Goal: Task Accomplishment & Management: Manage account settings

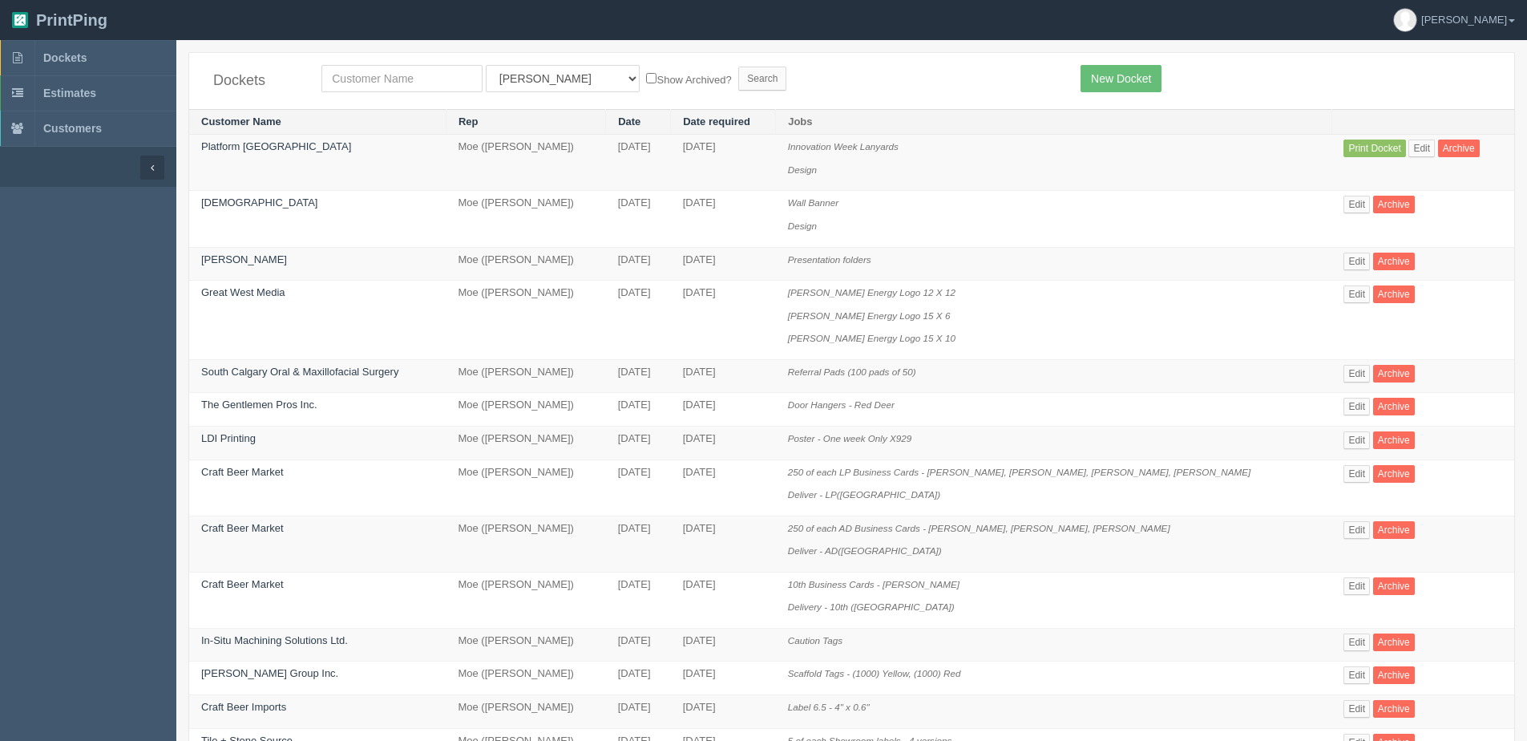
drag, startPoint x: 394, startPoint y: 50, endPoint x: 404, endPoint y: 76, distance: 28.4
click at [394, 53] on section "Dockets All Users Ali Ali Test 1 Aly Amy Ankit Arif Brandon Dan France Greg Jim…" at bounding box center [851, 737] width 1350 height 1395
drag, startPoint x: 404, startPoint y: 76, endPoint x: 390, endPoint y: 75, distance: 13.6
click at [404, 76] on input "text" at bounding box center [401, 78] width 161 height 27
type input "peak"
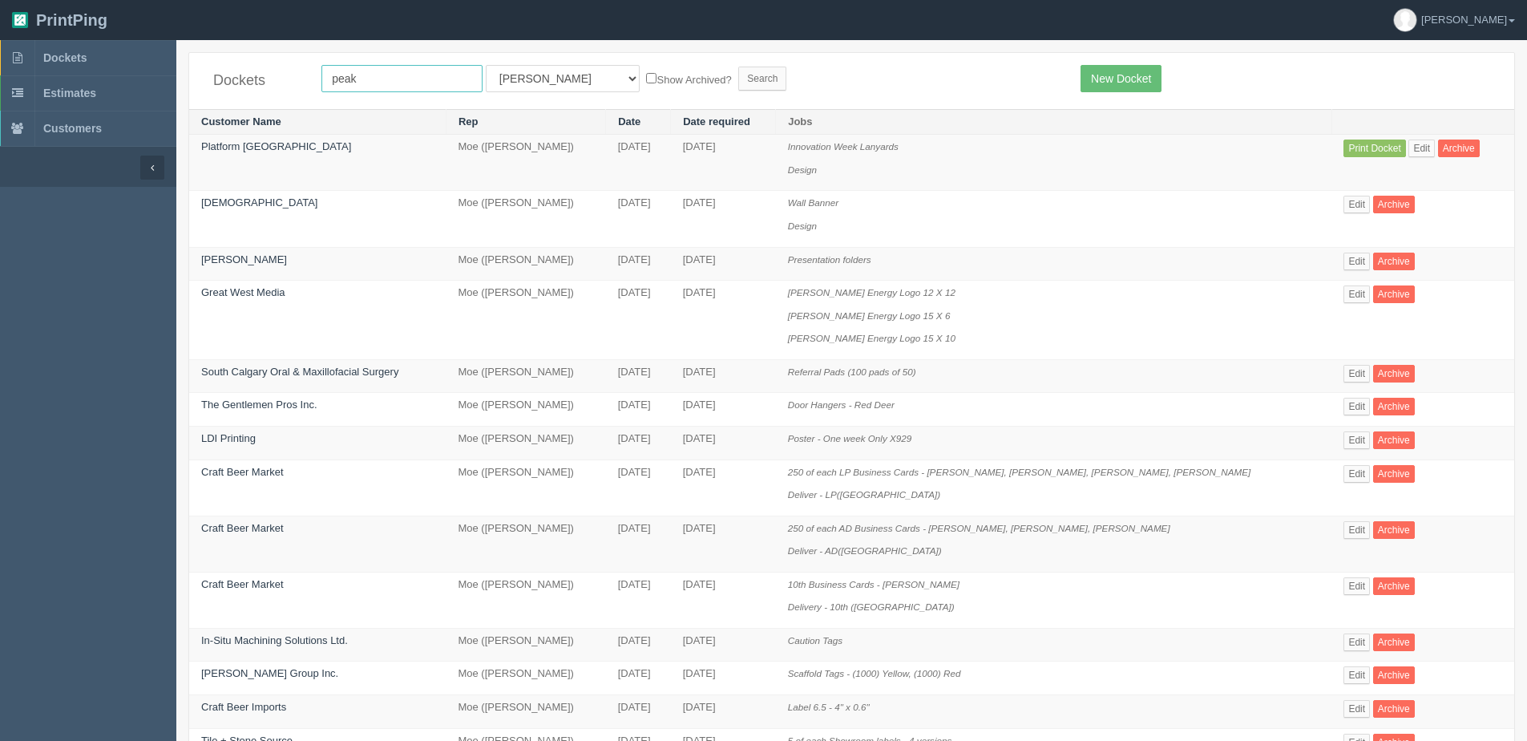
click at [738, 67] on input "Search" at bounding box center [762, 79] width 48 height 24
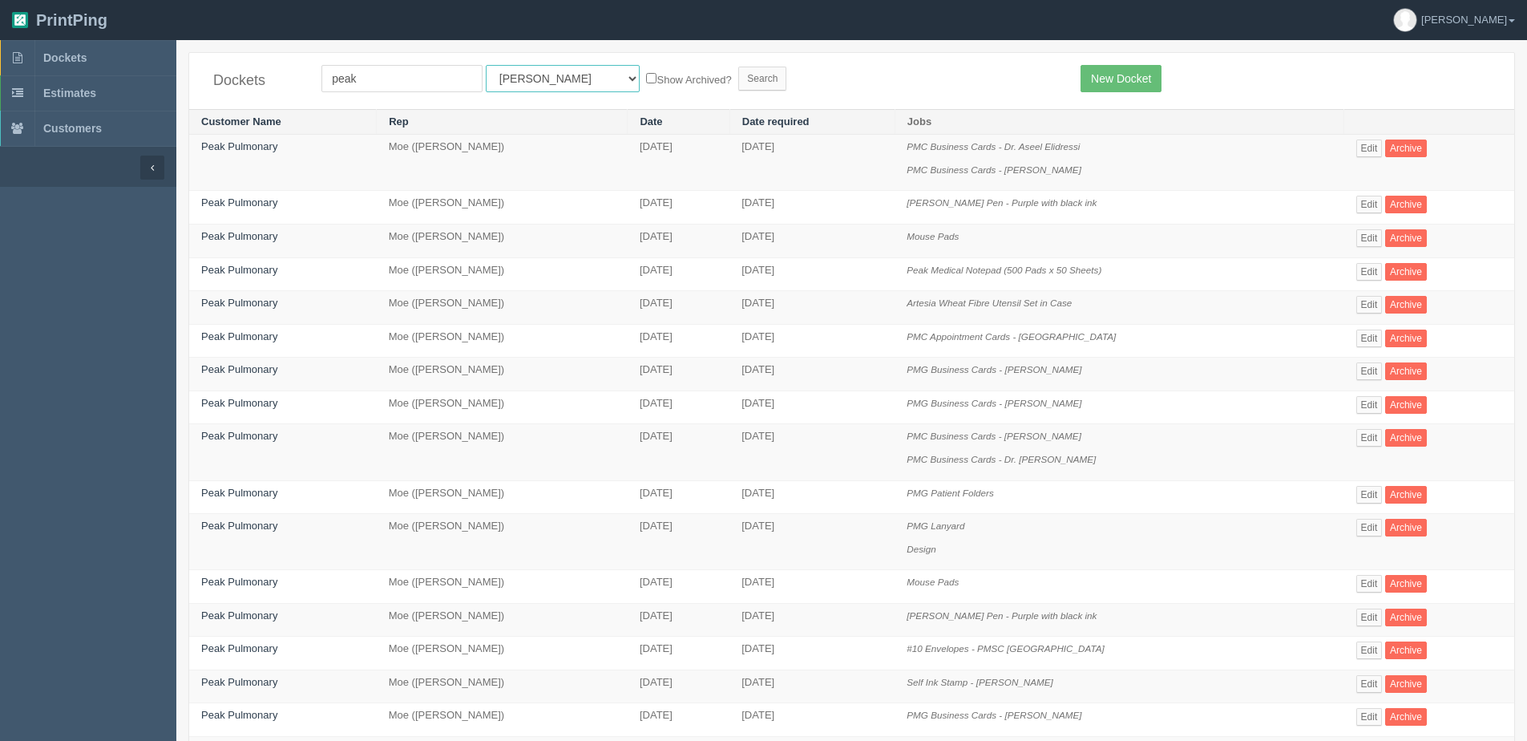
click at [558, 88] on select "All Users Ali Ali Test 1 Aly Amy Ankit Arif Brandon Dan France Greg Jim Mark Ma…" at bounding box center [563, 78] width 154 height 27
select select "1"
click at [486, 65] on select "All Users Ali Ali Test 1 Aly Amy Ankit Arif Brandon Dan France Greg Jim Mark Ma…" at bounding box center [563, 78] width 154 height 27
click at [646, 79] on label "Show Archived?" at bounding box center [688, 79] width 85 height 18
click at [646, 79] on input "Show Archived?" at bounding box center [651, 78] width 10 height 10
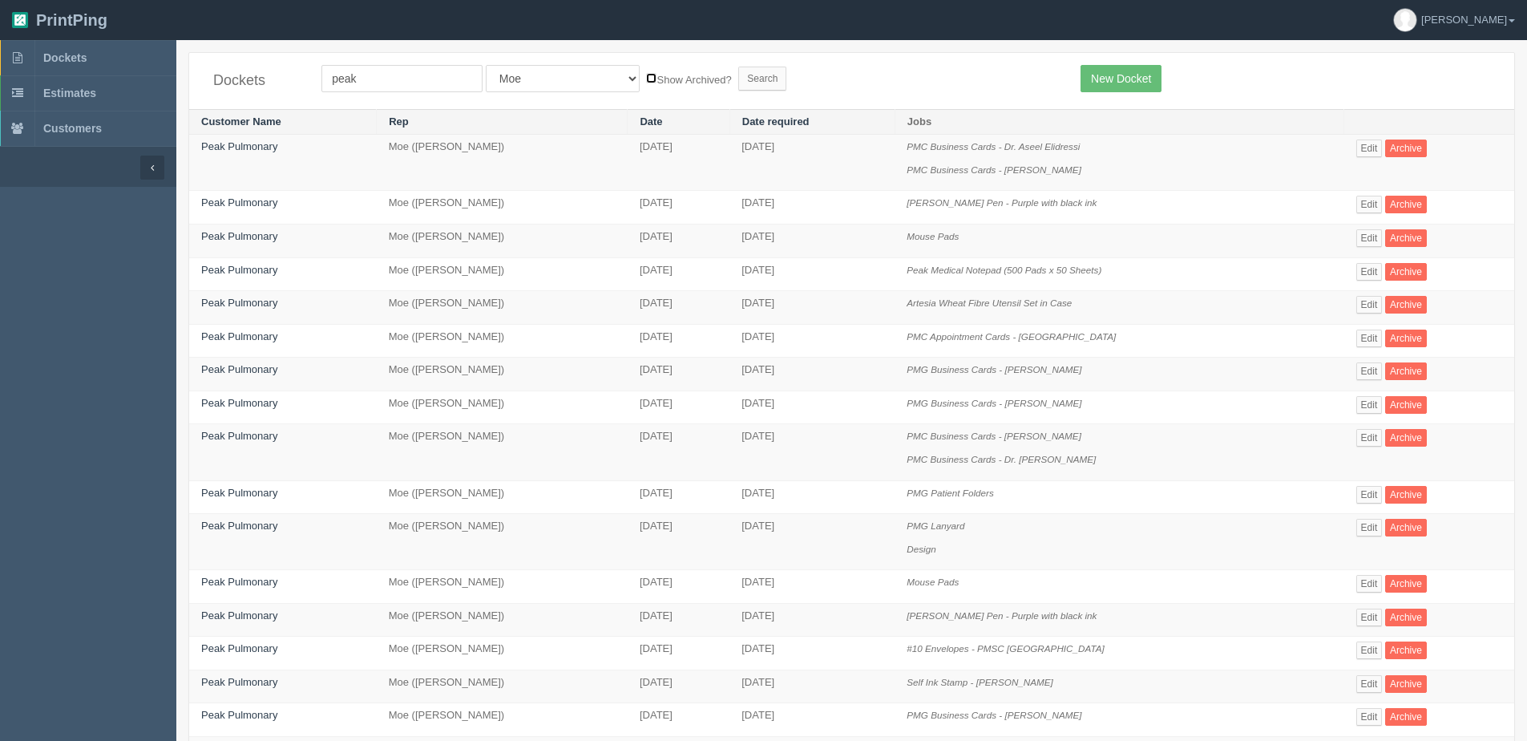
checkbox input "true"
click at [738, 87] on input "Search" at bounding box center [762, 79] width 48 height 24
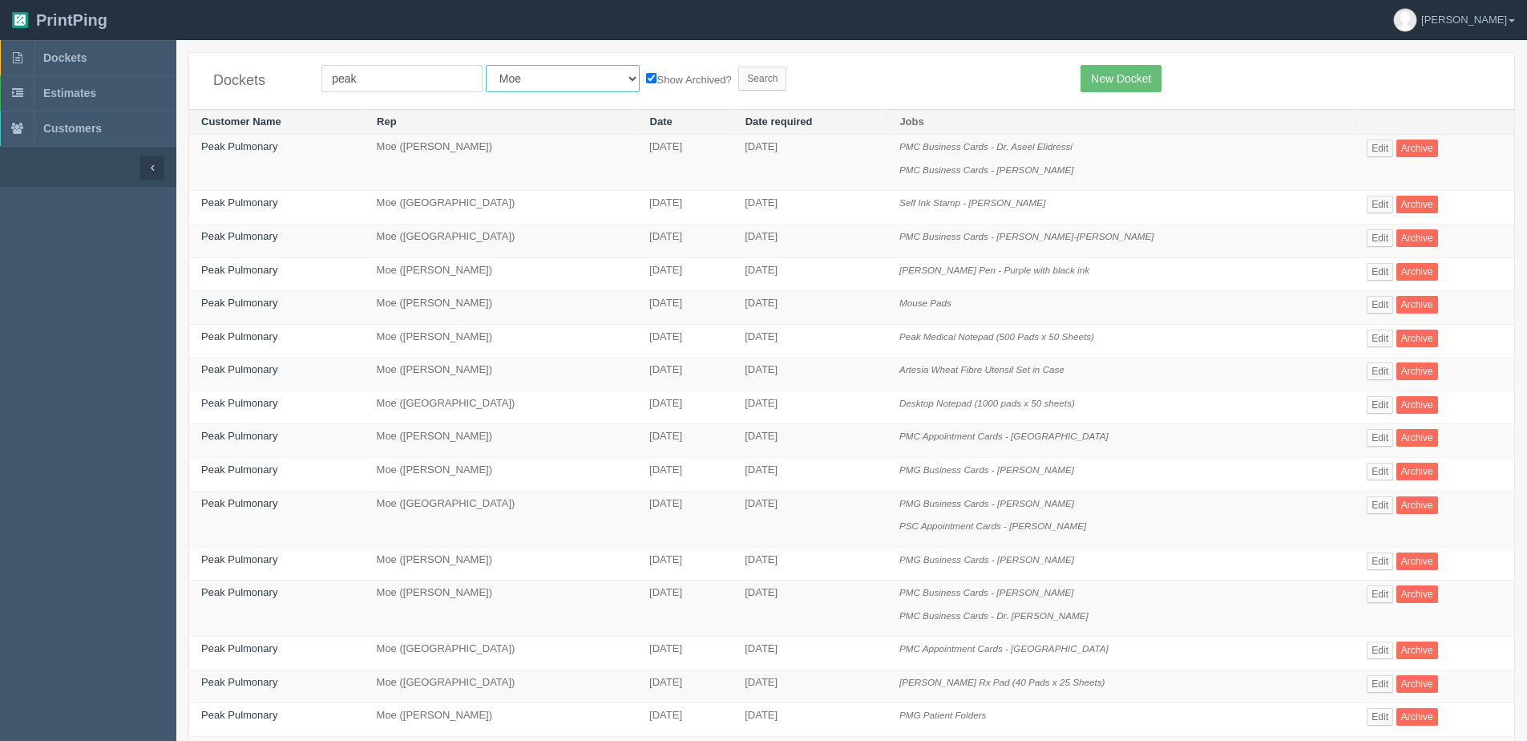
click at [496, 80] on select "All Users [PERSON_NAME] Test 1 [PERSON_NAME] [PERSON_NAME] [PERSON_NAME] France…" at bounding box center [563, 78] width 154 height 27
select select "14"
click at [486, 65] on select "All Users [PERSON_NAME] Test 1 [PERSON_NAME] [PERSON_NAME] [PERSON_NAME] France…" at bounding box center [563, 78] width 154 height 27
click at [738, 74] on input "Search" at bounding box center [762, 79] width 48 height 24
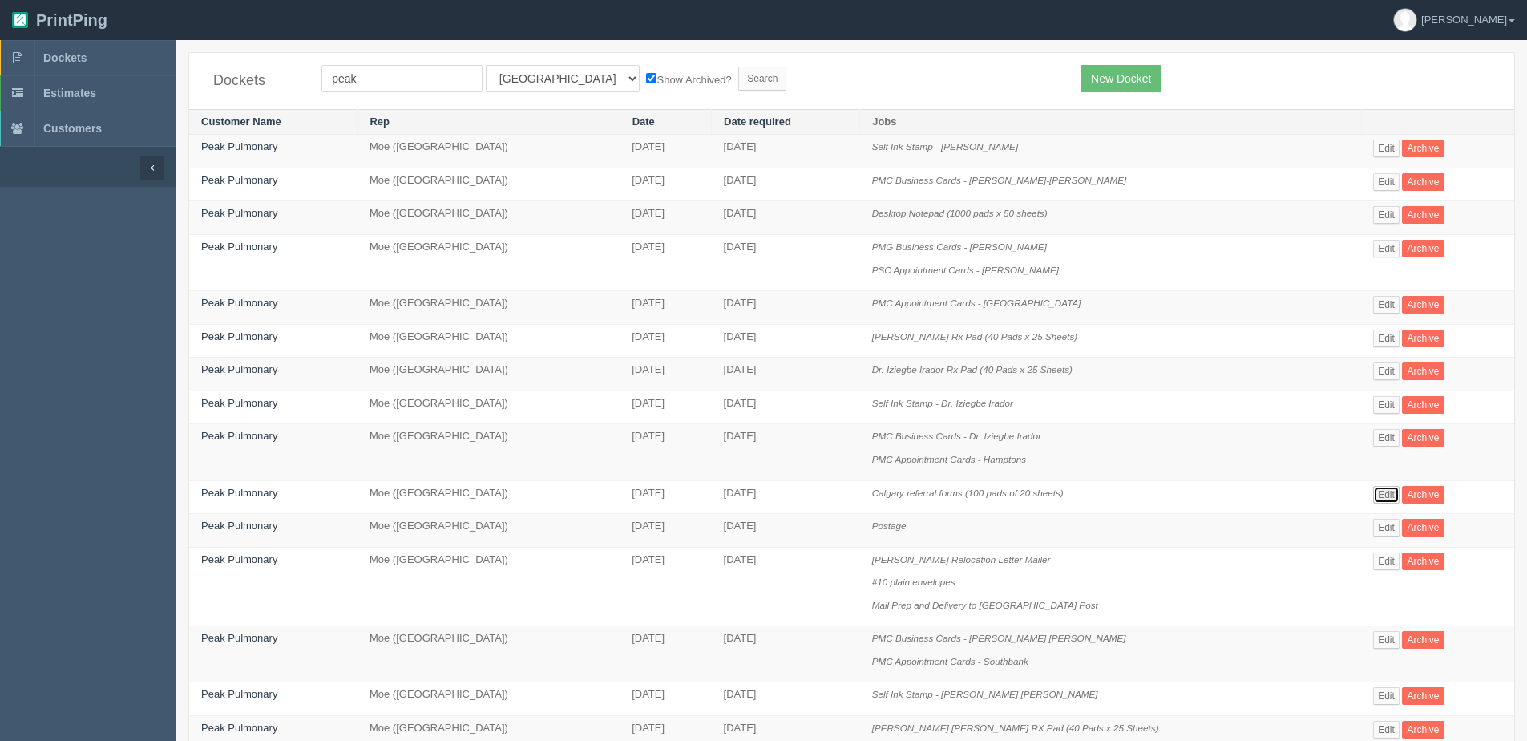
click at [1380, 492] on link "Edit" at bounding box center [1386, 495] width 26 height 18
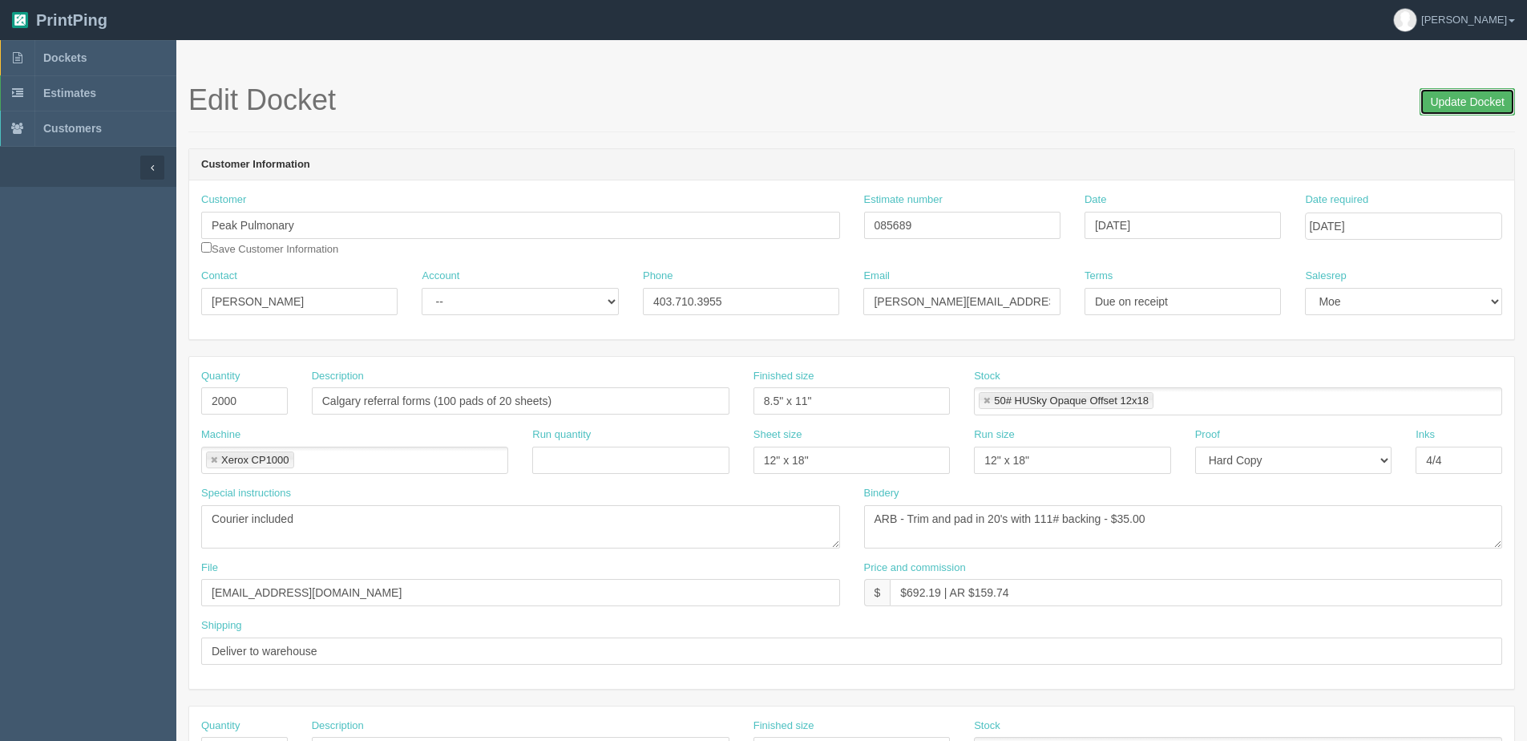
click at [1487, 95] on input "Update Docket" at bounding box center [1466, 101] width 95 height 27
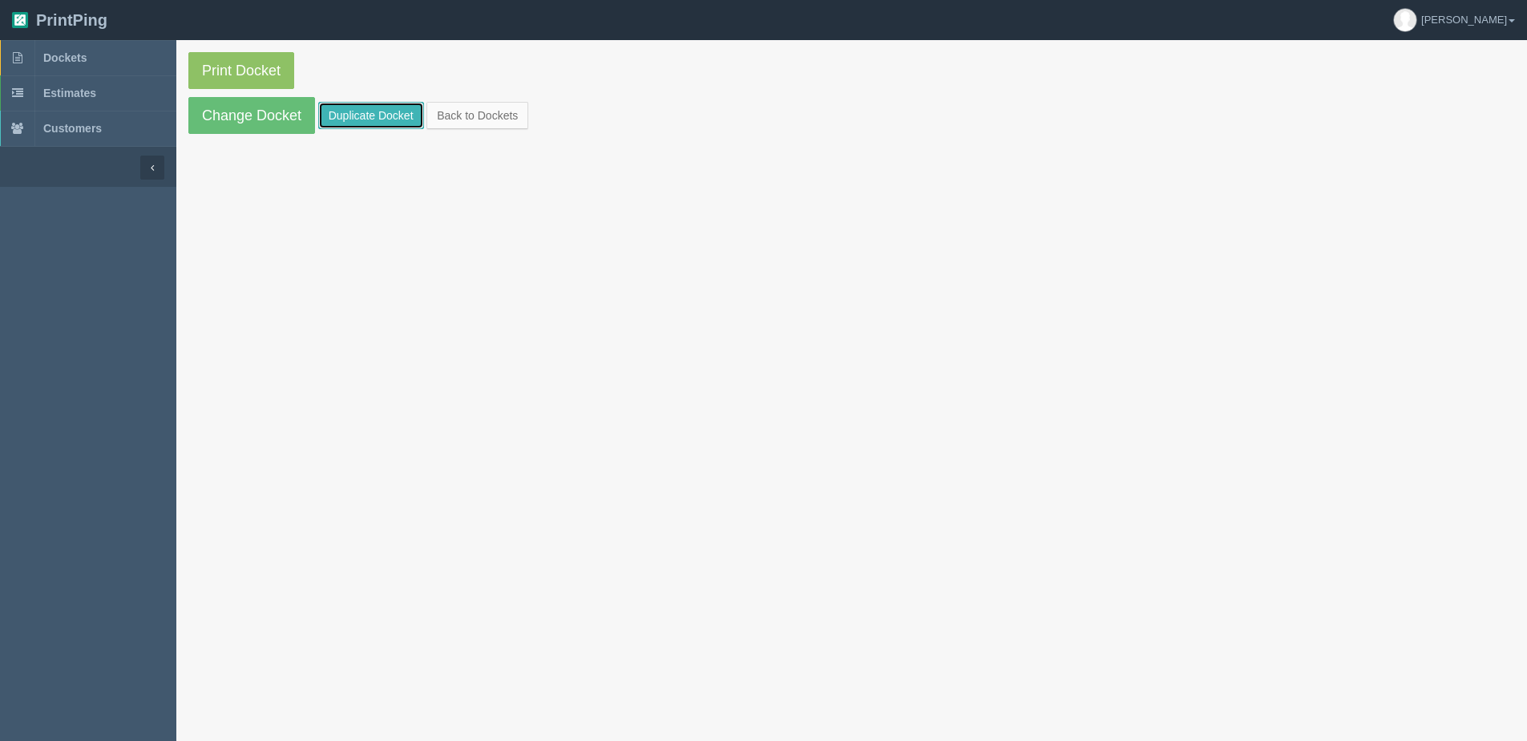
click at [389, 116] on link "Duplicate Docket" at bounding box center [371, 115] width 106 height 27
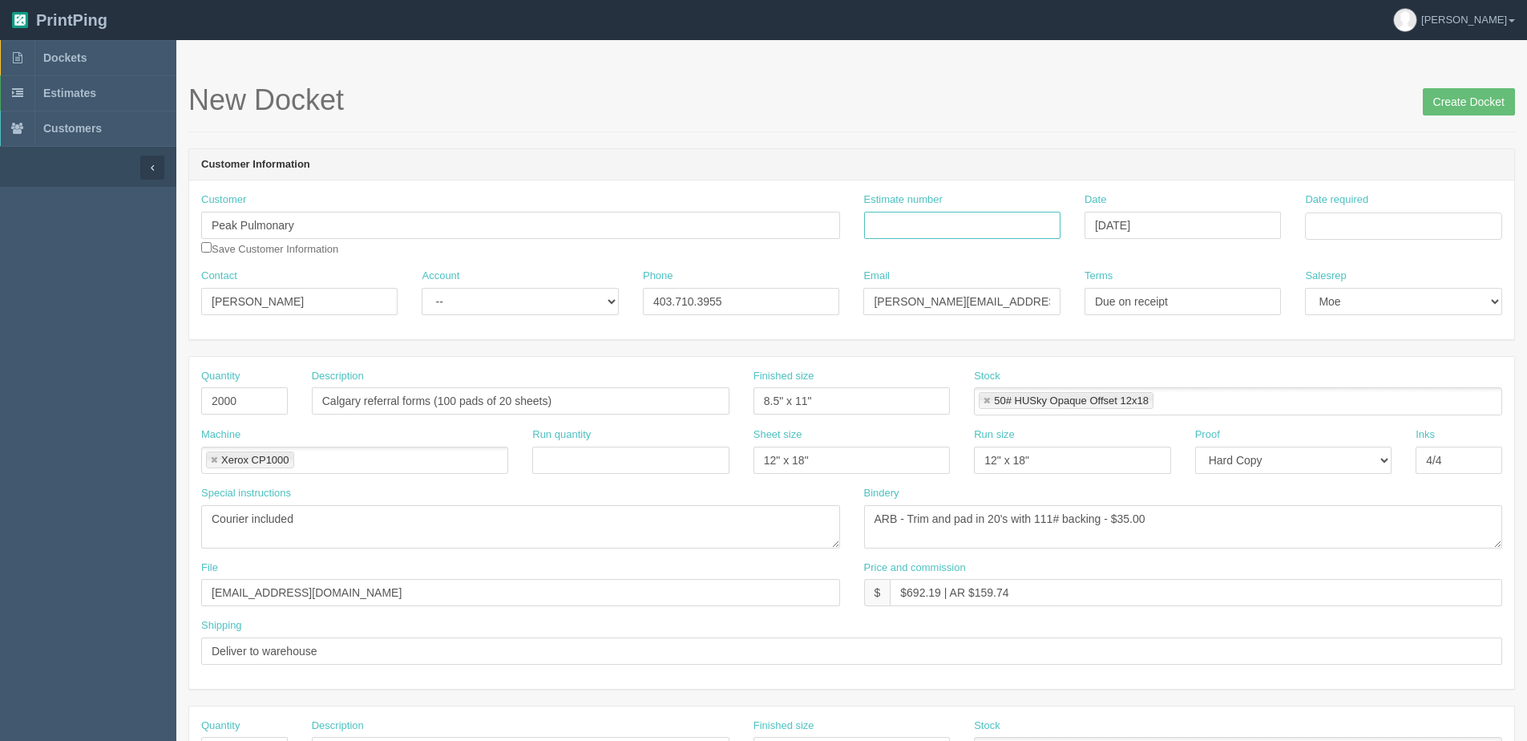
click at [929, 233] on input "Estimate number" at bounding box center [962, 225] width 196 height 27
click at [942, 224] on input "Estimate number" at bounding box center [962, 225] width 196 height 27
type input "085689"
click at [1406, 229] on input "Date required" at bounding box center [1403, 225] width 196 height 27
click at [1332, 457] on th "Today" at bounding box center [1383, 448] width 149 height 23
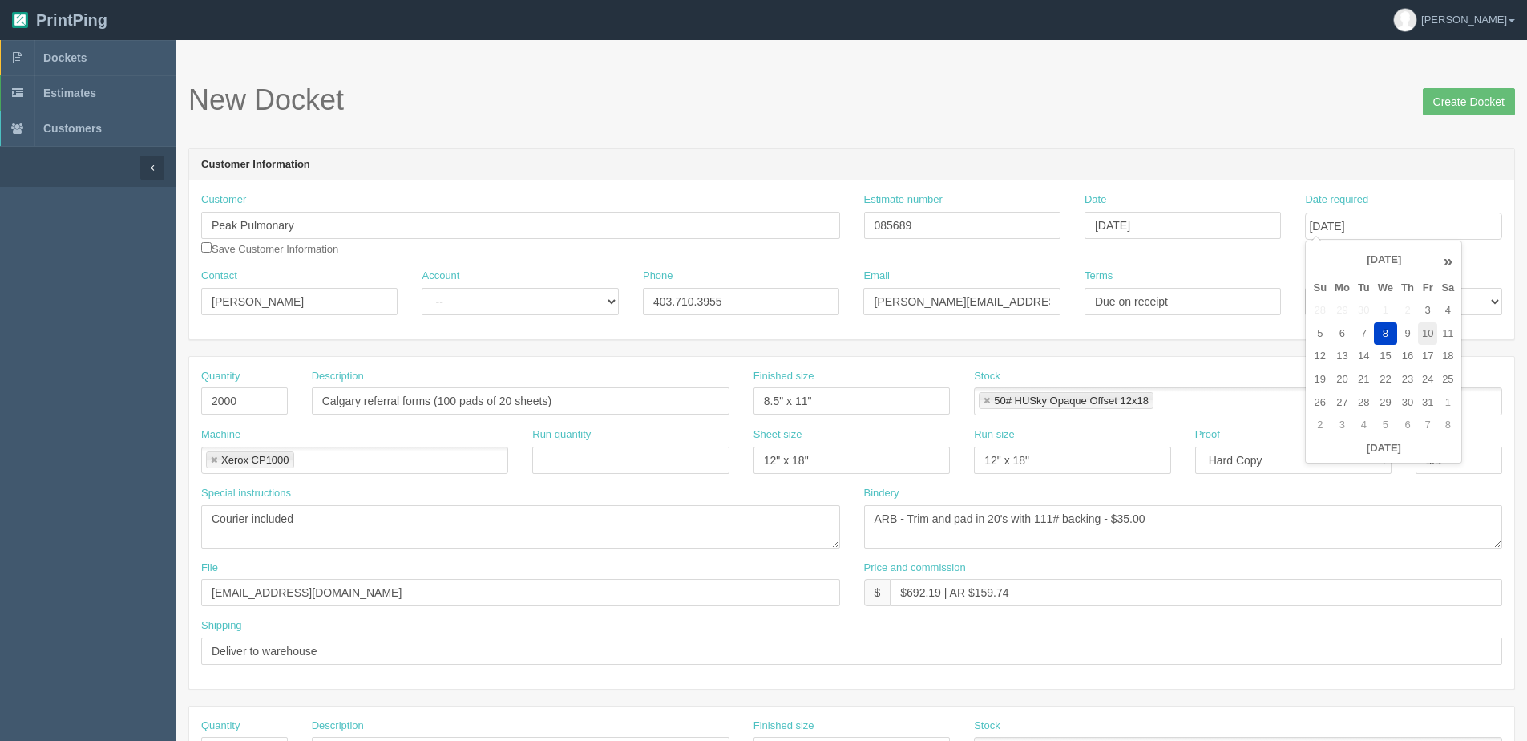
click at [1434, 343] on td "10" at bounding box center [1427, 333] width 19 height 23
type input "[DATE]"
drag, startPoint x: 465, startPoint y: 302, endPoint x: 465, endPoint y: 317, distance: 15.2
click at [465, 302] on select "-- Existing Client Allrush Client Rep Client" at bounding box center [520, 301] width 196 height 27
select select "Allrush Client"
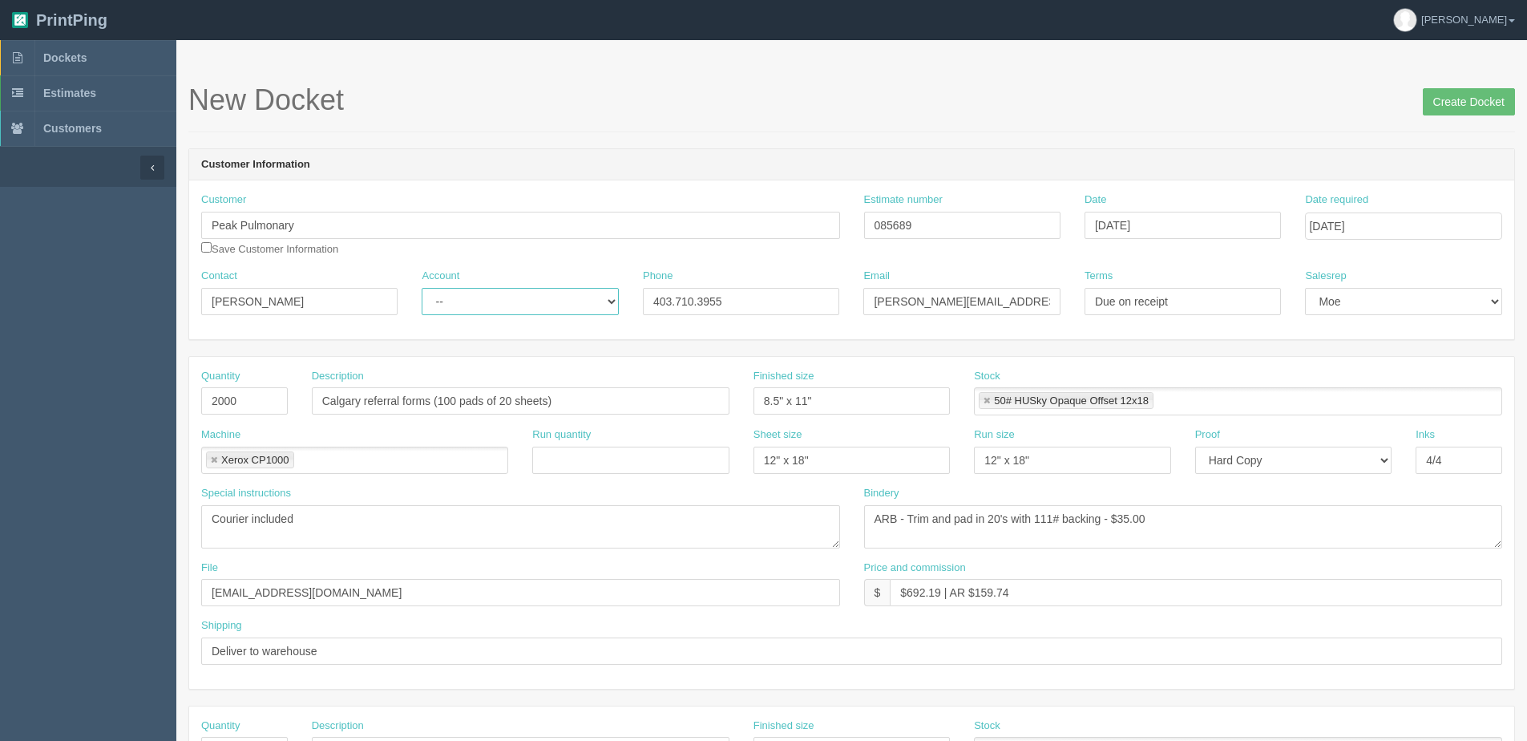
click at [422, 288] on select "-- Existing Client Allrush Client Rep Client" at bounding box center [520, 301] width 196 height 27
drag, startPoint x: 366, startPoint y: 403, endPoint x: 373, endPoint y: 399, distance: 8.3
click at [371, 401] on input "Calgary referral forms (100 pads of 20 sheets)" at bounding box center [521, 400] width 418 height 27
type input "Calgary Referral Forms (100 Pads of 20 Sheets)"
drag, startPoint x: 1439, startPoint y: 105, endPoint x: 1447, endPoint y: 97, distance: 11.3
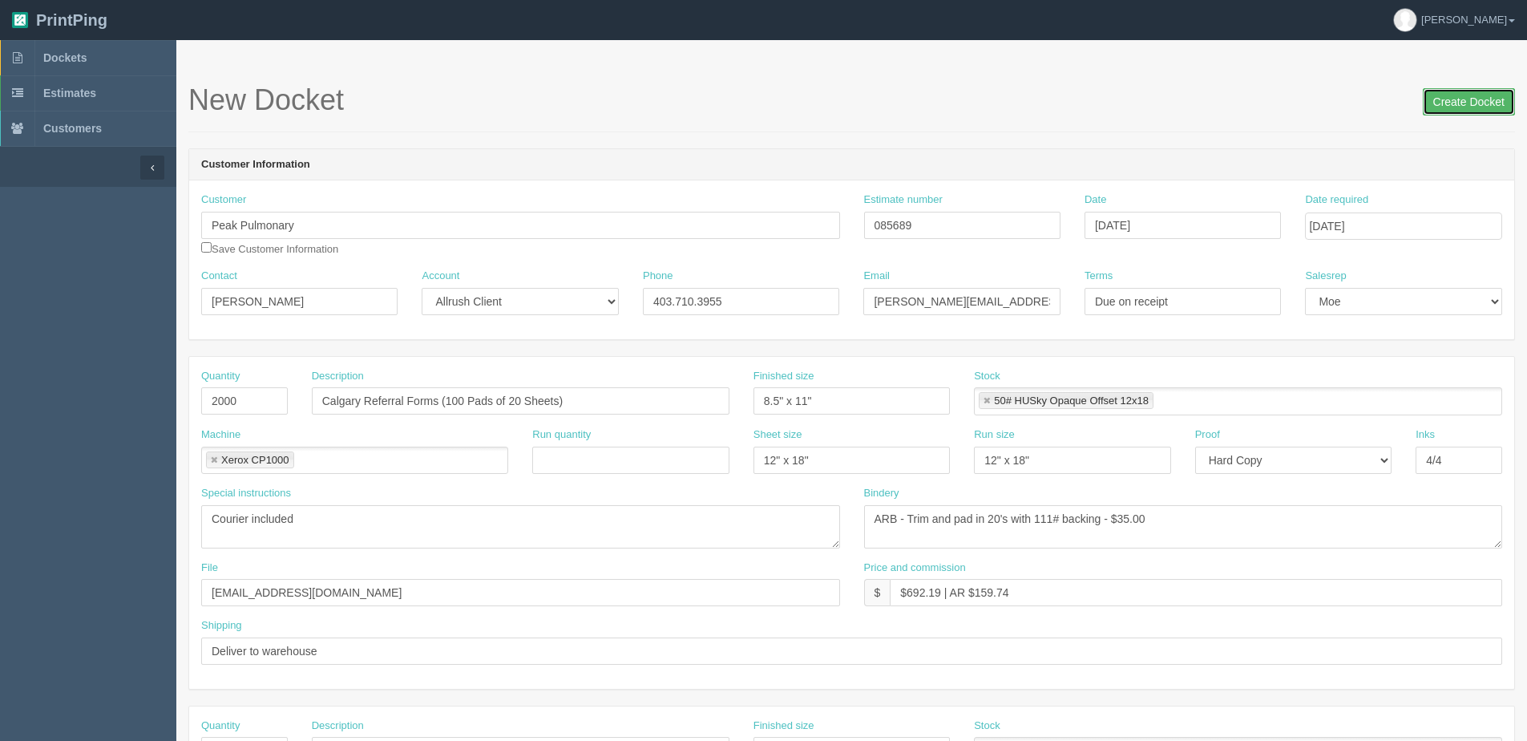
click at [1439, 105] on input "Create Docket" at bounding box center [1469, 101] width 92 height 27
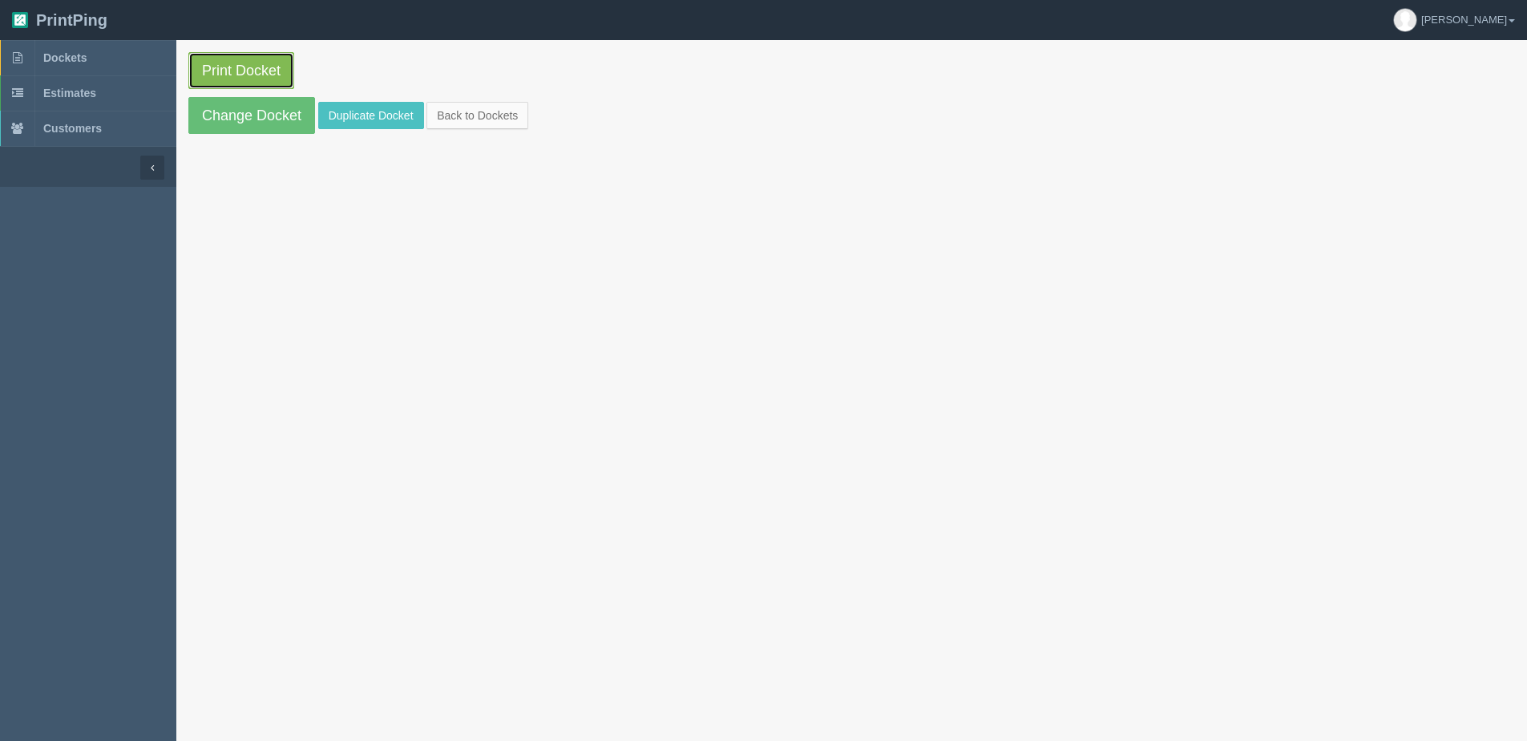
click at [292, 71] on link "Print Docket" at bounding box center [241, 70] width 106 height 37
click at [498, 120] on link "Back to Dockets" at bounding box center [477, 115] width 102 height 27
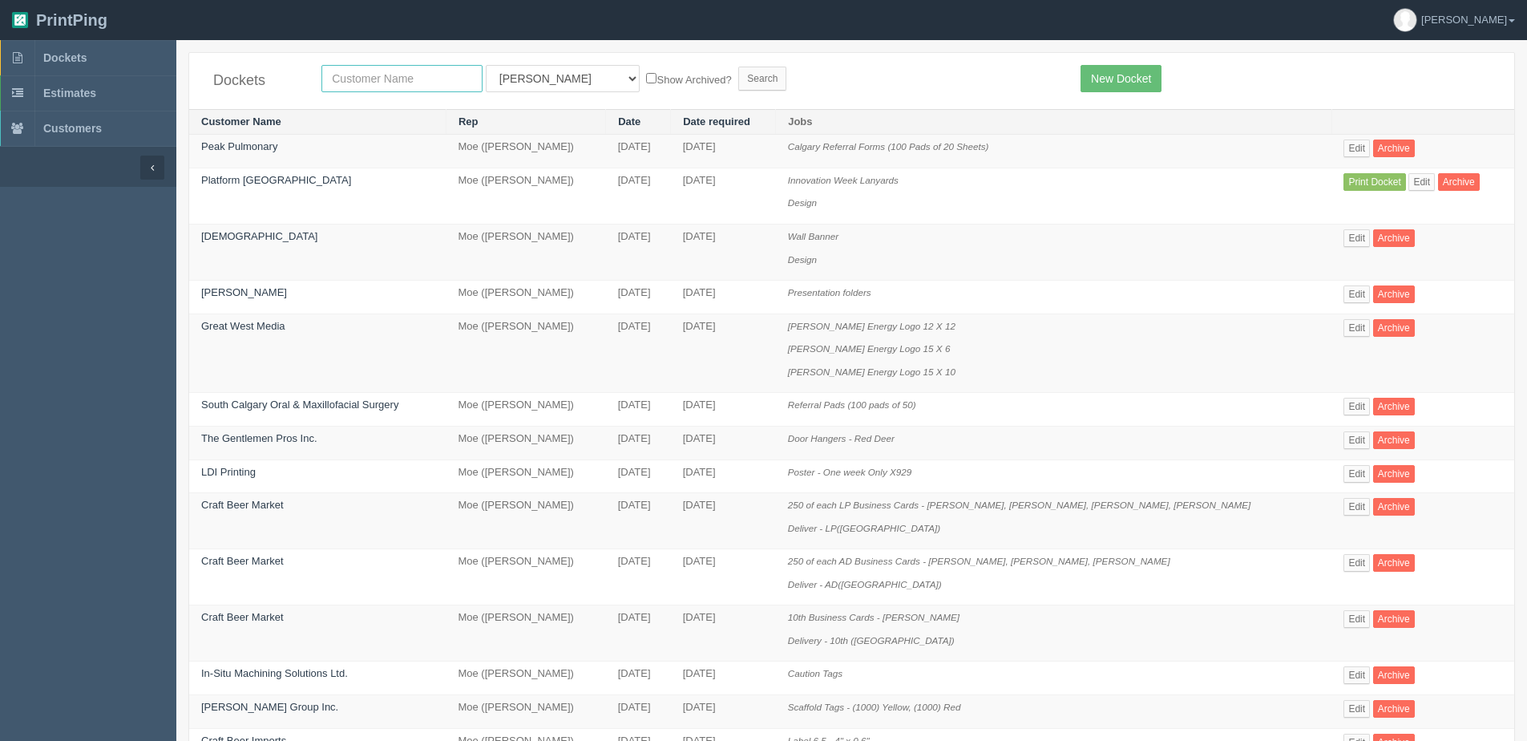
click at [430, 79] on input "text" at bounding box center [401, 78] width 161 height 27
type input "axiom"
click at [738, 67] on input "Search" at bounding box center [762, 79] width 48 height 24
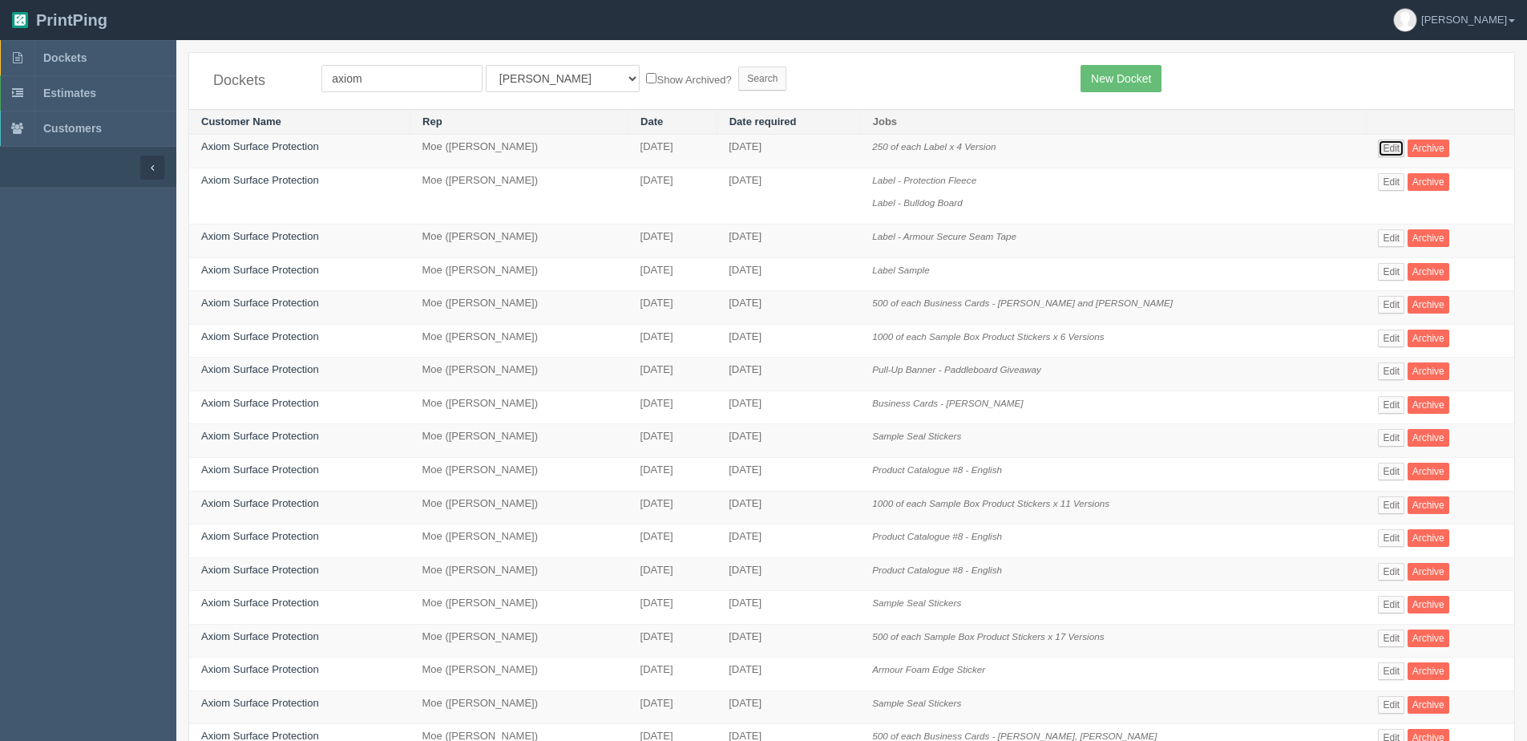
drag, startPoint x: 1387, startPoint y: 151, endPoint x: 1337, endPoint y: 153, distance: 49.7
click at [1387, 151] on link "Edit" at bounding box center [1391, 148] width 26 height 18
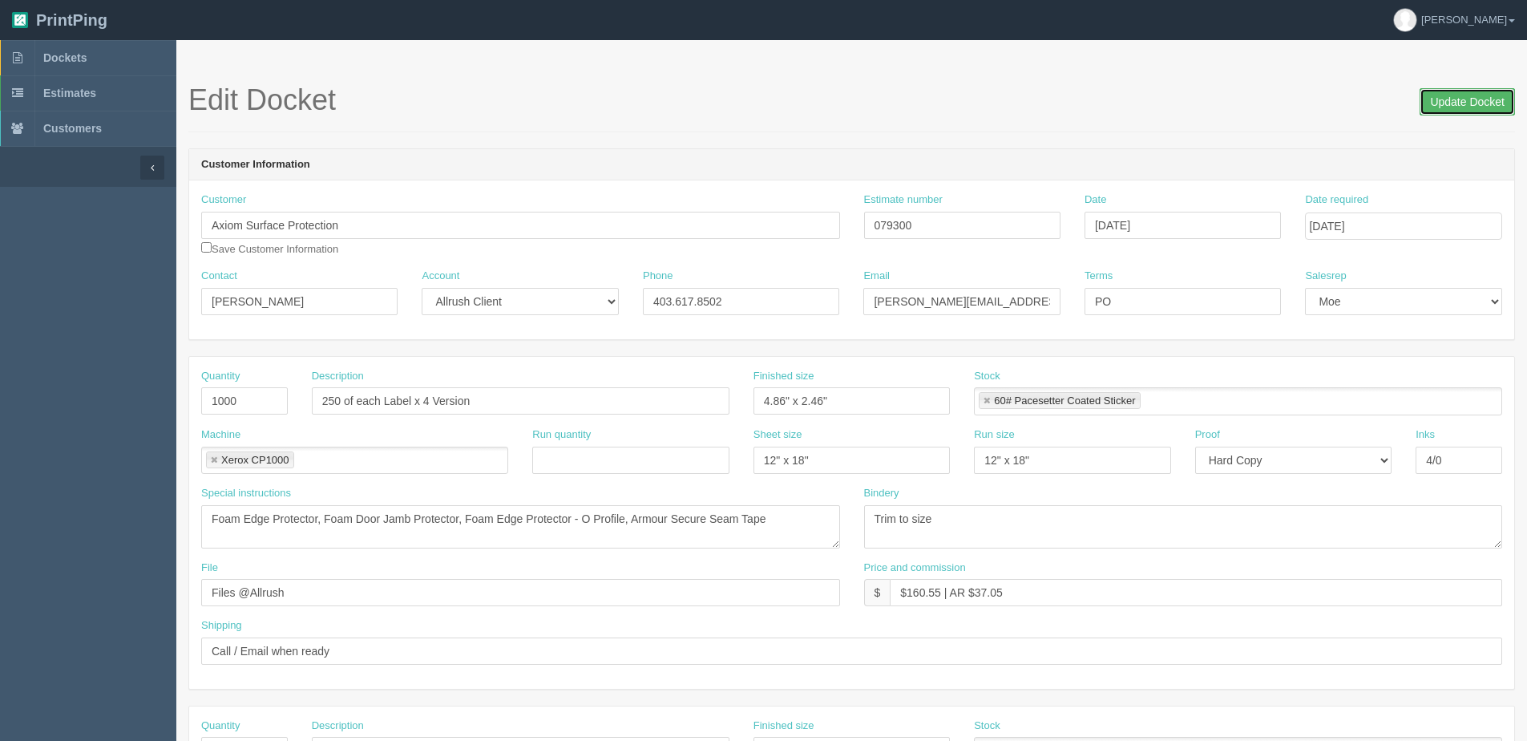
click at [1460, 105] on input "Update Docket" at bounding box center [1466, 101] width 95 height 27
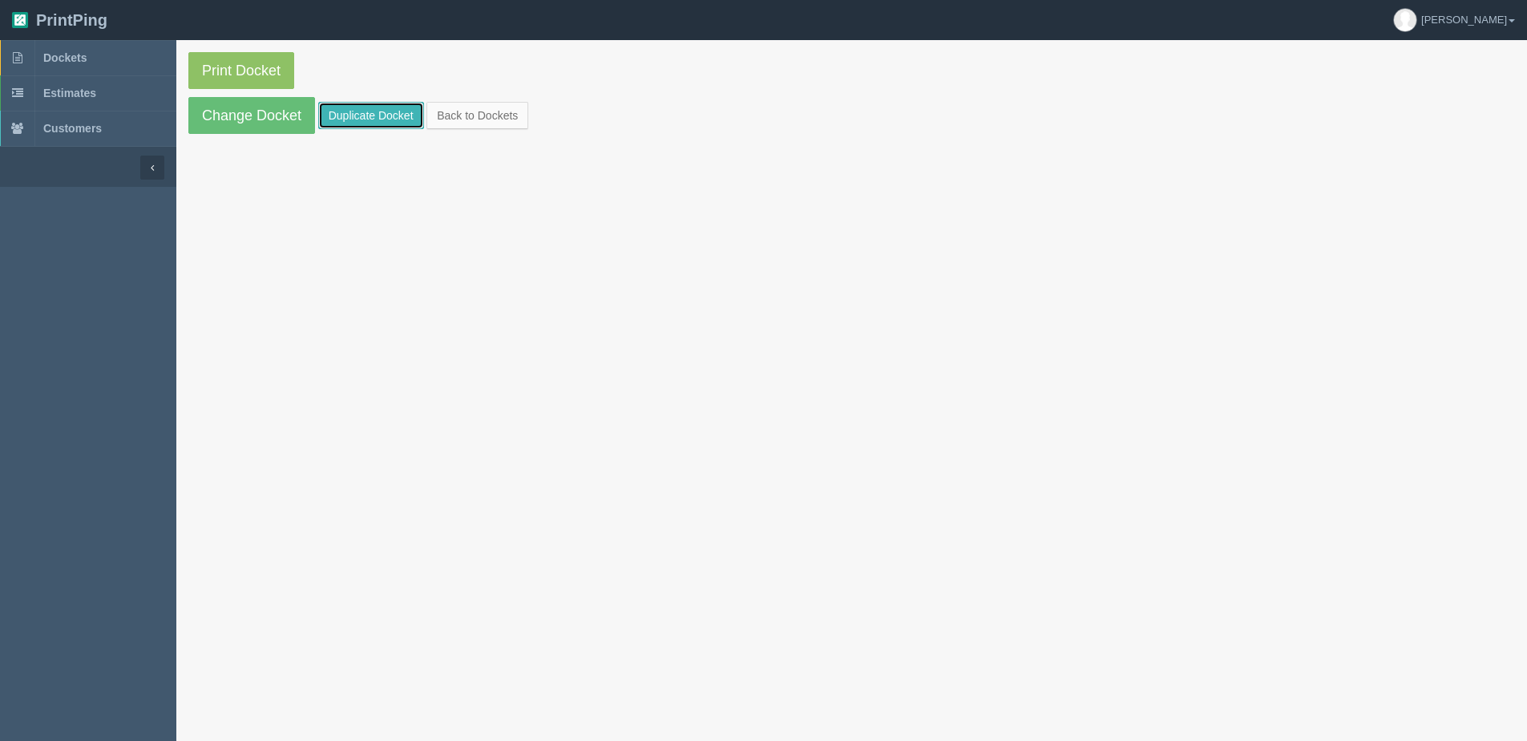
click at [371, 112] on link "Duplicate Docket" at bounding box center [371, 115] width 106 height 27
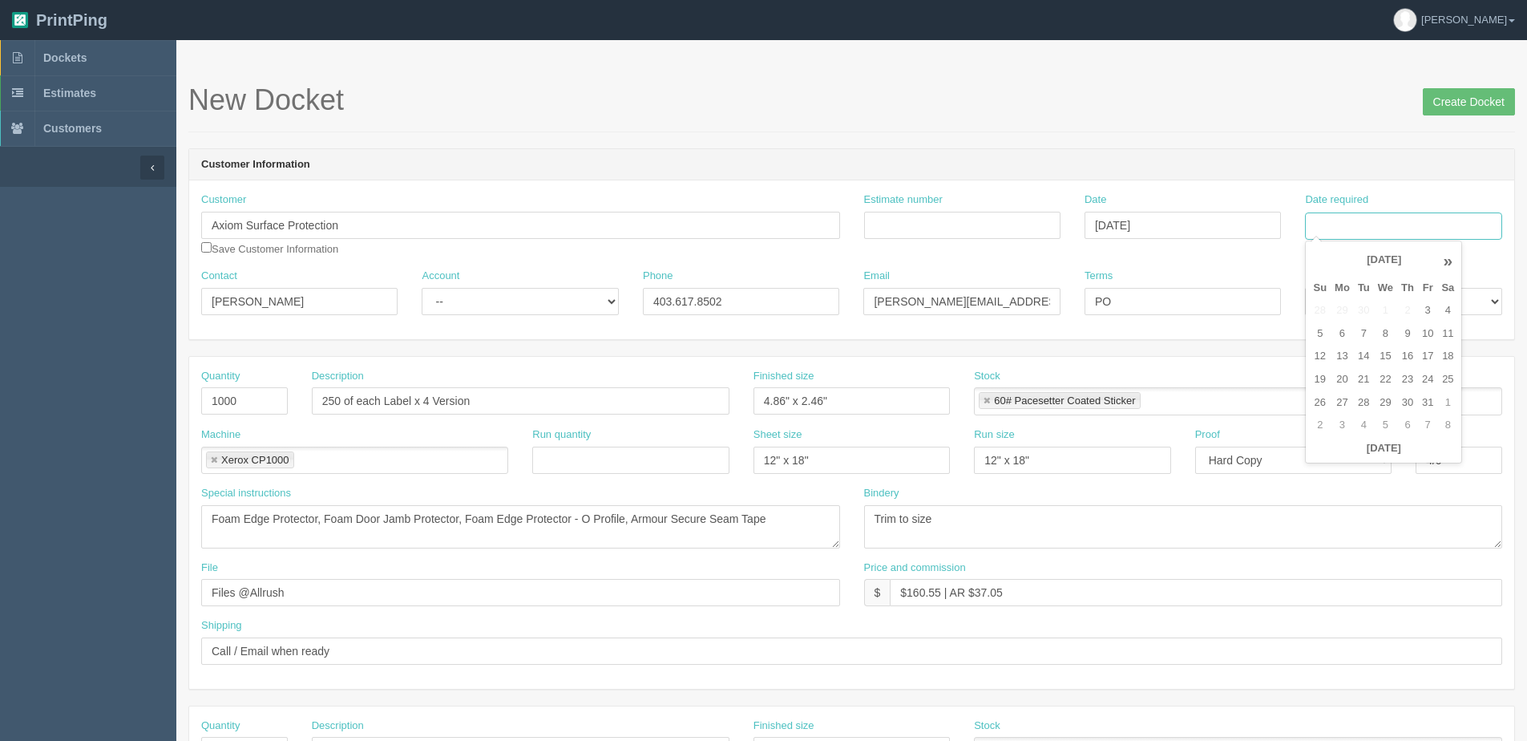
drag, startPoint x: 1406, startPoint y: 222, endPoint x: 1405, endPoint y: 230, distance: 8.1
click at [1405, 222] on input "Date required" at bounding box center [1403, 225] width 196 height 27
click at [1351, 460] on div "« October 2025 » Su Mo Tu We Th Fr Sa 28 29 30 1 2 3 4 5 6 7 8 9 10 11 12 13 14…" at bounding box center [1383, 352] width 157 height 224
click at [1431, 333] on td "10" at bounding box center [1427, 333] width 19 height 23
type input "October 10, 2025"
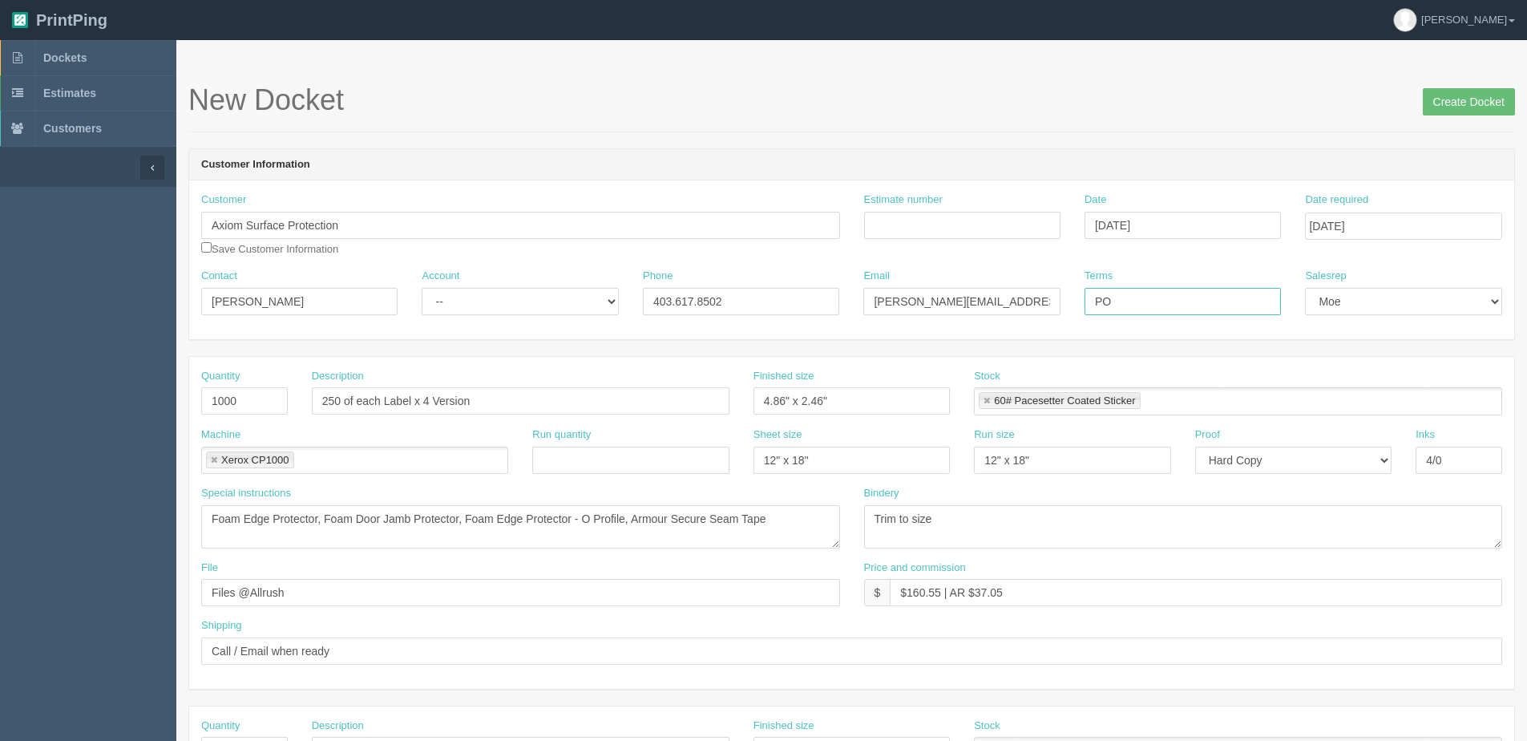
click at [1125, 313] on input "PO" at bounding box center [1182, 301] width 196 height 27
type input "PO 3920"
click at [944, 234] on input "Estimate number" at bounding box center [962, 225] width 196 height 27
type input "079300"
drag, startPoint x: 813, startPoint y: 517, endPoint x: 115, endPoint y: 519, distance: 698.9
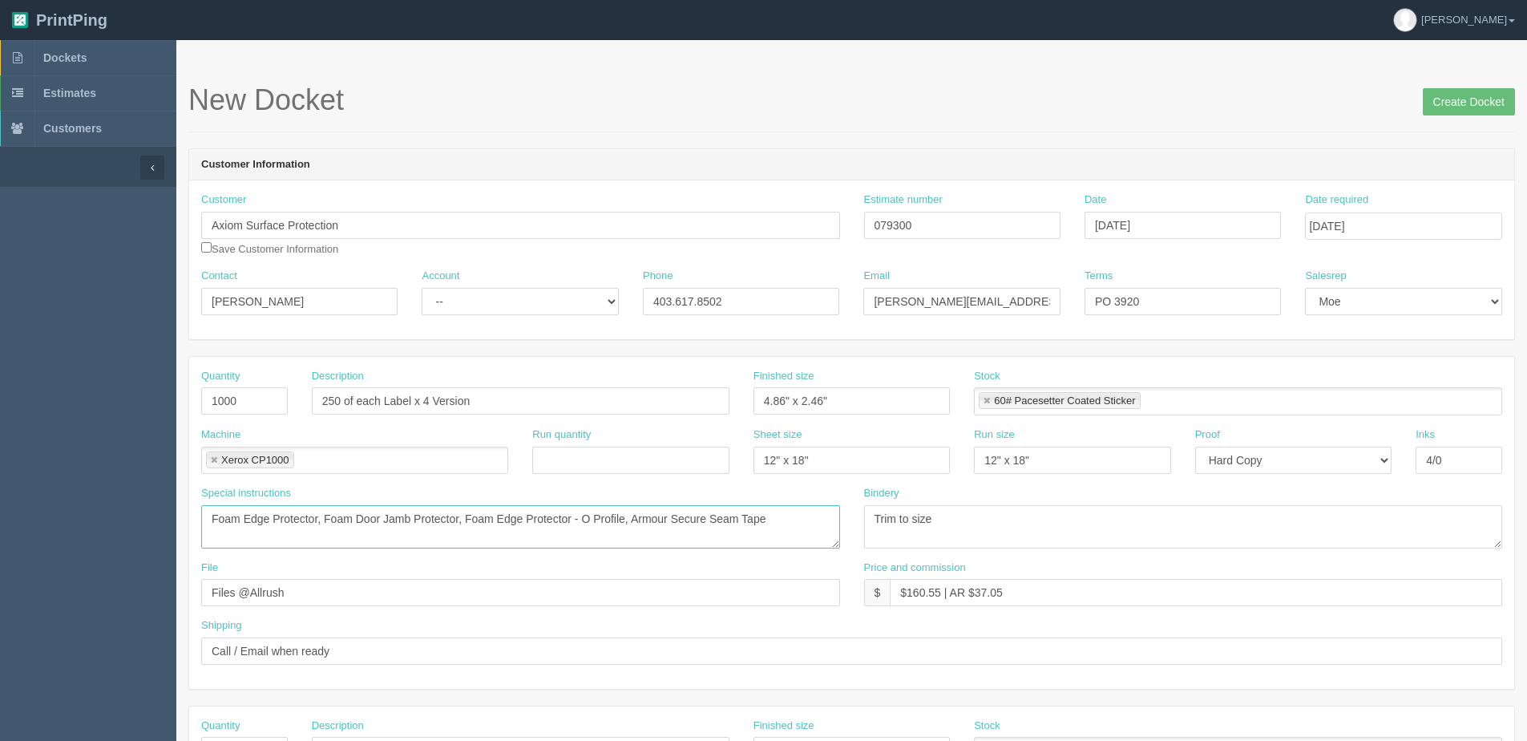
click at [116, 519] on section "Dockets Estimates Customers" at bounding box center [763, 747] width 1527 height 1415
drag, startPoint x: 414, startPoint y: 400, endPoint x: 959, endPoint y: 357, distance: 545.9
click at [938, 357] on div "Quantity 1000 Description 250 of each Label x 4 Version Finished size 4.86" x 2…" at bounding box center [851, 523] width 1325 height 332
type input "250 of each Label - Pro Track Felt, Bulldog Board"
drag, startPoint x: 783, startPoint y: 516, endPoint x: -86, endPoint y: 542, distance: 869.1
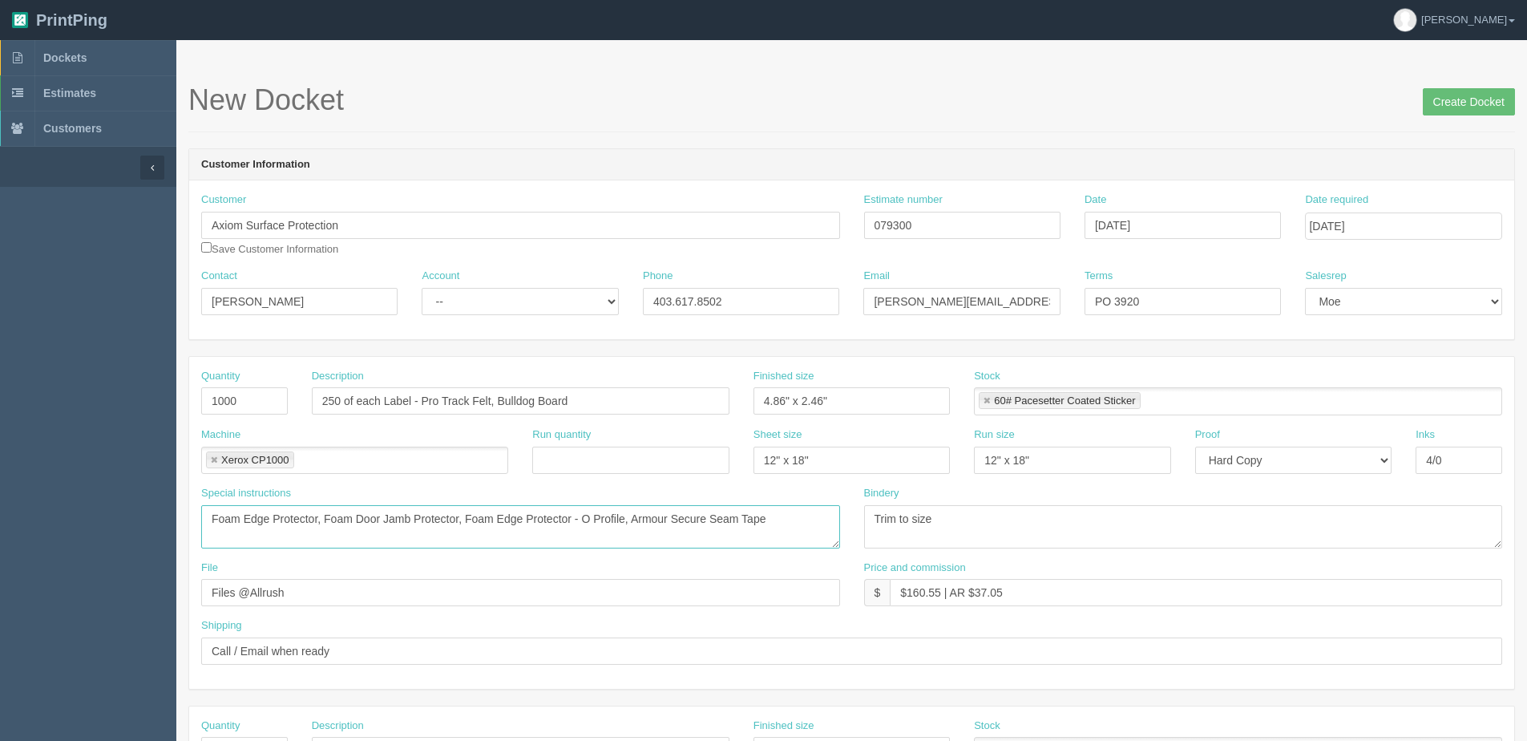
click at [0, 542] on html "PrintPing Dan Edit account ( dan@allrush.ca ) Logout Dockets Estimates Customers" at bounding box center [763, 727] width 1527 height 1455
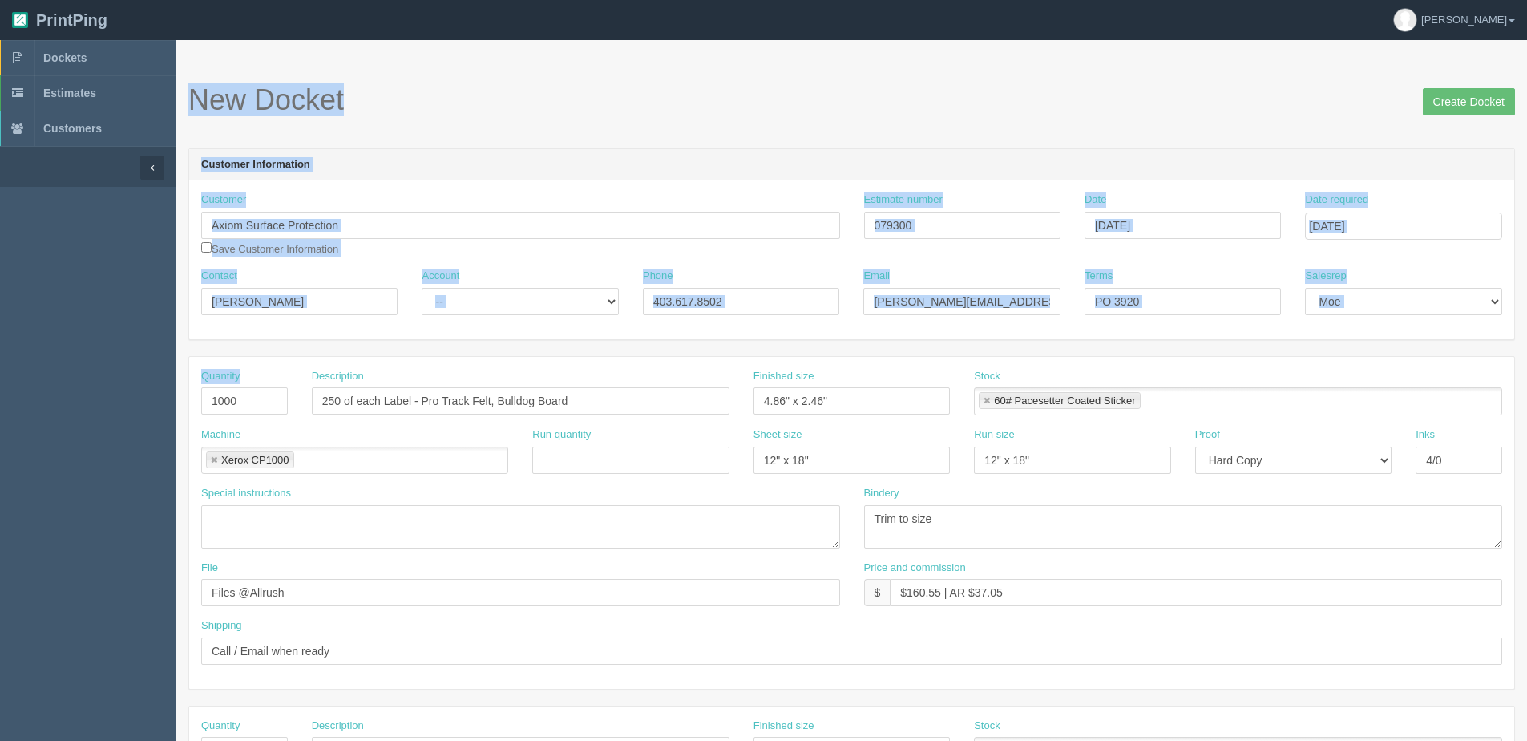
drag, startPoint x: 257, startPoint y: 418, endPoint x: 144, endPoint y: 418, distance: 113.0
click at [144, 418] on section "Dockets Estimates Customers" at bounding box center [763, 747] width 1527 height 1415
click at [276, 410] on input "1000" at bounding box center [244, 400] width 87 height 27
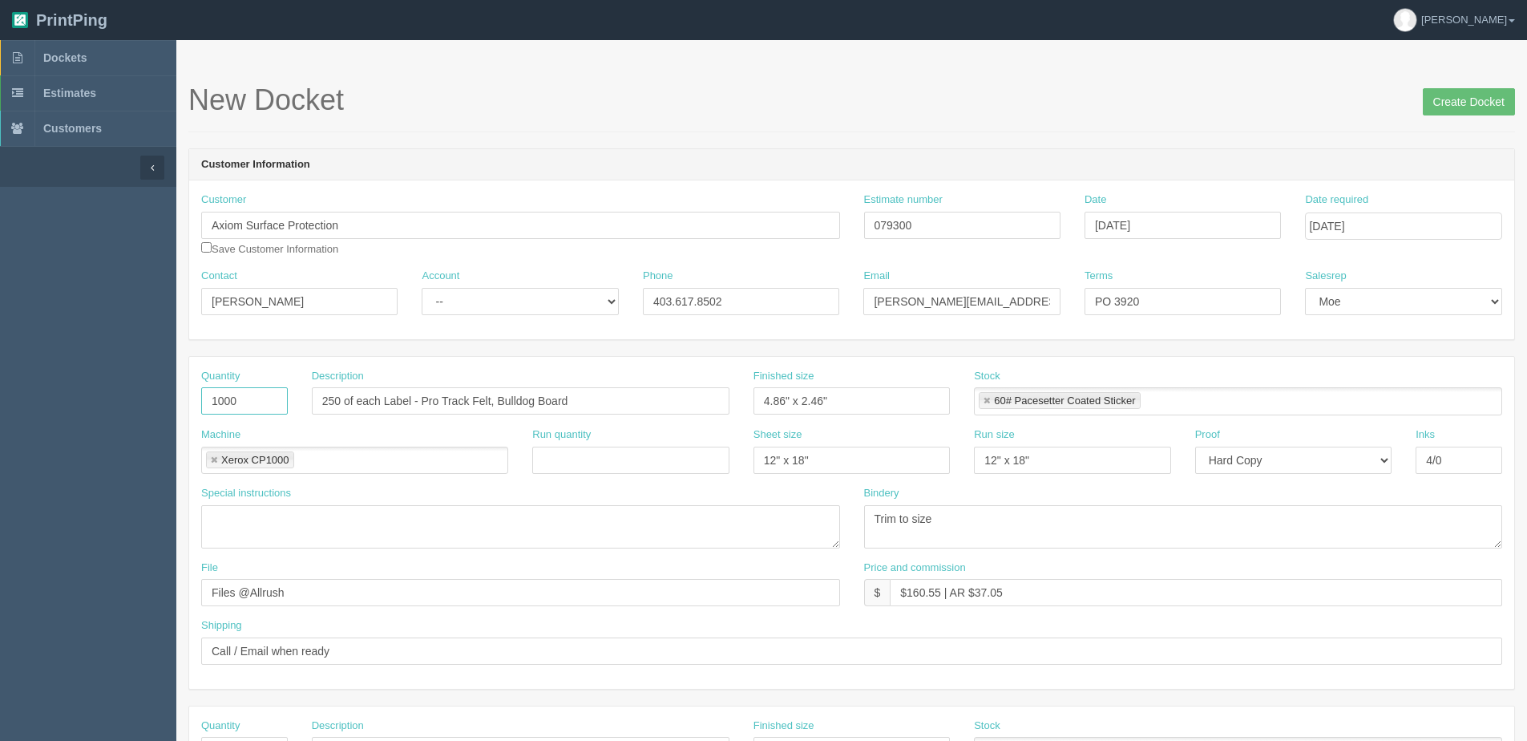
drag, startPoint x: 254, startPoint y: 399, endPoint x: 93, endPoint y: 411, distance: 161.5
click at [91, 408] on section "Dockets Estimates Customers" at bounding box center [763, 747] width 1527 height 1415
type input "500"
drag, startPoint x: 910, startPoint y: 591, endPoint x: 940, endPoint y: 593, distance: 30.5
click at [940, 593] on input "$160.55 | AR $37.05" at bounding box center [1196, 592] width 612 height 27
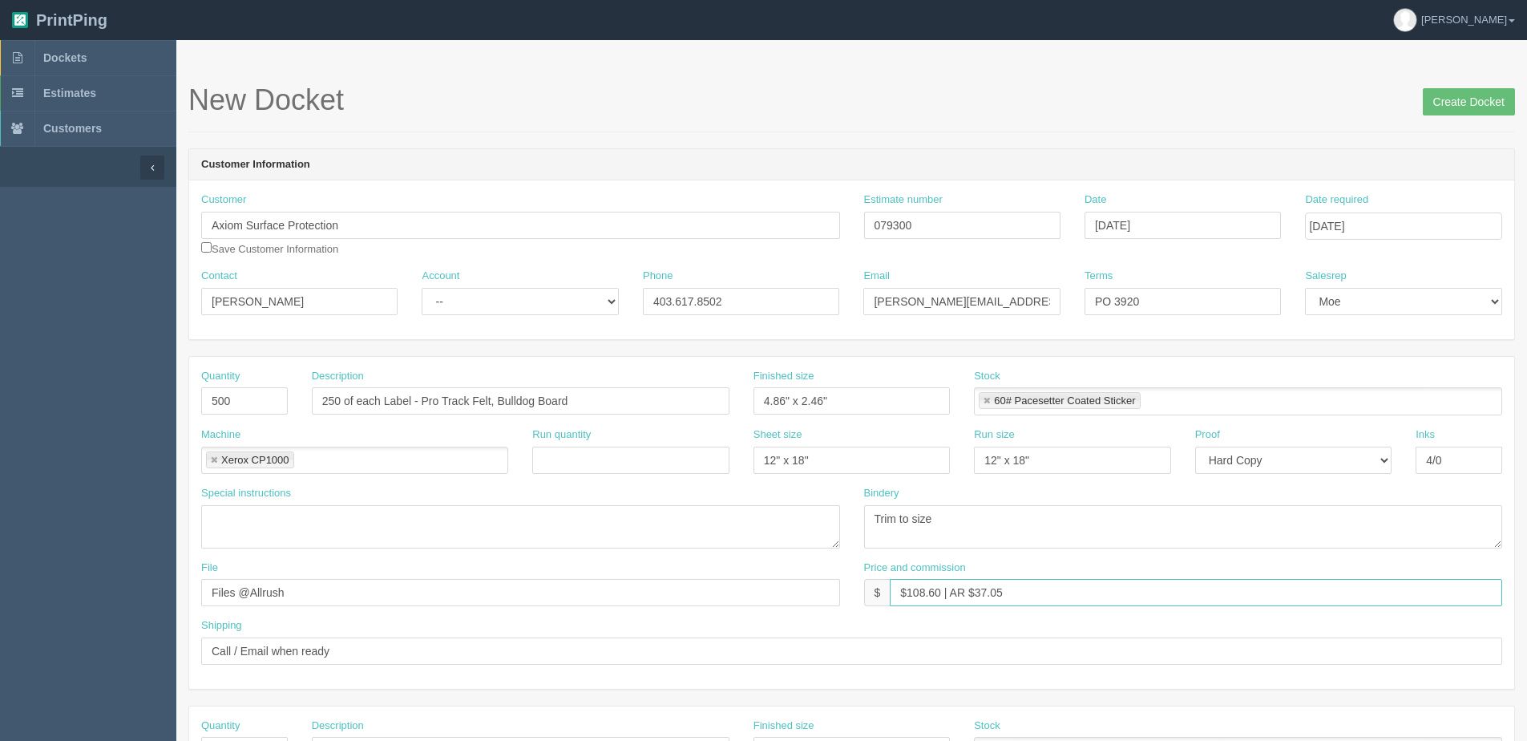
drag, startPoint x: 976, startPoint y: 597, endPoint x: 1091, endPoint y: 569, distance: 118.0
click at [1083, 569] on div "Price and commission $ $108.60 | AR $37.05" at bounding box center [1183, 583] width 639 height 46
type input "$108.60 | AR $25.10"
click at [1478, 106] on input "Create Docket" at bounding box center [1469, 101] width 92 height 27
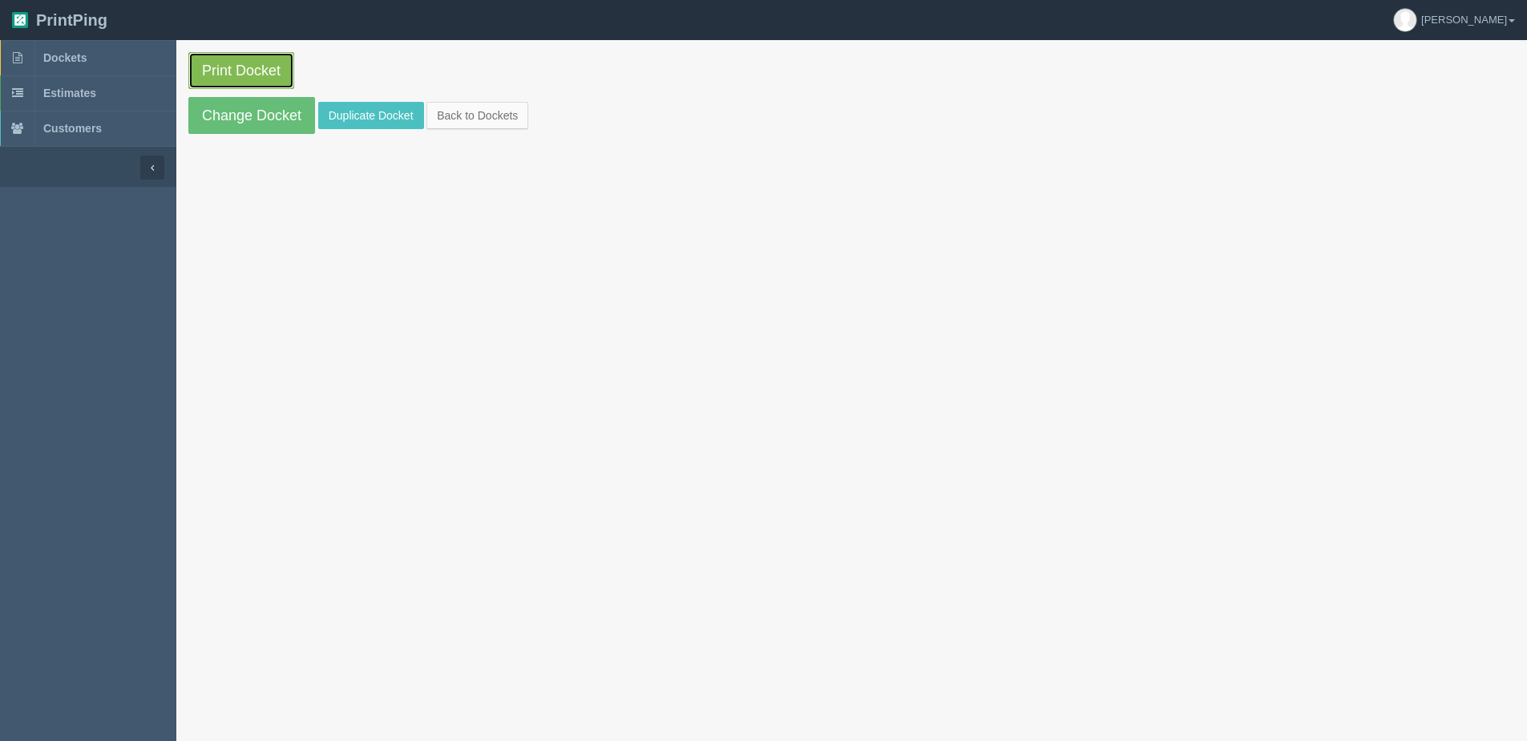
click at [230, 71] on link "Print Docket" at bounding box center [241, 70] width 106 height 37
click at [509, 114] on link "Back to Dockets" at bounding box center [477, 115] width 102 height 27
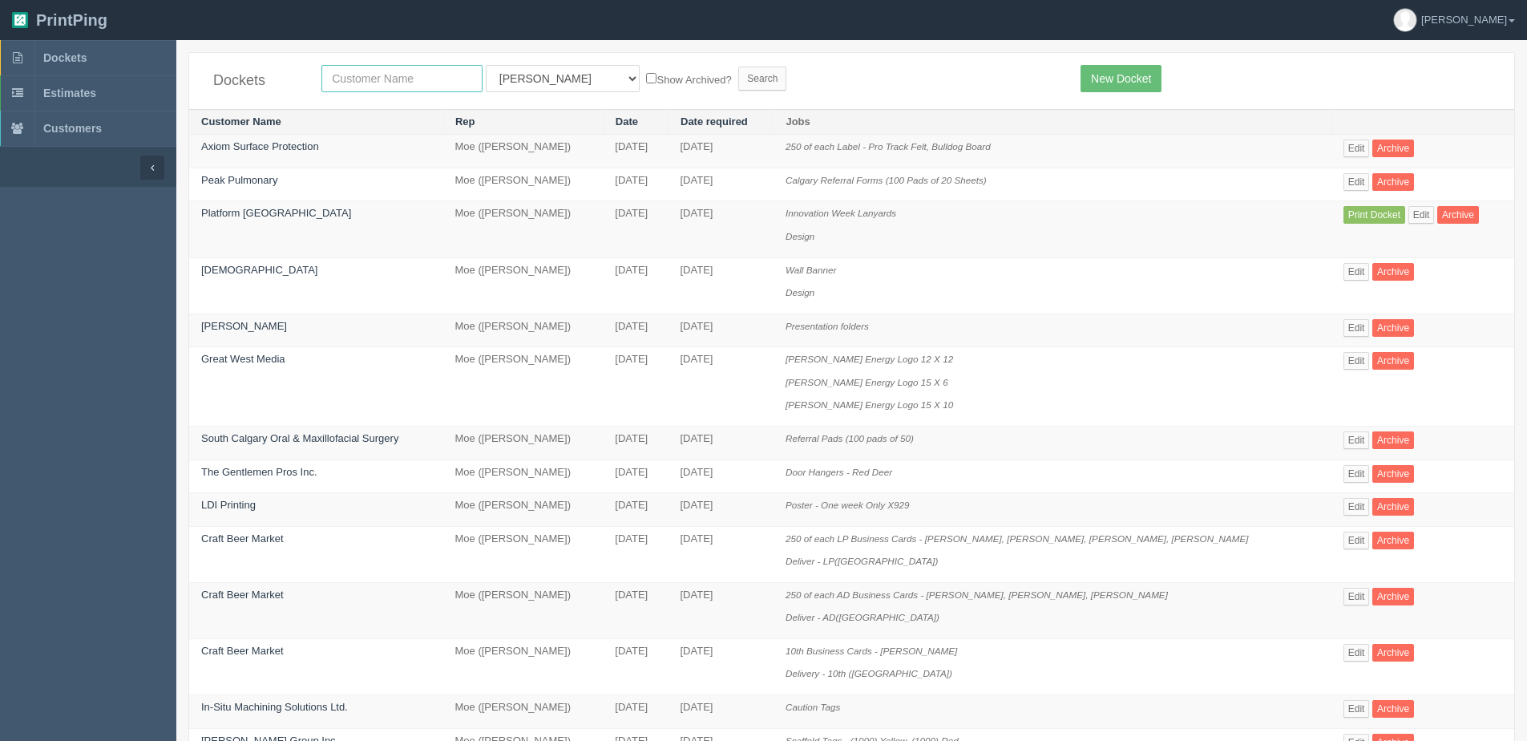
click at [387, 73] on input "text" at bounding box center [401, 78] width 161 height 27
type input "Century 21 Bravo Realty - [STREET_ADDRESS]"
click at [646, 71] on label "Show Archived?" at bounding box center [688, 79] width 85 height 18
click at [646, 73] on input "Show Archived?" at bounding box center [651, 78] width 10 height 10
checkbox input "true"
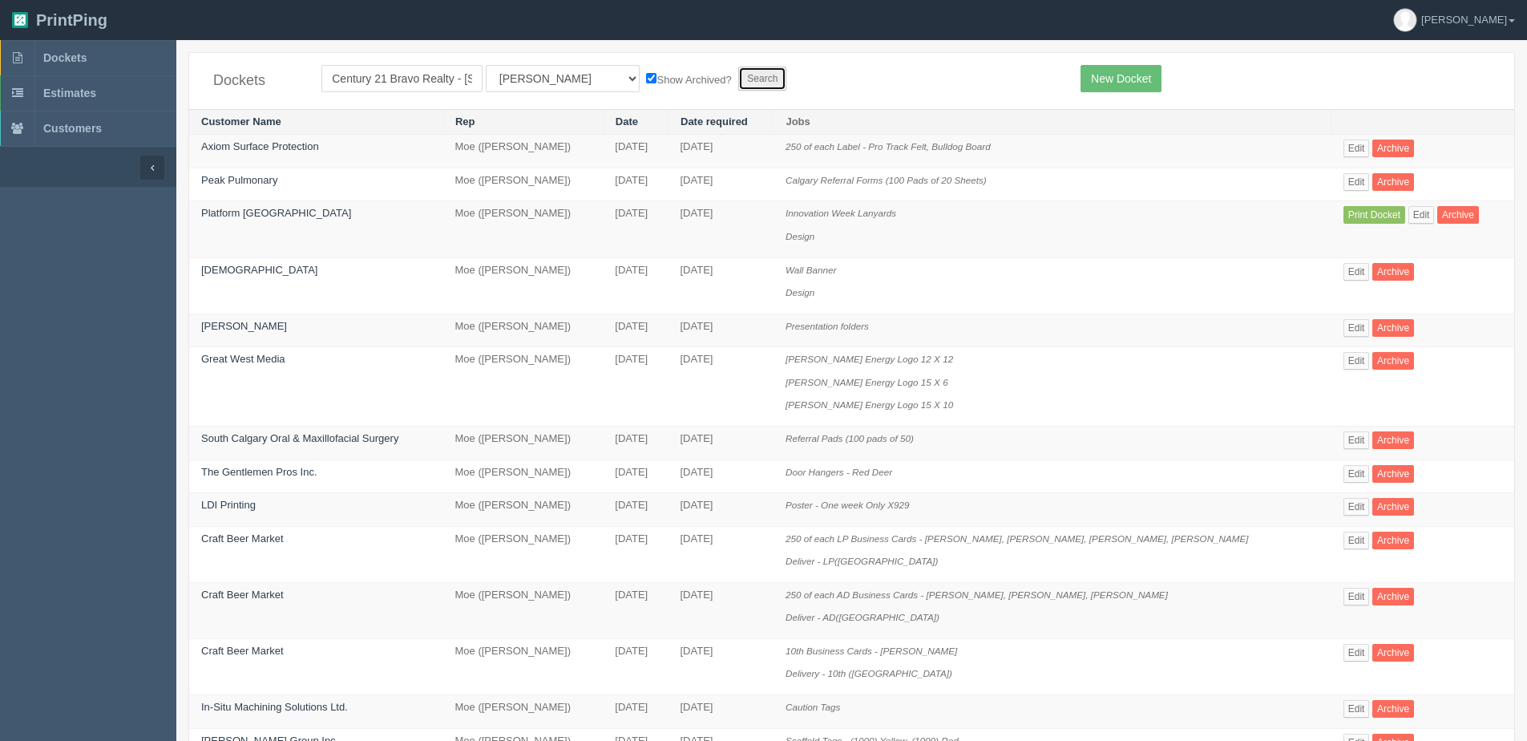
click at [738, 77] on input "Search" at bounding box center [762, 79] width 48 height 24
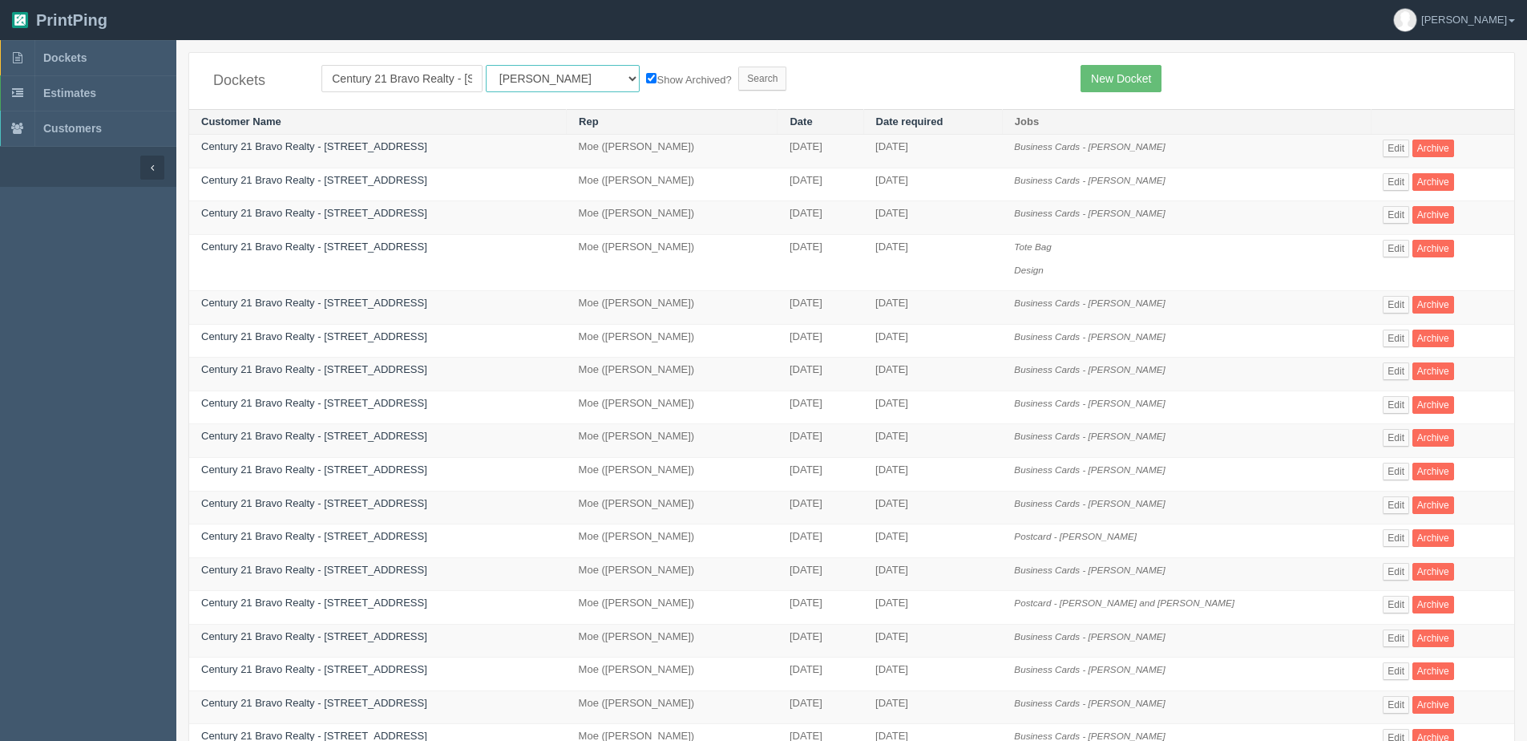
drag, startPoint x: 539, startPoint y: 79, endPoint x: 534, endPoint y: 93, distance: 14.7
click at [534, 93] on div "Dockets Century 21 Bravo Realty - [STREET_ADDRESS] All Users [PERSON_NAME] Test…" at bounding box center [851, 81] width 1325 height 56
select select "1"
click at [486, 65] on select "All Users [PERSON_NAME] Test 1 [PERSON_NAME] [PERSON_NAME] [PERSON_NAME] France…" at bounding box center [563, 78] width 154 height 27
click at [738, 82] on input "Search" at bounding box center [762, 79] width 48 height 24
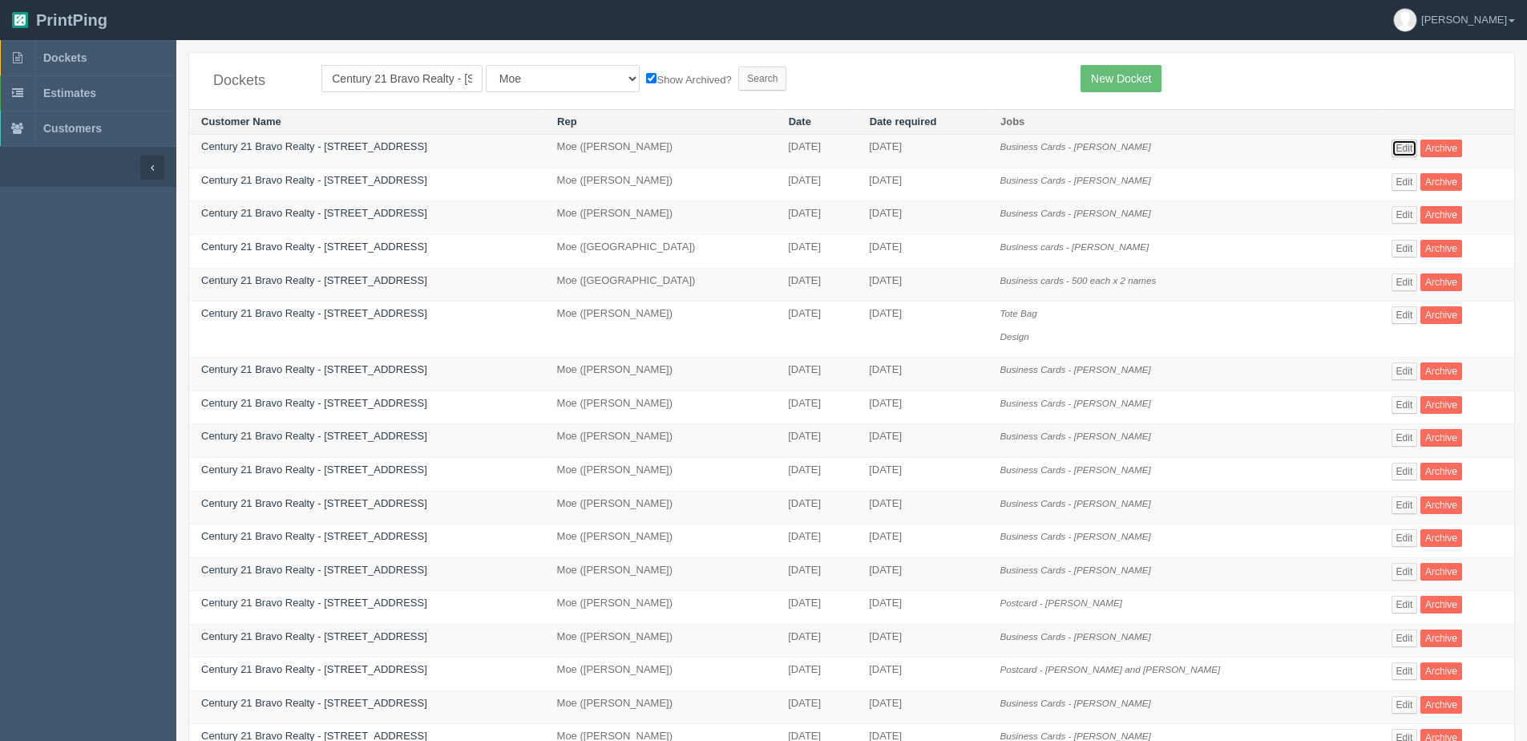
click at [1397, 146] on link "Edit" at bounding box center [1404, 148] width 26 height 18
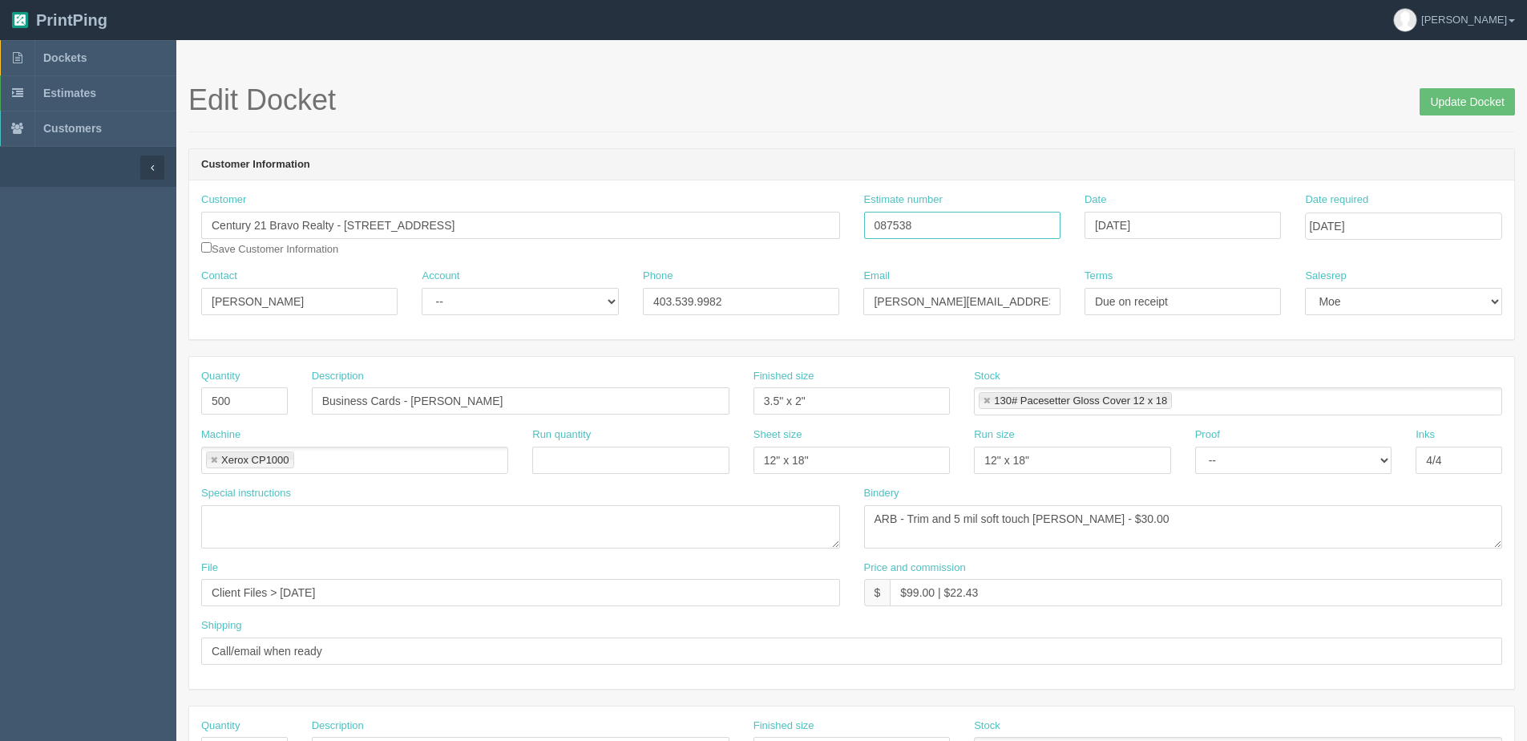
drag, startPoint x: 1002, startPoint y: 223, endPoint x: 490, endPoint y: 265, distance: 513.9
click at [491, 267] on div "Customer Century 21 Bravo Realty - 3009 23 Street NE Save Customer Information …" at bounding box center [851, 230] width 1325 height 76
click at [1466, 91] on input "Update Docket" at bounding box center [1466, 101] width 95 height 27
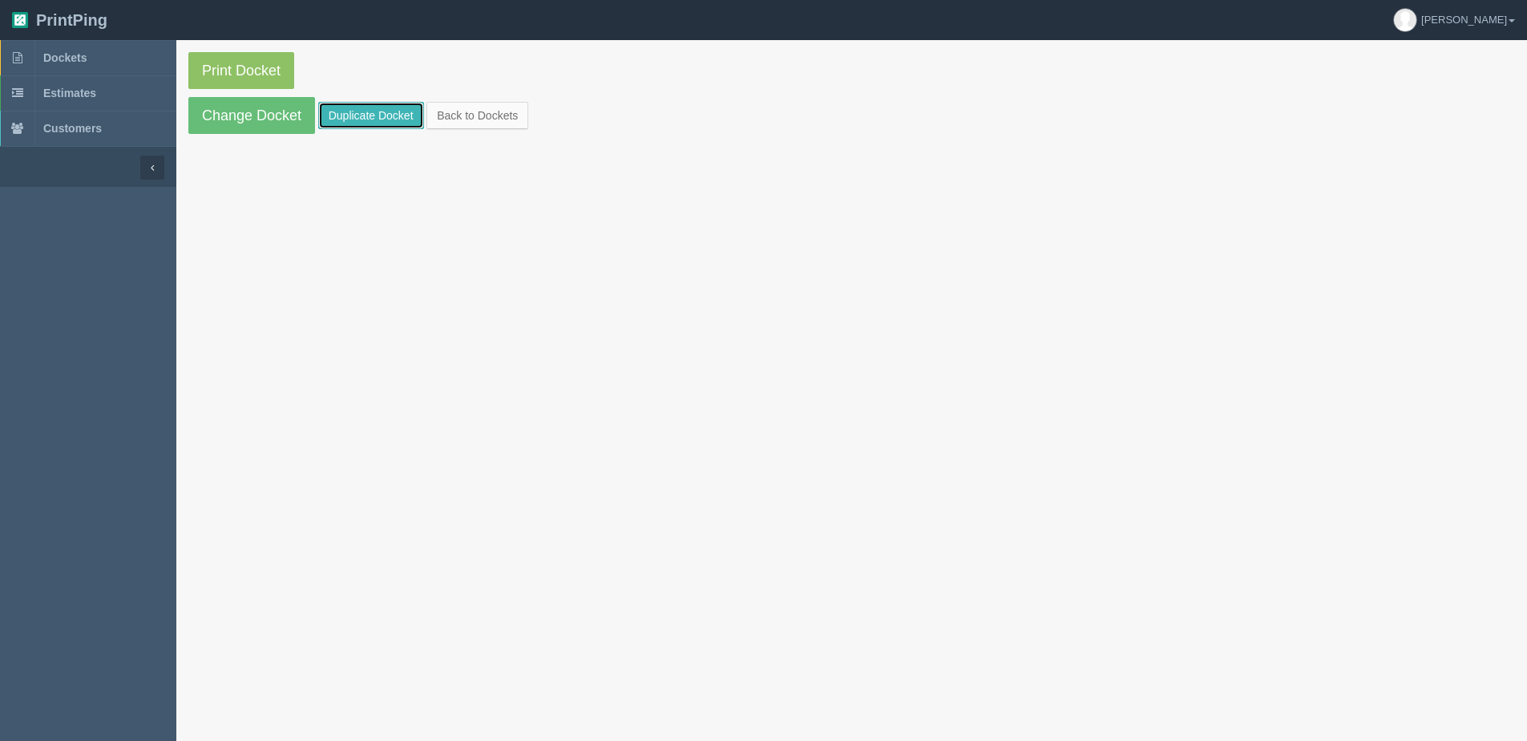
click at [352, 122] on link "Duplicate Docket" at bounding box center [371, 115] width 106 height 27
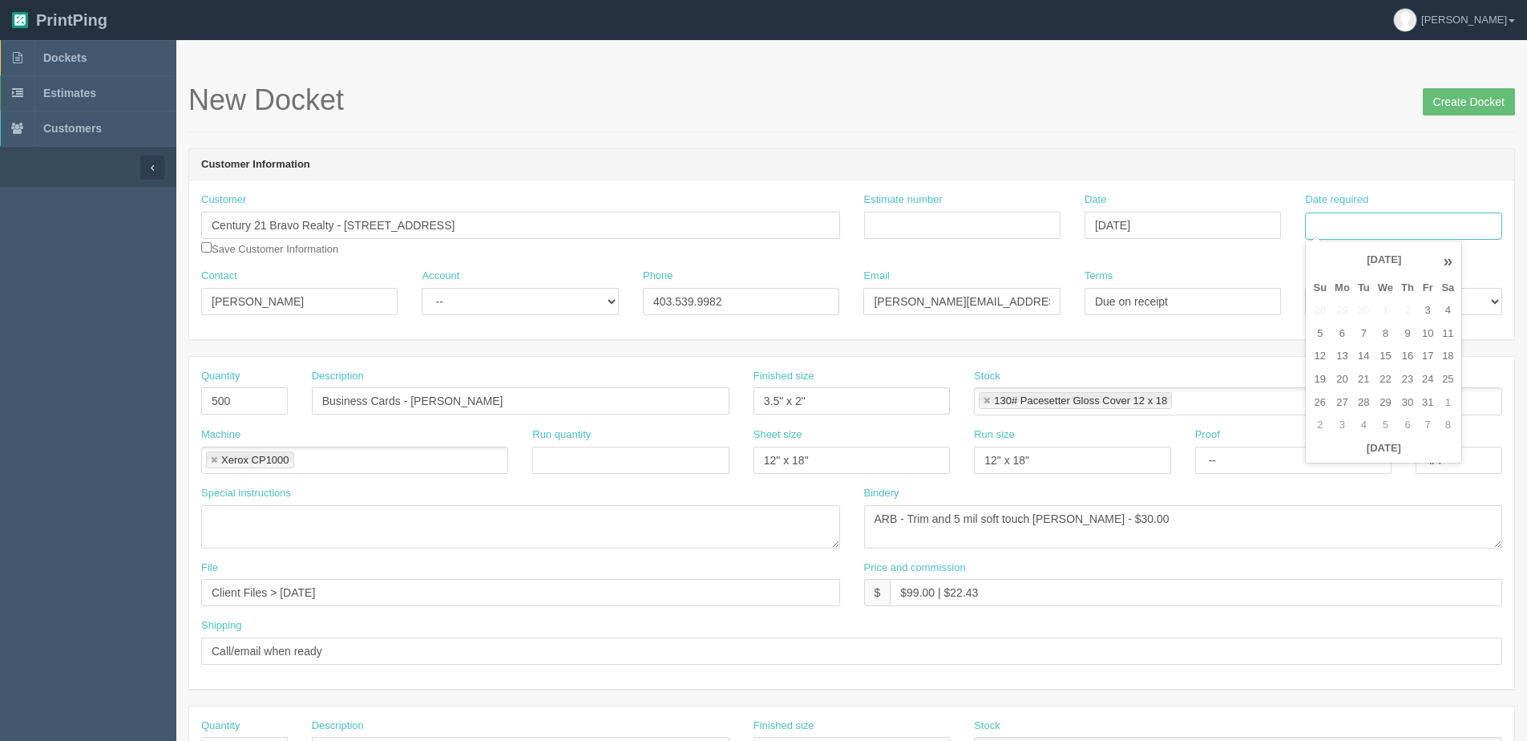
click at [1366, 212] on input "Date required" at bounding box center [1403, 225] width 196 height 27
click at [1322, 460] on div "« October 2025 » Su Mo Tu We Th Fr Sa 28 29 30 1 2 3 4 5 6 7 8 9 10 11 12 13 14…" at bounding box center [1383, 352] width 157 height 224
drag, startPoint x: 1429, startPoint y: 334, endPoint x: 1273, endPoint y: 348, distance: 156.1
click at [1427, 334] on td "10" at bounding box center [1427, 333] width 19 height 23
type input "[DATE]"
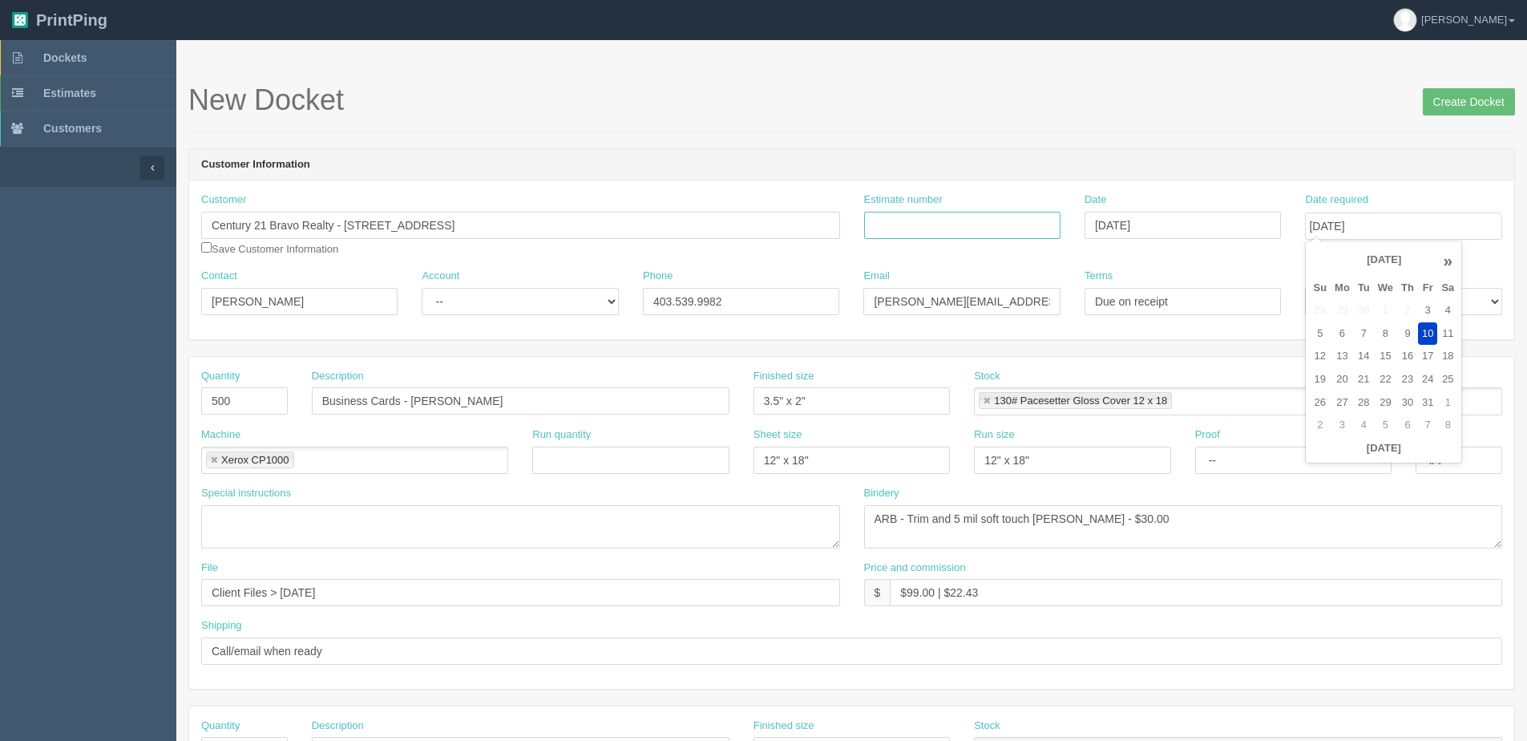
drag, startPoint x: 918, startPoint y: 227, endPoint x: 907, endPoint y: 230, distance: 11.7
click at [918, 227] on input "Estimate number" at bounding box center [962, 225] width 196 height 27
paste input "087538"
type input "087538"
type input "October 8, 2025"
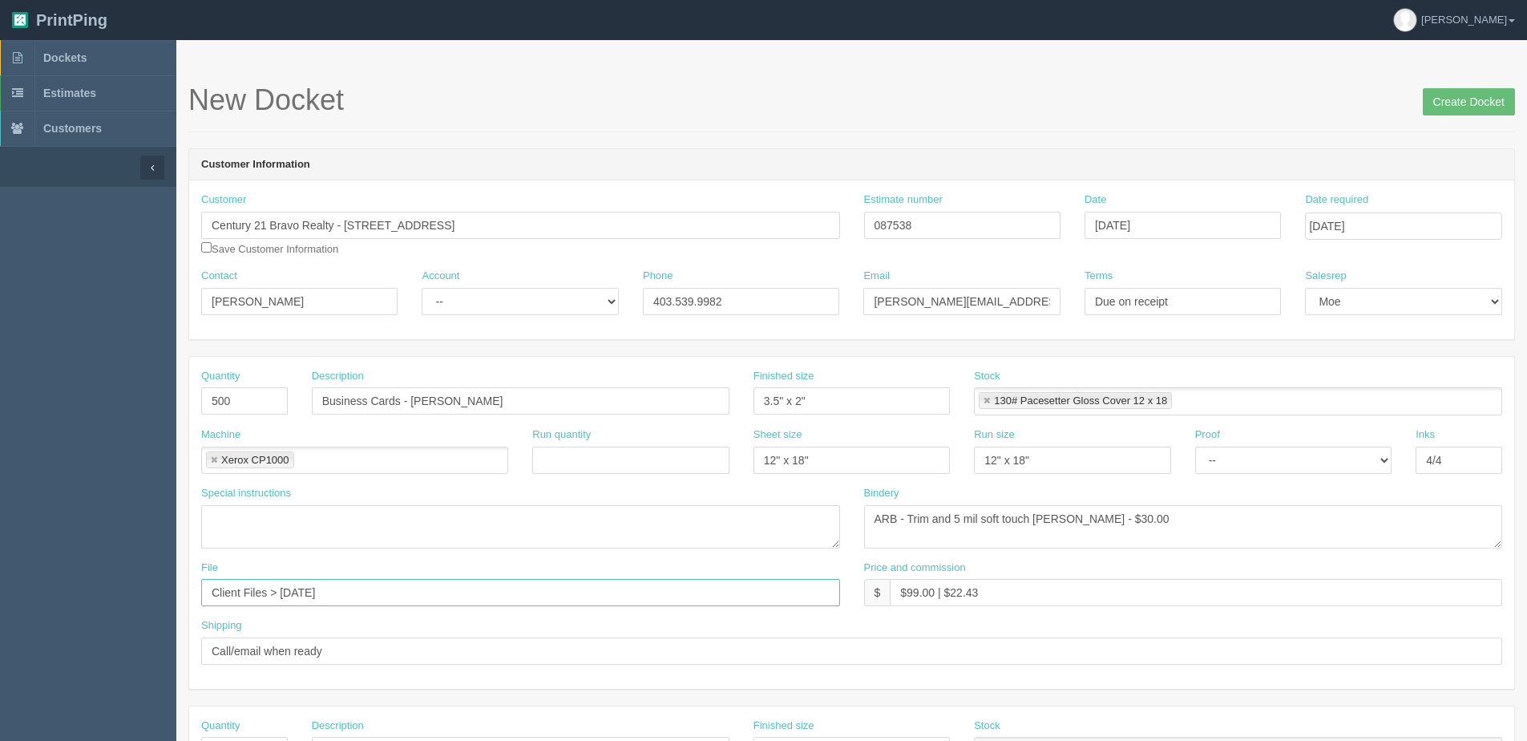
drag, startPoint x: 279, startPoint y: 588, endPoint x: 971, endPoint y: 531, distance: 694.1
click at [971, 531] on div "Quantity 500 Description Business Cards - Sukh Sandhu Finished size 3.5" x 2" S…" at bounding box center [851, 523] width 1325 height 332
type input "Client Files > October 2025"
drag, startPoint x: 409, startPoint y: 404, endPoint x: 971, endPoint y: 338, distance: 565.6
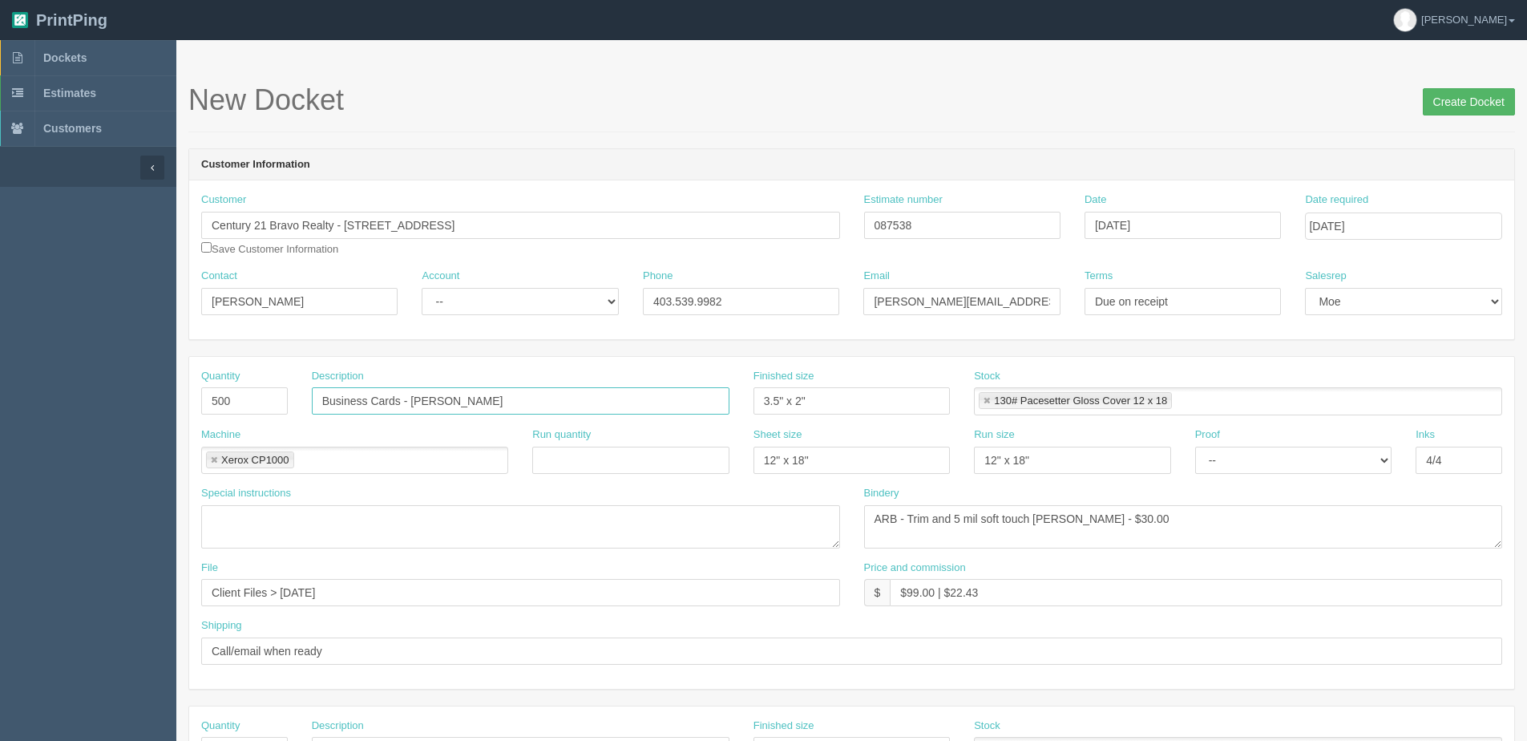
type input "Business Cards - Will Benitez"
click at [1439, 106] on input "Create Docket" at bounding box center [1469, 101] width 92 height 27
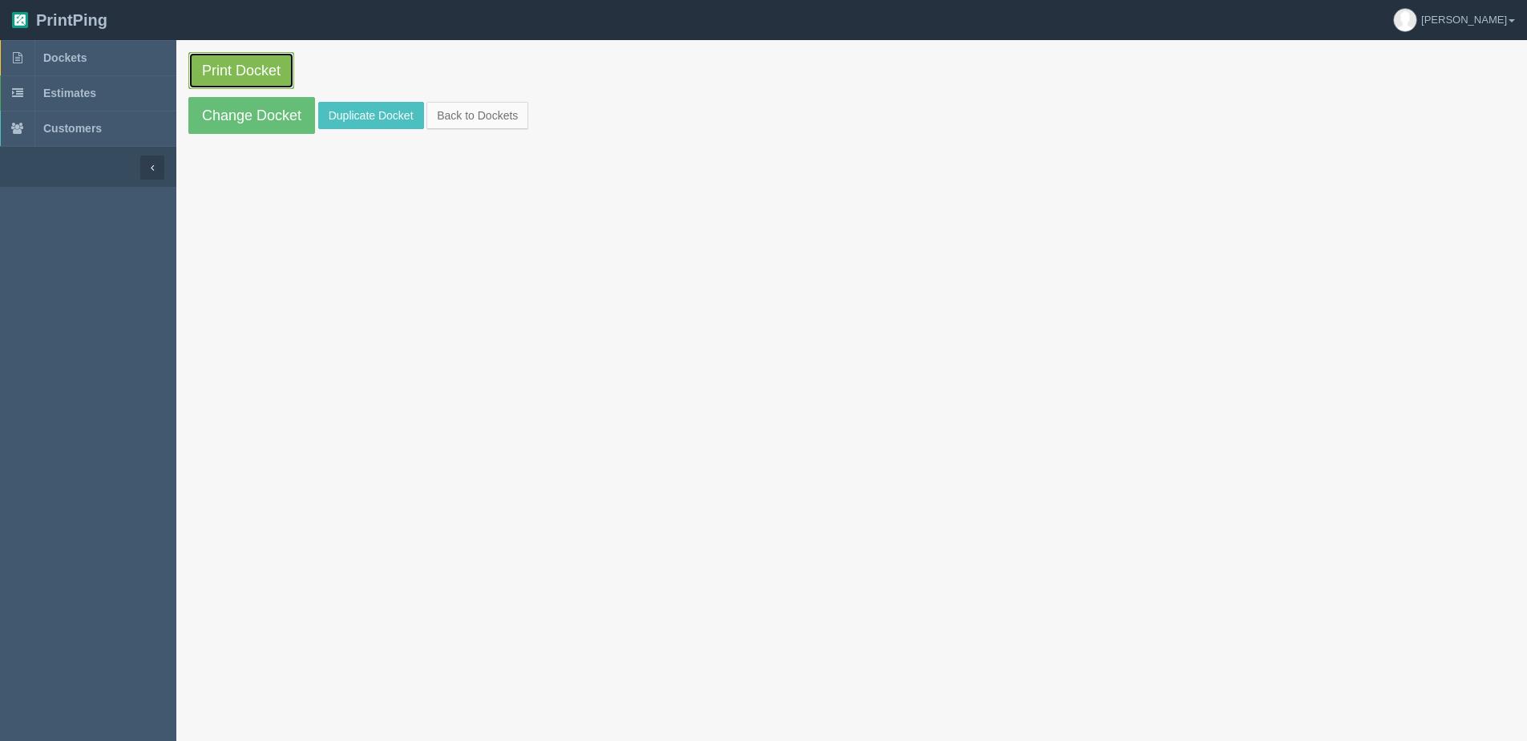
click at [264, 70] on link "Print Docket" at bounding box center [241, 70] width 106 height 37
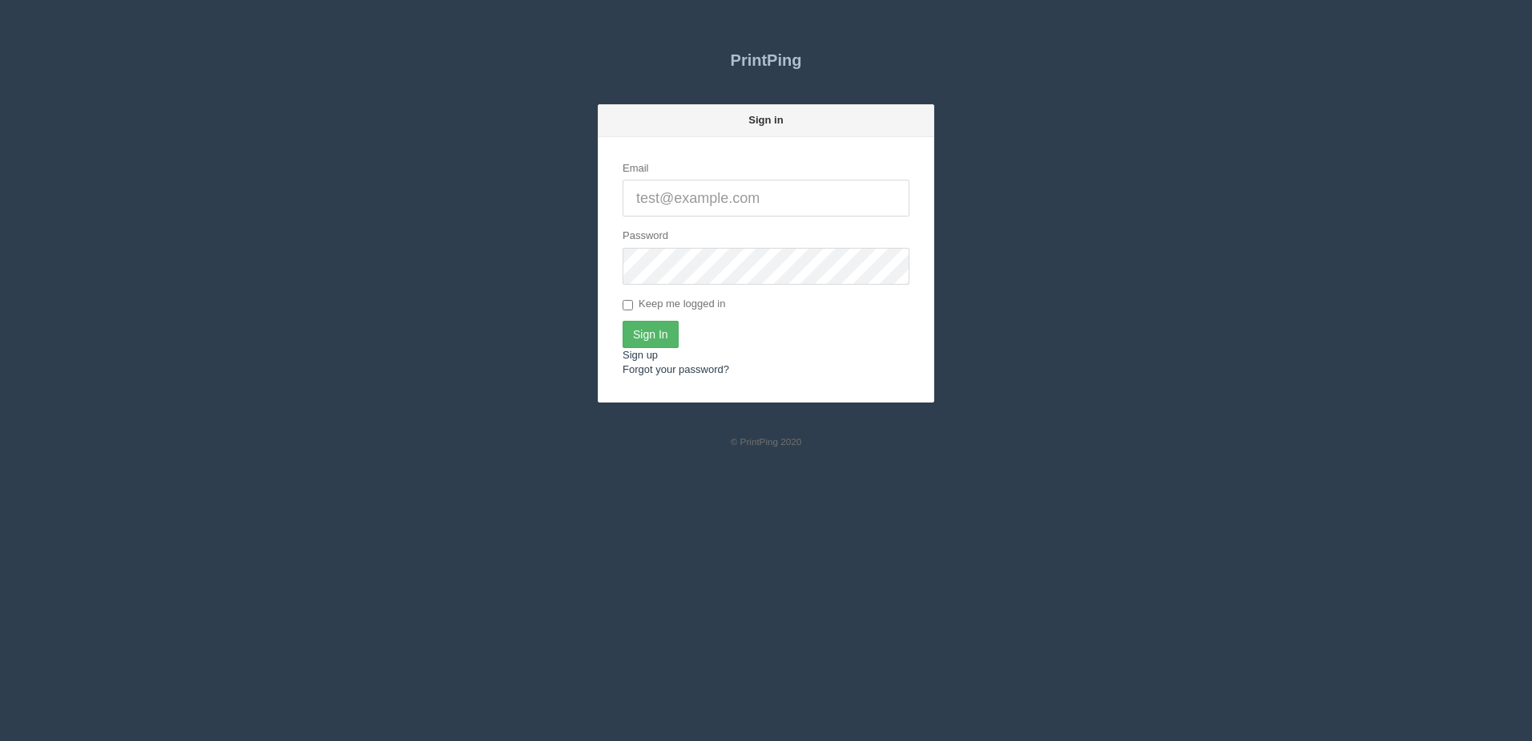
type input "[PERSON_NAME][EMAIL_ADDRESS][DOMAIN_NAME]"
click at [660, 342] on input "Sign In" at bounding box center [651, 334] width 56 height 27
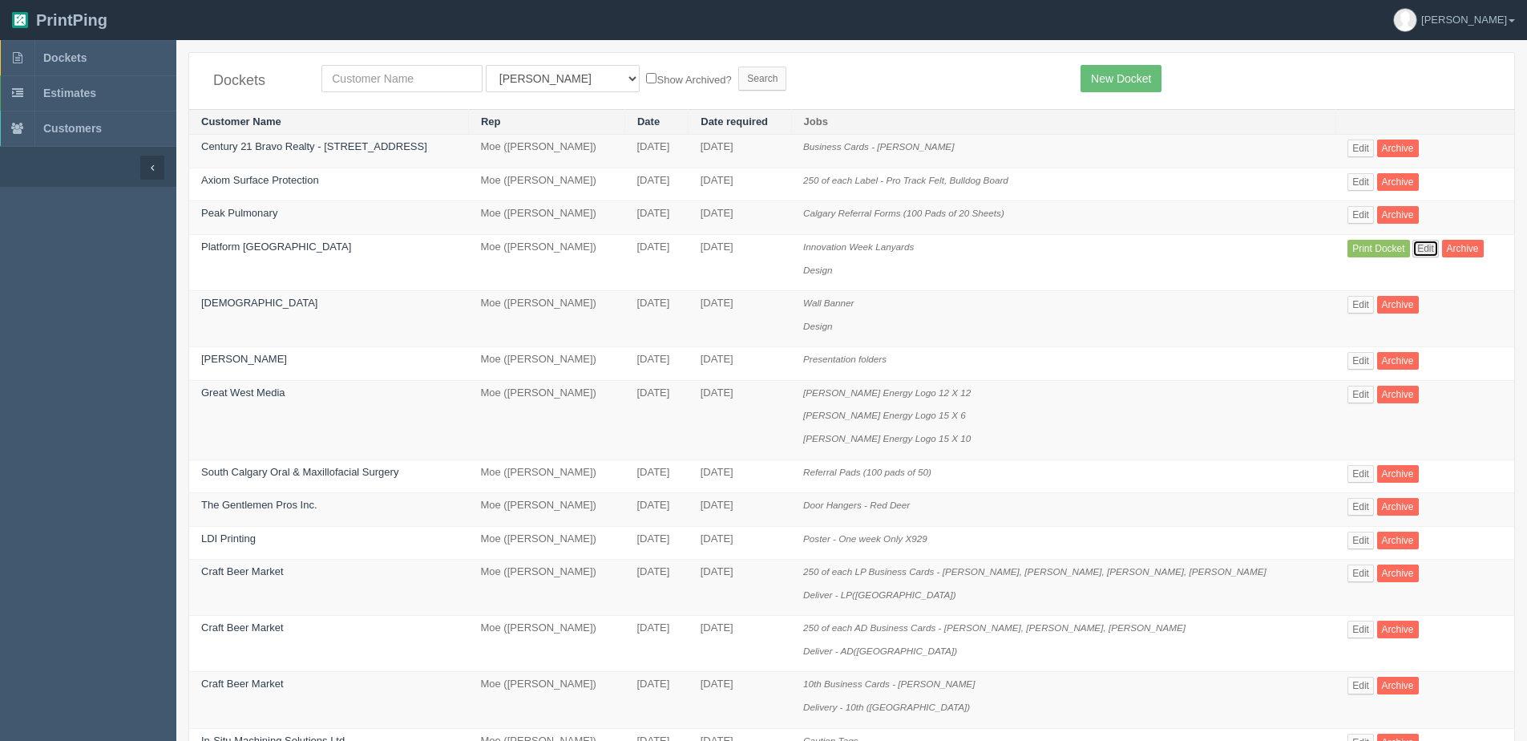
click at [1412, 252] on link "Edit" at bounding box center [1425, 249] width 26 height 18
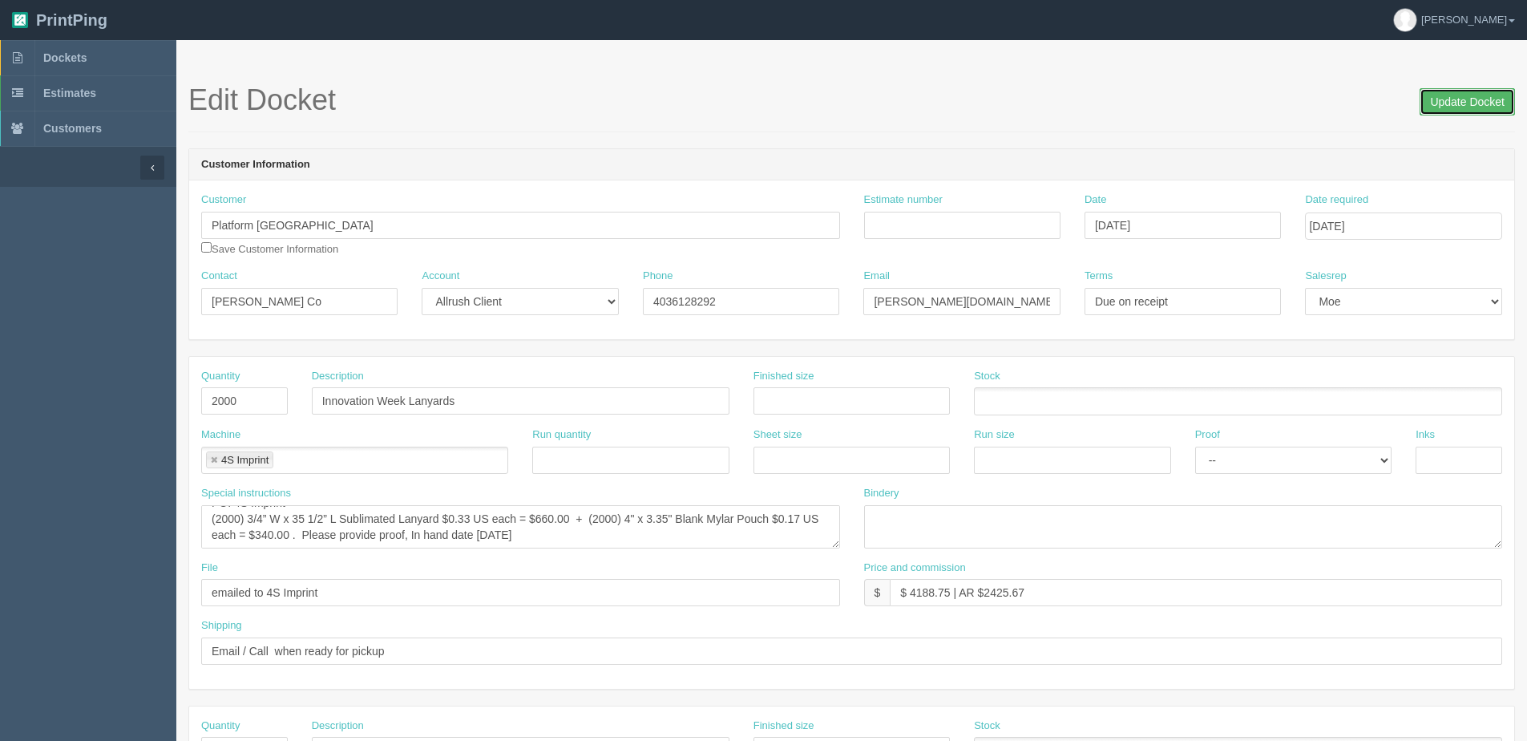
click at [1450, 99] on input "Update Docket" at bounding box center [1466, 101] width 95 height 27
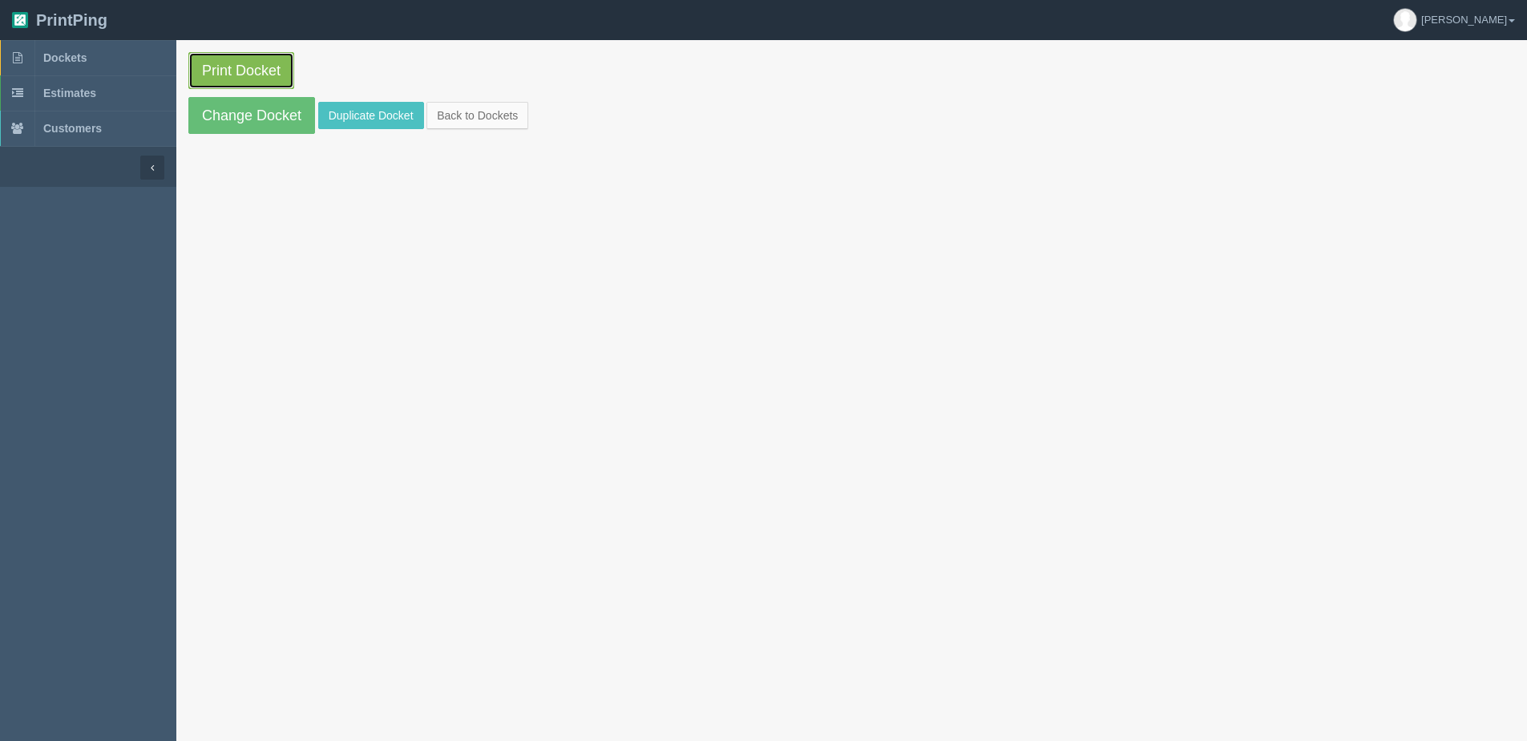
click at [249, 67] on link "Print Docket" at bounding box center [241, 70] width 106 height 37
click at [506, 111] on link "Back to Dockets" at bounding box center [477, 115] width 102 height 27
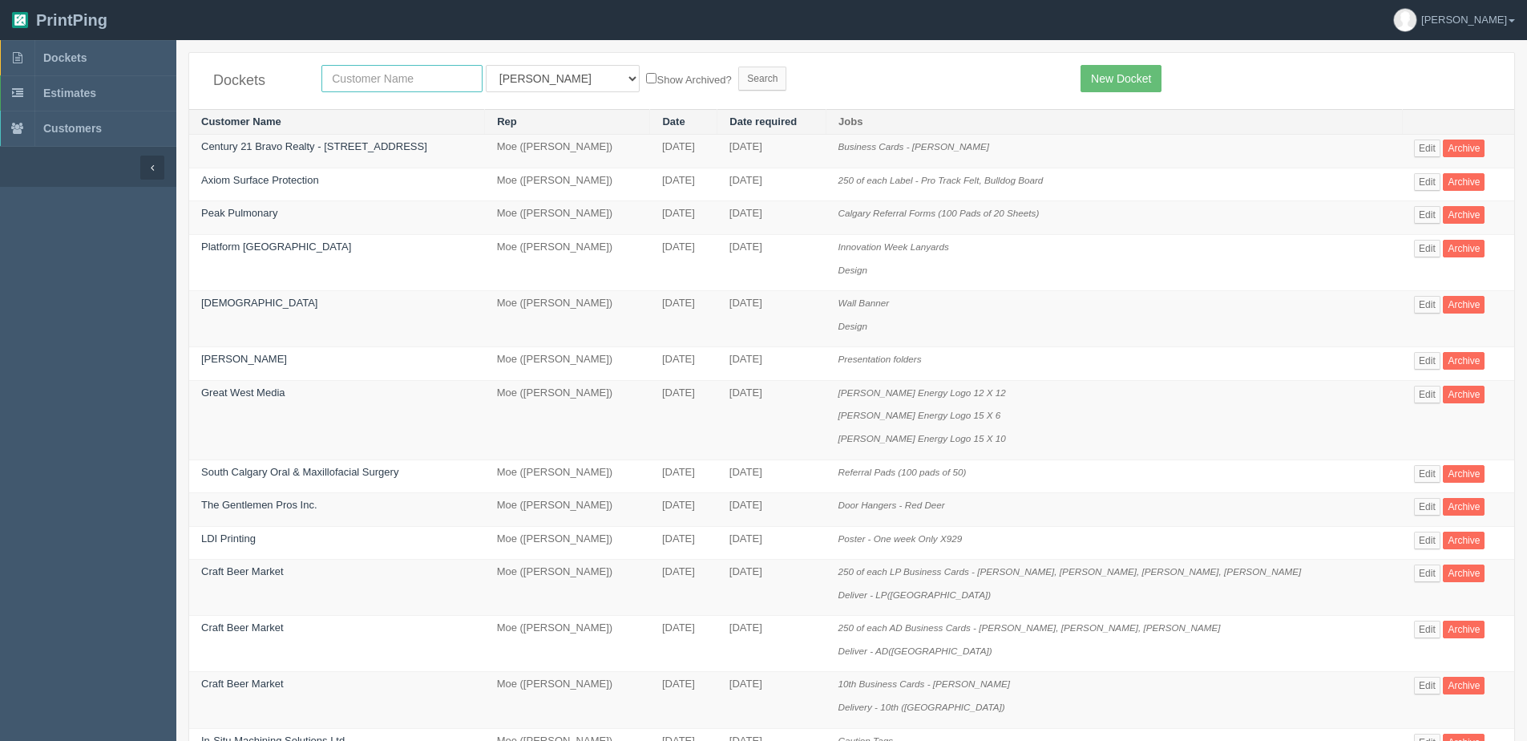
click at [393, 67] on input "text" at bounding box center [401, 78] width 161 height 27
type input "great"
click at [738, 67] on input "Search" at bounding box center [762, 79] width 48 height 24
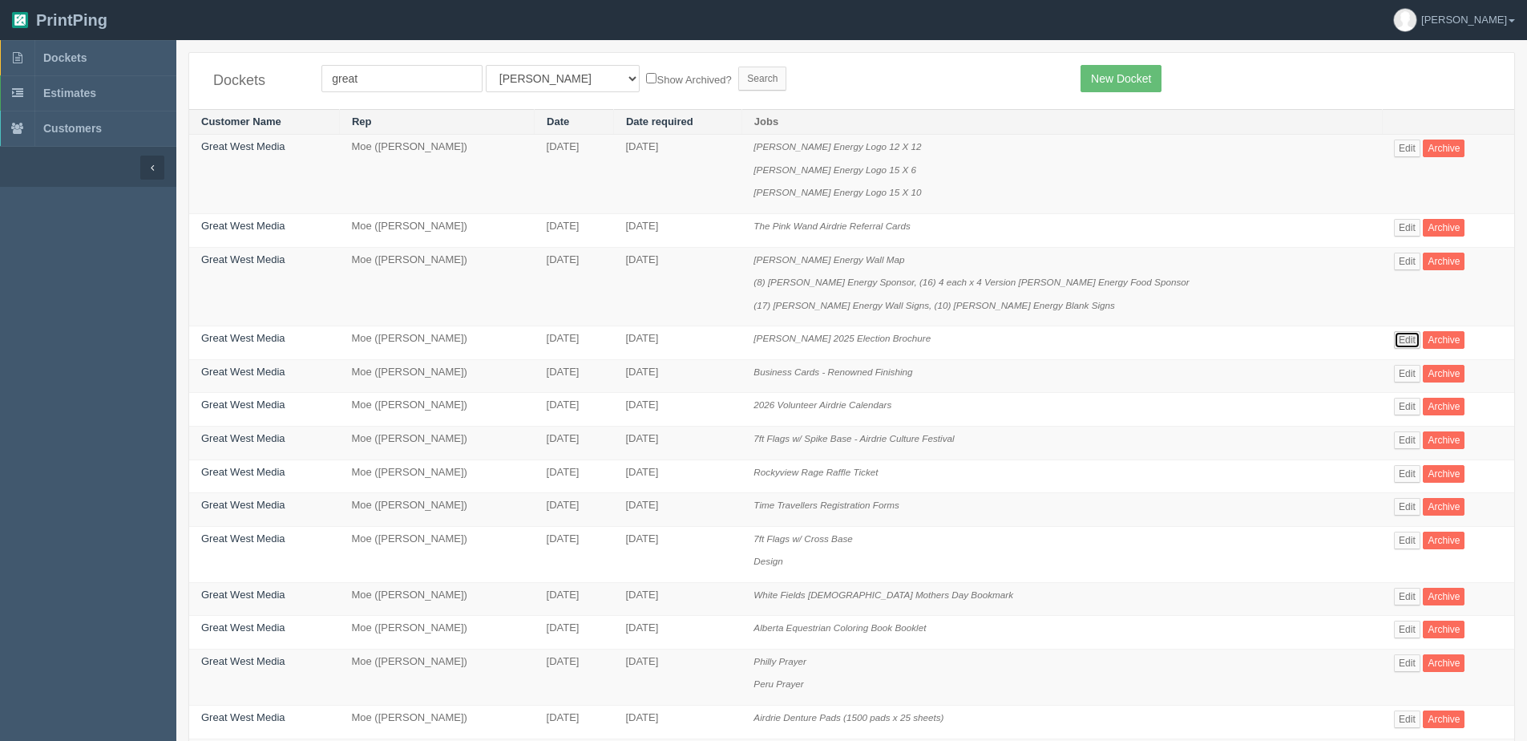
click at [1400, 337] on link "Edit" at bounding box center [1407, 340] width 26 height 18
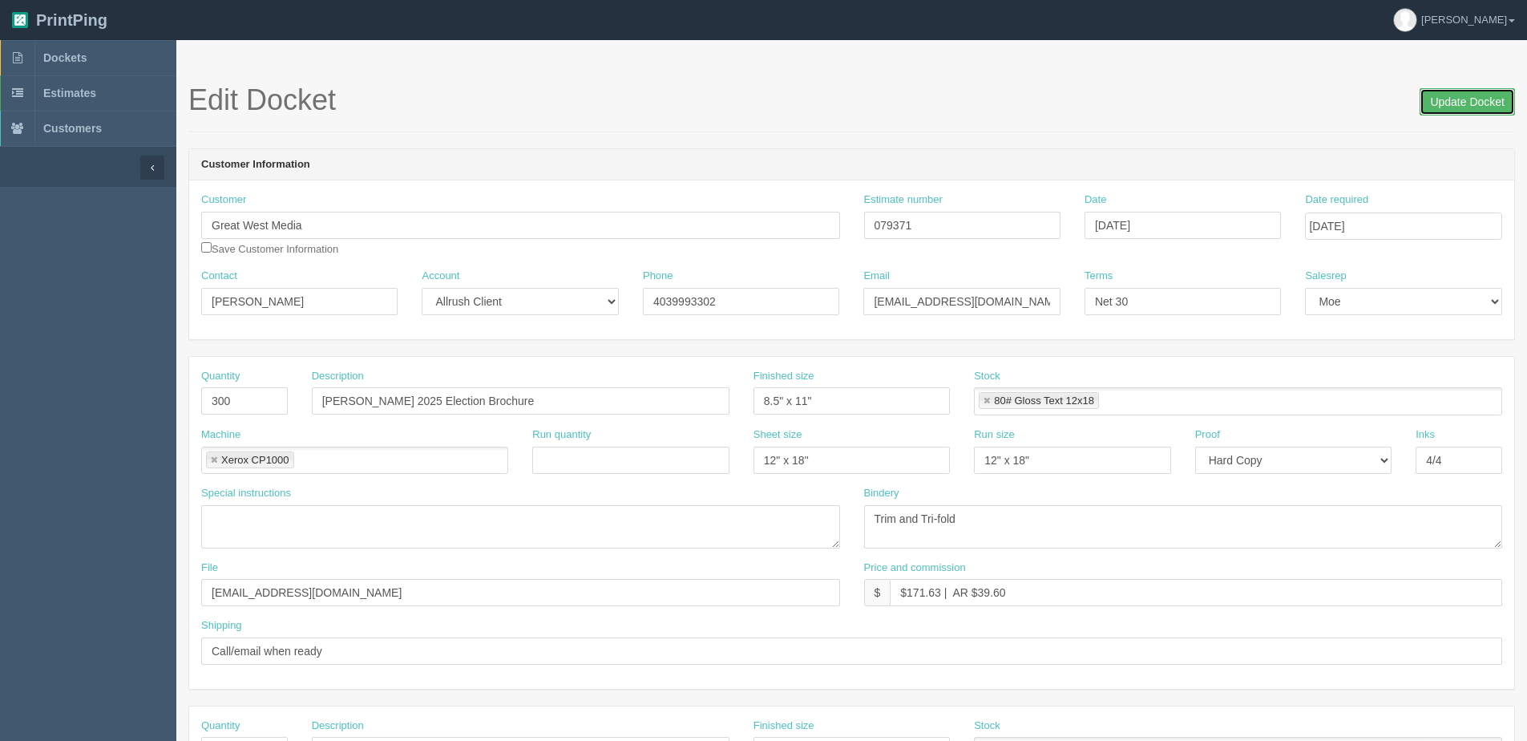
drag, startPoint x: 1445, startPoint y: 111, endPoint x: 1265, endPoint y: 120, distance: 179.7
click at [1434, 111] on input "Update Docket" at bounding box center [1466, 101] width 95 height 27
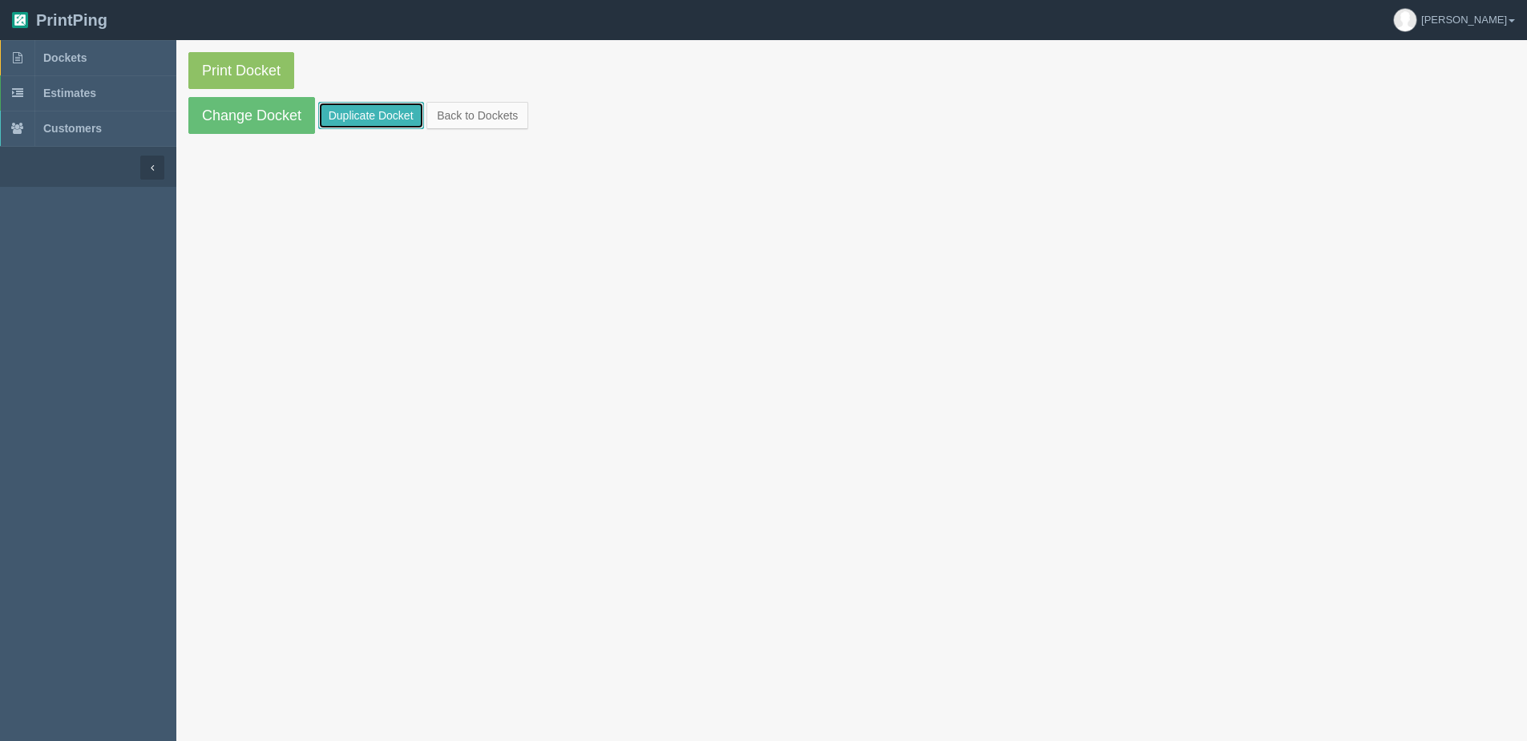
click at [363, 122] on link "Duplicate Docket" at bounding box center [371, 115] width 106 height 27
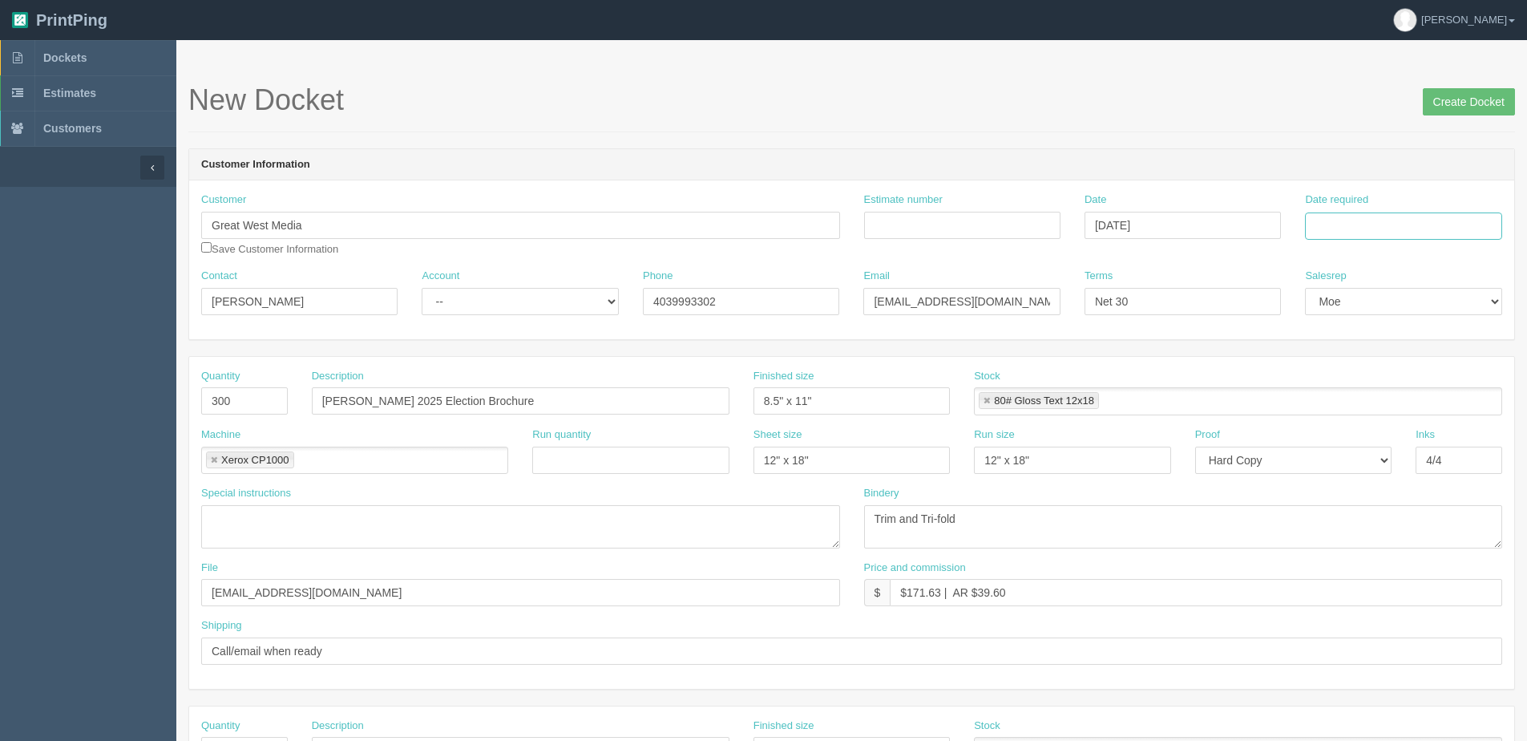
click at [1396, 217] on input "Date required" at bounding box center [1403, 225] width 196 height 27
click at [1326, 459] on th "[DATE]" at bounding box center [1383, 448] width 149 height 23
click at [1423, 328] on td "10" at bounding box center [1427, 333] width 19 height 23
type input "October 10, 2025"
click at [971, 232] on input "Estimate number" at bounding box center [962, 225] width 196 height 27
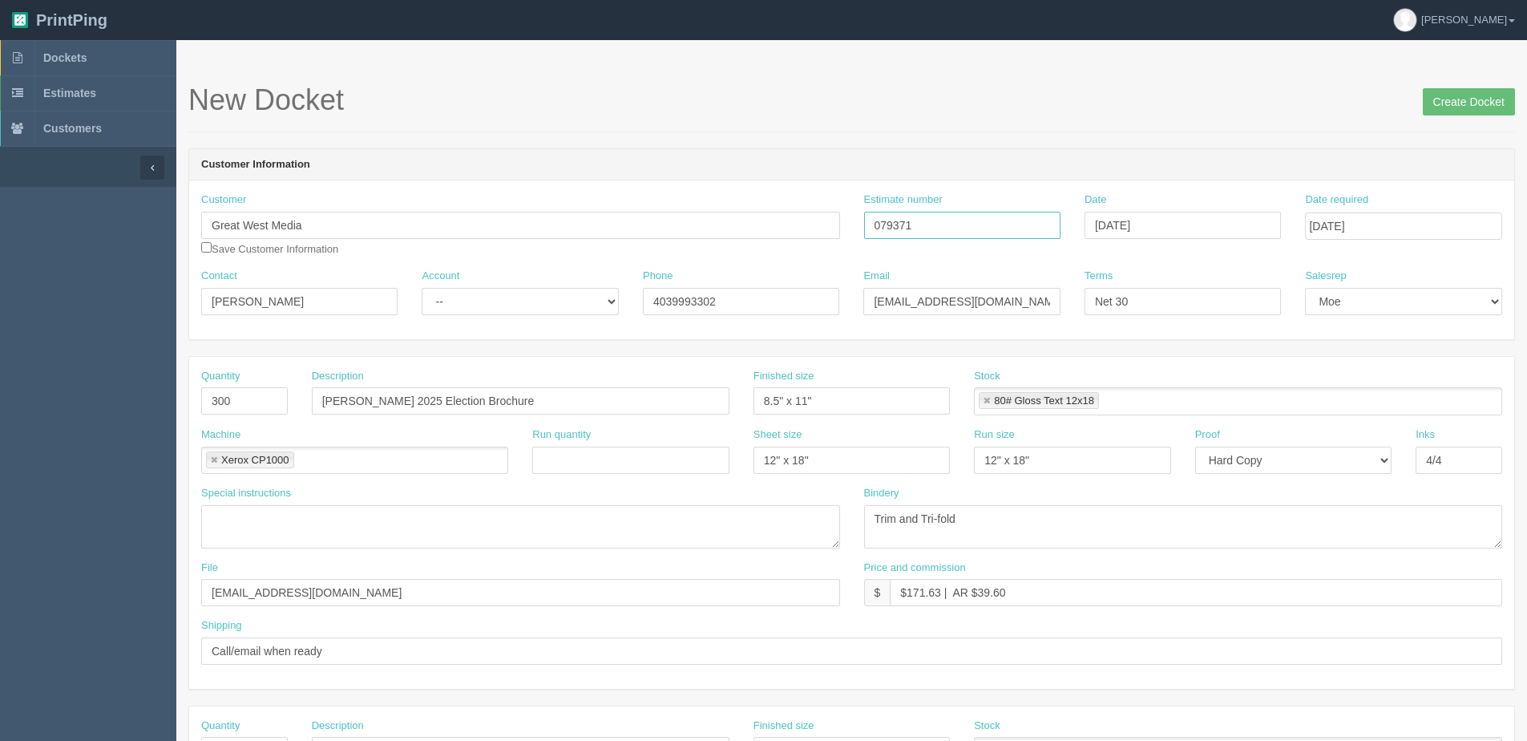
type input "079371"
type input "[DATE]"
drag, startPoint x: 248, startPoint y: 404, endPoint x: -184, endPoint y: 433, distance: 432.1
click at [0, 433] on html "PrintPing [PERSON_NAME] Edit account ( [PERSON_NAME][EMAIL_ADDRESS][DOMAIN_NAME…" at bounding box center [763, 727] width 1527 height 1455
type input "250"
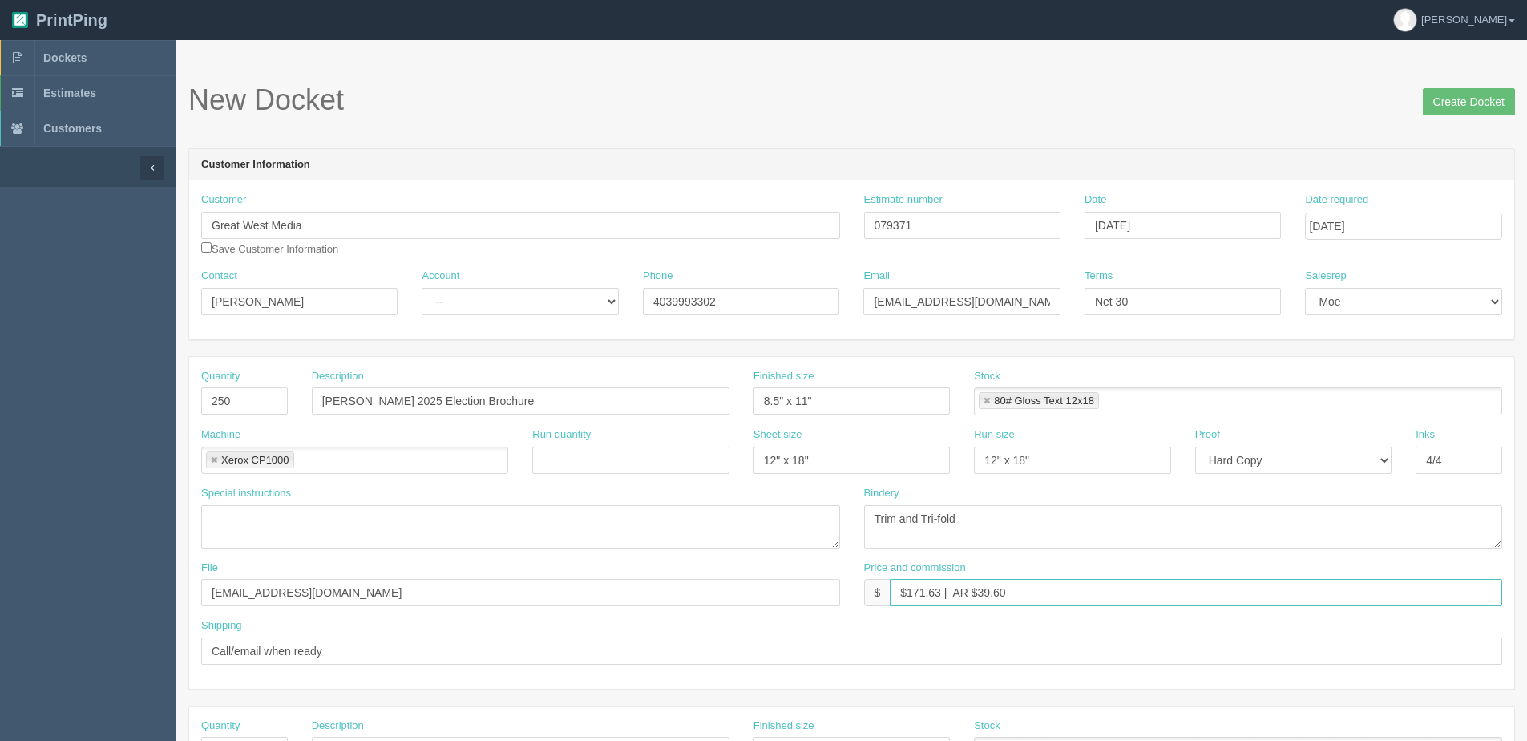
drag, startPoint x: 908, startPoint y: 590, endPoint x: 945, endPoint y: 590, distance: 36.9
click at [945, 590] on input "$171.63 | AR $39.60" at bounding box center [1196, 592] width 612 height 27
drag, startPoint x: 984, startPoint y: 591, endPoint x: 1171, endPoint y: 538, distance: 194.3
click at [1116, 555] on div "Quantity 250 Description Greg Boehlke 2025 Election Brochure Finished size 8.5"…" at bounding box center [851, 523] width 1325 height 332
type input "$154.59 | AR $30.92"
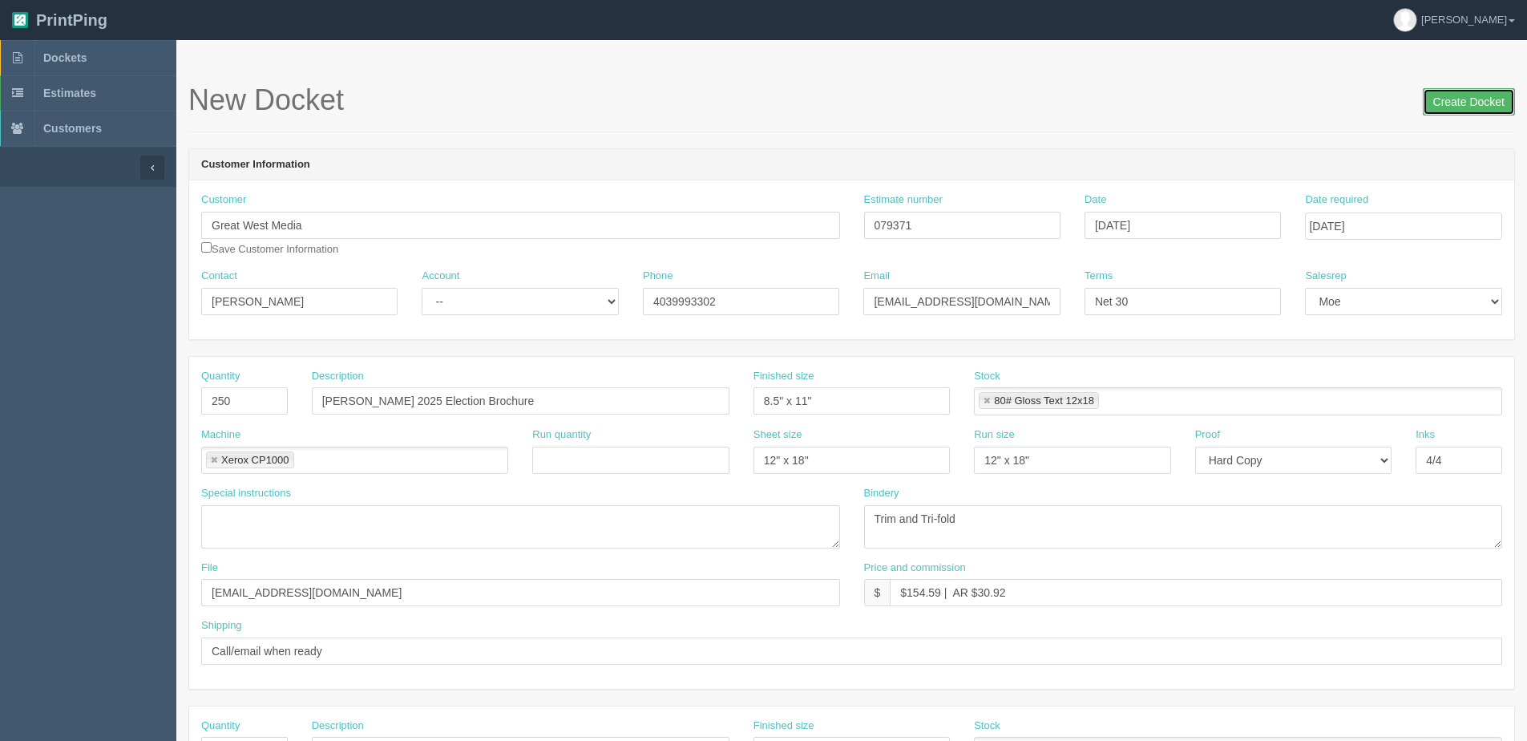
drag, startPoint x: 1459, startPoint y: 104, endPoint x: 1403, endPoint y: 107, distance: 55.4
click at [1431, 104] on input "Create Docket" at bounding box center [1469, 101] width 92 height 27
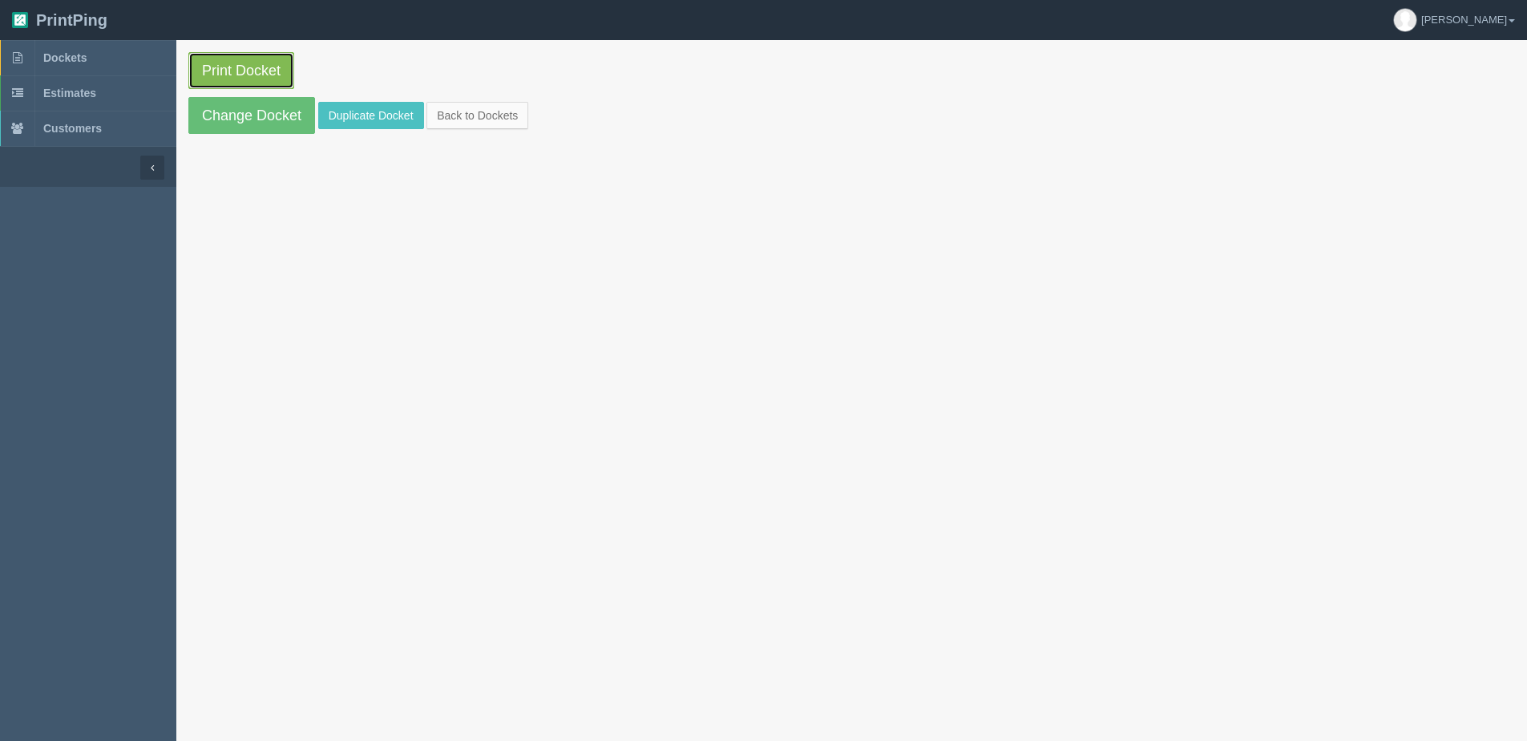
click at [224, 68] on link "Print Docket" at bounding box center [241, 70] width 106 height 37
click at [493, 120] on link "Back to Dockets" at bounding box center [477, 115] width 102 height 27
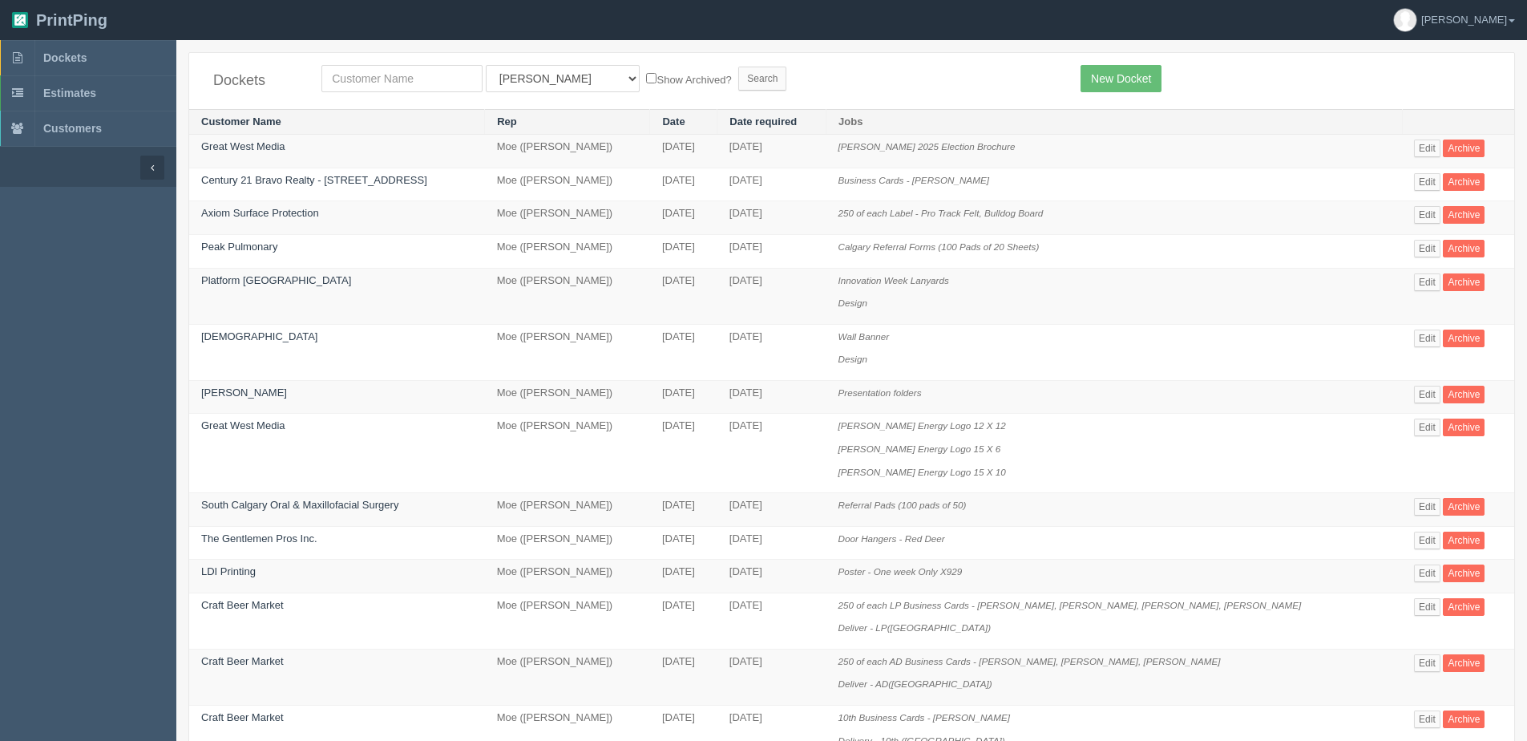
click at [411, 92] on div "Dockets All Users Ali Ali Test 1 Aly Amy Ankit Arif Brandon Dan France Greg Jim…" at bounding box center [851, 81] width 1325 height 56
click at [409, 91] on input "text" at bounding box center [401, 78] width 161 height 27
type input "conn"
click at [738, 67] on input "Search" at bounding box center [762, 79] width 48 height 24
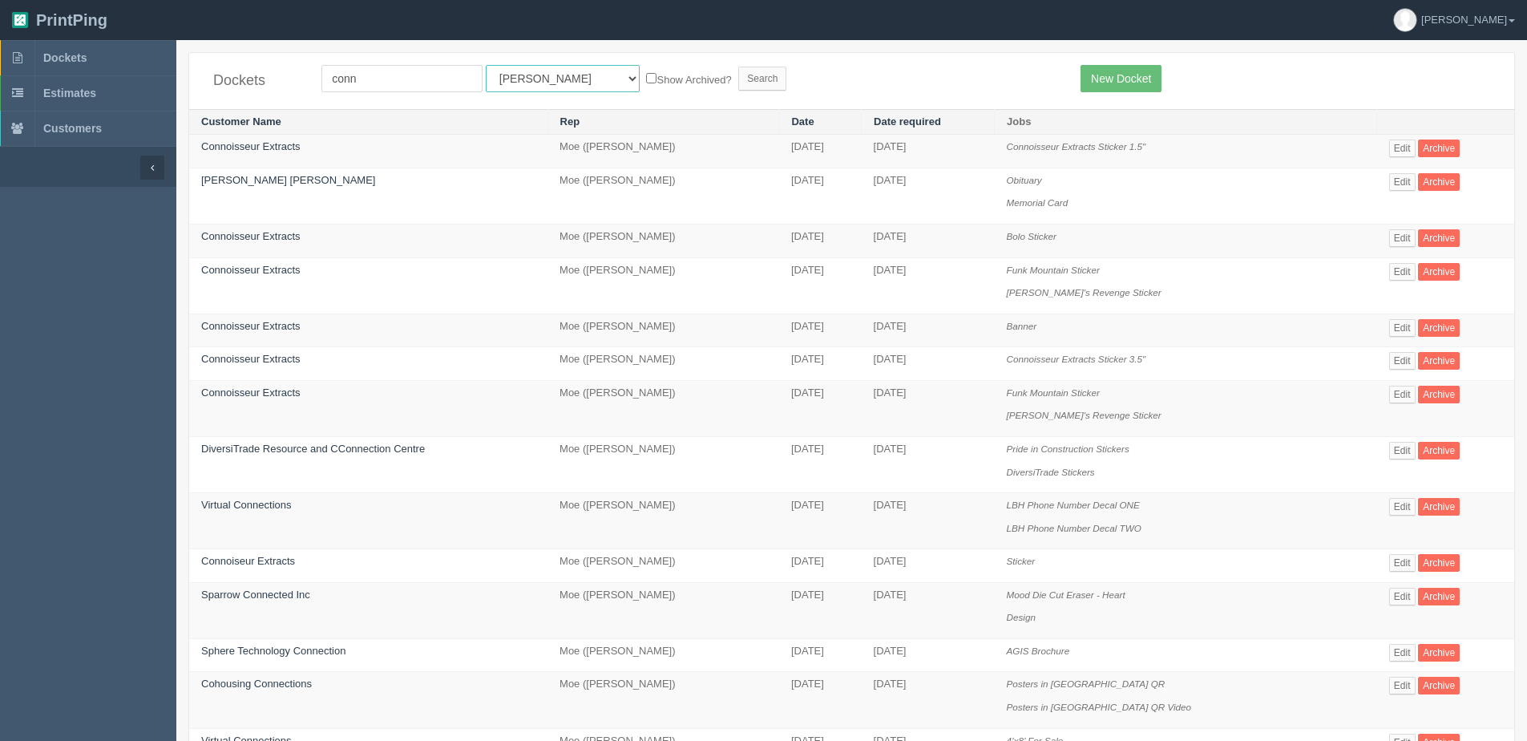
click at [494, 88] on select "All Users Ali Ali Test 1 Aly Amy Ankit Arif Brandon Dan France Greg Jim Mark Ma…" at bounding box center [563, 78] width 154 height 27
select select "1"
click at [486, 65] on select "All Users Ali Ali Test 1 Aly Amy Ankit Arif Brandon Dan France Greg Jim Mark Ma…" at bounding box center [563, 78] width 154 height 27
click at [646, 75] on label "Show Archived?" at bounding box center [688, 79] width 85 height 18
click at [646, 75] on input "Show Archived?" at bounding box center [651, 78] width 10 height 10
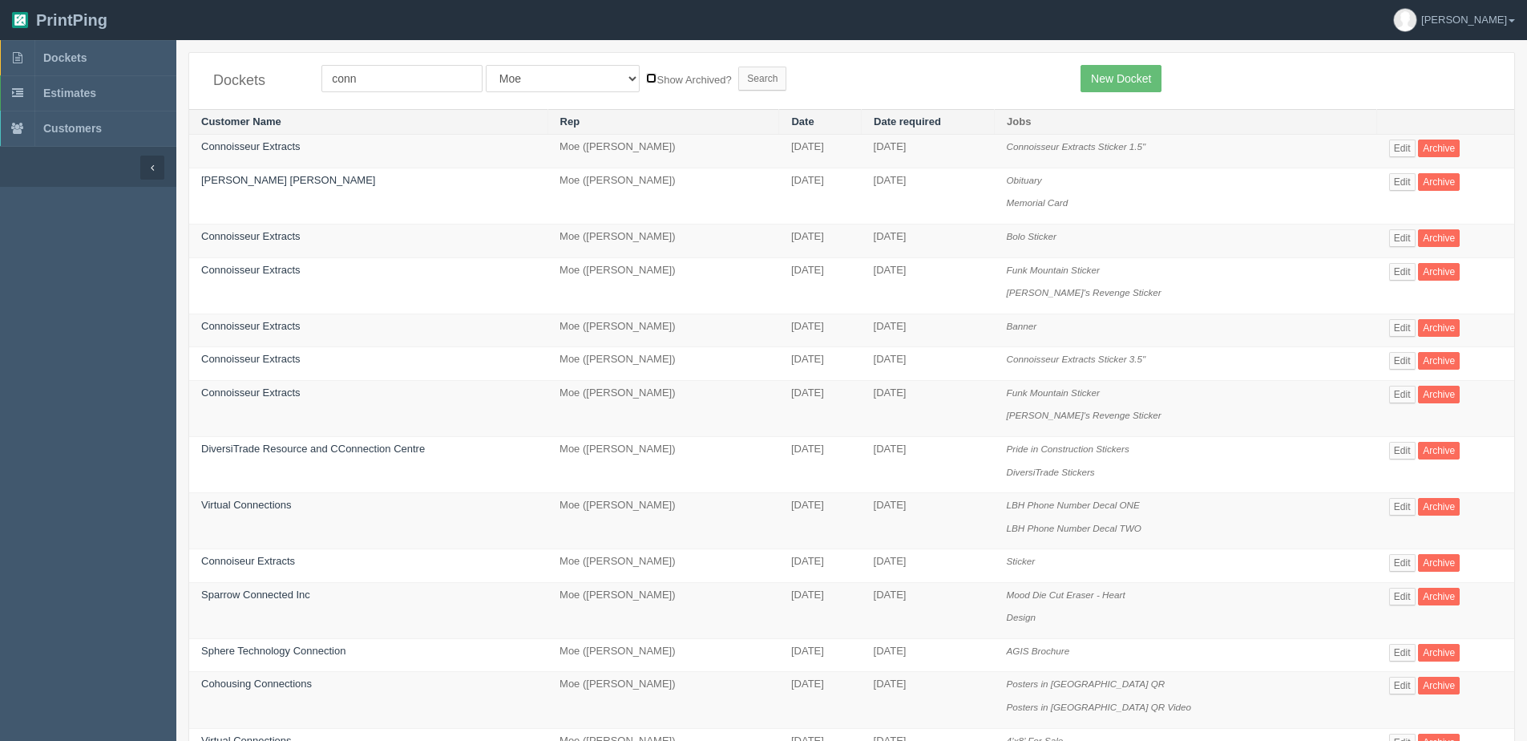
checkbox input "true"
click at [738, 76] on input "Search" at bounding box center [762, 79] width 48 height 24
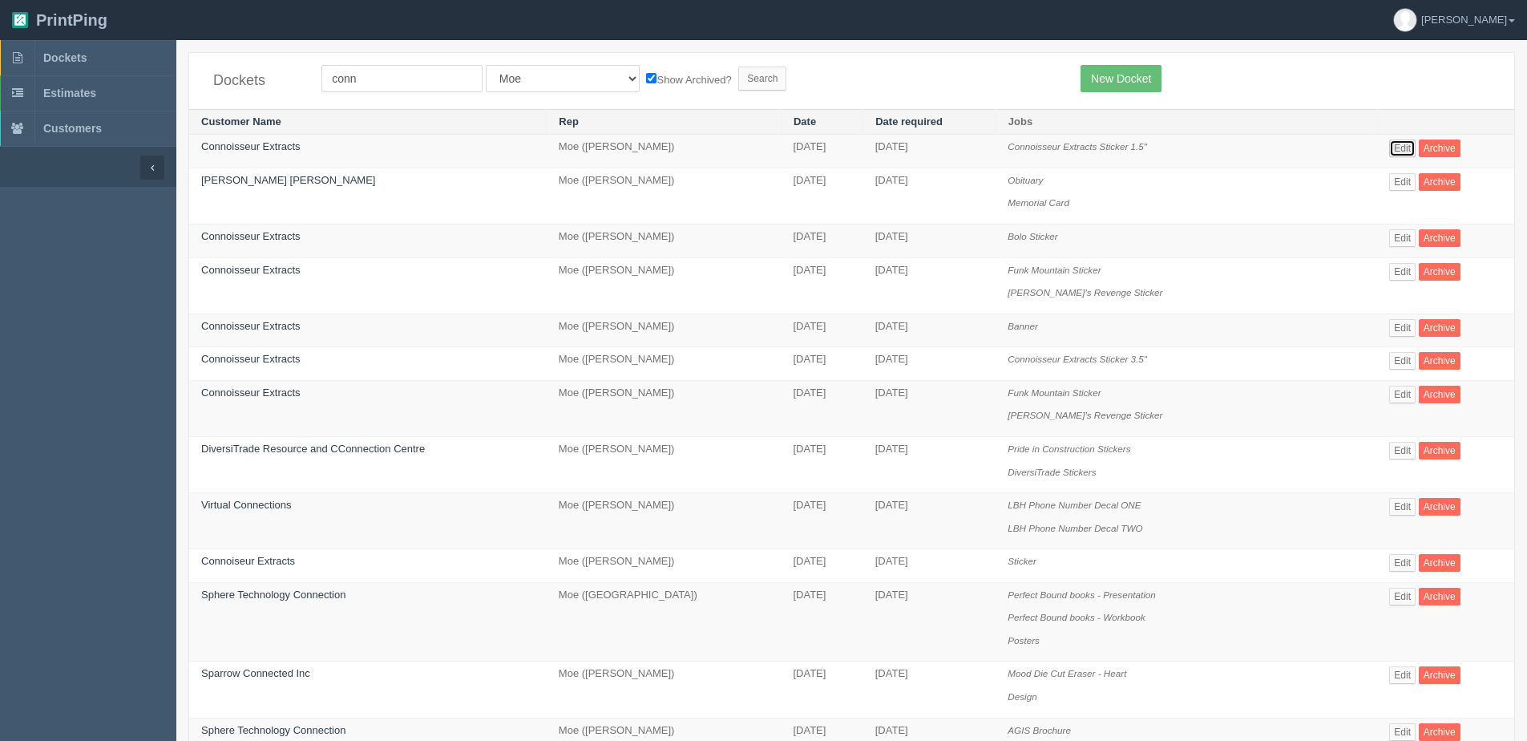
click at [1399, 140] on link "Edit" at bounding box center [1402, 148] width 26 height 18
click at [1399, 268] on link "Edit" at bounding box center [1402, 272] width 26 height 18
click at [1407, 232] on link "Edit" at bounding box center [1402, 238] width 26 height 18
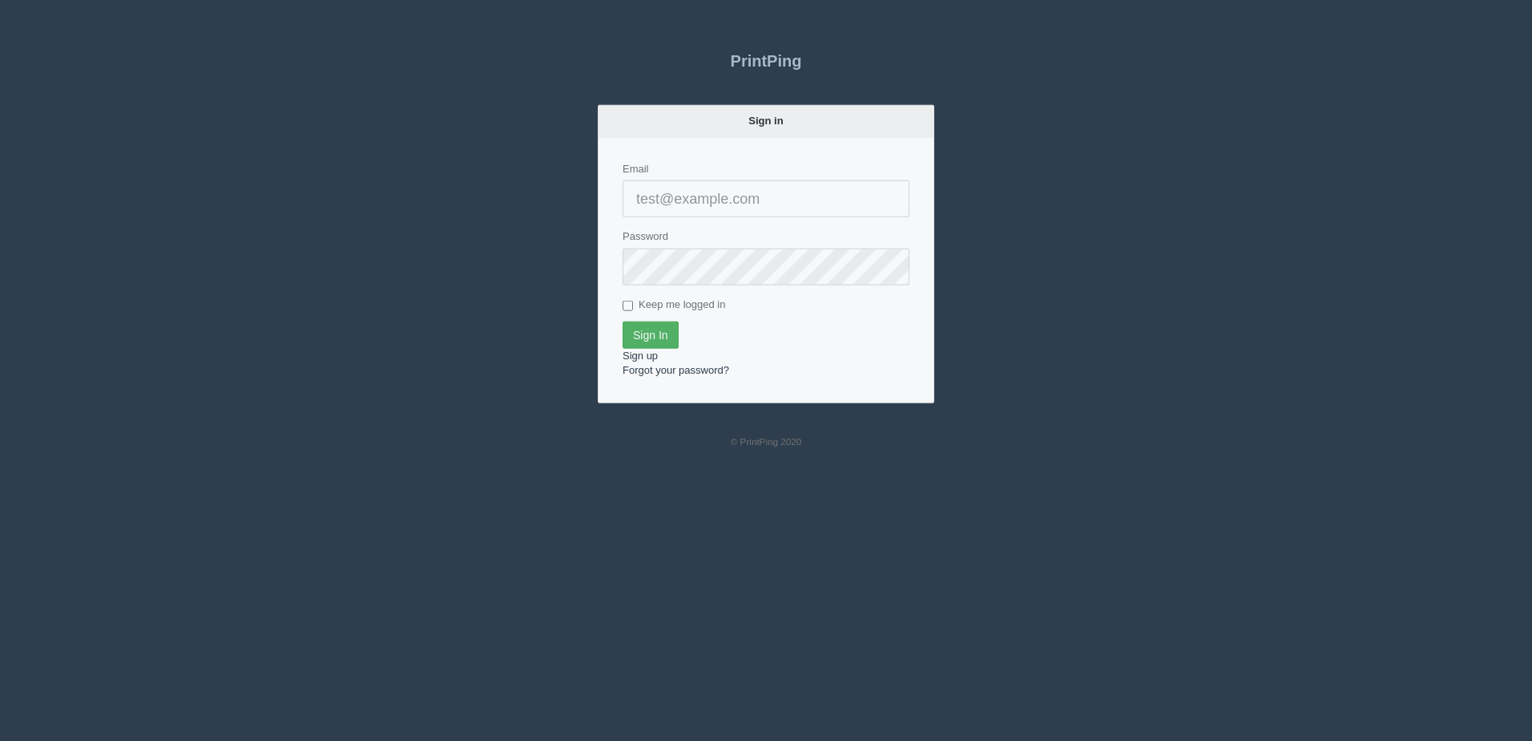
type input "[PERSON_NAME][EMAIL_ADDRESS][DOMAIN_NAME]"
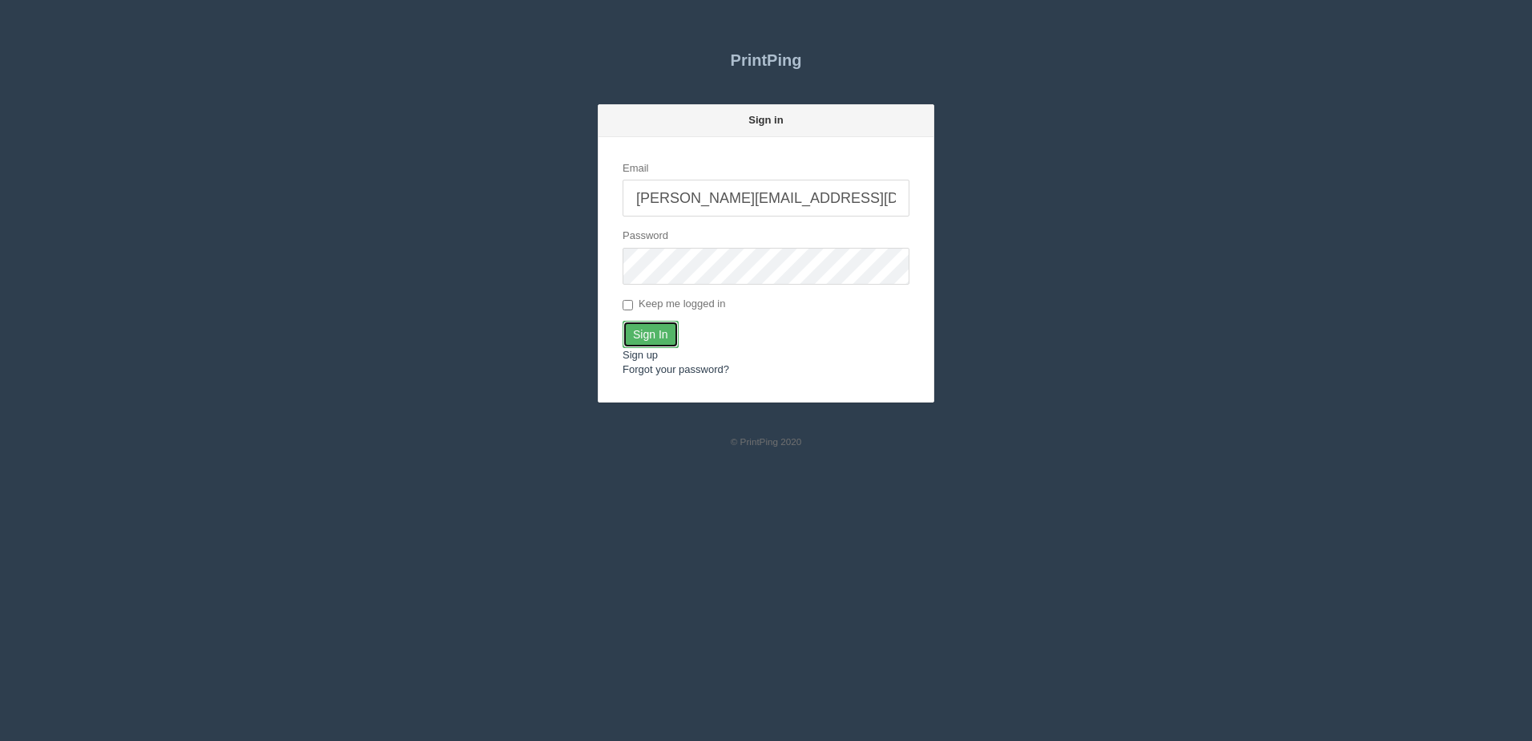
click at [669, 340] on input "Sign In" at bounding box center [651, 334] width 56 height 27
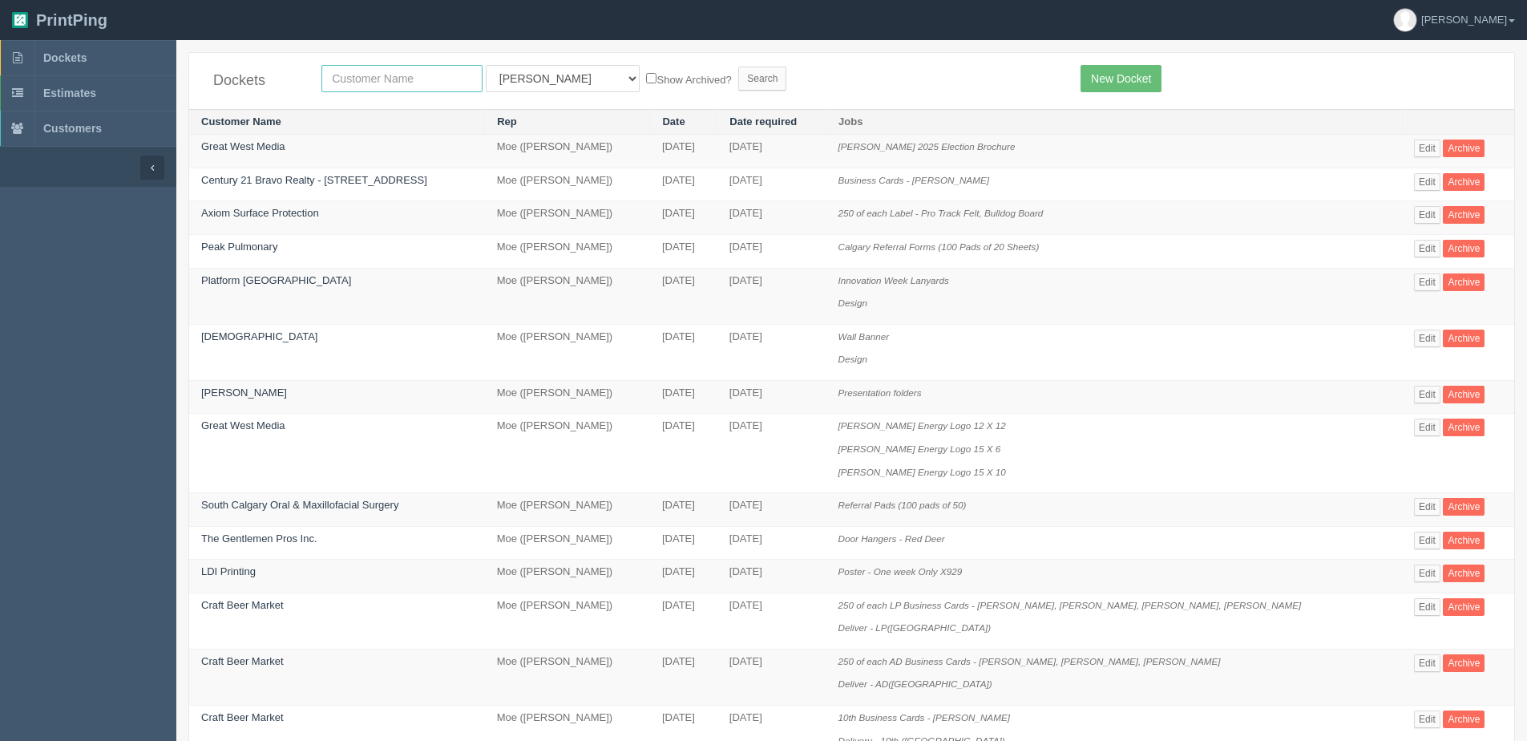
click at [406, 83] on input "text" at bounding box center [401, 78] width 161 height 27
type input "deaf3"
click at [738, 67] on input "Search" at bounding box center [762, 79] width 48 height 24
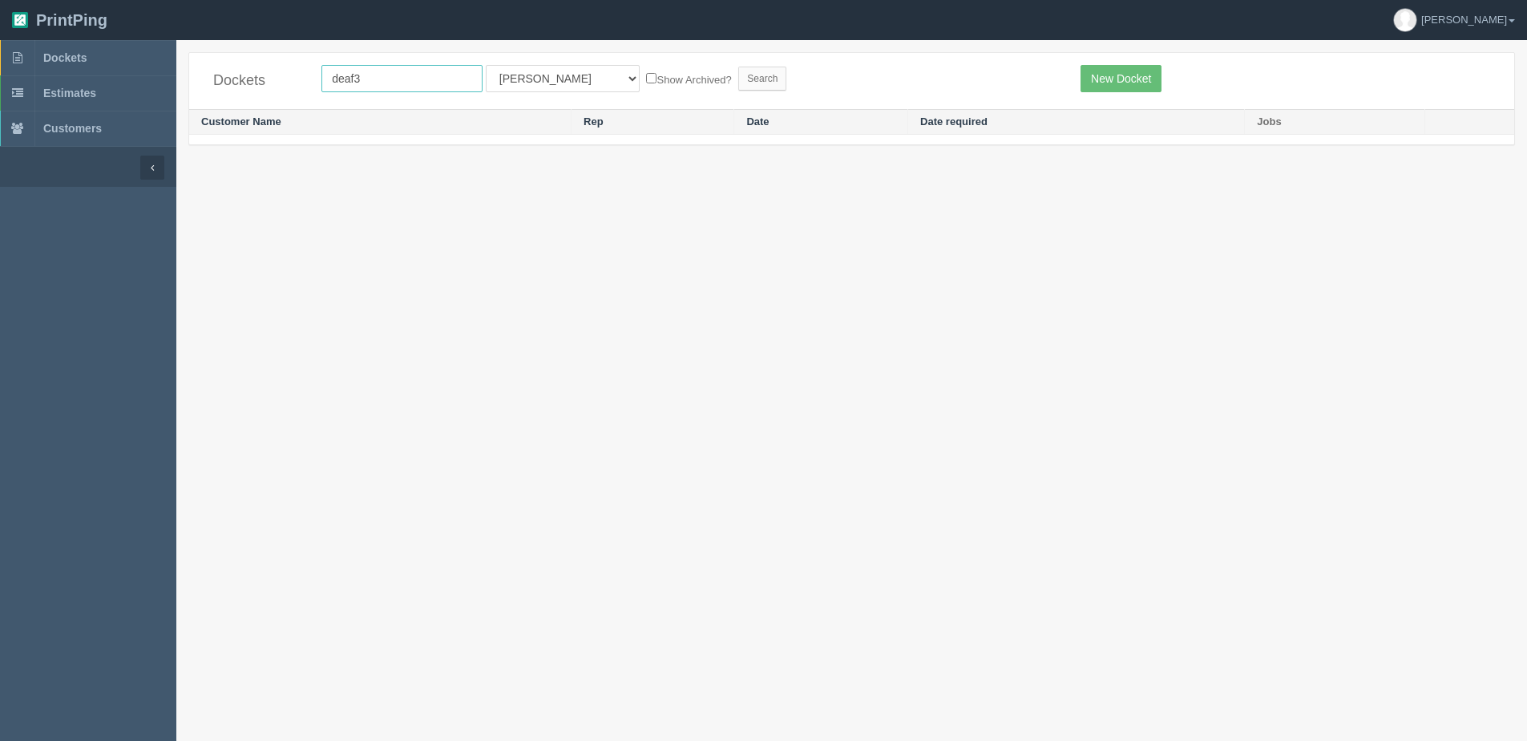
click at [406, 82] on input "deaf3" at bounding box center [401, 78] width 161 height 27
type input "deaf"
click at [738, 67] on input "Search" at bounding box center [762, 79] width 48 height 24
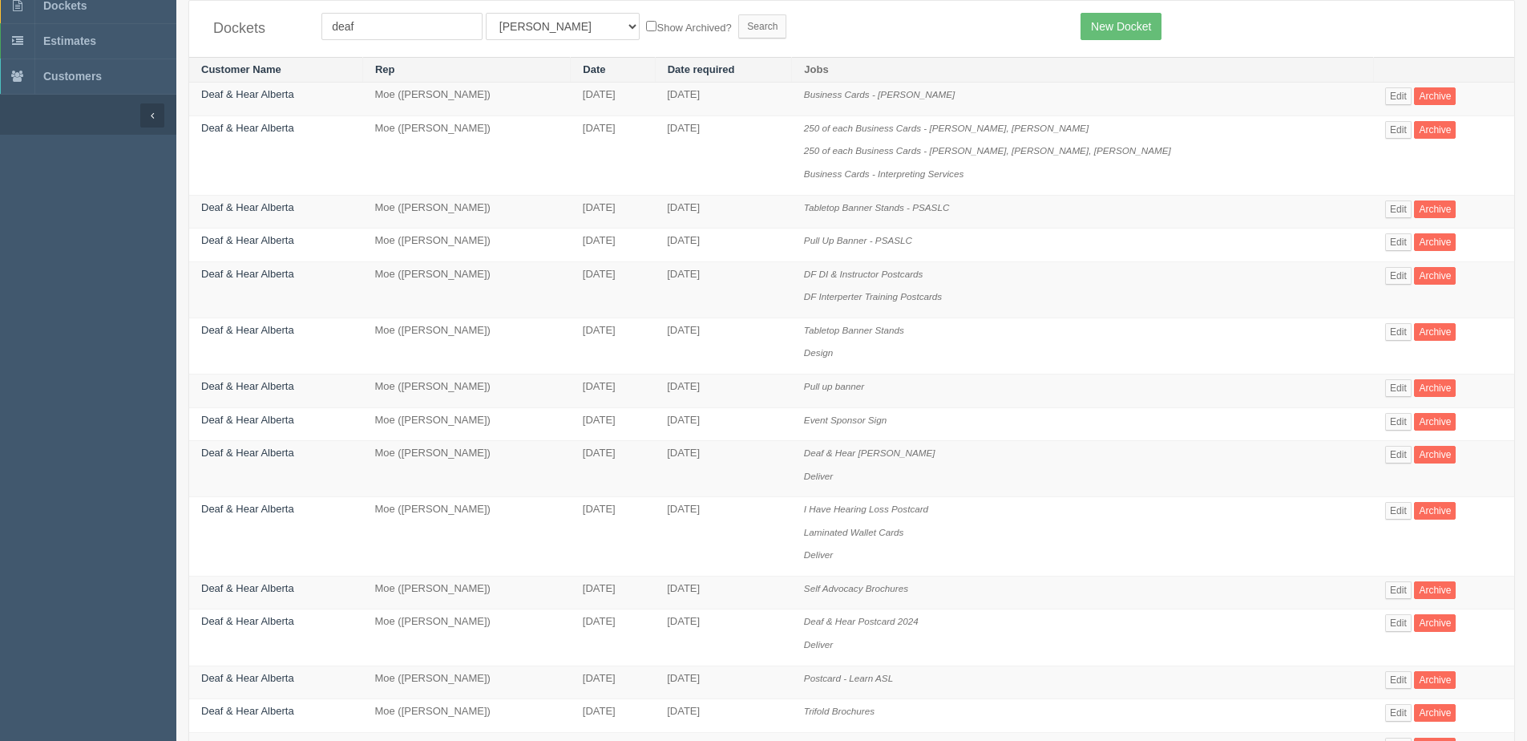
scroll to position [80, 0]
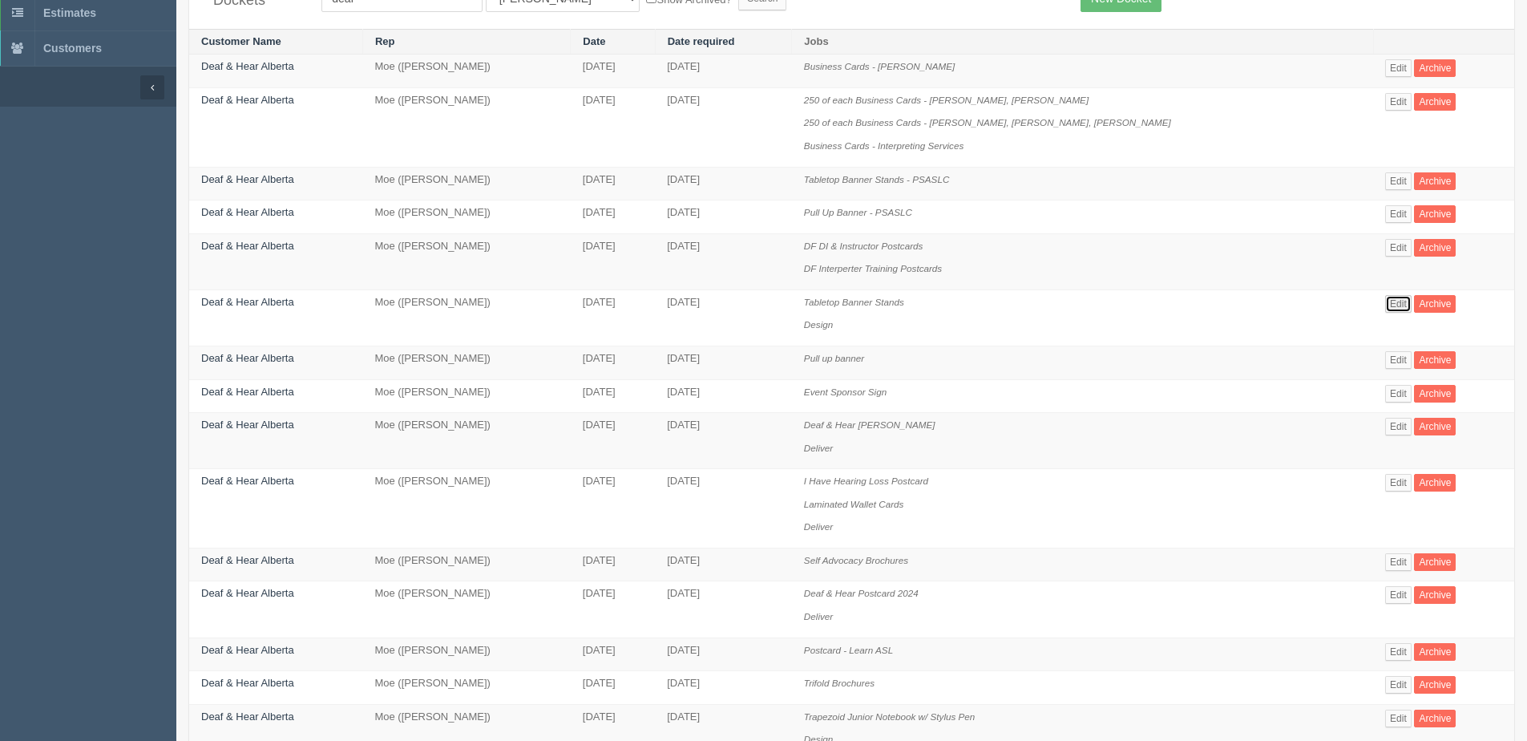
click at [1387, 301] on link "Edit" at bounding box center [1398, 304] width 26 height 18
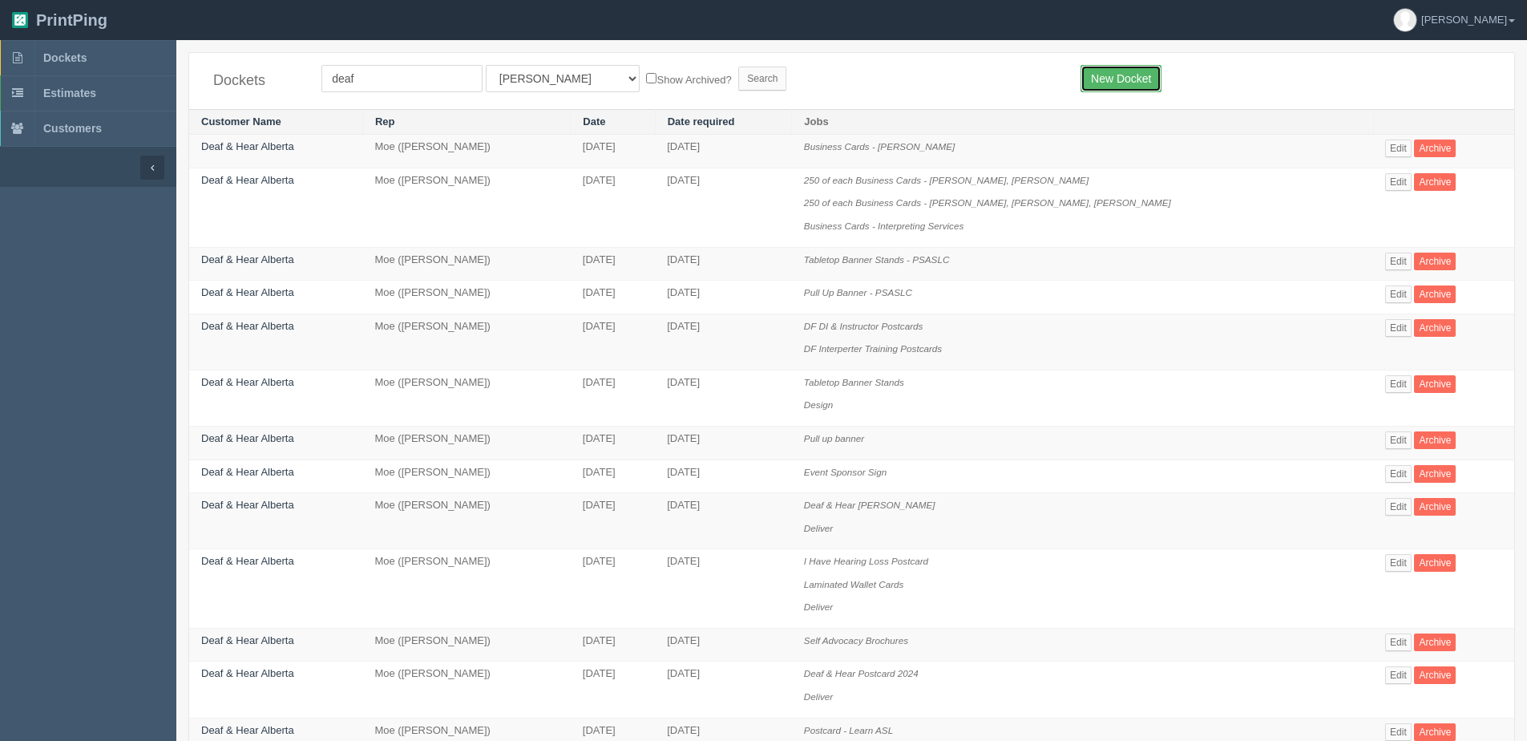
click at [1137, 75] on link "New Docket" at bounding box center [1120, 78] width 81 height 27
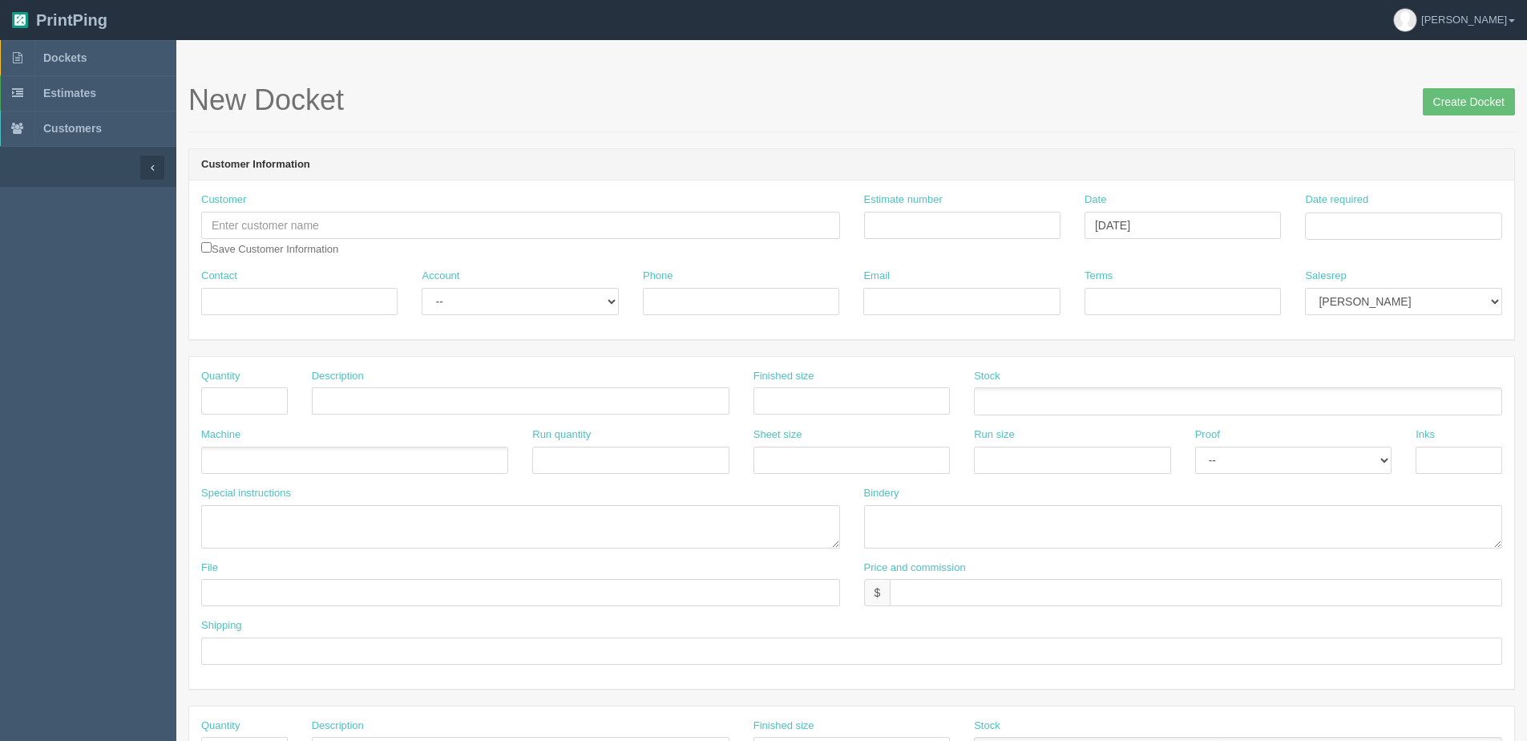
click at [279, 210] on div "Customer Save Customer Information" at bounding box center [520, 224] width 639 height 64
click at [276, 228] on input "text" at bounding box center [520, 225] width 639 height 27
click at [267, 251] on link "Deaf & Hear Alberta" at bounding box center [310, 256] width 216 height 23
type input "Deaf & Hear Alberta"
type input "Kara Garner"
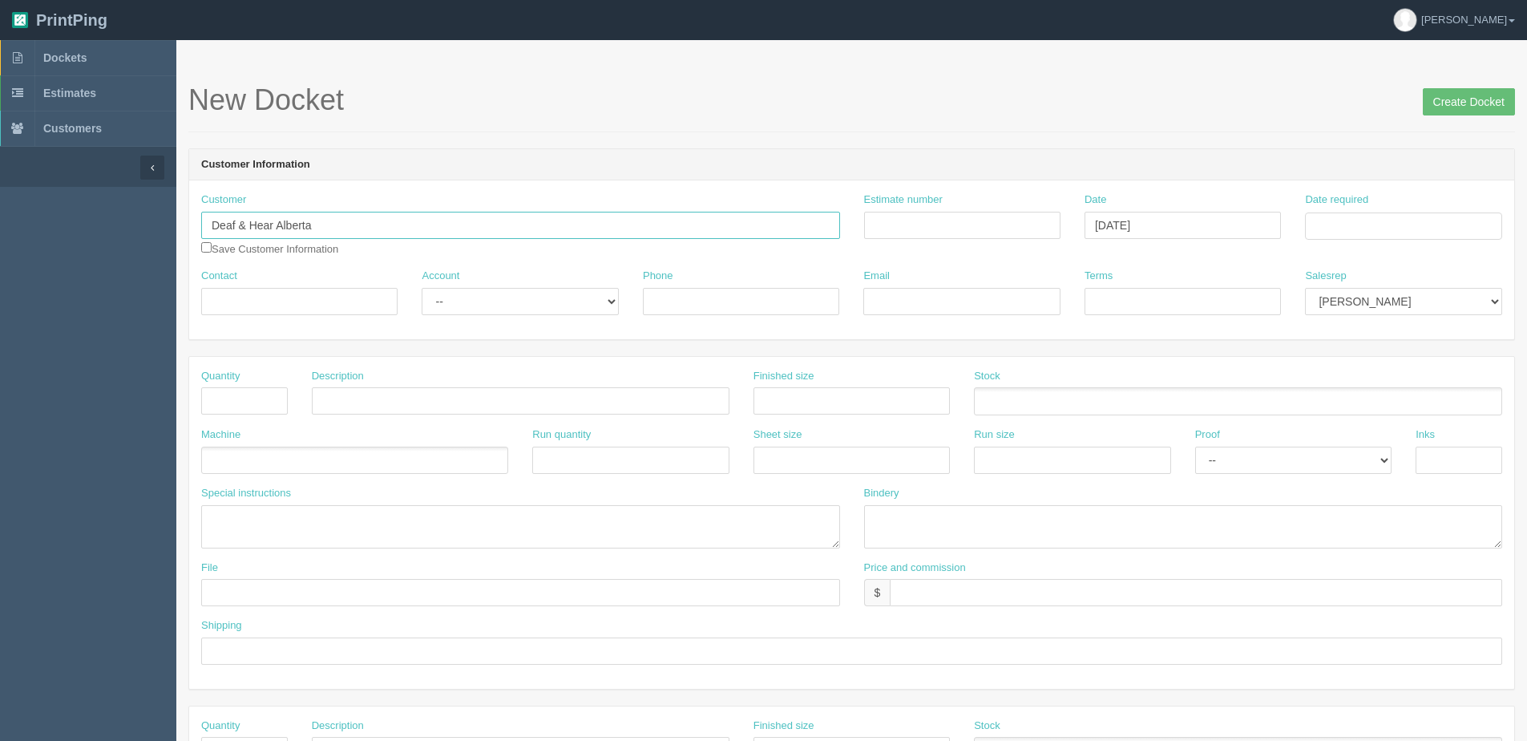
type input "4032846216"
type input "karag@deafandhearalberta.ca"
type input "Due on receipt"
click at [454, 309] on select "-- Existing Client Allrush Client Rep Client" at bounding box center [520, 301] width 196 height 27
select select "Allrush Client"
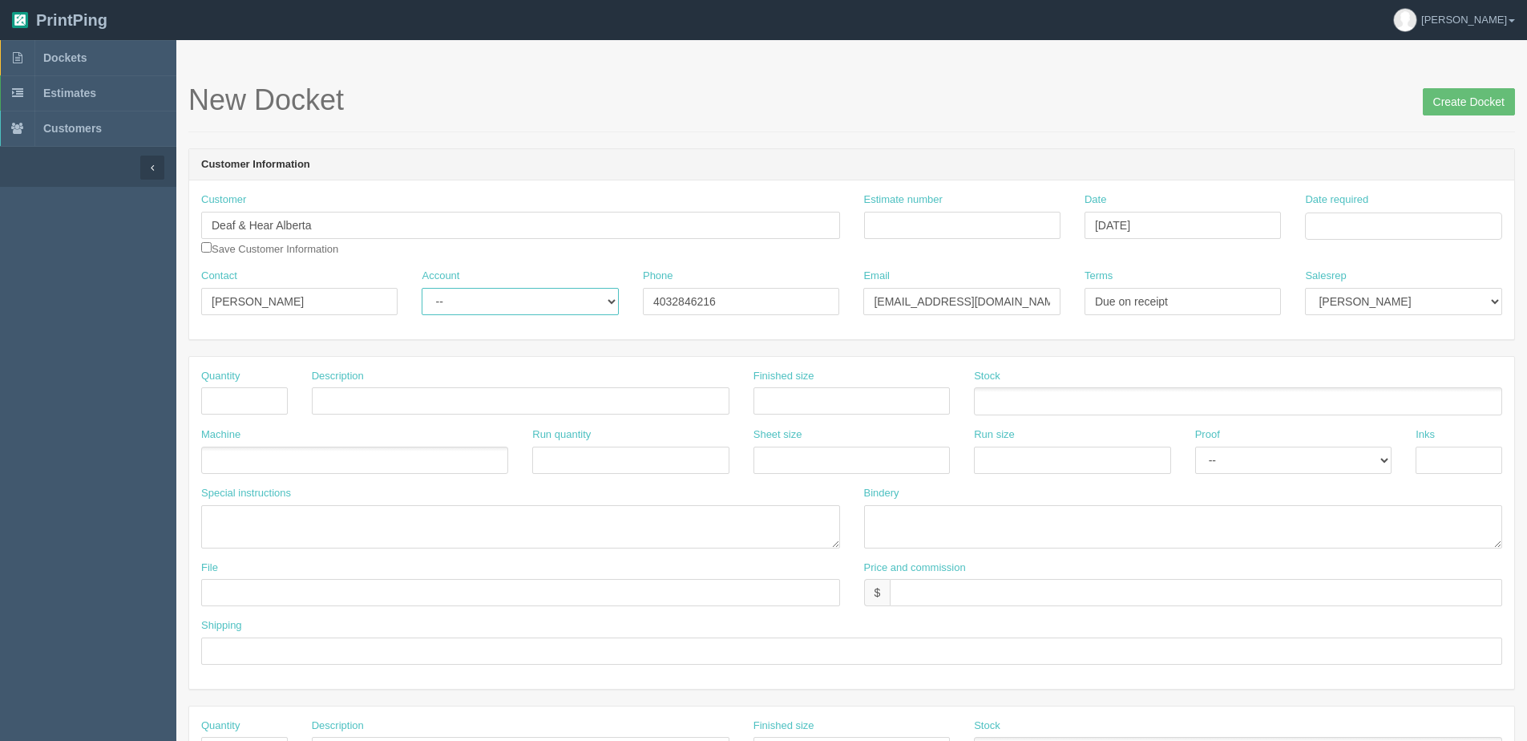
click at [422, 288] on select "-- Existing Client Allrush Client Rep Client" at bounding box center [520, 301] width 196 height 27
click at [285, 398] on input "text" at bounding box center [244, 400] width 87 height 27
type input "1"
type input "Sponsor Sign"
click at [774, 400] on input "text" at bounding box center [851, 400] width 196 height 27
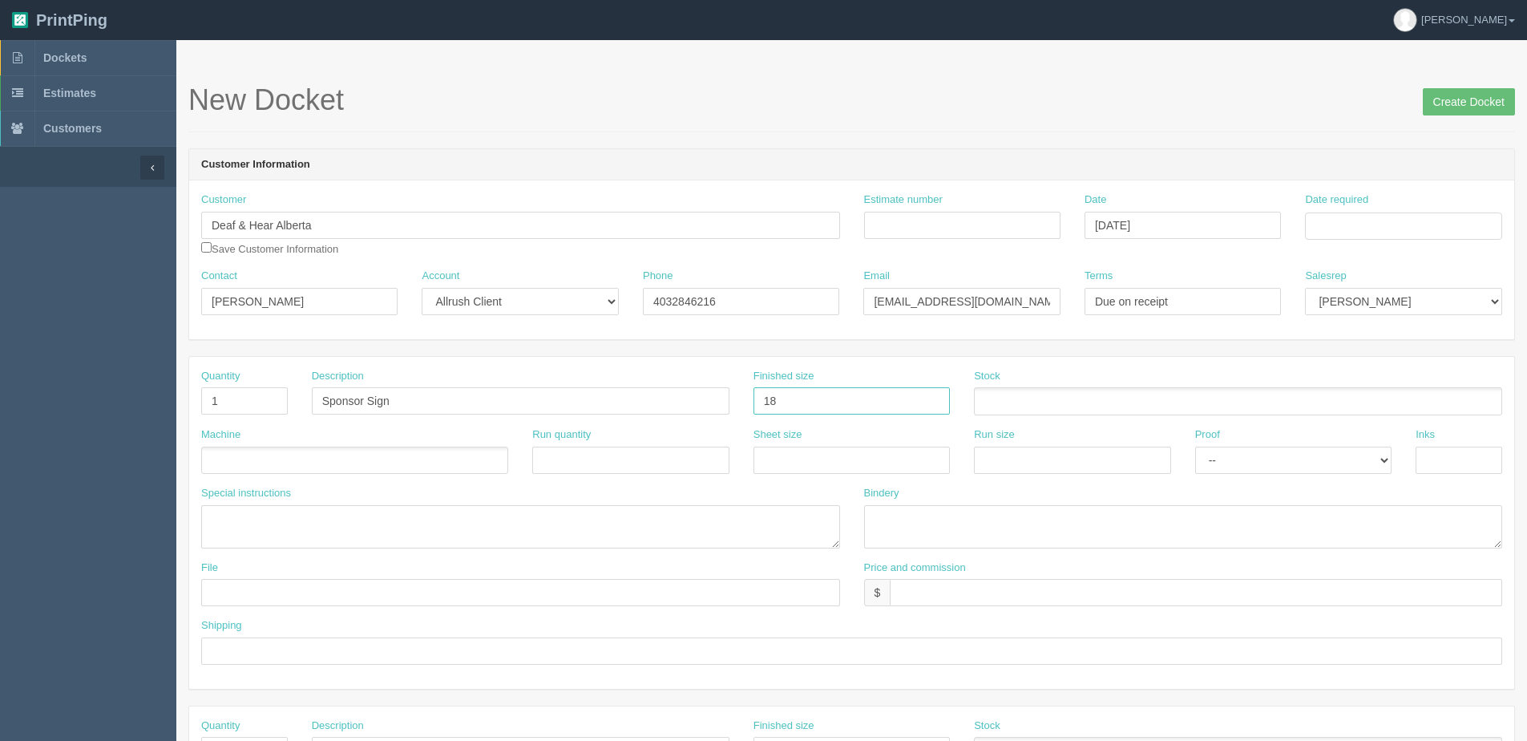
type input "18" x 24""
click at [1011, 406] on ul at bounding box center [1238, 401] width 528 height 28
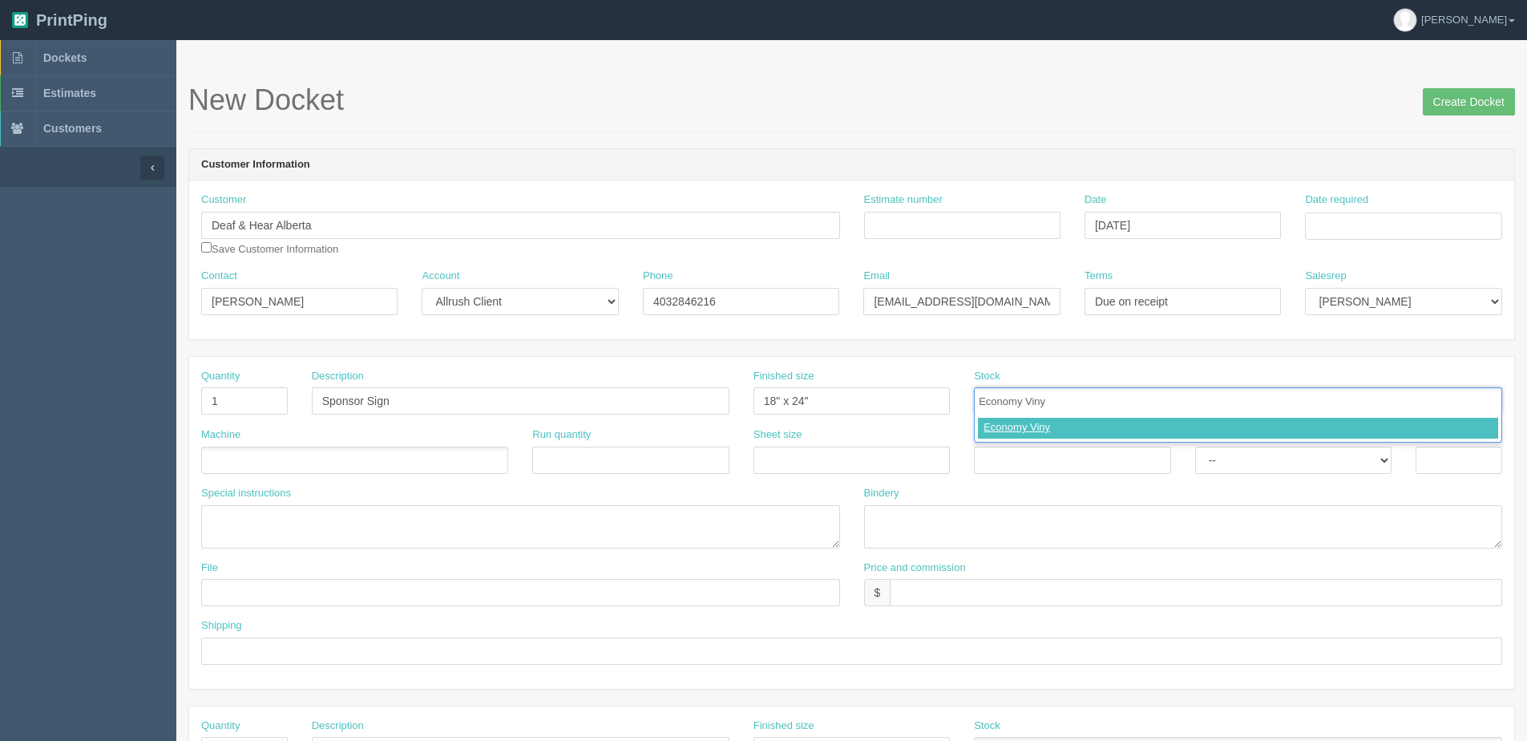
type input "Economy Vinyl"
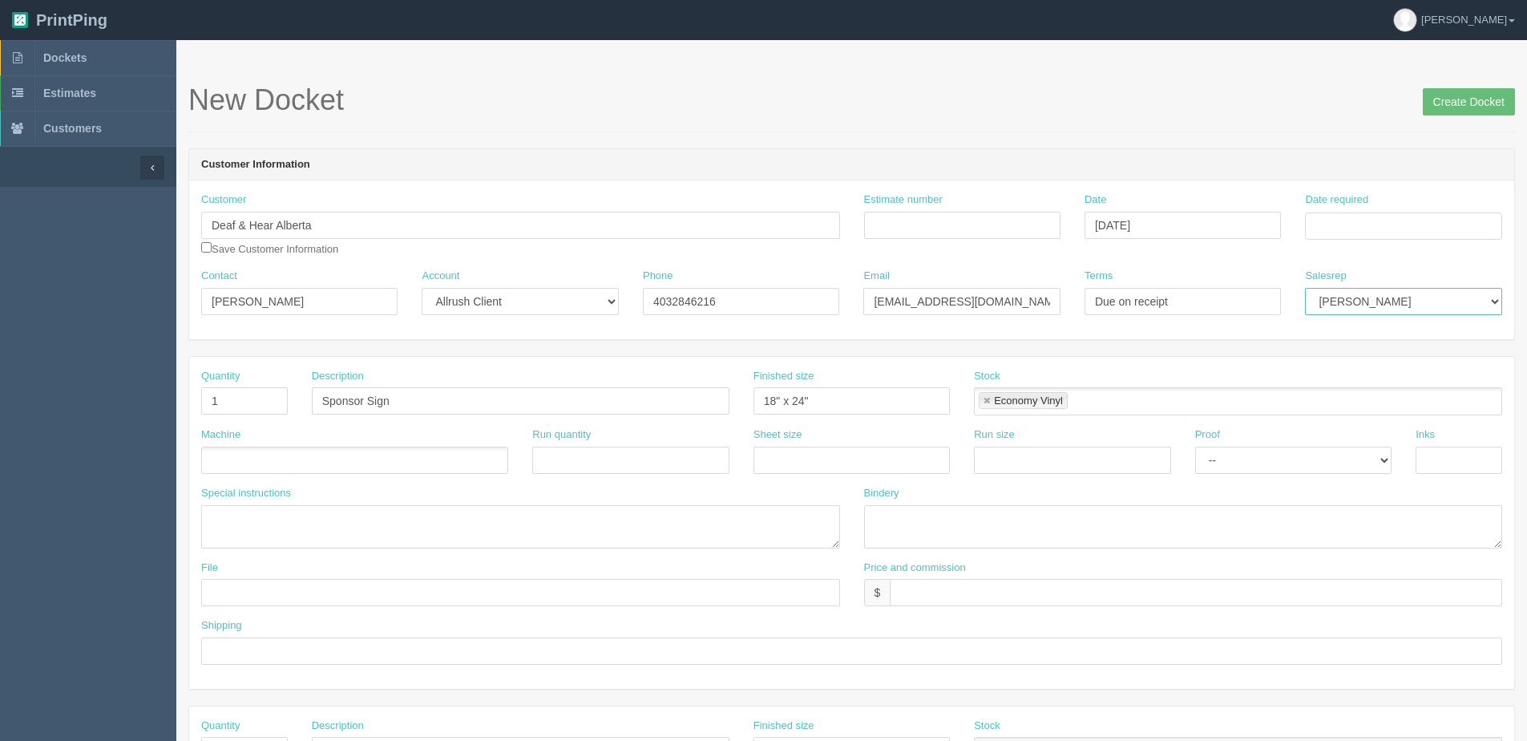
click at [1394, 305] on select "Mark Mikayla Aly Amy Stacy Rebecca Matthew Viki Phil Greg Jim Sam Brandon Zach …" at bounding box center [1403, 301] width 196 height 27
select select "1"
click at [1305, 288] on select "Mark Mikayla Aly Amy Stacy Rebecca Matthew Viki Phil Greg Jim Sam Brandon Zach …" at bounding box center [1403, 301] width 196 height 27
click at [1339, 220] on input "Date required" at bounding box center [1403, 225] width 196 height 27
click at [1351, 444] on th "Today" at bounding box center [1383, 448] width 149 height 23
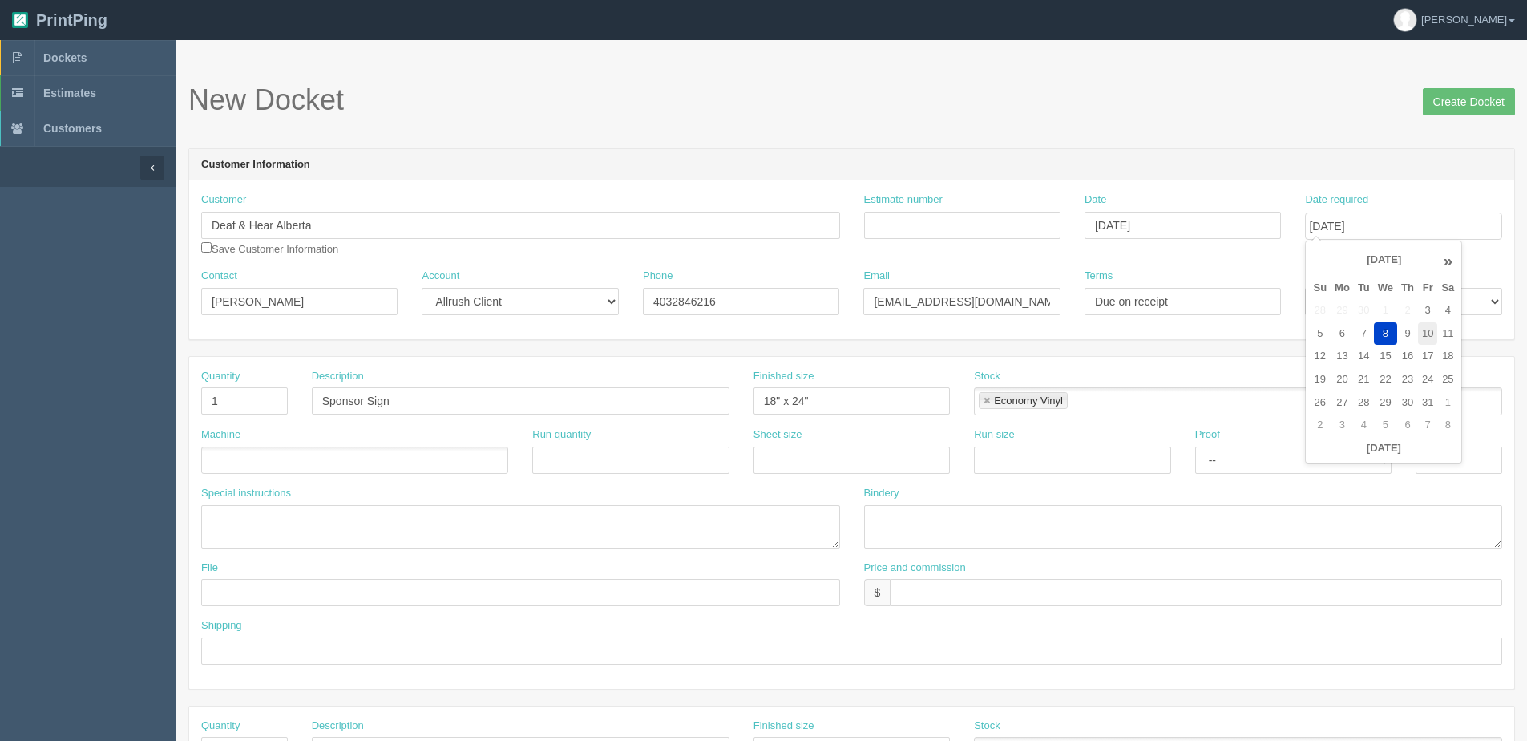
click at [1426, 330] on td "10" at bounding box center [1427, 333] width 19 height 23
type input "October 10, 2025"
drag, startPoint x: 299, startPoint y: 448, endPoint x: 294, endPoint y: 458, distance: 11.5
click at [297, 449] on ul at bounding box center [354, 460] width 307 height 28
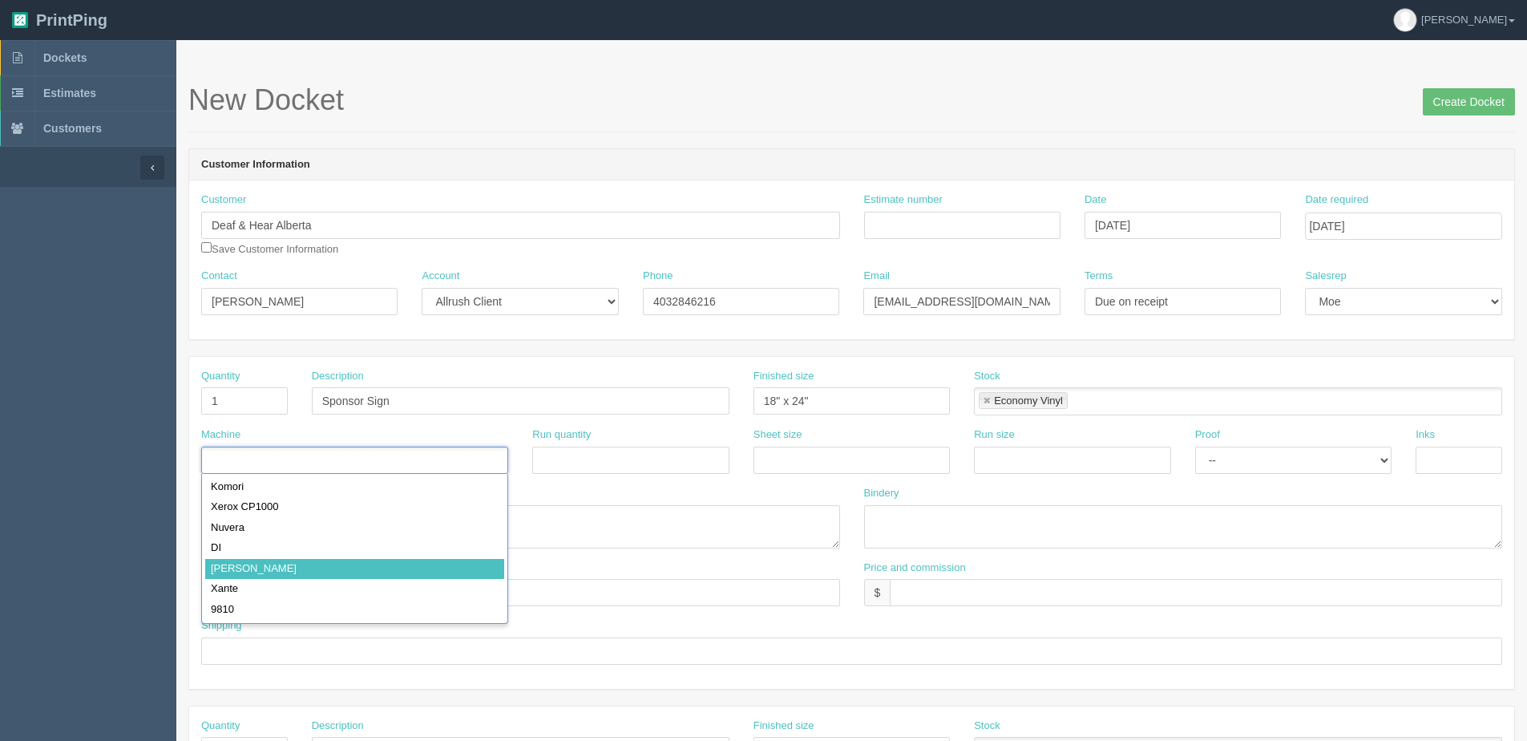
drag, startPoint x: 277, startPoint y: 559, endPoint x: 637, endPoint y: 519, distance: 362.2
type input "Roland"
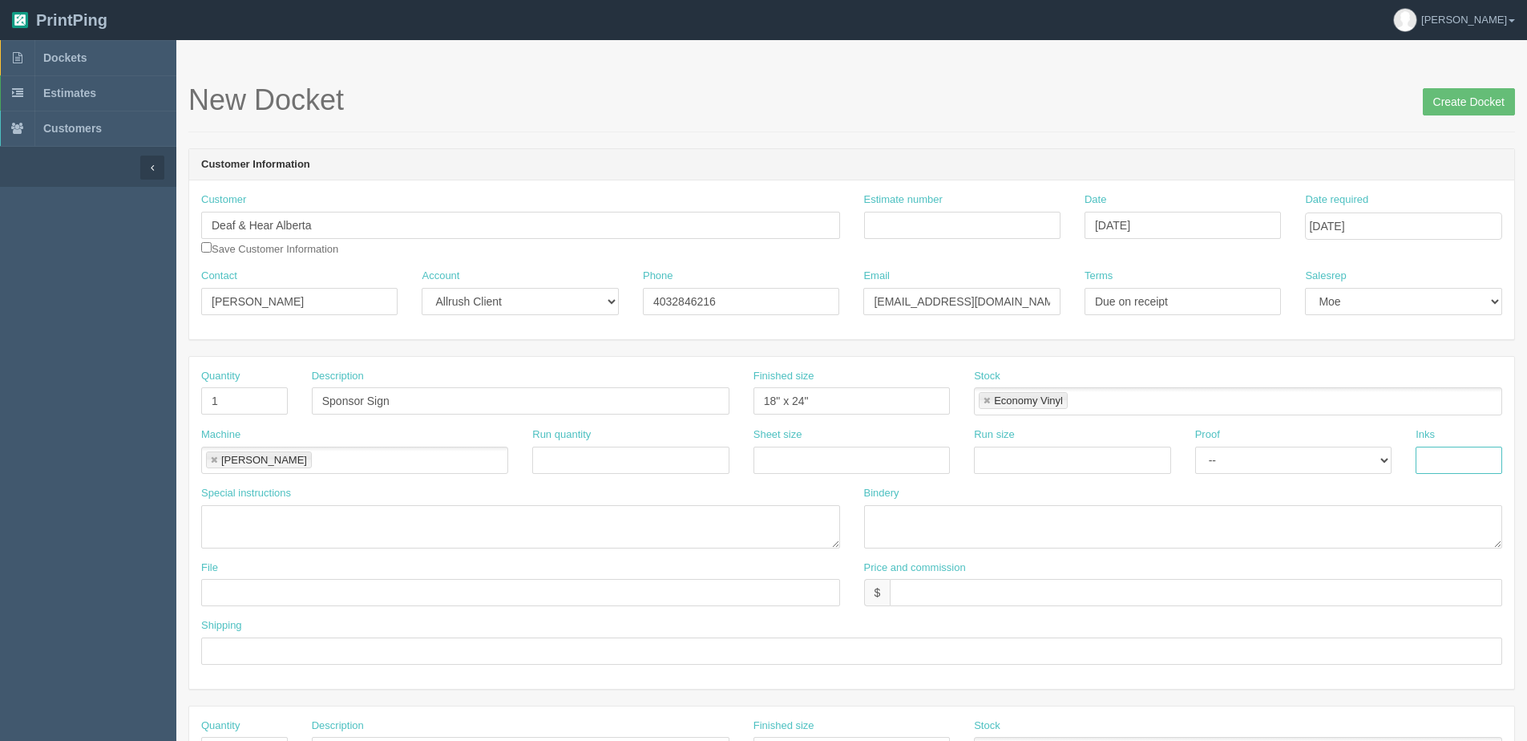
click at [1448, 462] on input "text" at bounding box center [1458, 459] width 87 height 27
type input "4/0"
click at [1025, 537] on textarea at bounding box center [1183, 526] width 639 height 43
drag, startPoint x: 969, startPoint y: 523, endPoint x: 1011, endPoint y: 523, distance: 41.7
click at [1011, 523] on textarea "Trim and Mount to Foamcor - ARB $" at bounding box center [1183, 526] width 639 height 43
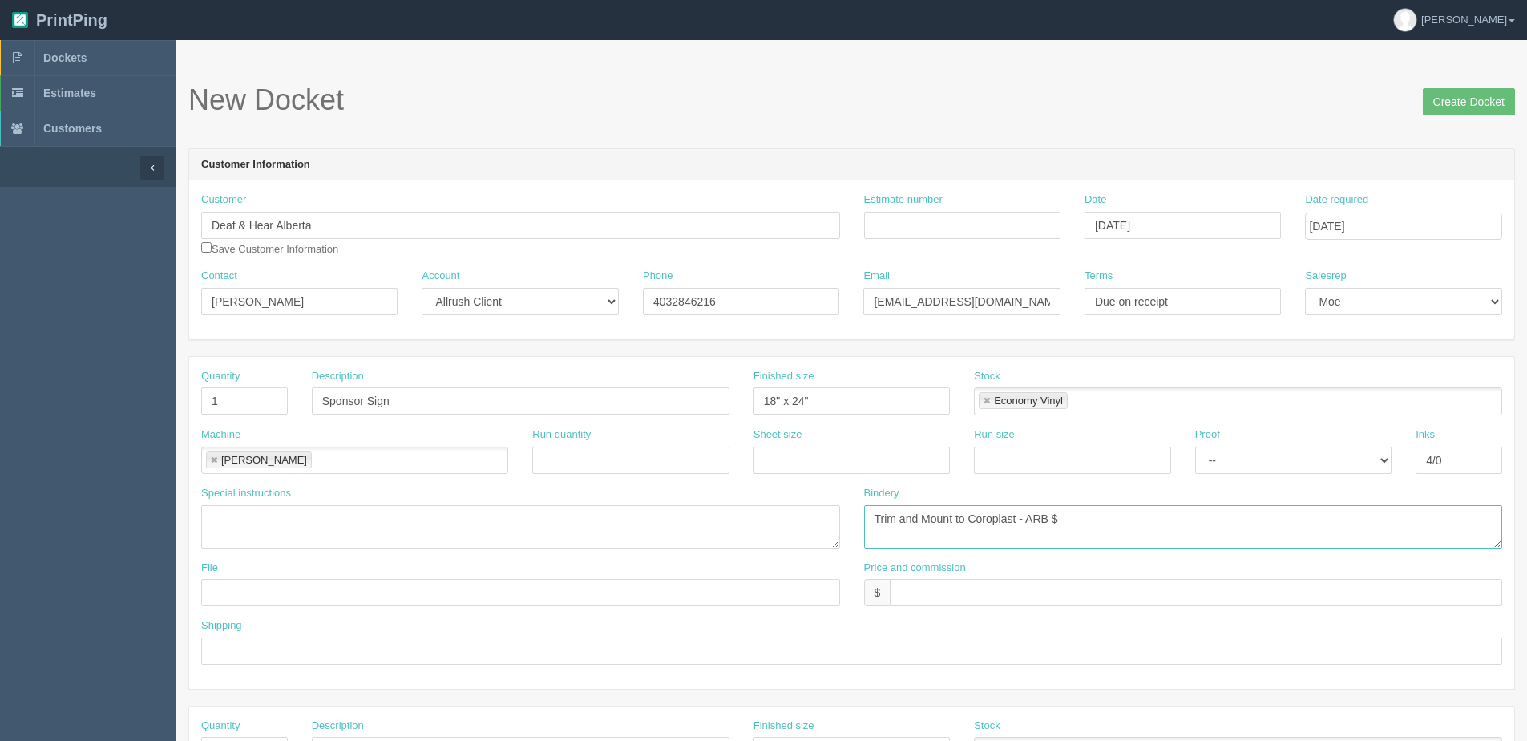
click at [1084, 511] on textarea "Trim and Mount to Coroplast - ARB $" at bounding box center [1183, 526] width 639 height 43
type textarea "Trim and Mount to Coroplast - ARB $25.00"
type input "Files @ Allrush"
click at [252, 648] on input "text" at bounding box center [851, 650] width 1301 height 27
type input "Email / Call when ready for pickup"
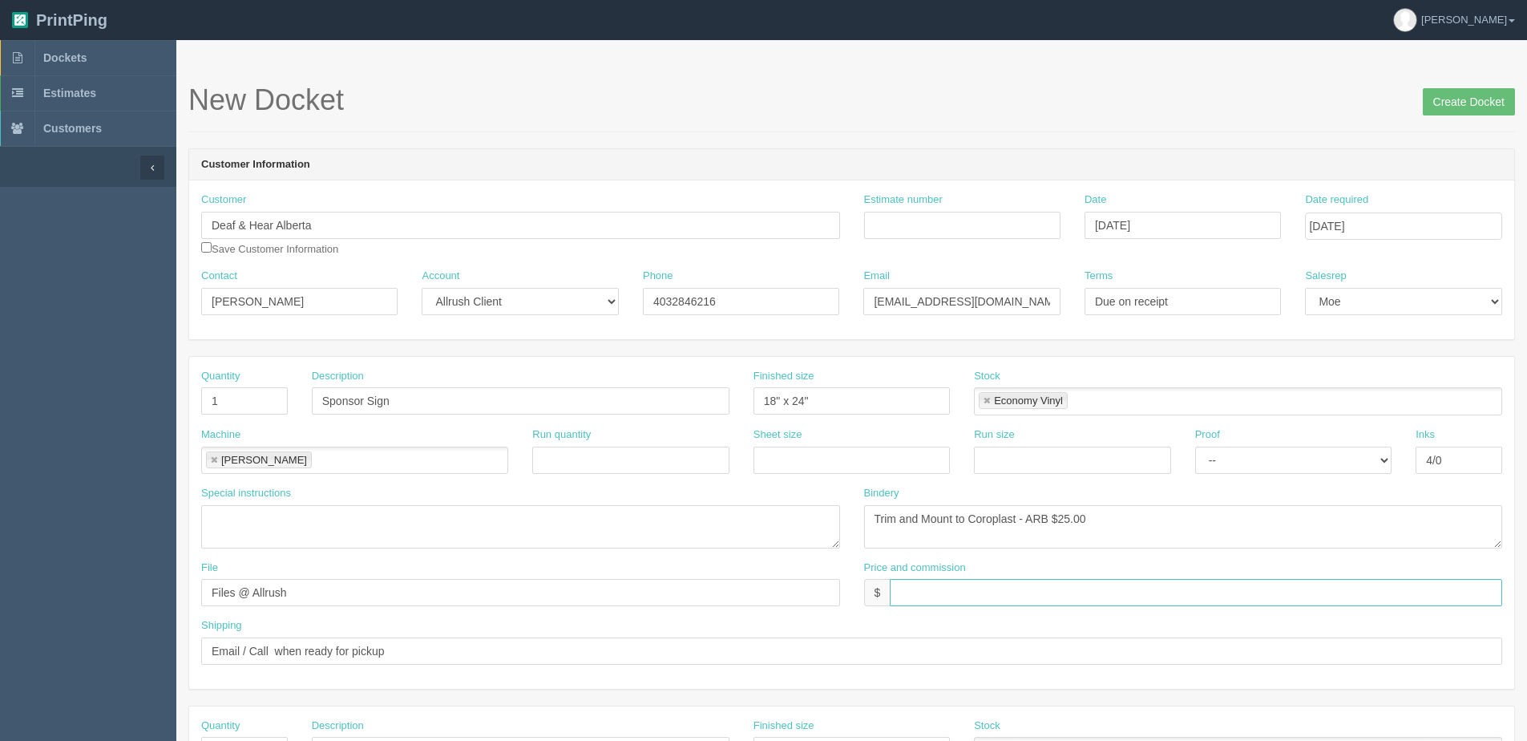
click at [947, 597] on input "text" at bounding box center [1196, 592] width 612 height 27
click at [1016, 591] on input "$85.39 | AR $" at bounding box center [1196, 592] width 612 height 27
type input "$85.39 | AR $30.30"
click at [966, 216] on input "Estimate number" at bounding box center [962, 225] width 196 height 27
type input "084555"
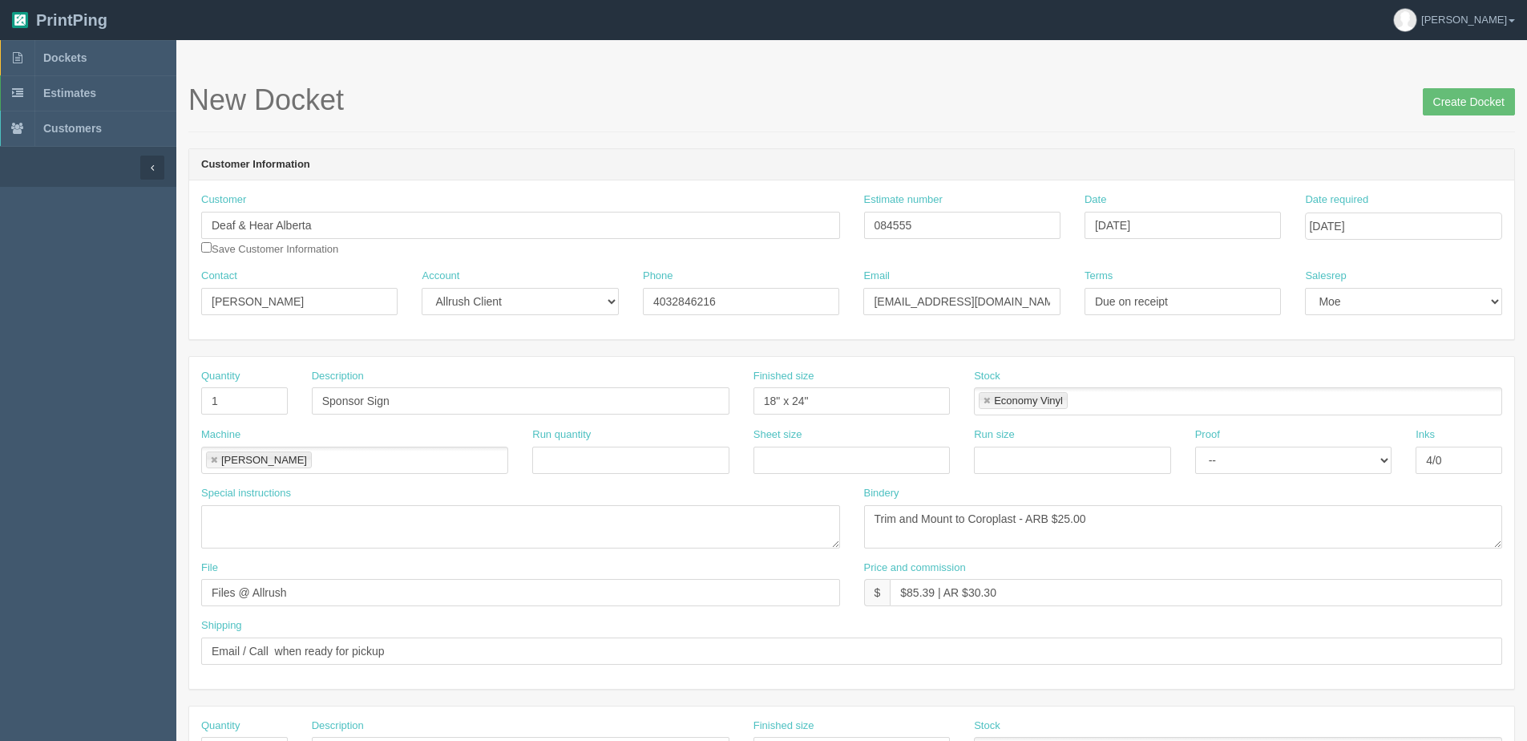
click at [1429, 120] on div "New Docket Create Docket" at bounding box center [851, 108] width 1326 height 48
click at [1432, 103] on input "Create Docket" at bounding box center [1469, 101] width 92 height 27
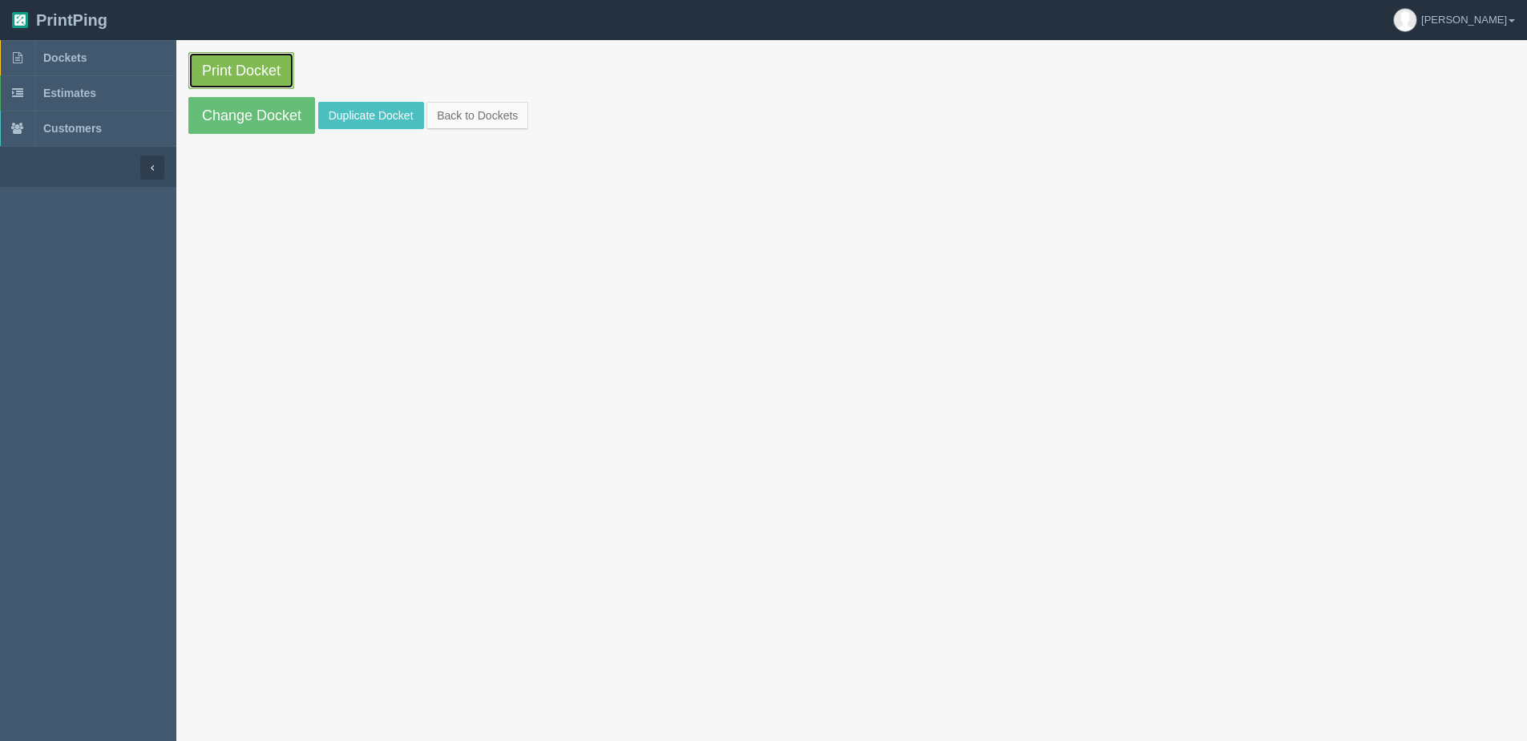
click at [253, 68] on link "Print Docket" at bounding box center [241, 70] width 106 height 37
click at [493, 115] on link "Back to Dockets" at bounding box center [477, 115] width 102 height 27
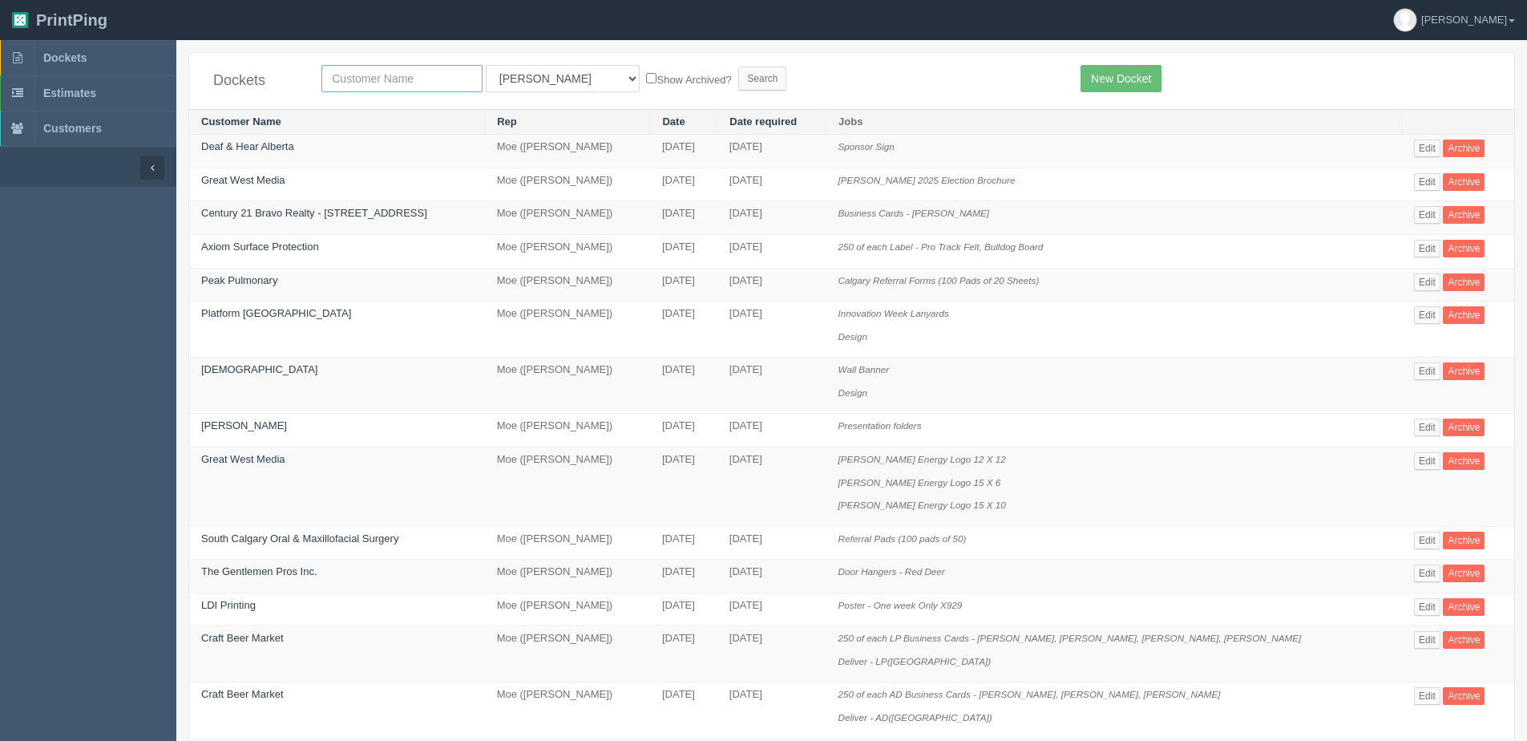
click at [352, 70] on input "text" at bounding box center [401, 78] width 161 height 27
type input "country"
click at [738, 67] on input "Search" at bounding box center [762, 79] width 48 height 24
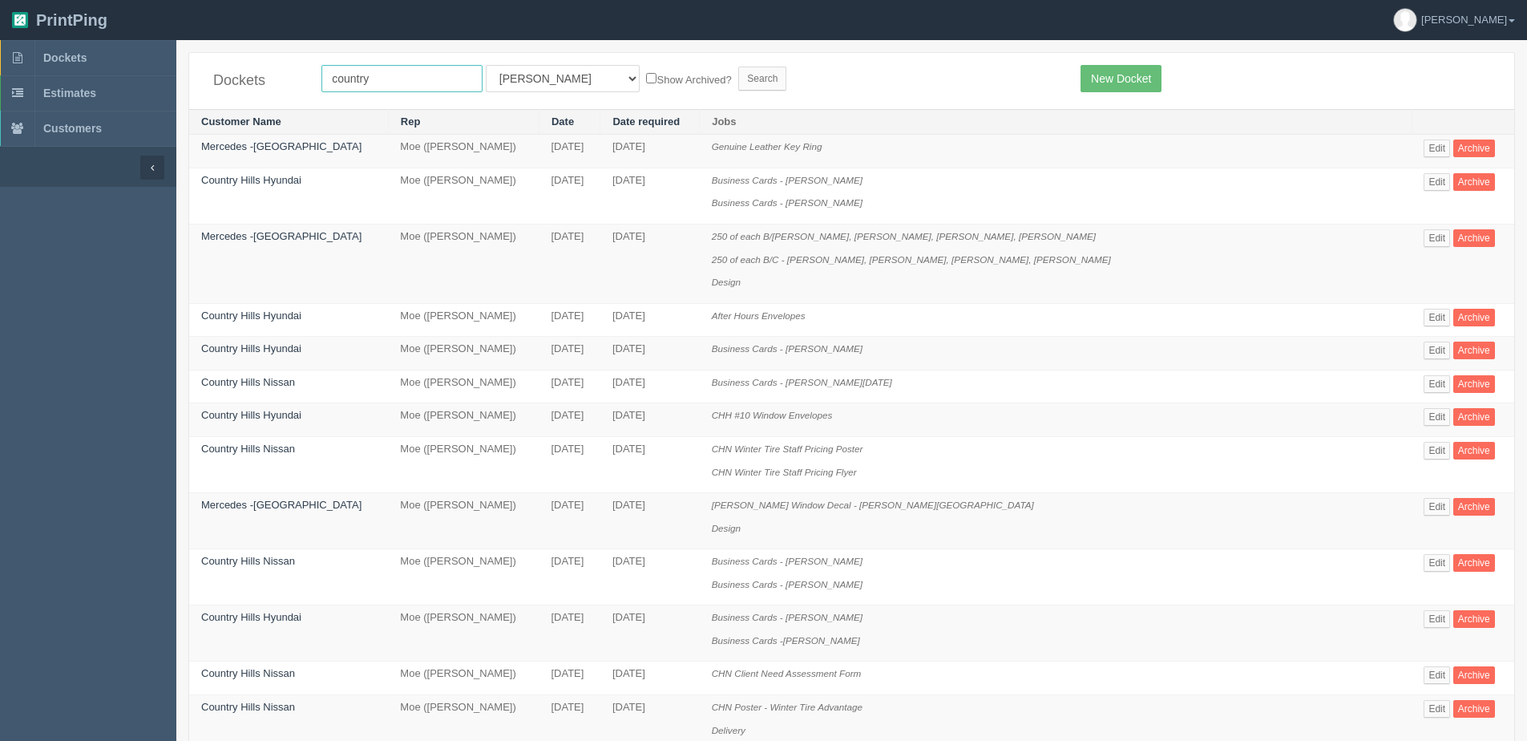
click at [401, 78] on input "country" at bounding box center [401, 78] width 161 height 27
type input "country hills nissan"
click at [646, 82] on label "Show Archived?" at bounding box center [688, 79] width 85 height 18
click at [646, 82] on input "Show Archived?" at bounding box center [651, 78] width 10 height 10
checkbox input "true"
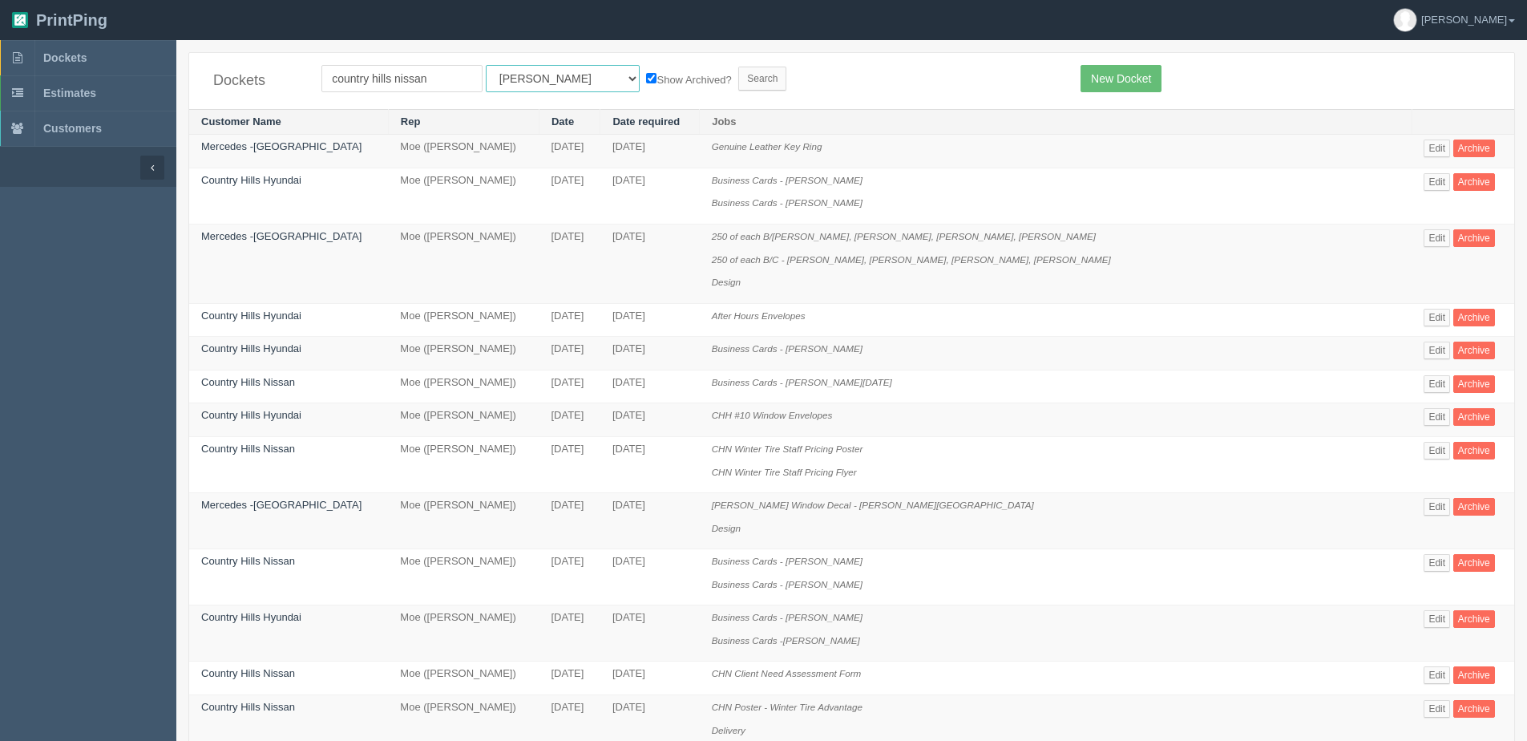
drag, startPoint x: 513, startPoint y: 76, endPoint x: 514, endPoint y: 92, distance: 16.0
click at [513, 76] on select "All Users [PERSON_NAME] Test 1 [PERSON_NAME] [PERSON_NAME] [PERSON_NAME] France…" at bounding box center [563, 78] width 154 height 27
select select "1"
click at [486, 65] on select "All Users [PERSON_NAME] Test 1 [PERSON_NAME] [PERSON_NAME] [PERSON_NAME] France…" at bounding box center [563, 78] width 154 height 27
click at [738, 75] on input "Search" at bounding box center [762, 79] width 48 height 24
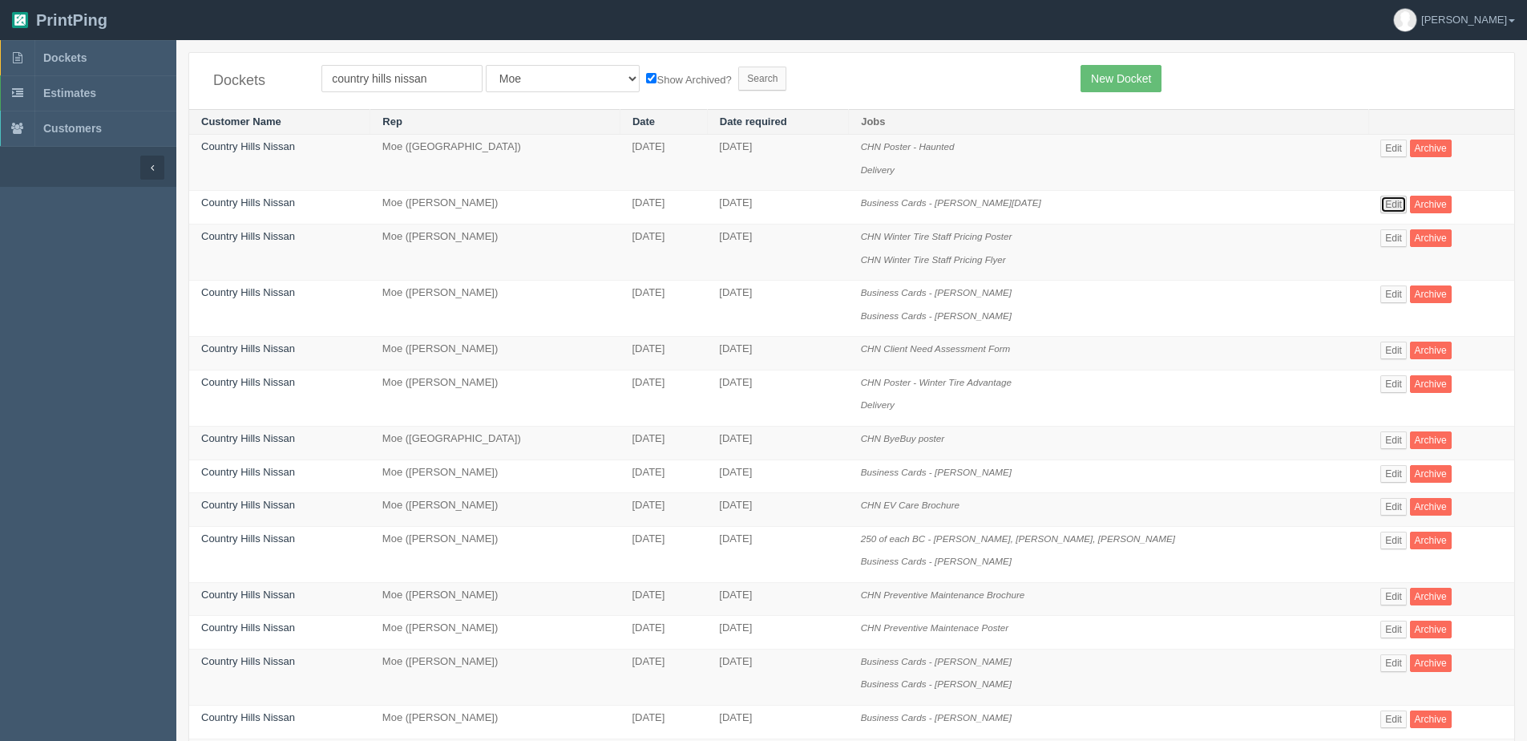
drag, startPoint x: 1373, startPoint y: 203, endPoint x: 1253, endPoint y: 203, distance: 120.2
click at [1380, 203] on link "Edit" at bounding box center [1393, 205] width 26 height 18
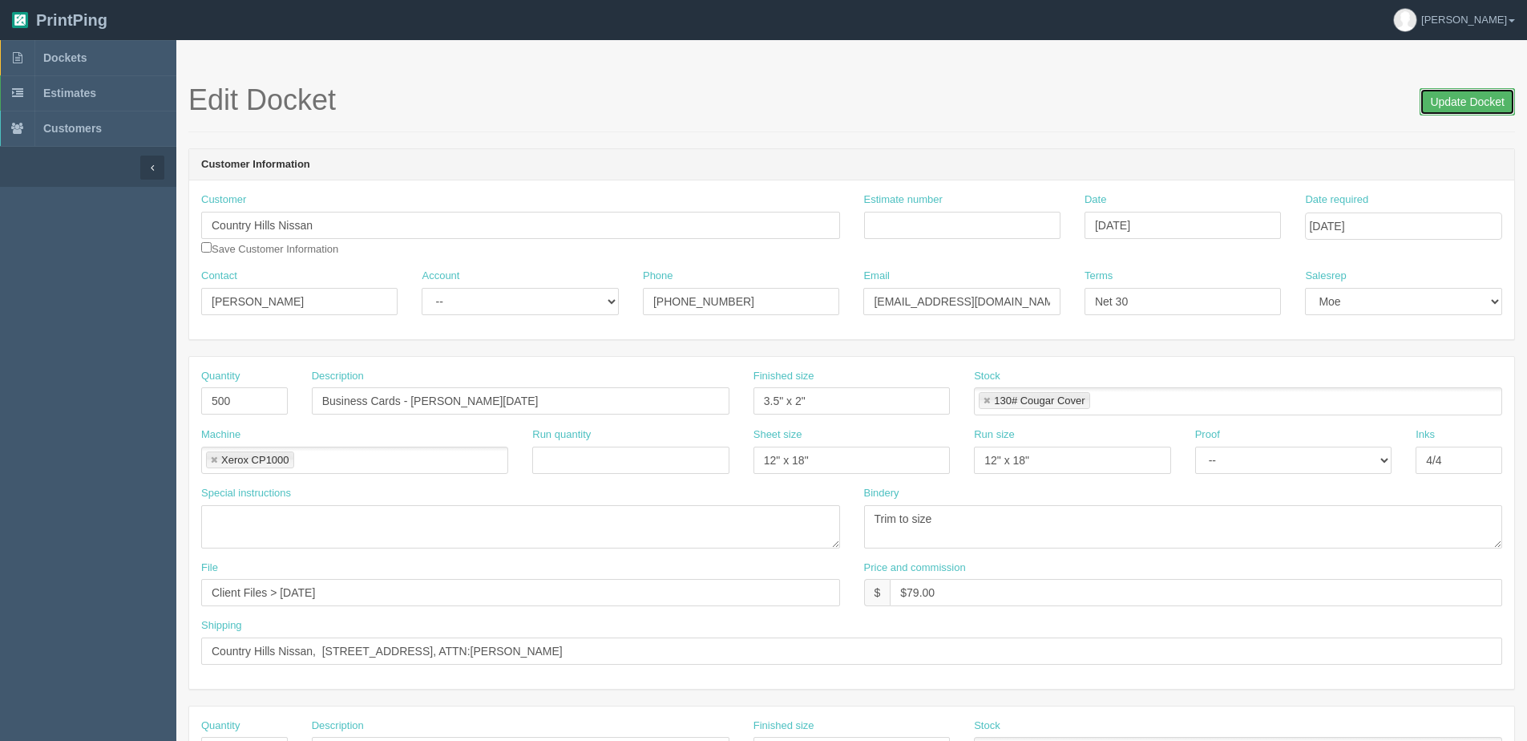
drag, startPoint x: 1451, startPoint y: 100, endPoint x: 1432, endPoint y: 99, distance: 19.3
click at [1444, 99] on input "Update Docket" at bounding box center [1466, 101] width 95 height 27
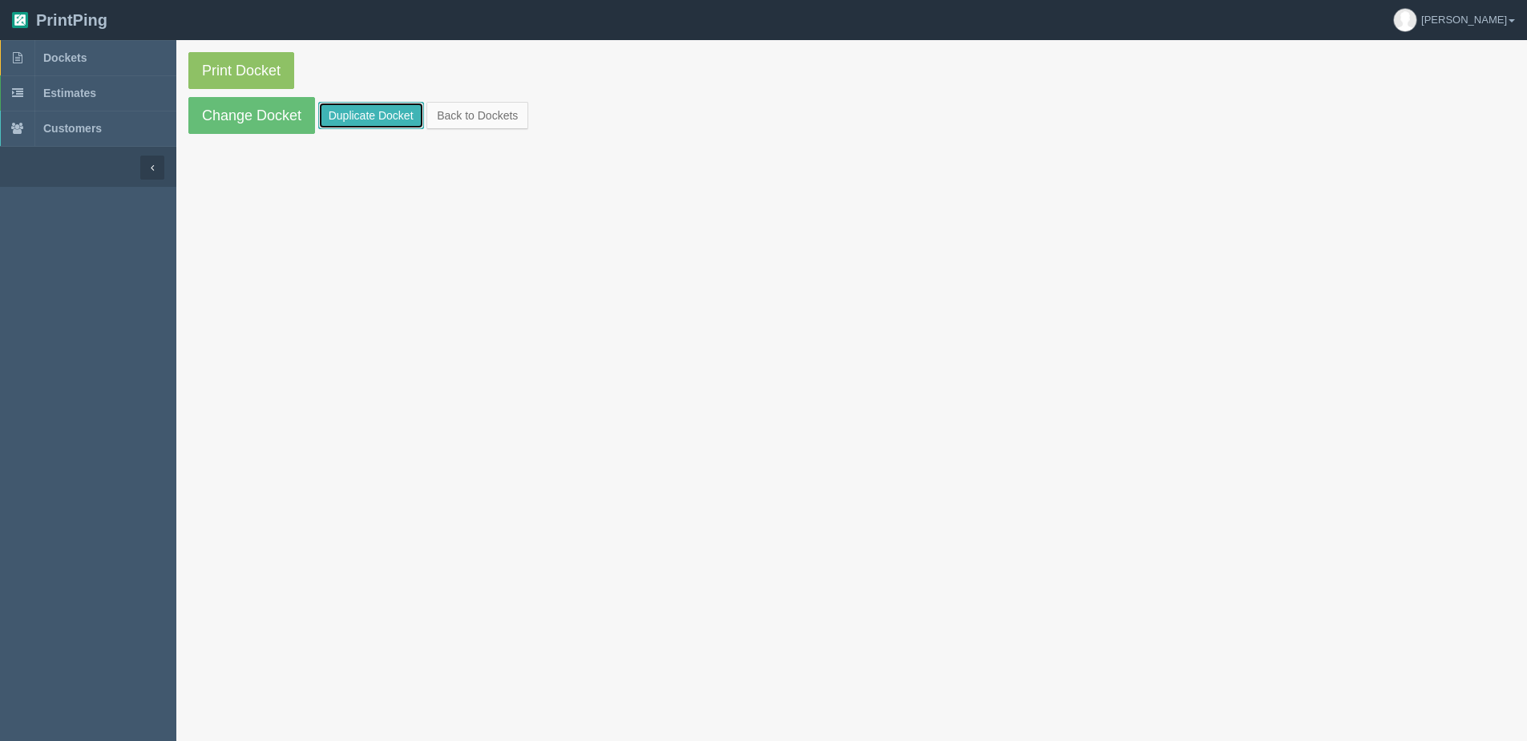
click at [360, 111] on link "Duplicate Docket" at bounding box center [371, 115] width 106 height 27
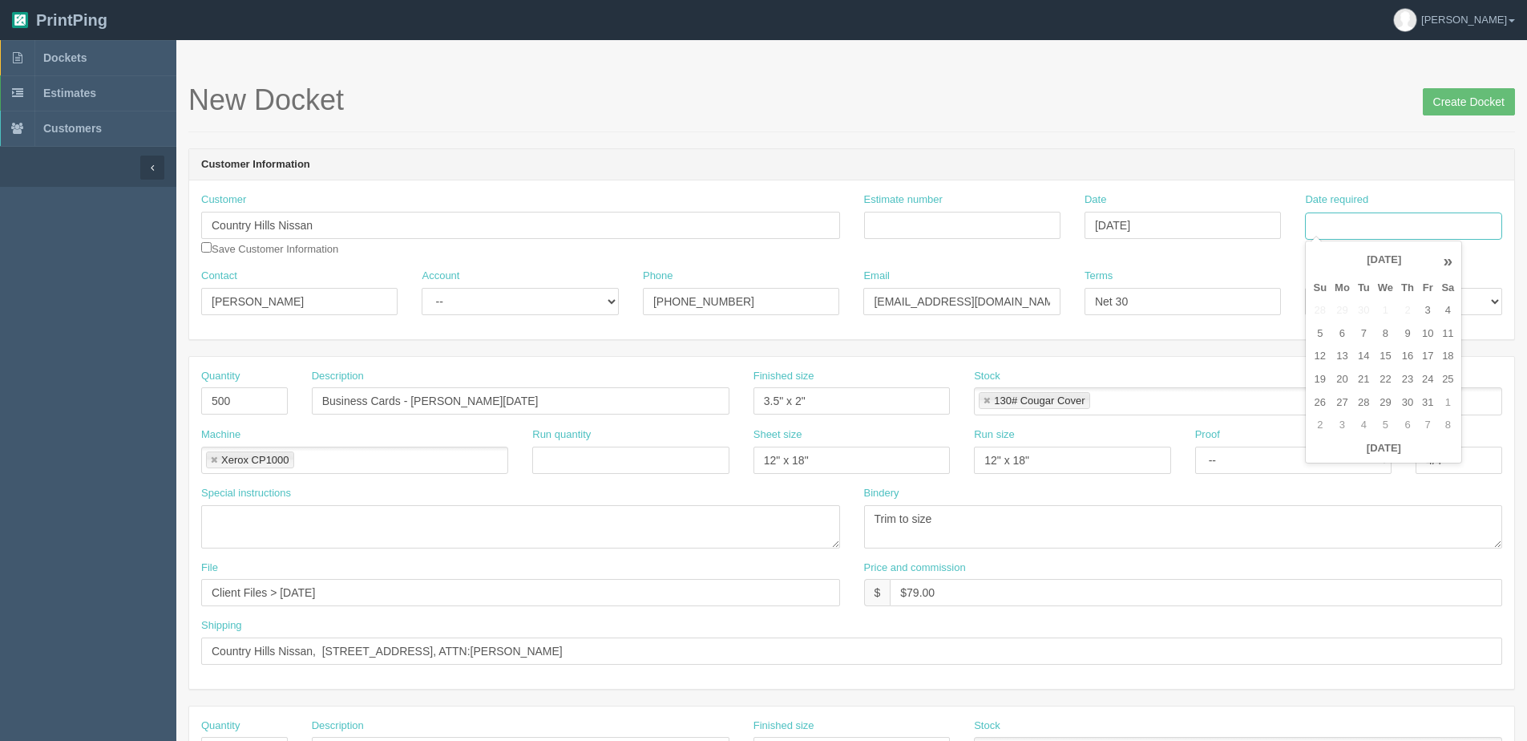
drag, startPoint x: 1380, startPoint y: 213, endPoint x: 1403, endPoint y: 233, distance: 30.7
click at [1380, 213] on input "Date required" at bounding box center [1403, 225] width 196 height 27
click at [1360, 457] on th "[DATE]" at bounding box center [1383, 448] width 149 height 23
click at [1438, 330] on td "11" at bounding box center [1447, 333] width 21 height 23
click at [1430, 331] on td "10" at bounding box center [1427, 333] width 19 height 23
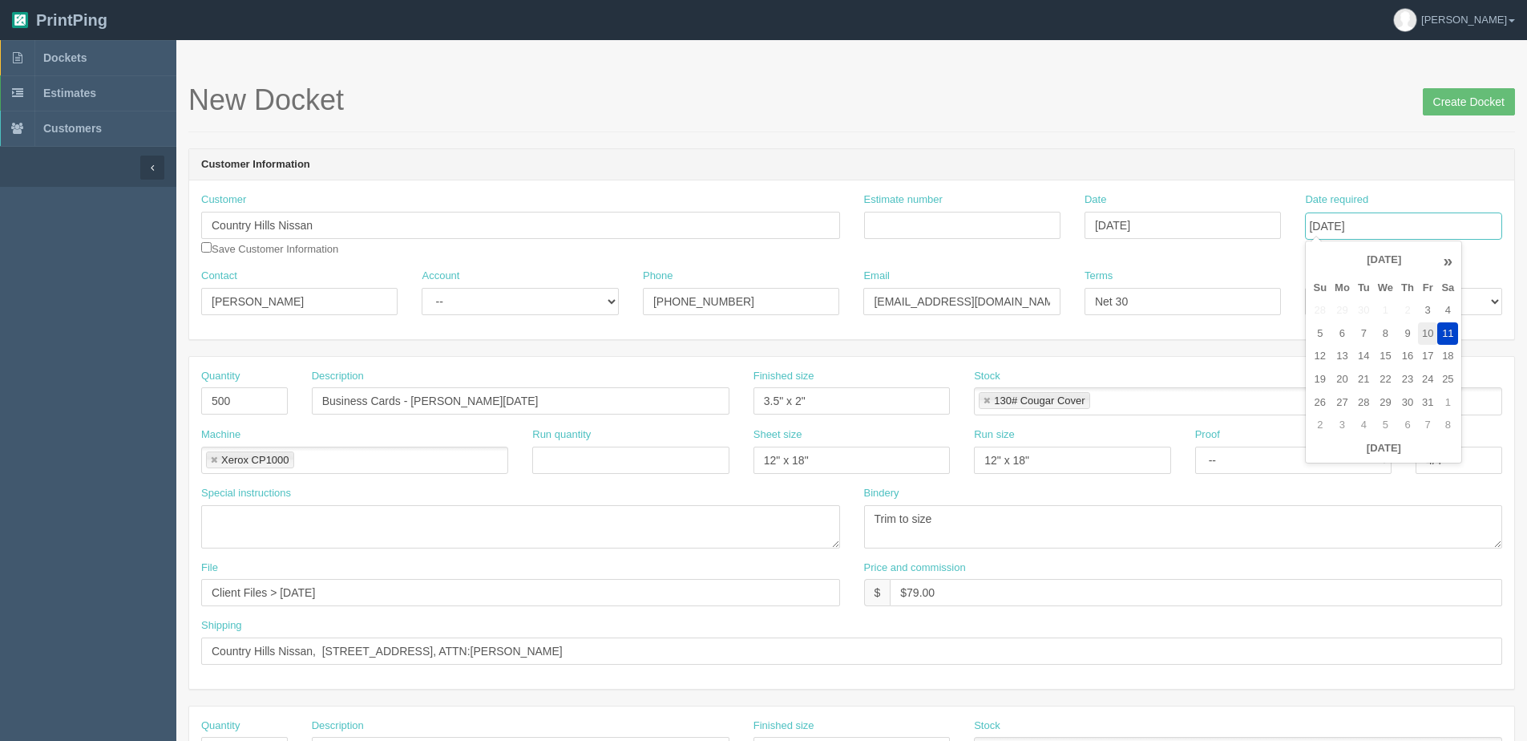
type input "[DATE]"
drag, startPoint x: 212, startPoint y: 397, endPoint x: -26, endPoint y: 430, distance: 239.6
click at [0, 430] on html "PrintPing [PERSON_NAME] Edit account ( [PERSON_NAME][EMAIL_ADDRESS][DOMAIN_NAME…" at bounding box center [763, 727] width 1527 height 1455
type input "1000"
click at [426, 422] on div "Description Business Cards - [PERSON_NAME][DATE]" at bounding box center [521, 398] width 442 height 59
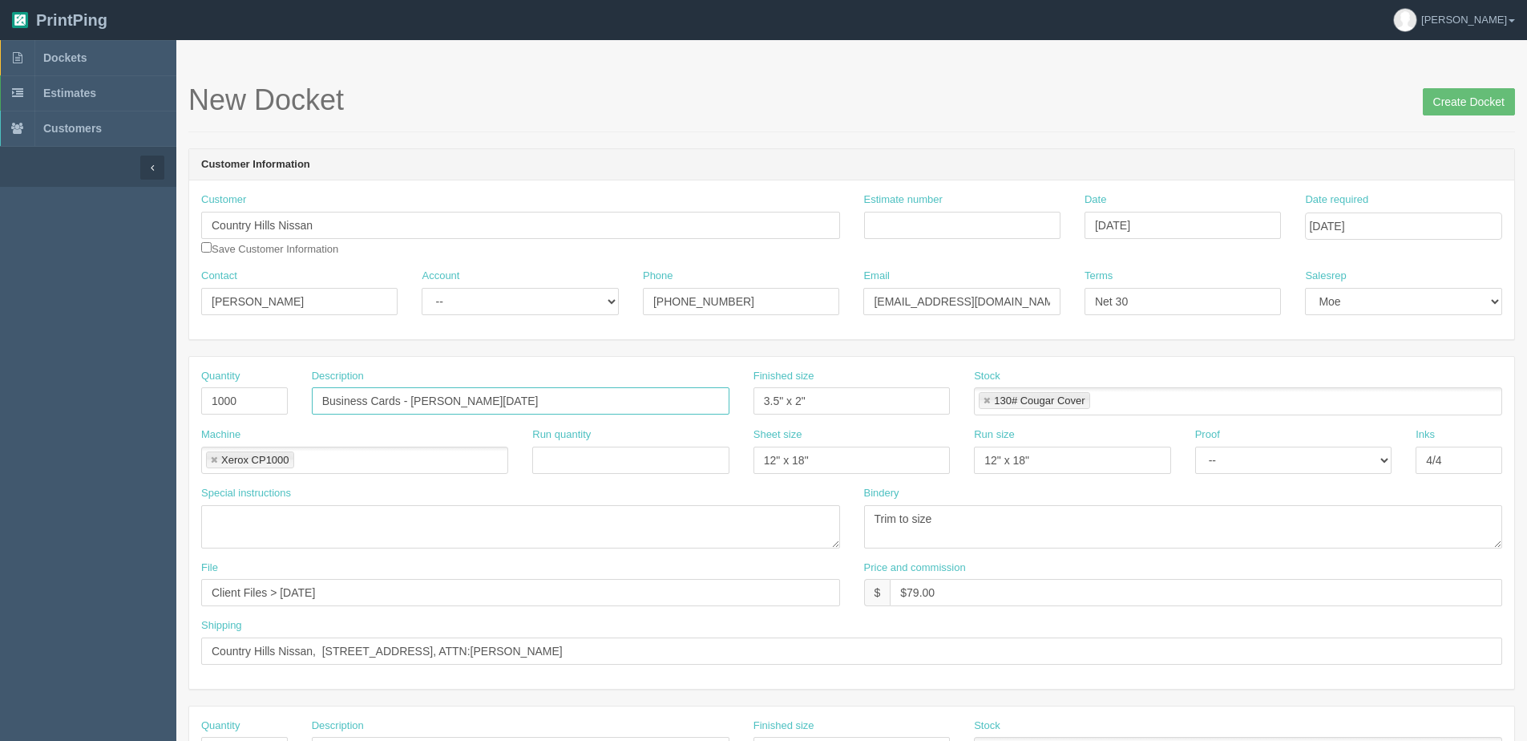
drag, startPoint x: 410, startPoint y: 401, endPoint x: 574, endPoint y: 380, distance: 164.8
click at [574, 380] on div "Description Business Cards - Sethe San Miguel" at bounding box center [521, 392] width 418 height 46
click at [418, 396] on input "Business Cards - Tire QR" at bounding box center [521, 400] width 418 height 27
type input "Business Cards - Need New Tire"
click at [0, 593] on html "PrintPing Dan Edit account ( dan@allrush.ca ) Logout Dockets Estimates Customers" at bounding box center [763, 727] width 1527 height 1455
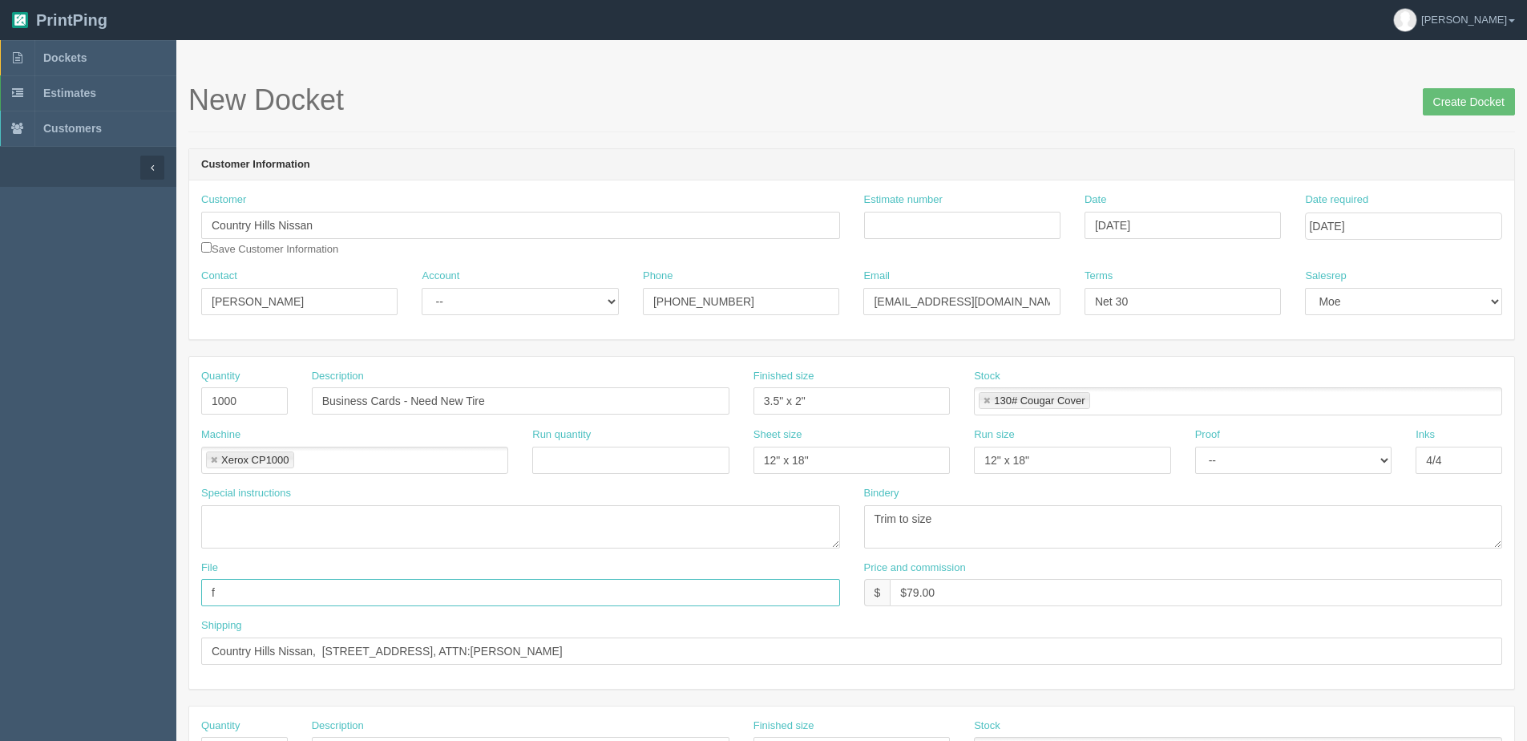
type input "files@allrush.ca"
drag, startPoint x: 785, startPoint y: 651, endPoint x: -613, endPoint y: 694, distance: 1398.4
click at [0, 694] on html "PrintPing Dan Edit account ( dan@allrush.ca ) Logout Dockets Estimates Customers" at bounding box center [763, 727] width 1527 height 1455
paste input "Delivered to Country Hills Nissan, ATTN: Donovan Nemeth."
type input "Delivered to Country Hills Nissan, ATTN: Donovan Nemeth."
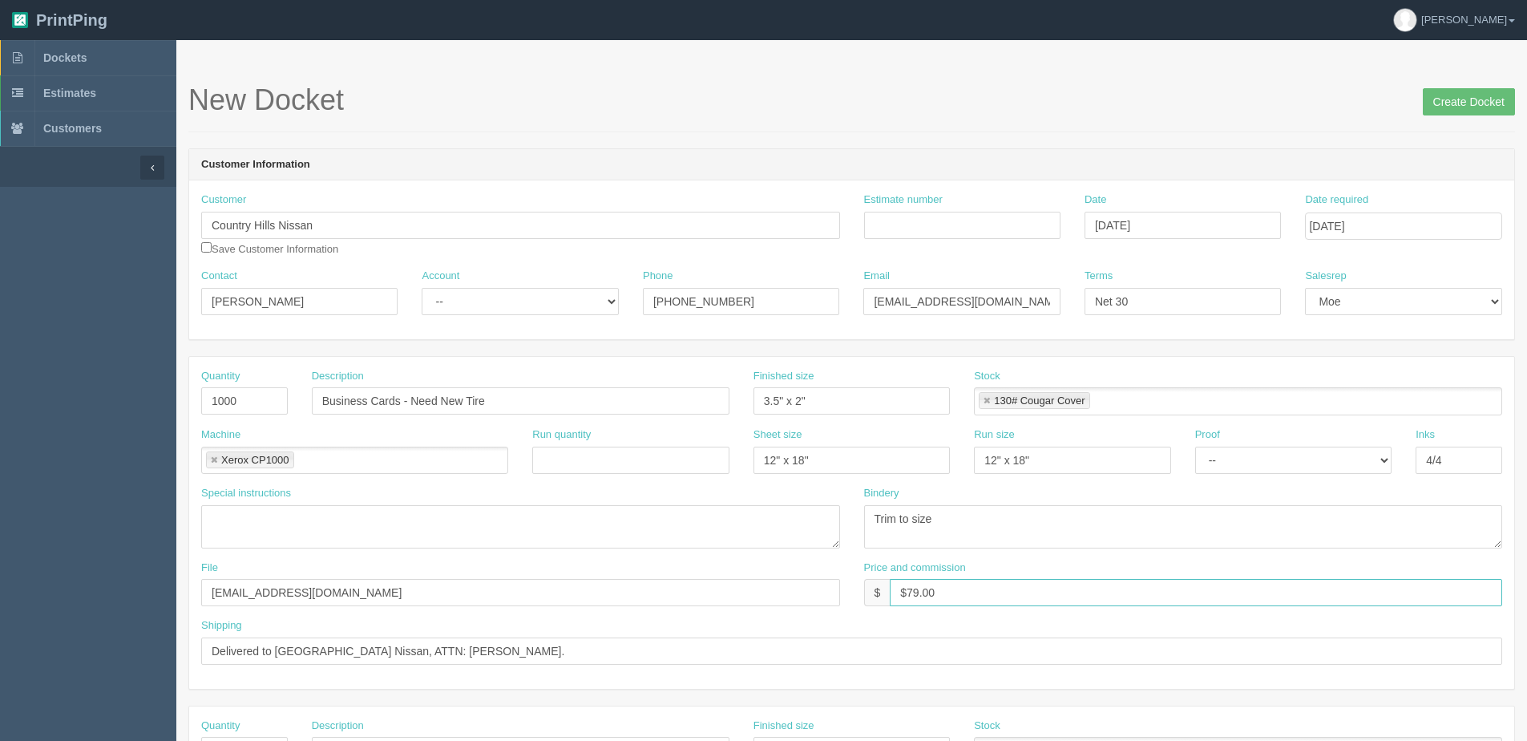
drag, startPoint x: 908, startPoint y: 593, endPoint x: 1123, endPoint y: 533, distance: 223.0
click at [1123, 533] on div "Quantity 1000 Description Business Cards - Need New Tire Finished size 3.5" x 2…" at bounding box center [851, 523] width 1325 height 332
type input "$102.00"
click at [1444, 101] on input "Create Docket" at bounding box center [1469, 101] width 92 height 27
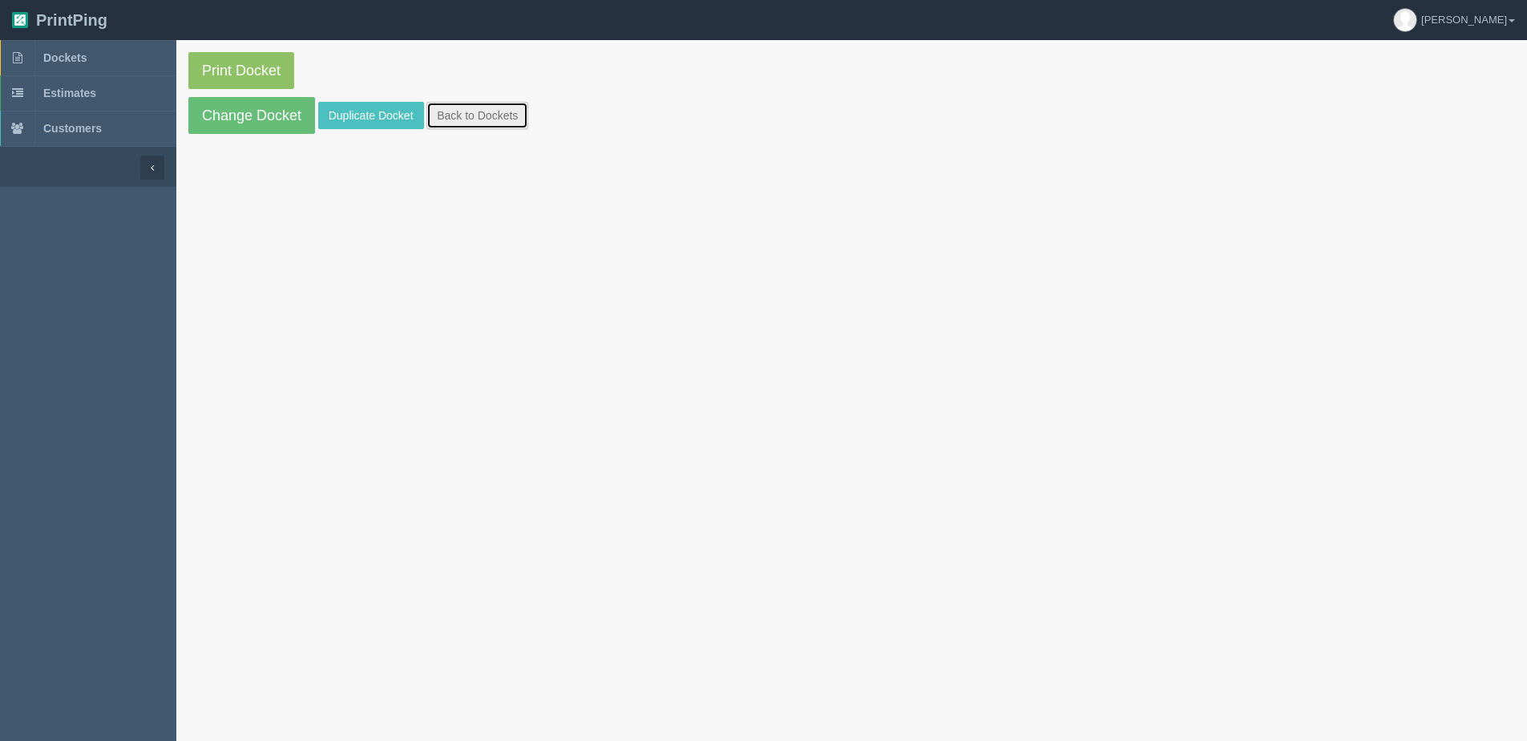
click at [489, 124] on link "Back to Dockets" at bounding box center [477, 115] width 102 height 27
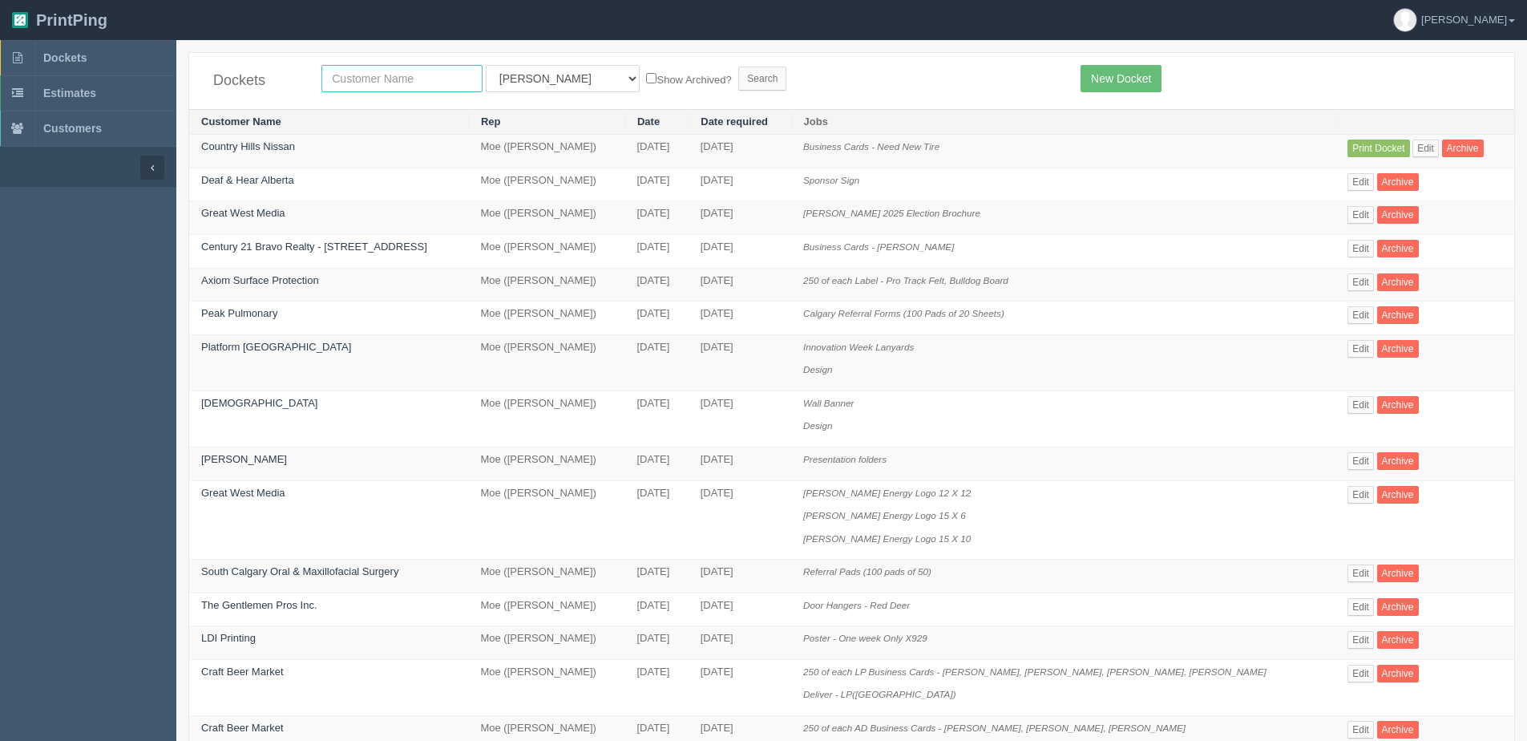
click at [373, 85] on input "text" at bounding box center [401, 78] width 161 height 27
type input "summit fleet"
click at [738, 67] on input "Search" at bounding box center [762, 79] width 48 height 24
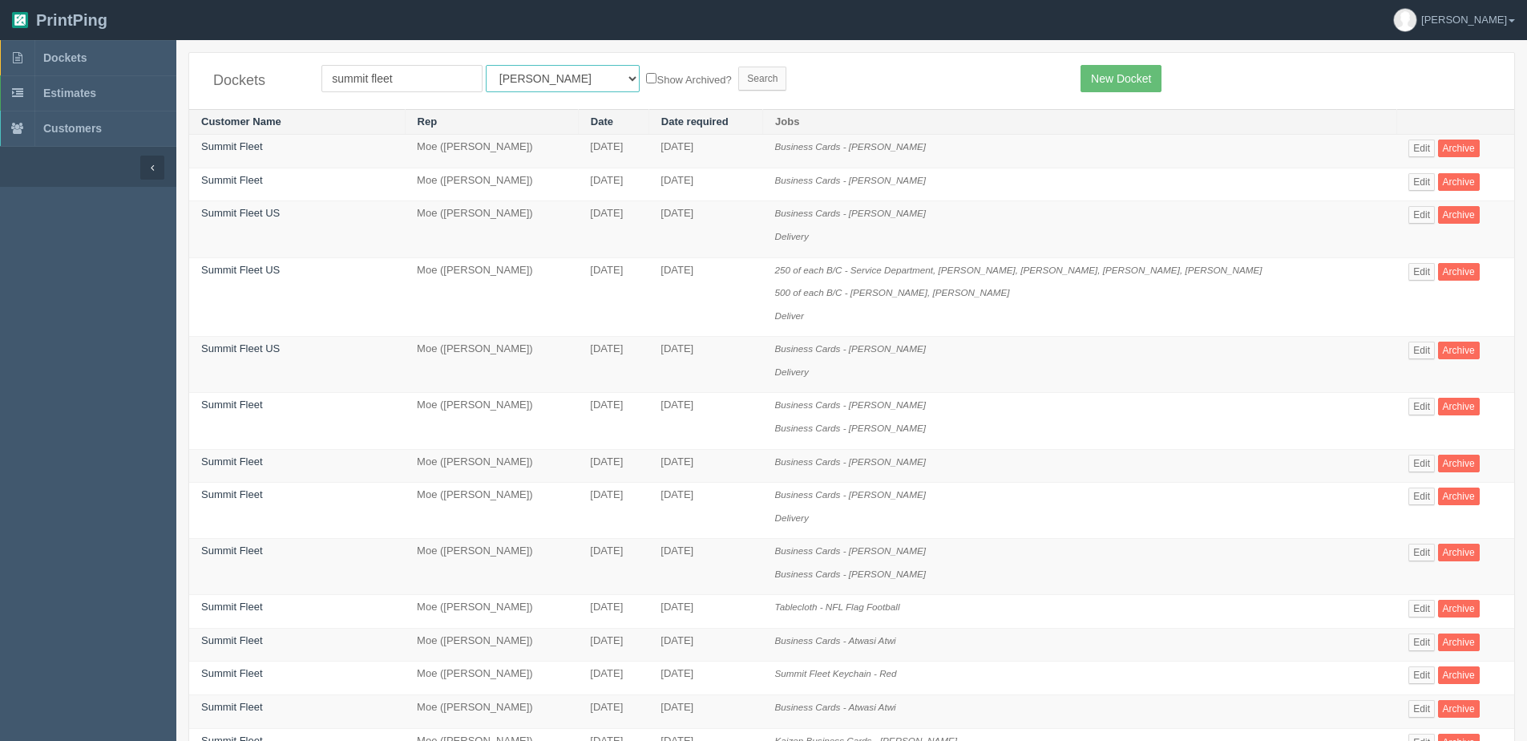
click at [519, 79] on select "All Users Ali Ali Test 1 Aly Amy Ankit Arif Brandon Dan France Greg Jim Mark Ma…" at bounding box center [563, 78] width 154 height 27
select select "1"
click at [486, 65] on select "All Users Ali Ali Test 1 Aly Amy Ankit Arif Brandon Dan France Greg Jim Mark Ma…" at bounding box center [563, 78] width 154 height 27
click at [646, 77] on label "Show Archived?" at bounding box center [688, 79] width 85 height 18
click at [646, 77] on input "Show Archived?" at bounding box center [651, 78] width 10 height 10
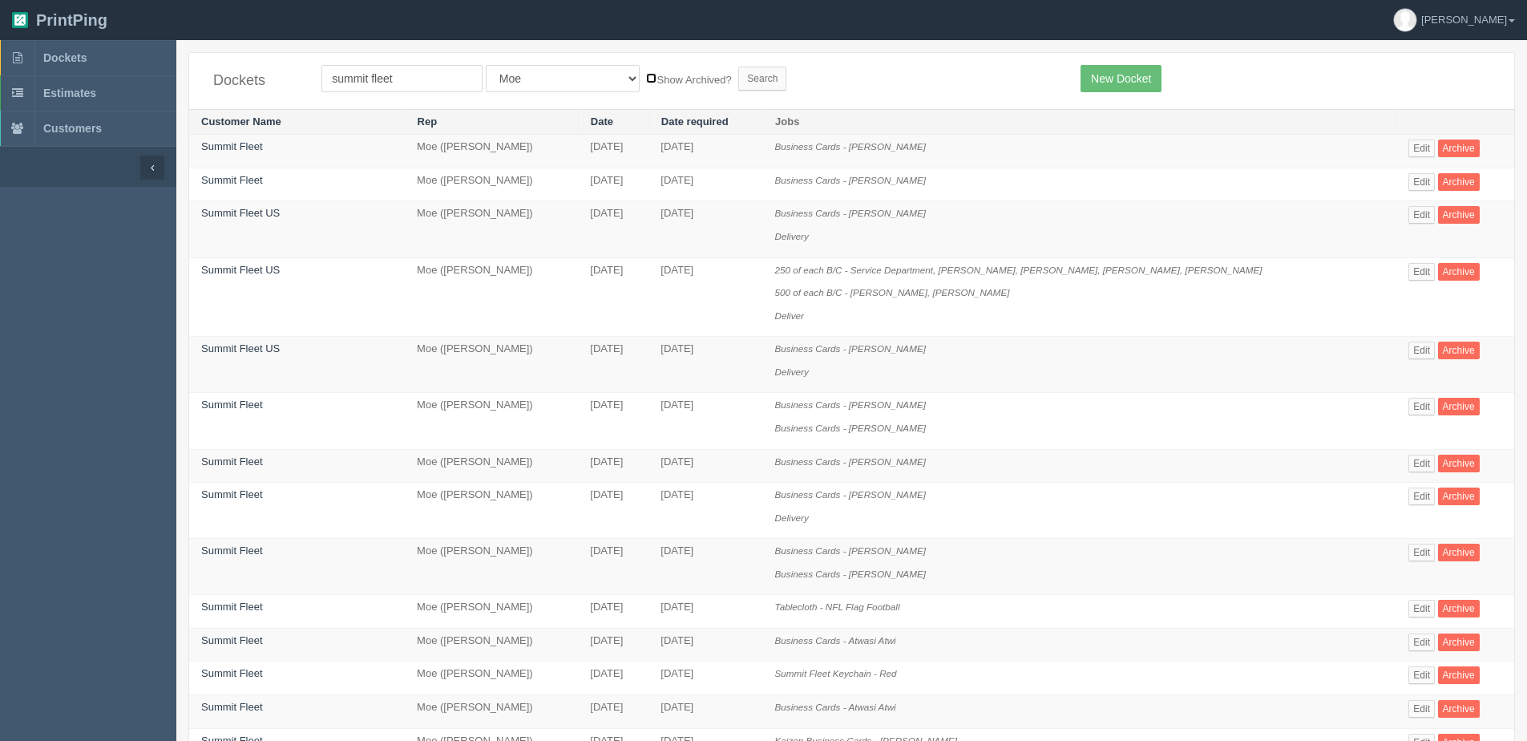
checkbox input "true"
click at [738, 74] on input "Search" at bounding box center [762, 79] width 48 height 24
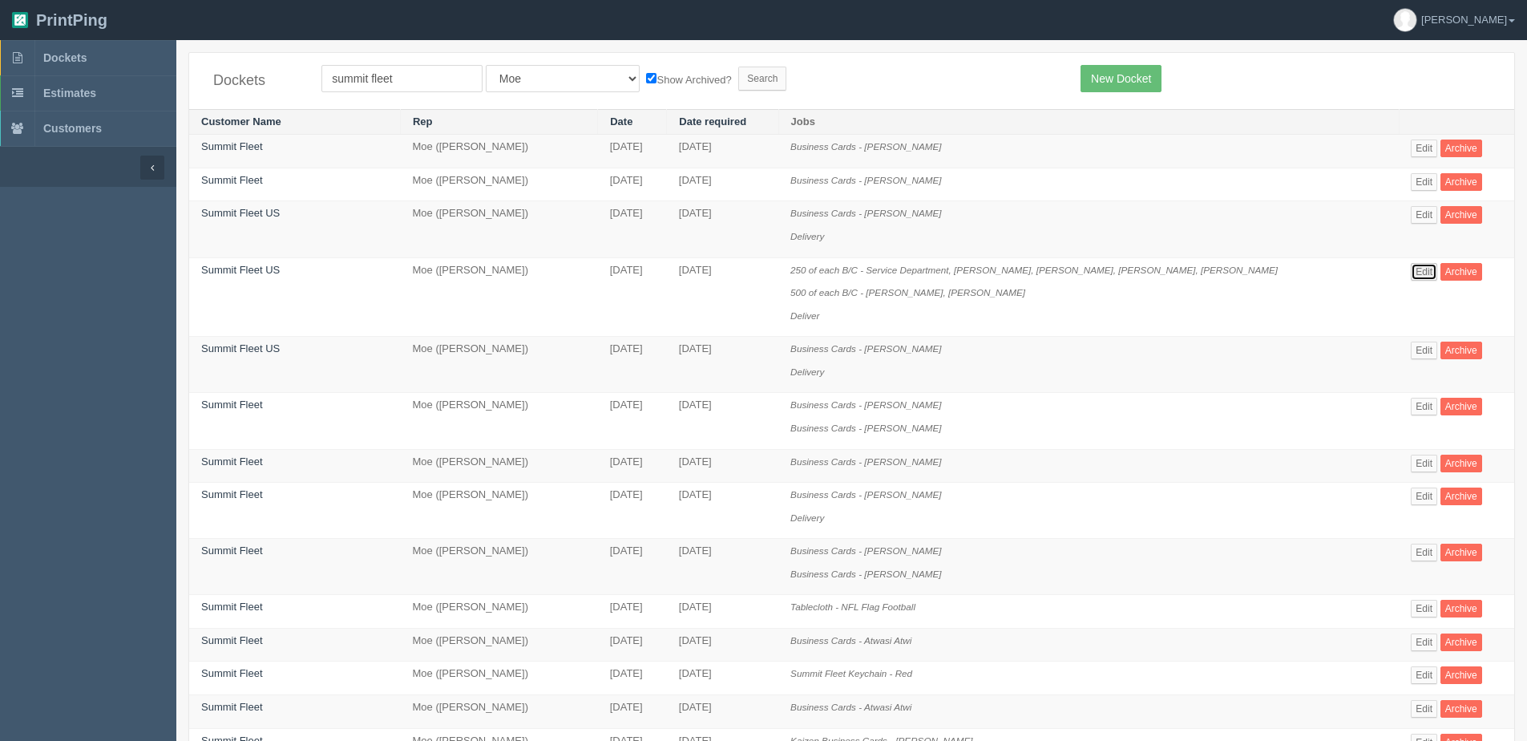
click at [1411, 268] on link "Edit" at bounding box center [1424, 272] width 26 height 18
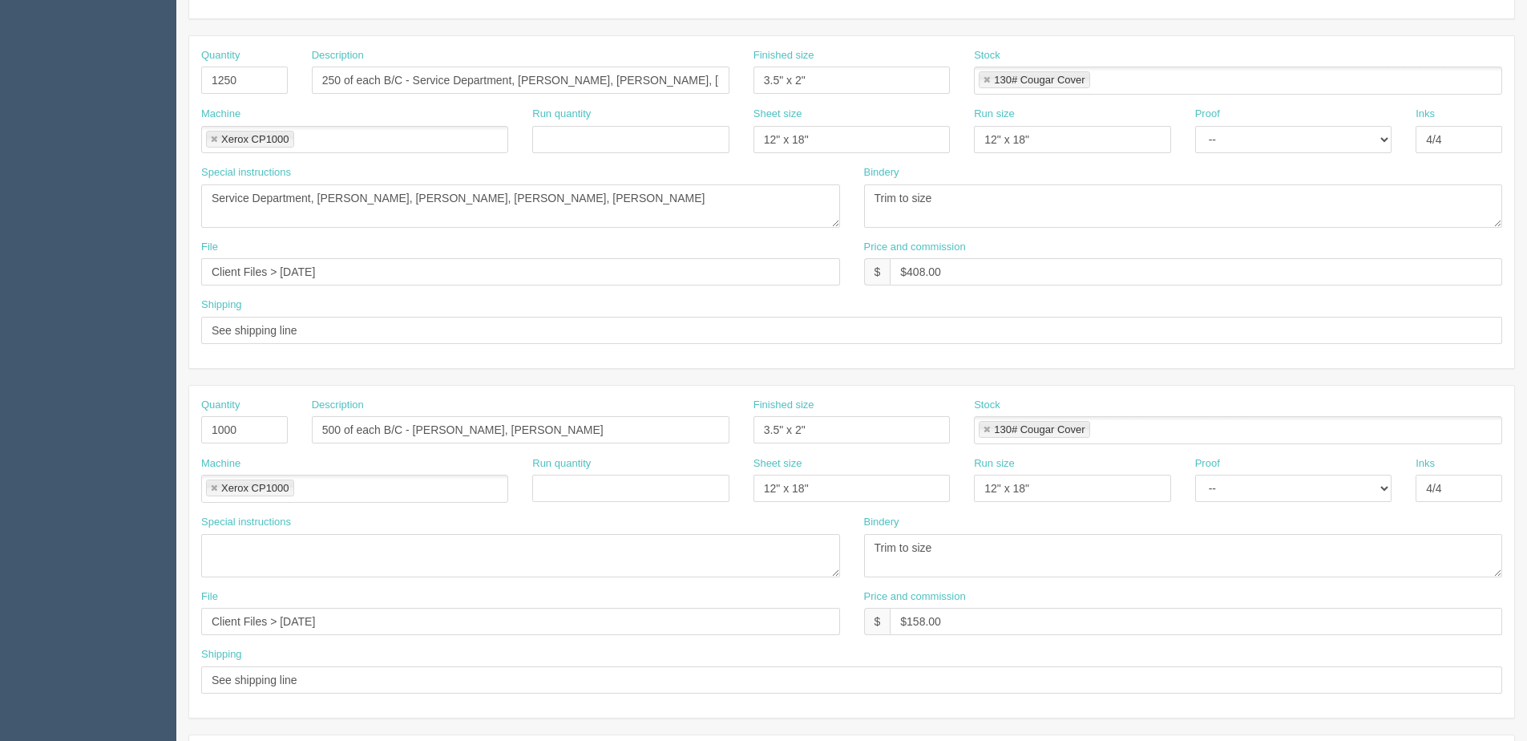
scroll to position [715, 0]
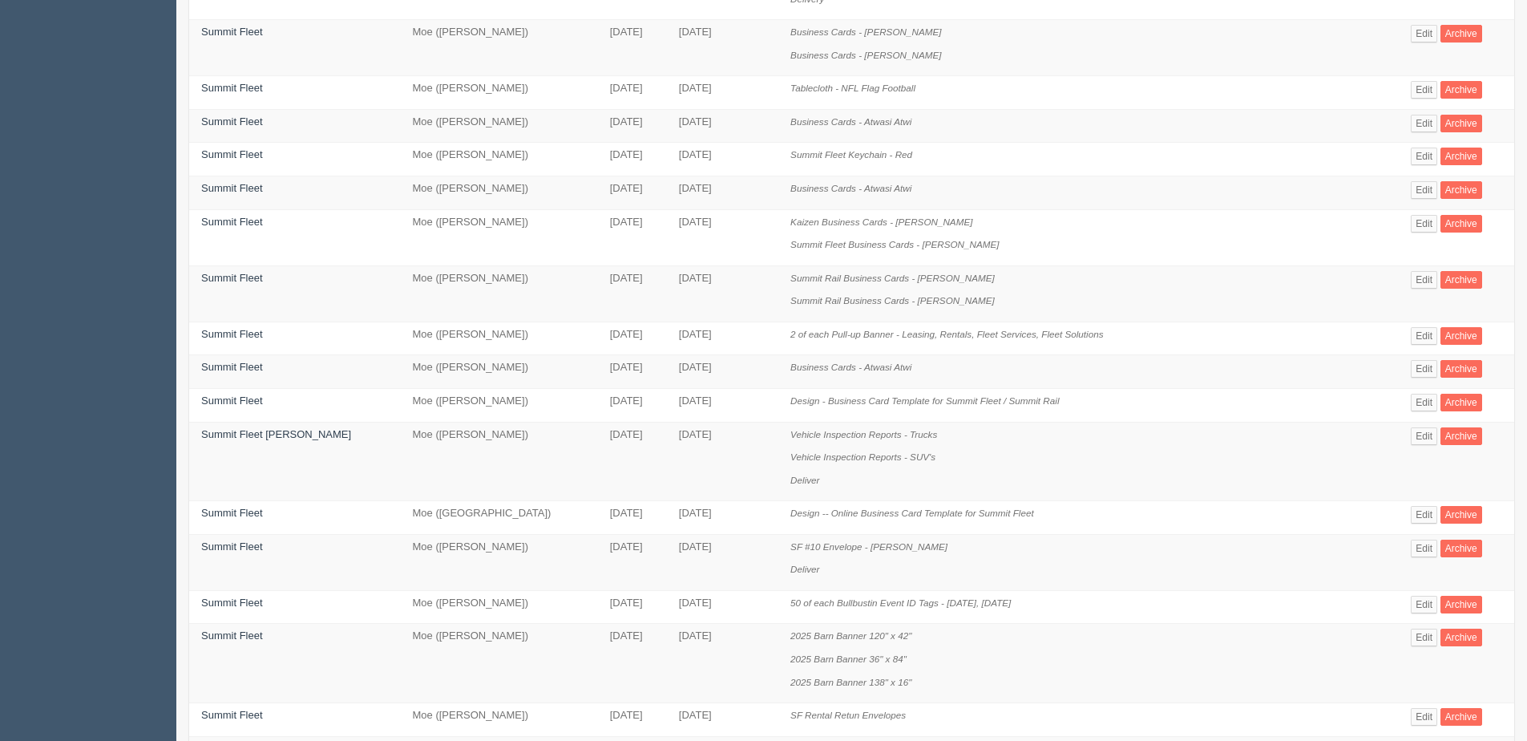
scroll to position [648, 0]
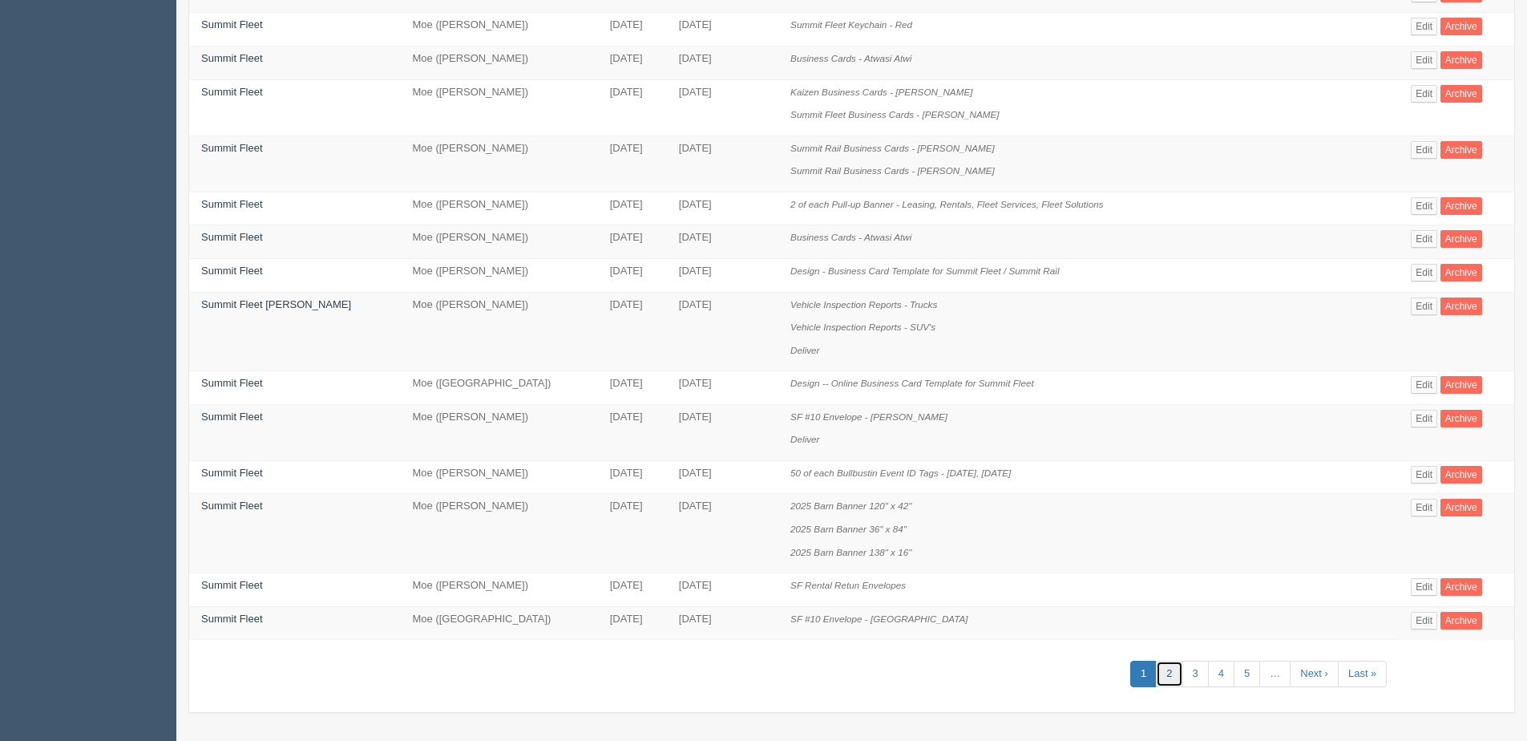
click at [1156, 680] on link "2" at bounding box center [1169, 673] width 26 height 26
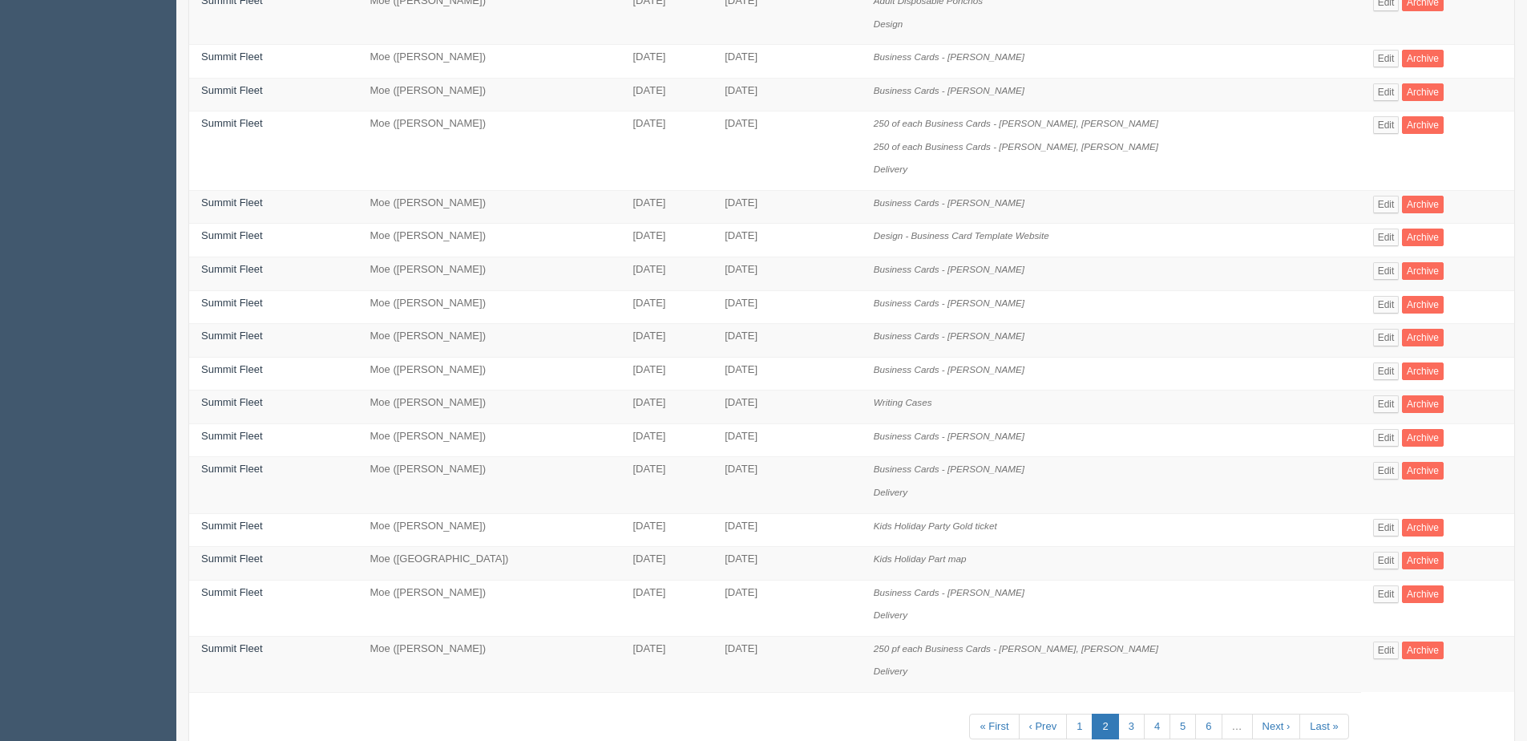
scroll to position [481, 0]
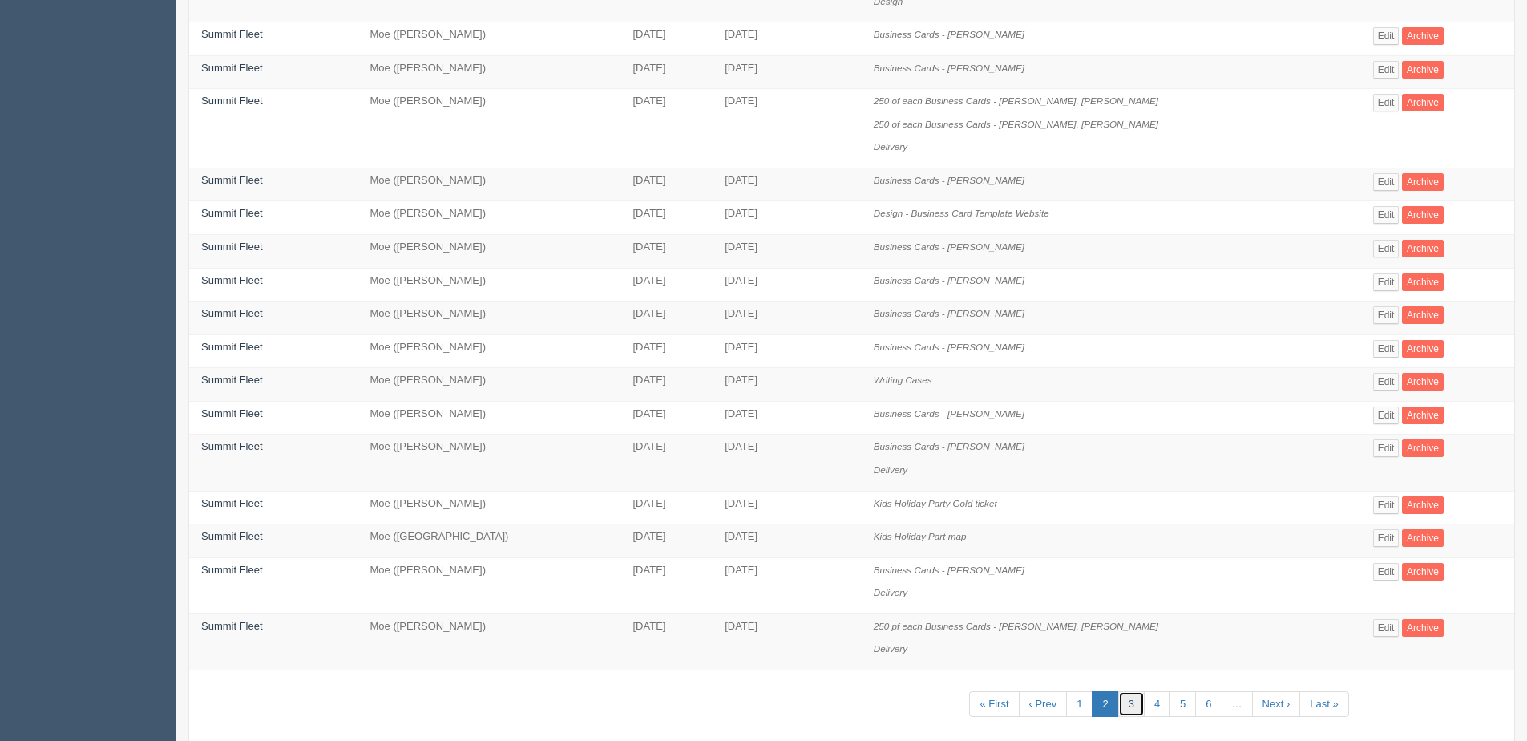
click at [1132, 707] on link "3" at bounding box center [1131, 704] width 26 height 26
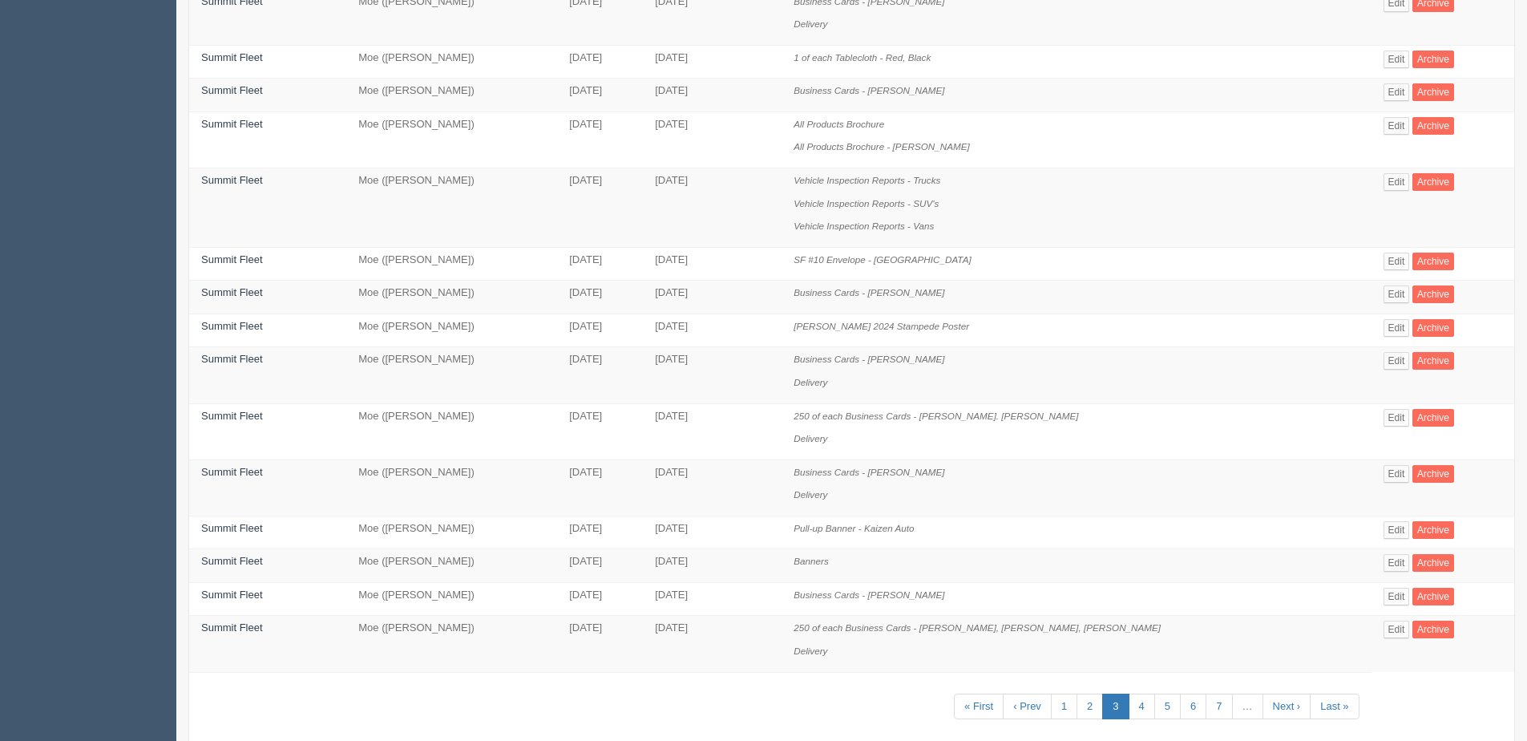
scroll to position [580, 0]
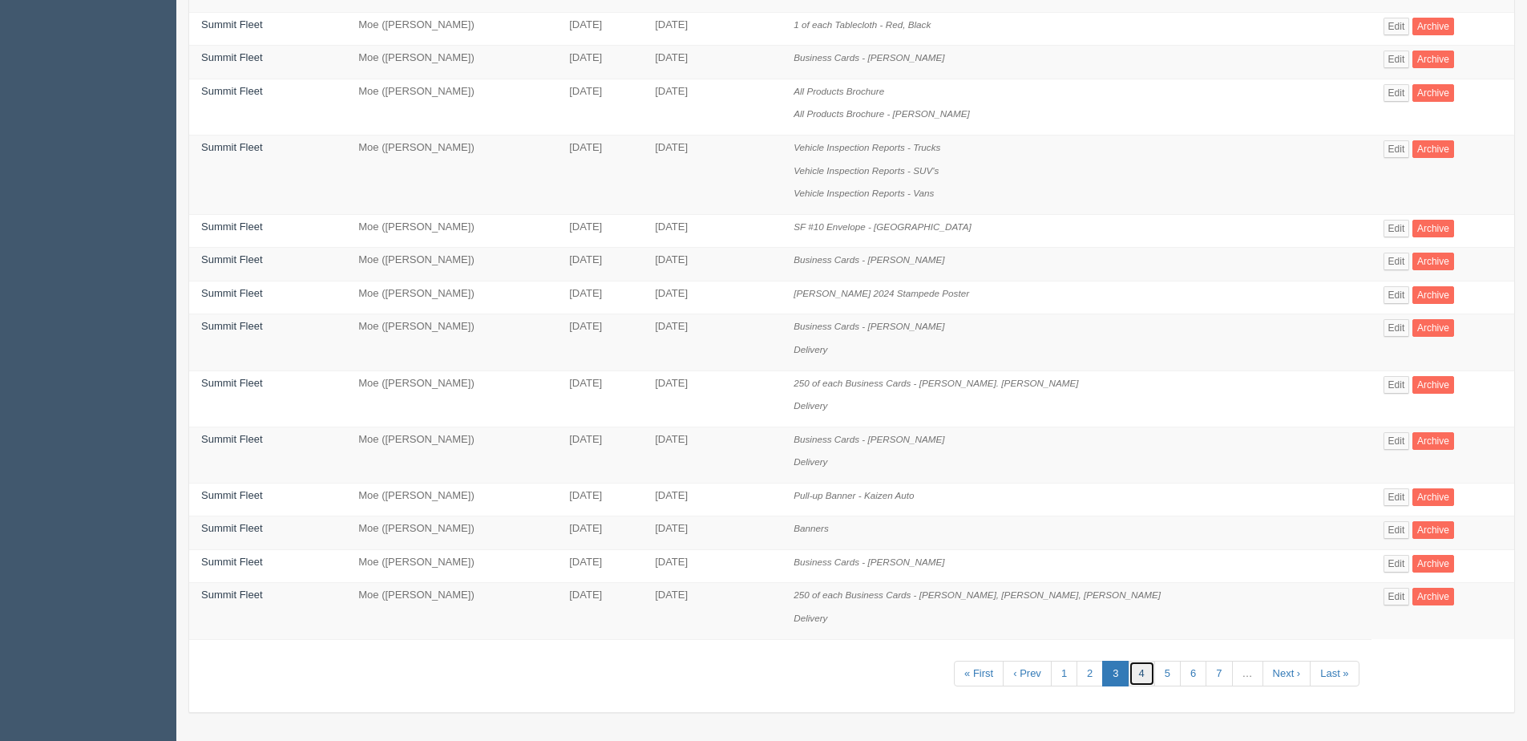
click at [1128, 679] on link "4" at bounding box center [1141, 673] width 26 height 26
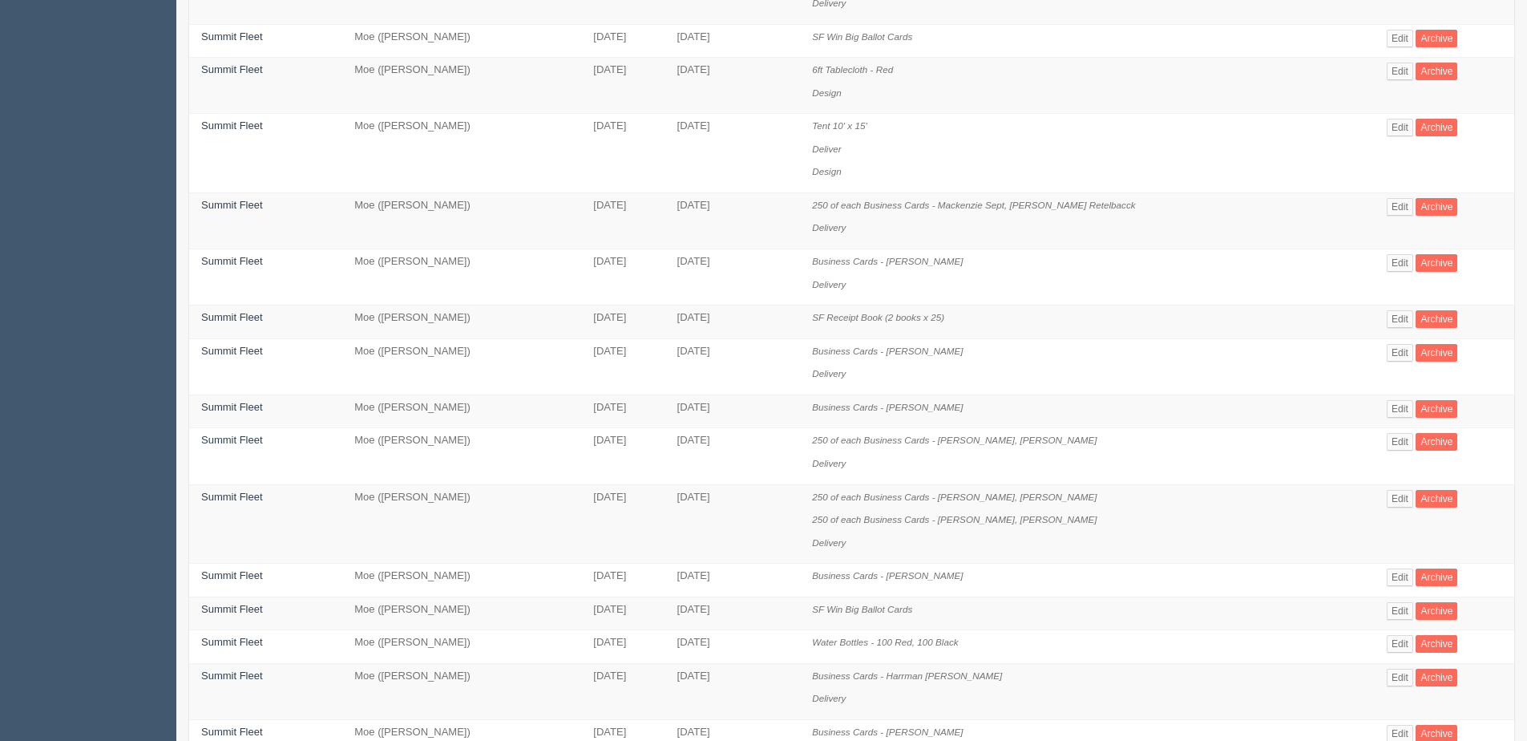
scroll to position [481, 0]
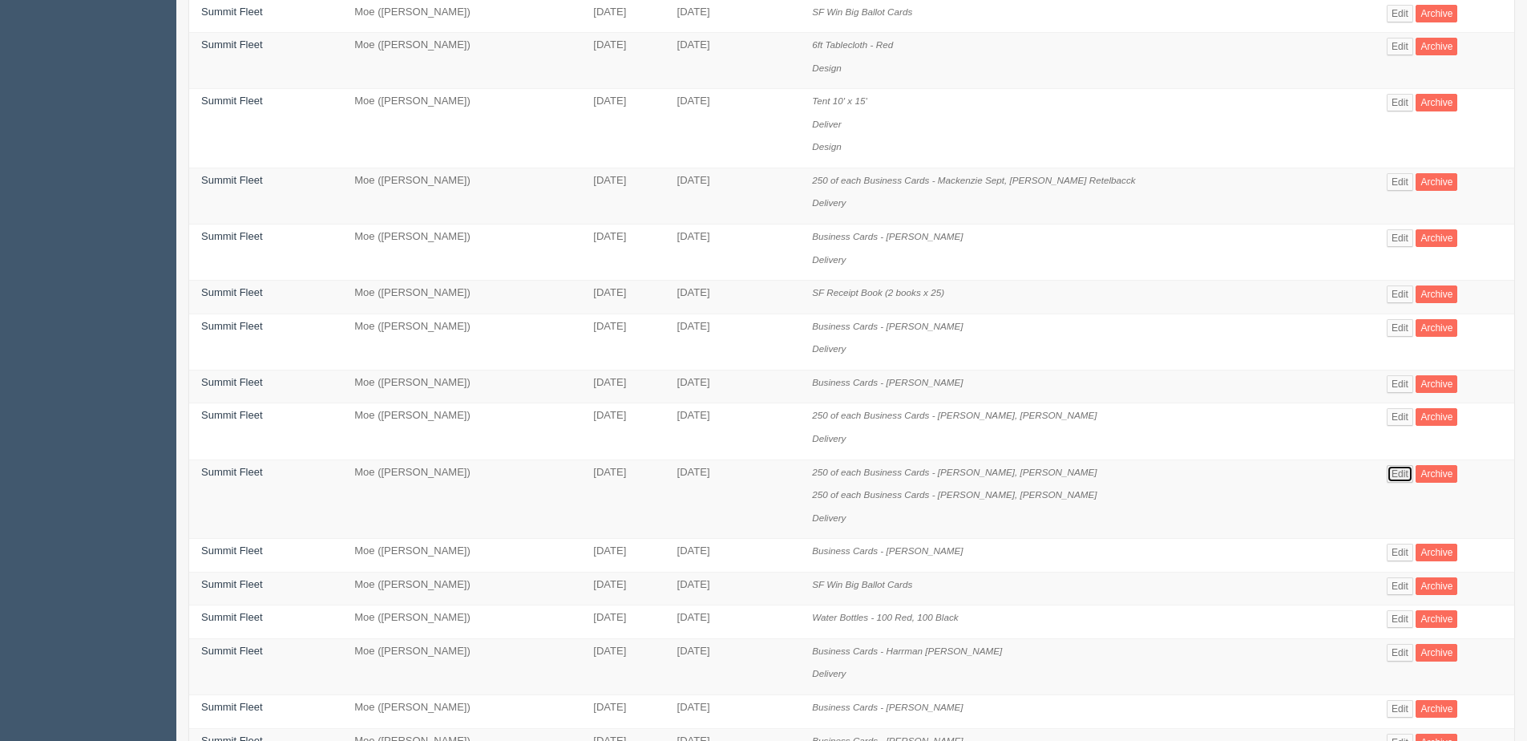
click at [1387, 472] on link "Edit" at bounding box center [1400, 474] width 26 height 18
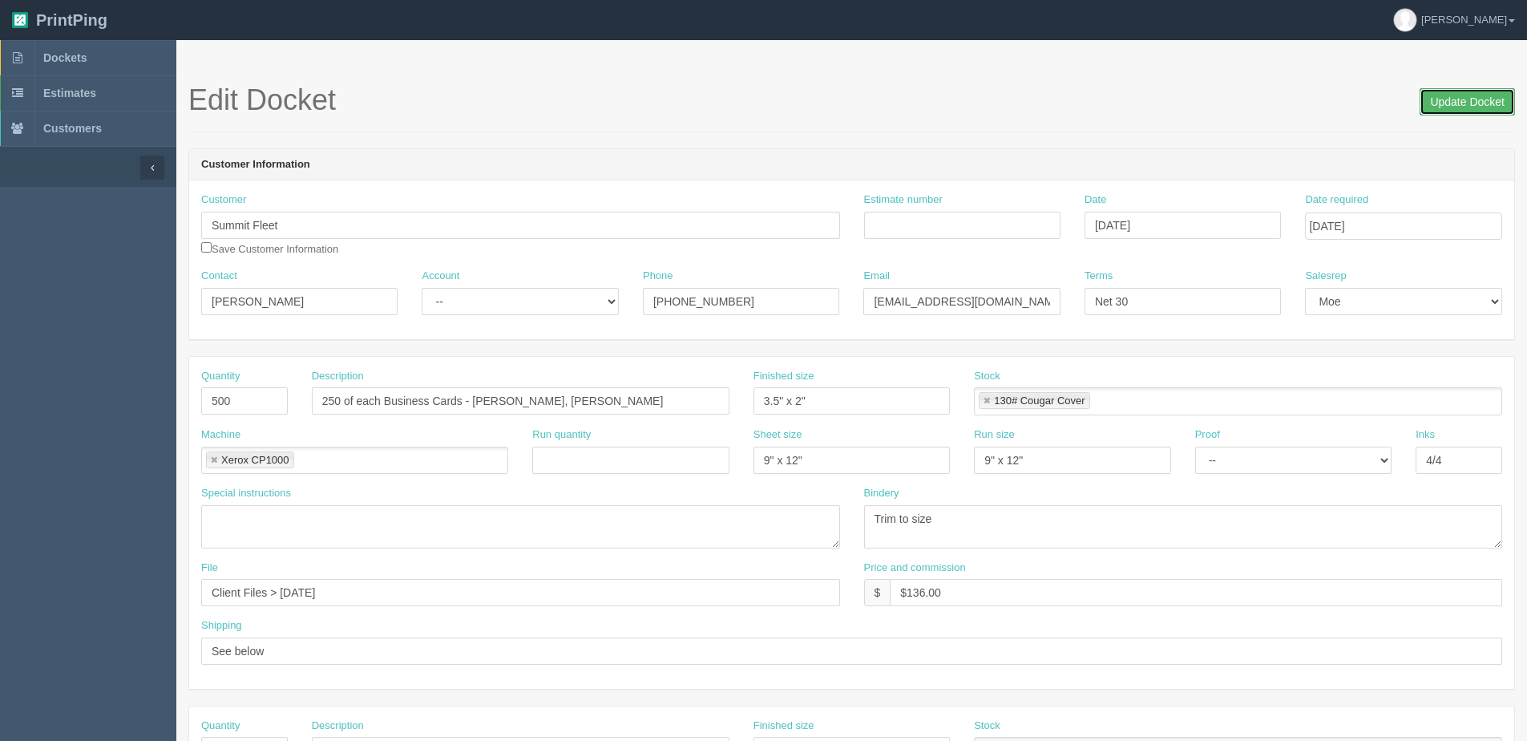
click at [1479, 95] on input "Update Docket" at bounding box center [1466, 101] width 95 height 27
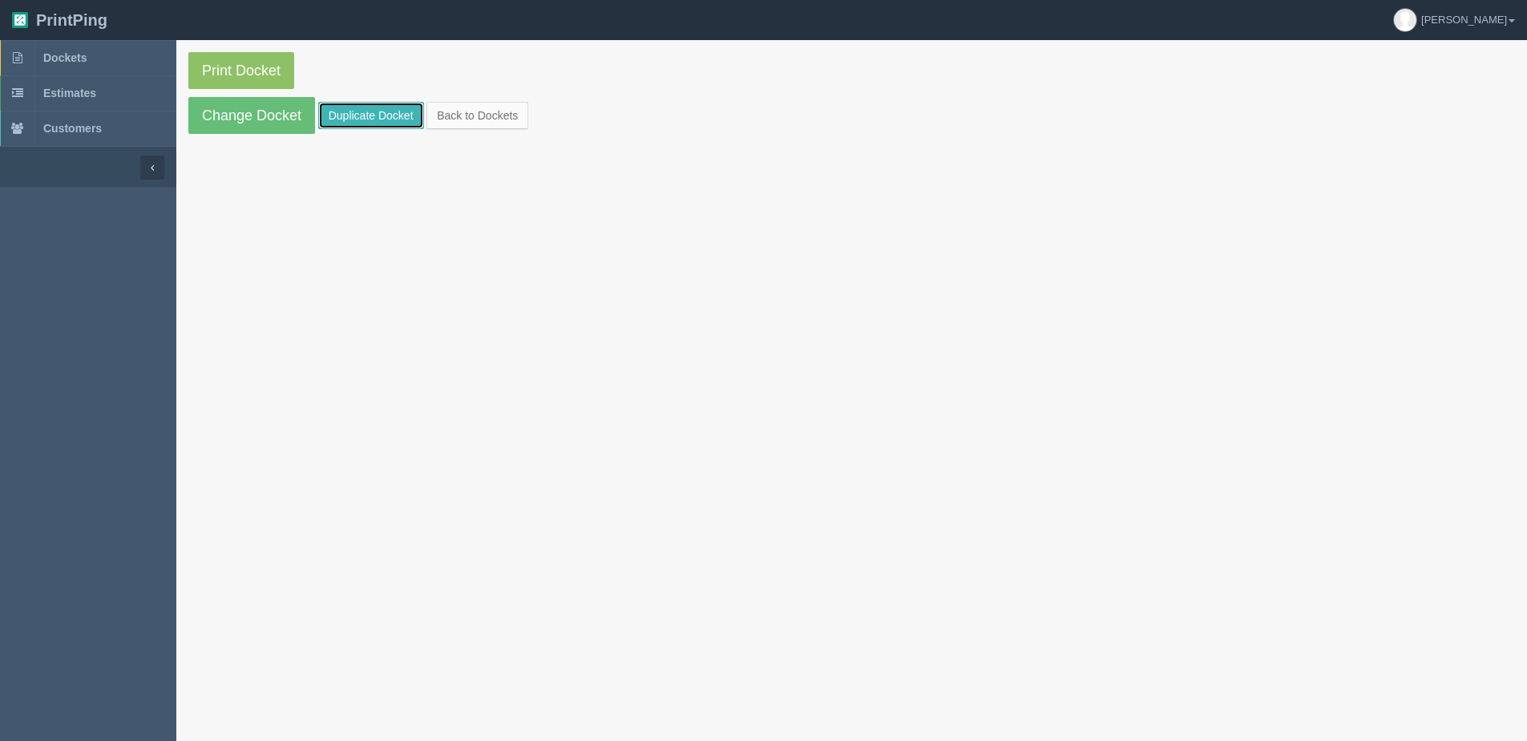
click at [394, 117] on link "Duplicate Docket" at bounding box center [371, 115] width 106 height 27
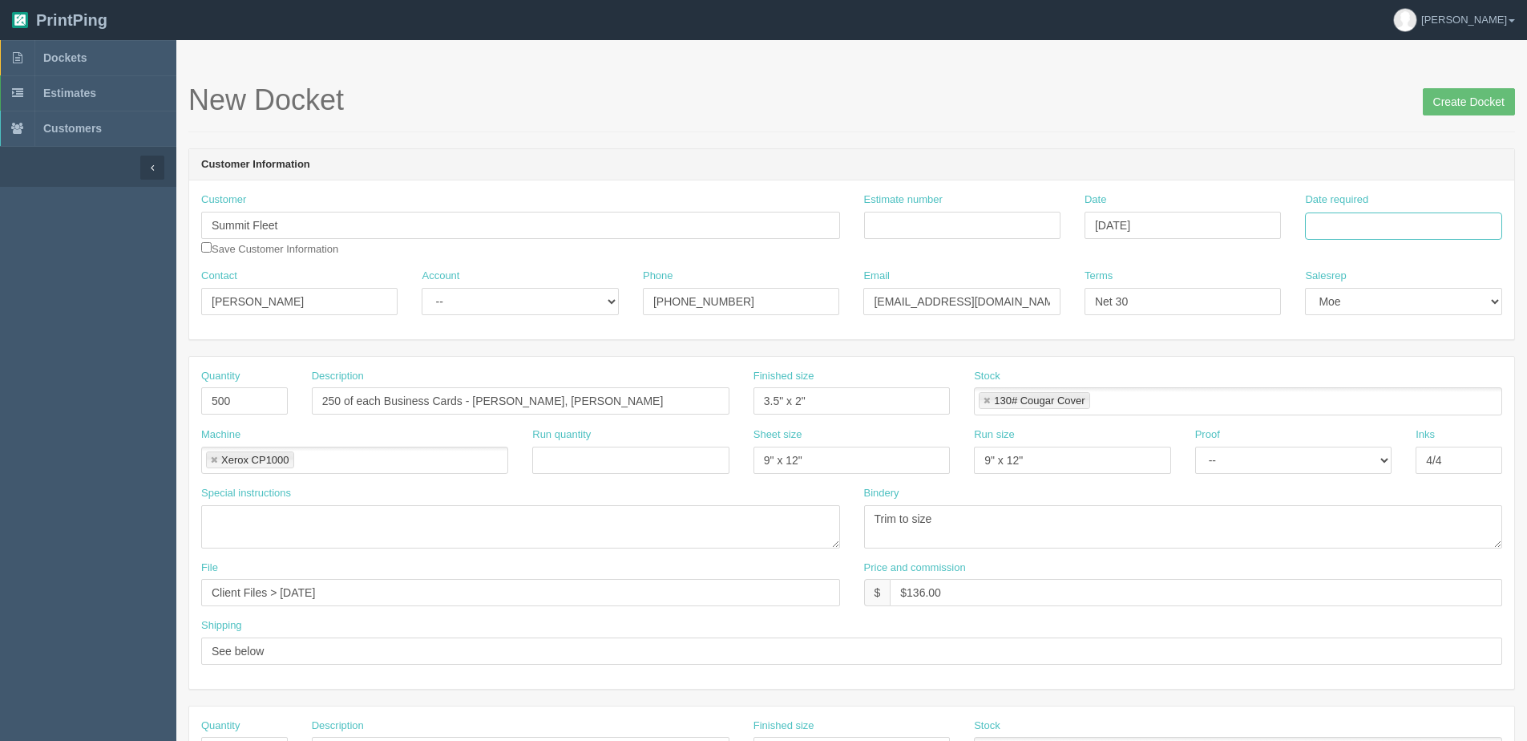
click at [1395, 230] on input "Date required" at bounding box center [1403, 225] width 196 height 27
click at [1350, 454] on th "Today" at bounding box center [1383, 448] width 149 height 23
click at [1344, 360] on td "13" at bounding box center [1341, 356] width 23 height 23
type input "[DATE]"
click at [450, 407] on input "250 of each Business Cards - Glen Craven, Michael Kelly" at bounding box center [521, 400] width 418 height 27
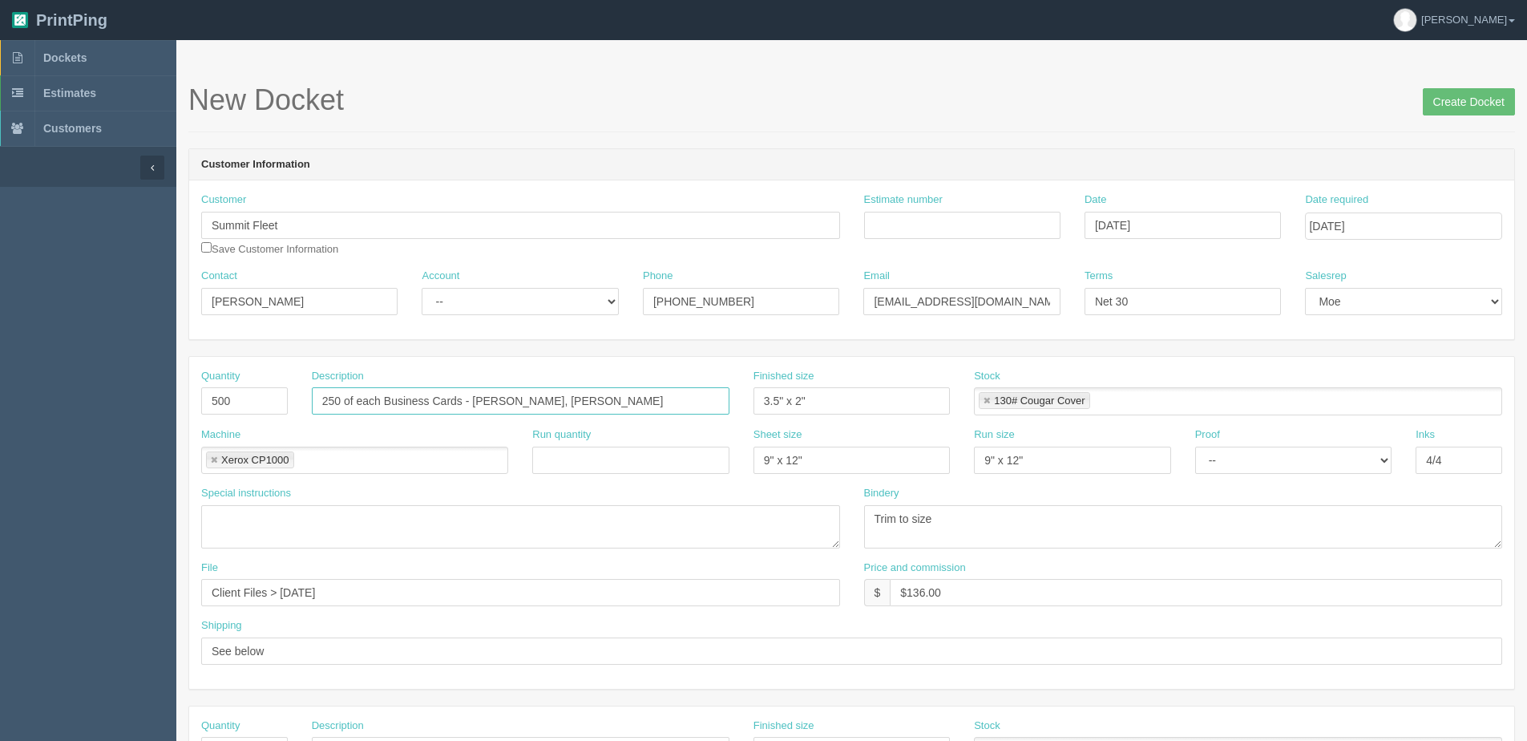
drag, startPoint x: 563, startPoint y: 394, endPoint x: 1109, endPoint y: 372, distance: 547.0
click at [1071, 364] on div "Quantity 500 Description 250 of each Business Cards - Glen Craven, Michael Kell…" at bounding box center [851, 523] width 1325 height 332
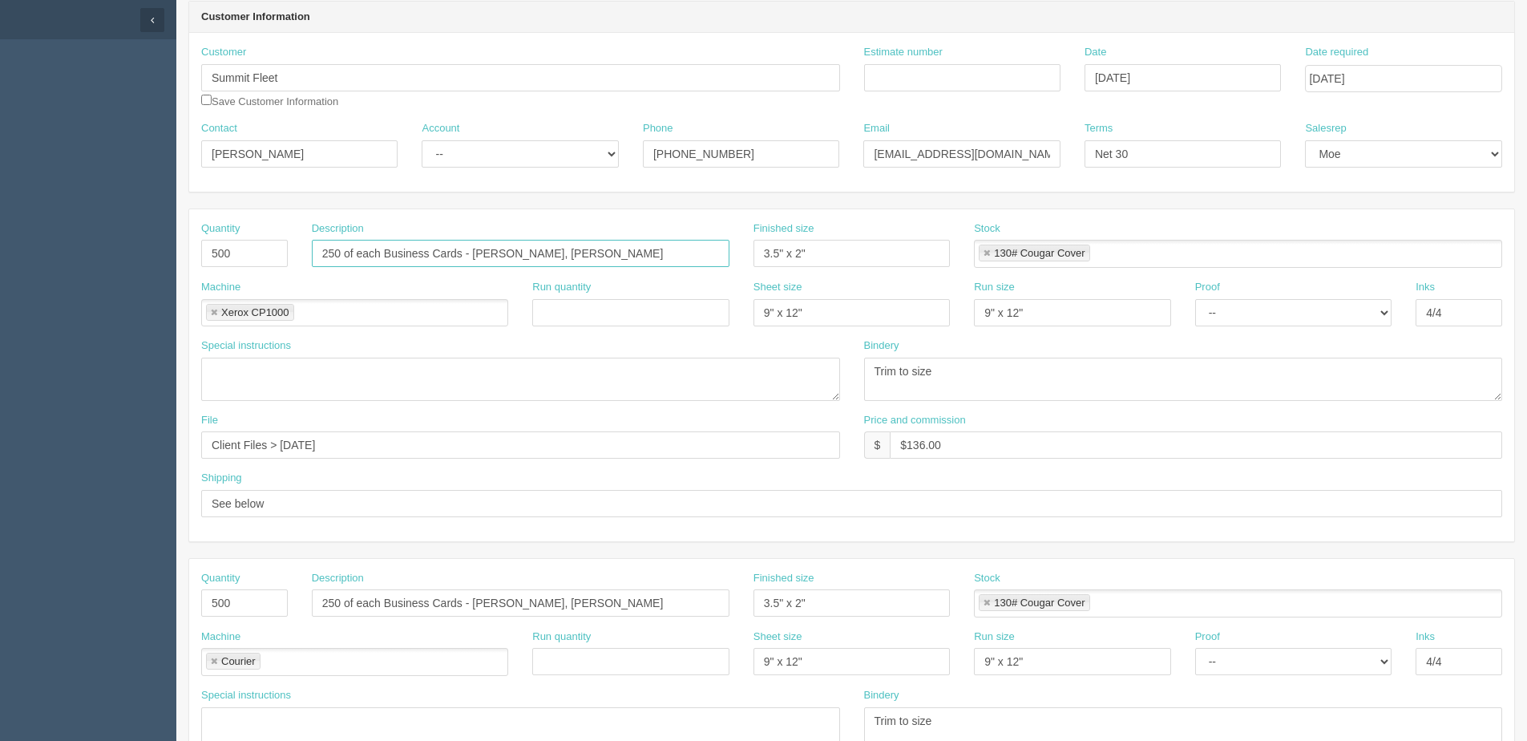
scroll to position [160, 0]
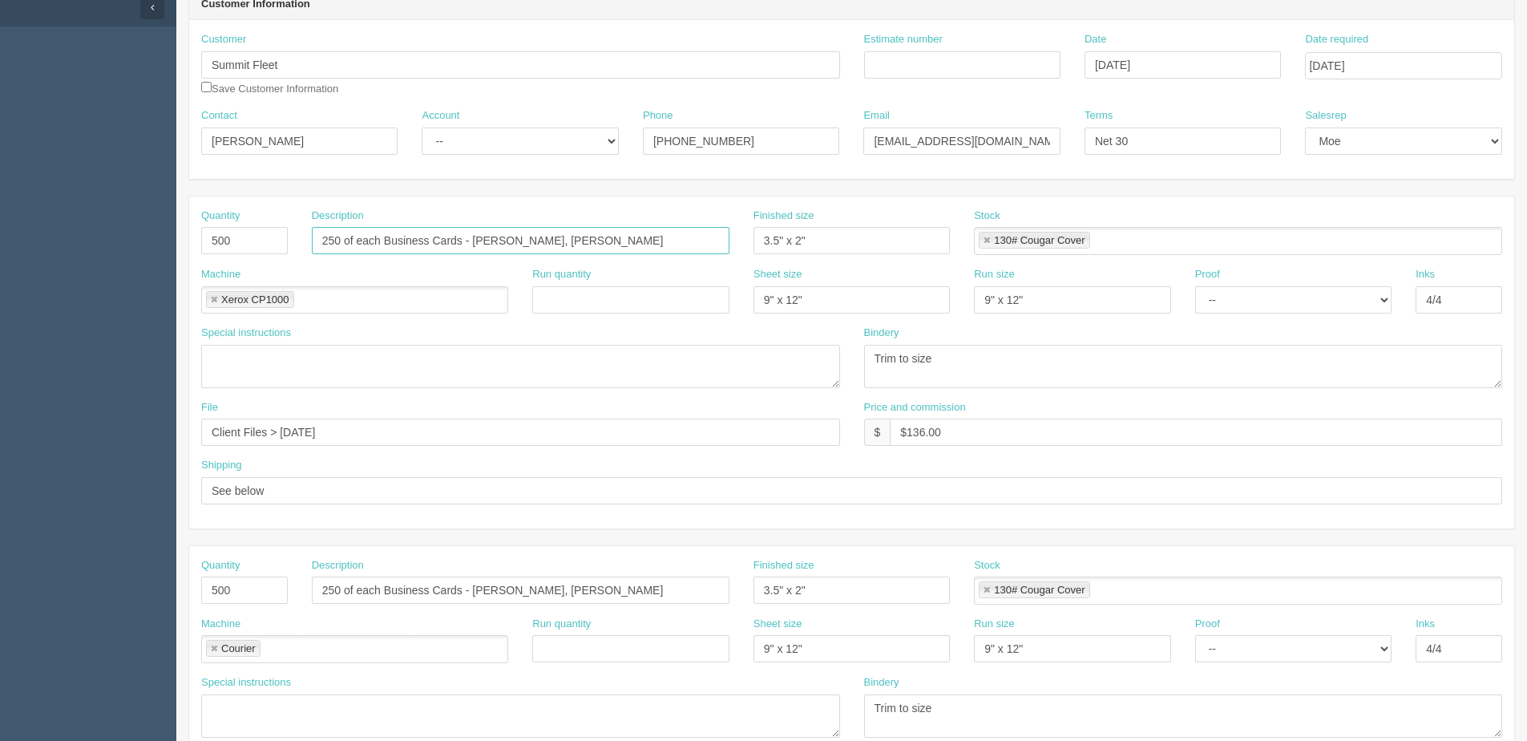
type input "250 of each Business Cards - Payton Cowley, Darcy Haire"
drag, startPoint x: 283, startPoint y: 426, endPoint x: 751, endPoint y: 358, distance: 472.9
click at [725, 364] on div "Quantity 500 Description 250 of each Business Cards - Payton Cowley, Darcy Hair…" at bounding box center [851, 362] width 1325 height 332
type input "Client Files > [DATE]"
drag, startPoint x: 160, startPoint y: 435, endPoint x: -22, endPoint y: 435, distance: 182.7
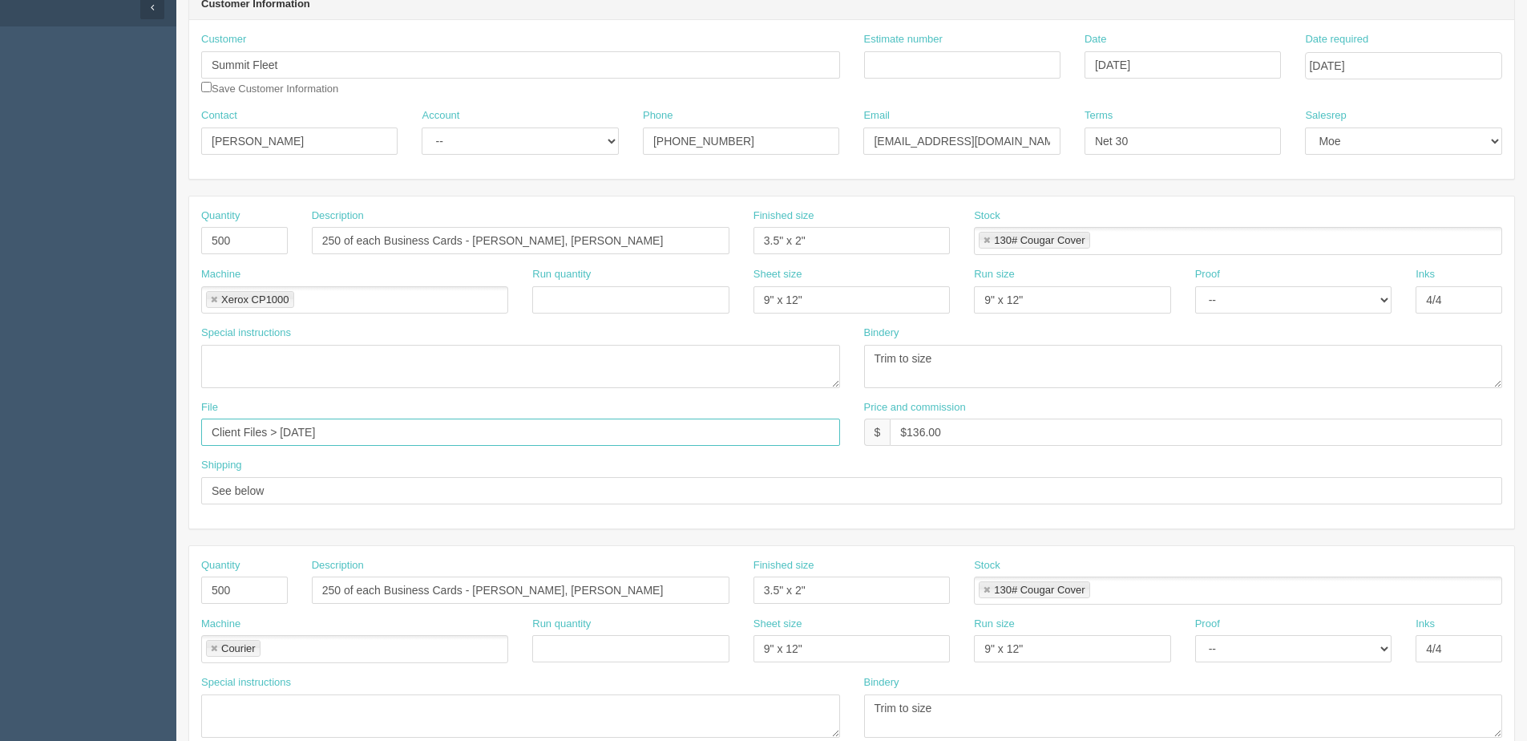
click at [0, 435] on html "PrintPing [PERSON_NAME] Edit account ( [PERSON_NAME][EMAIL_ADDRESS][DOMAIN_NAME…" at bounding box center [763, 567] width 1527 height 1455
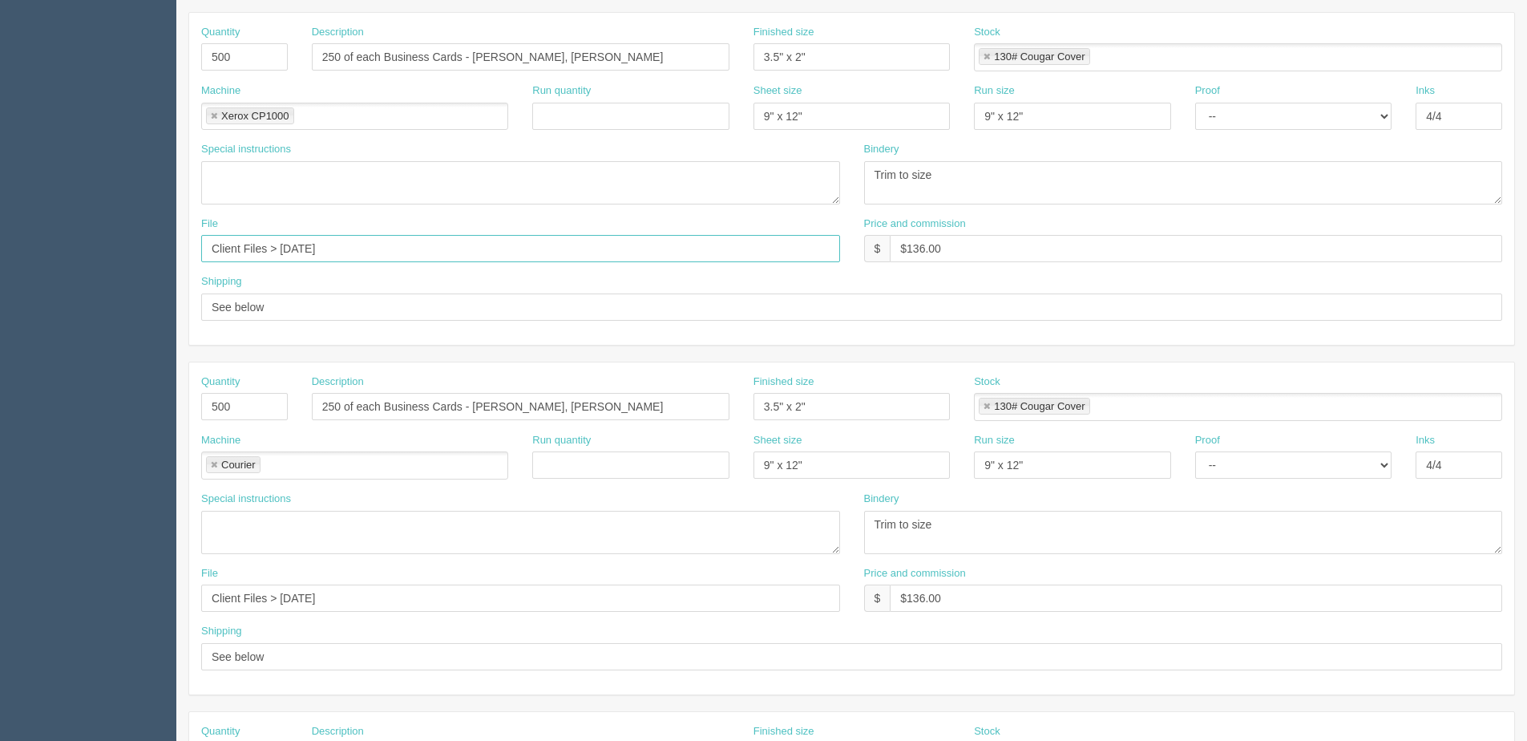
scroll to position [481, 0]
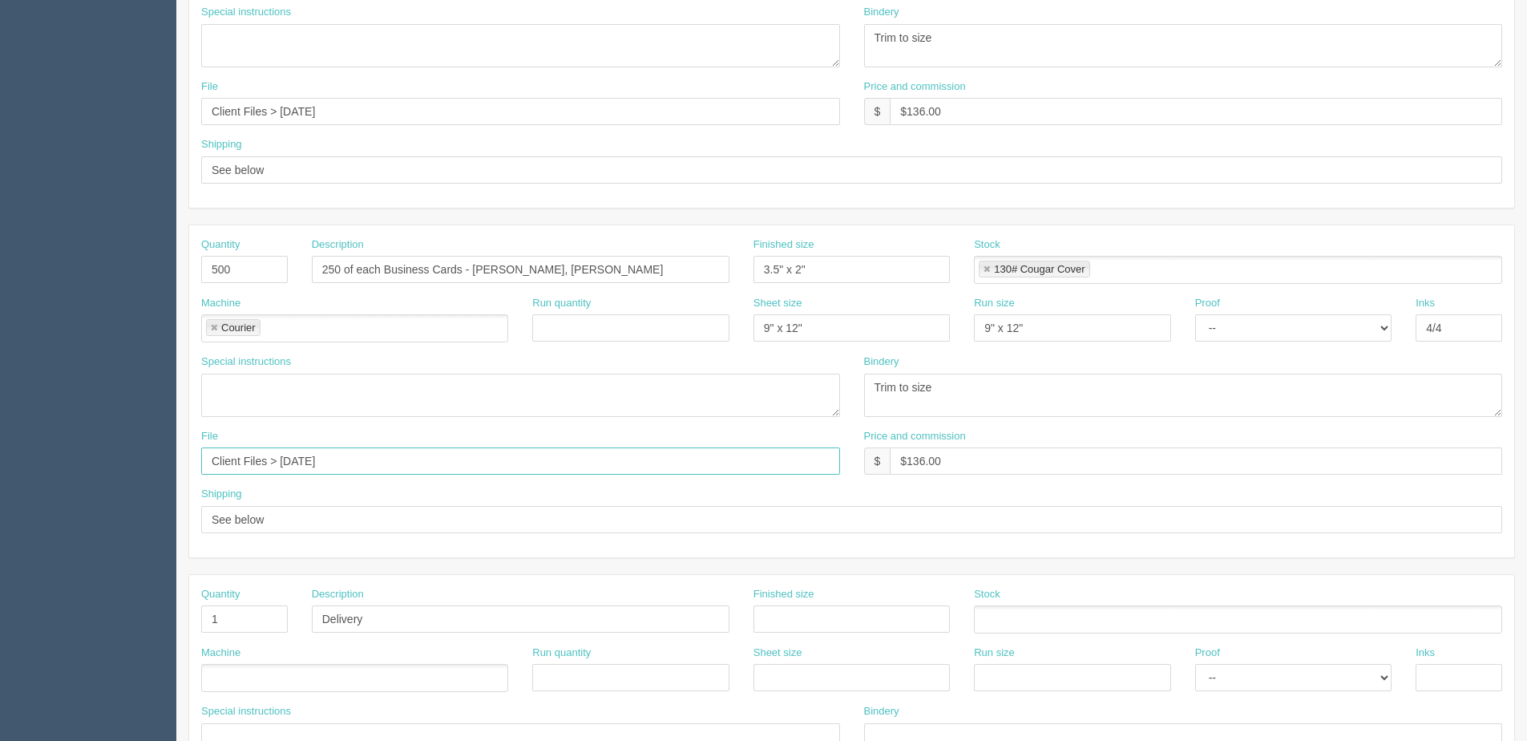
click at [0, 473] on html "PrintPing [PERSON_NAME] Edit account ( [PERSON_NAME][EMAIL_ADDRESS][DOMAIN_NAME…" at bounding box center [763, 246] width 1527 height 1455
paste input "[DATE]"
type input "Client Files > [DATE]"
click at [513, 276] on input "250 of each Business Cards - Chris Lang, Gordon Smith" at bounding box center [521, 269] width 418 height 27
drag, startPoint x: 472, startPoint y: 266, endPoint x: 964, endPoint y: 249, distance: 492.4
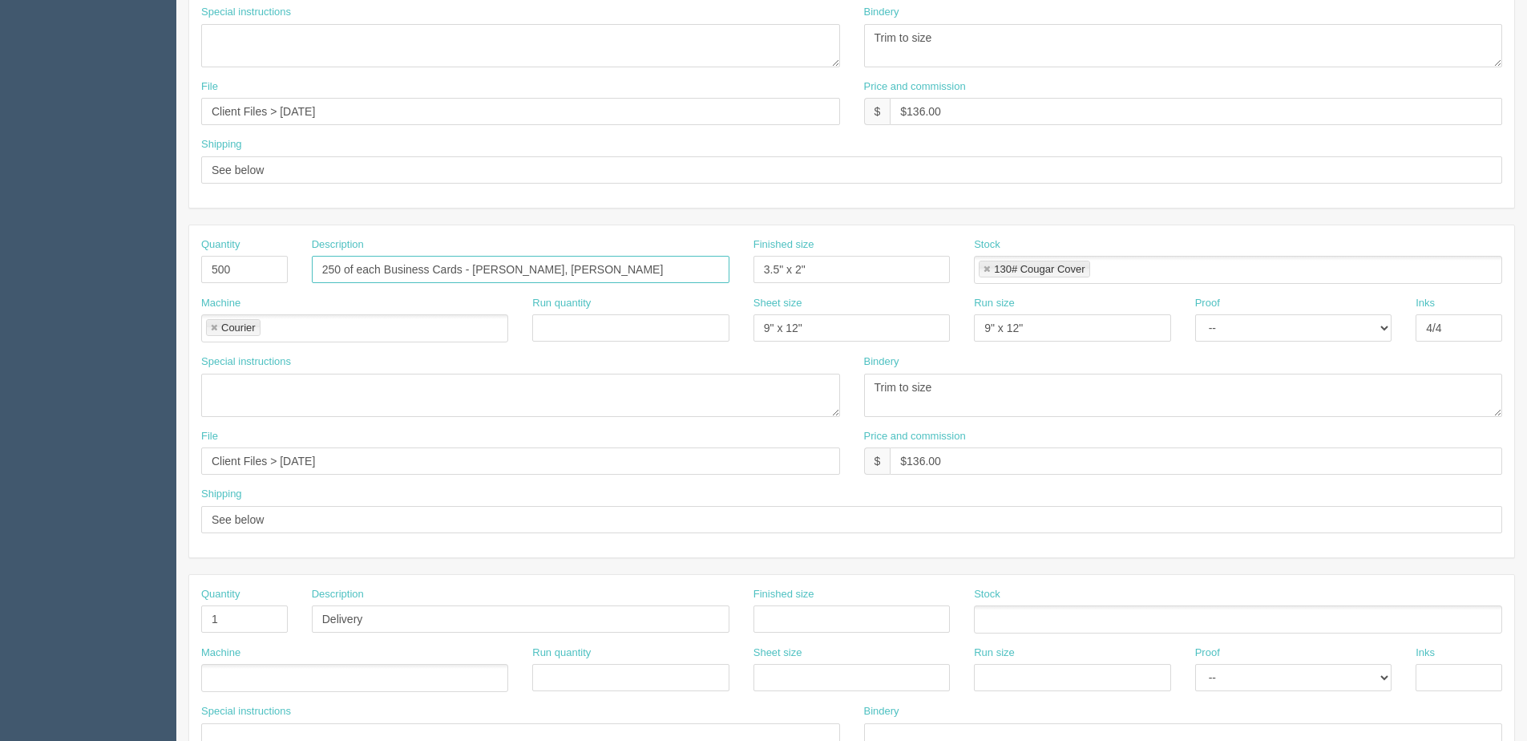
click at [962, 249] on div "Quantity 500 Description 250 of each Business Cards - Chris Lang, Gordon Smith …" at bounding box center [851, 266] width 1325 height 59
click at [572, 273] on input "250 of each Business Cards - Jose Barraza" at bounding box center [521, 269] width 418 height 27
click at [592, 269] on input "250 of each Business Cards - Jose Barraza," at bounding box center [521, 269] width 418 height 27
click at [663, 265] on input "250 of each Business Cards - Jose Barraza, Lindsey Edwars" at bounding box center [521, 269] width 418 height 27
type input "250 of each Business Cards - Jose Barraza, Lindsey Edwards"
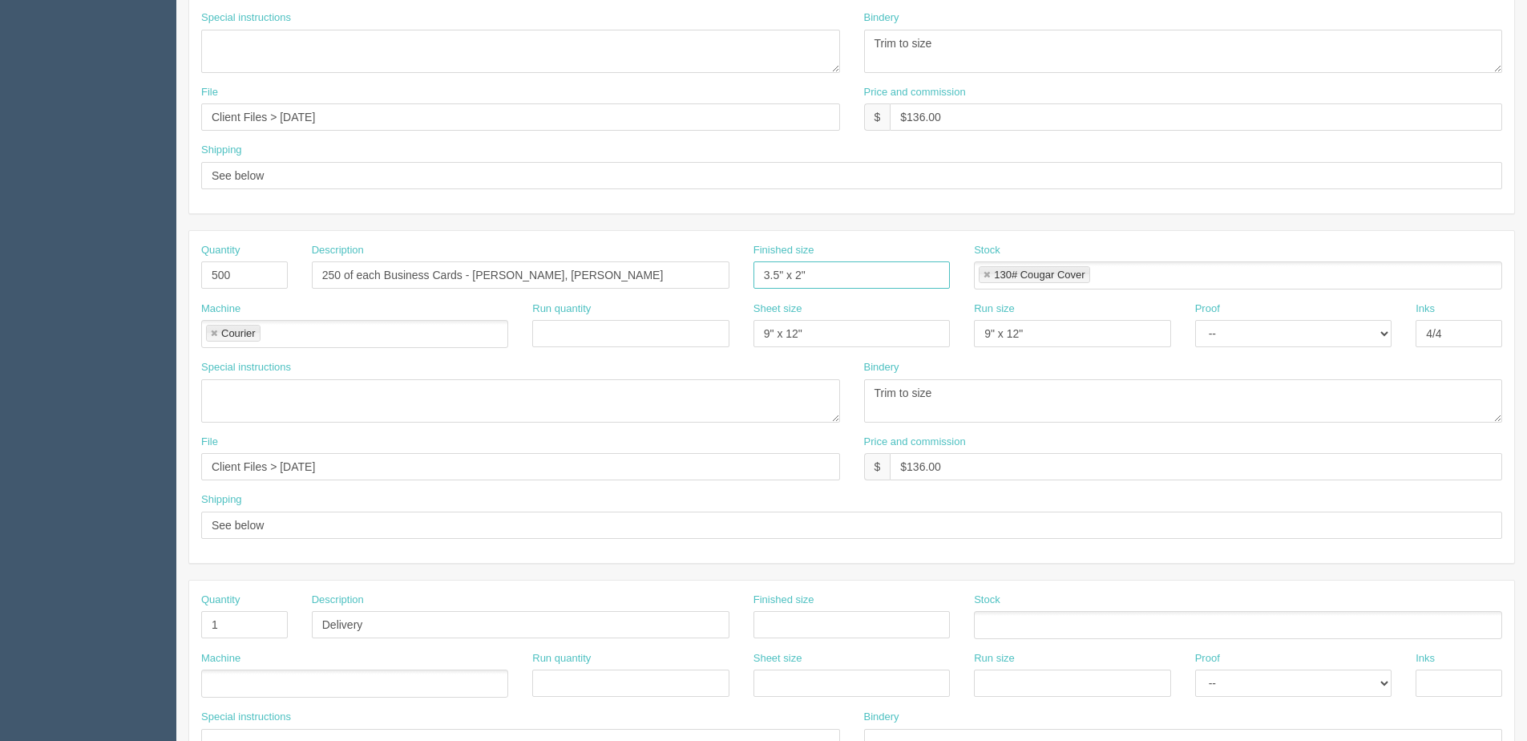
scroll to position [474, 0]
drag, startPoint x: 282, startPoint y: 180, endPoint x: -17, endPoint y: 185, distance: 299.0
click at [0, 185] on html "PrintPing [PERSON_NAME] Edit account ( [PERSON_NAME][EMAIL_ADDRESS][DOMAIN_NAME…" at bounding box center [763, 253] width 1527 height 1455
drag, startPoint x: 418, startPoint y: 626, endPoint x: 227, endPoint y: 618, distance: 190.9
click at [244, 625] on div "Quantity 1 Description Delivery Finished size Stock" at bounding box center [851, 622] width 1325 height 59
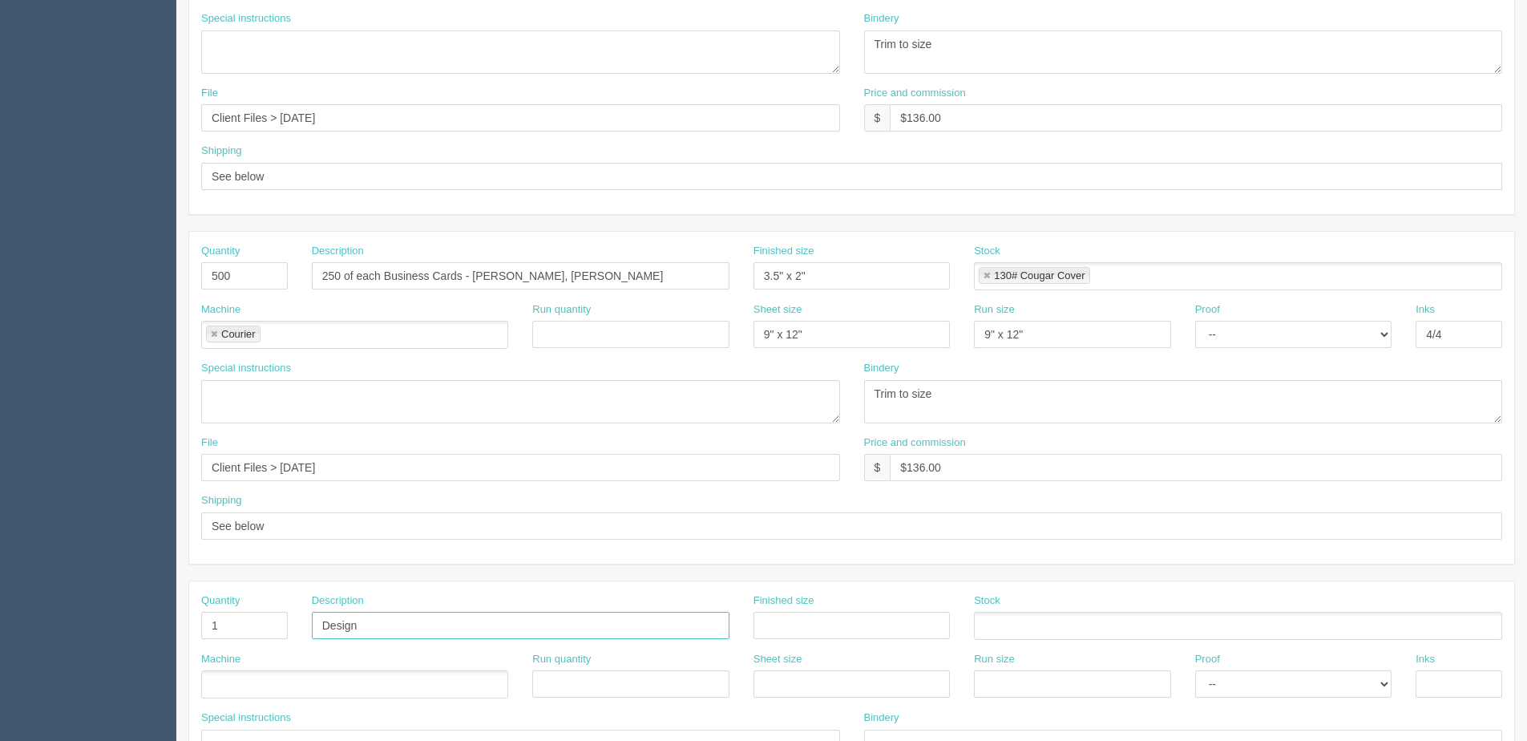
type input "Design"
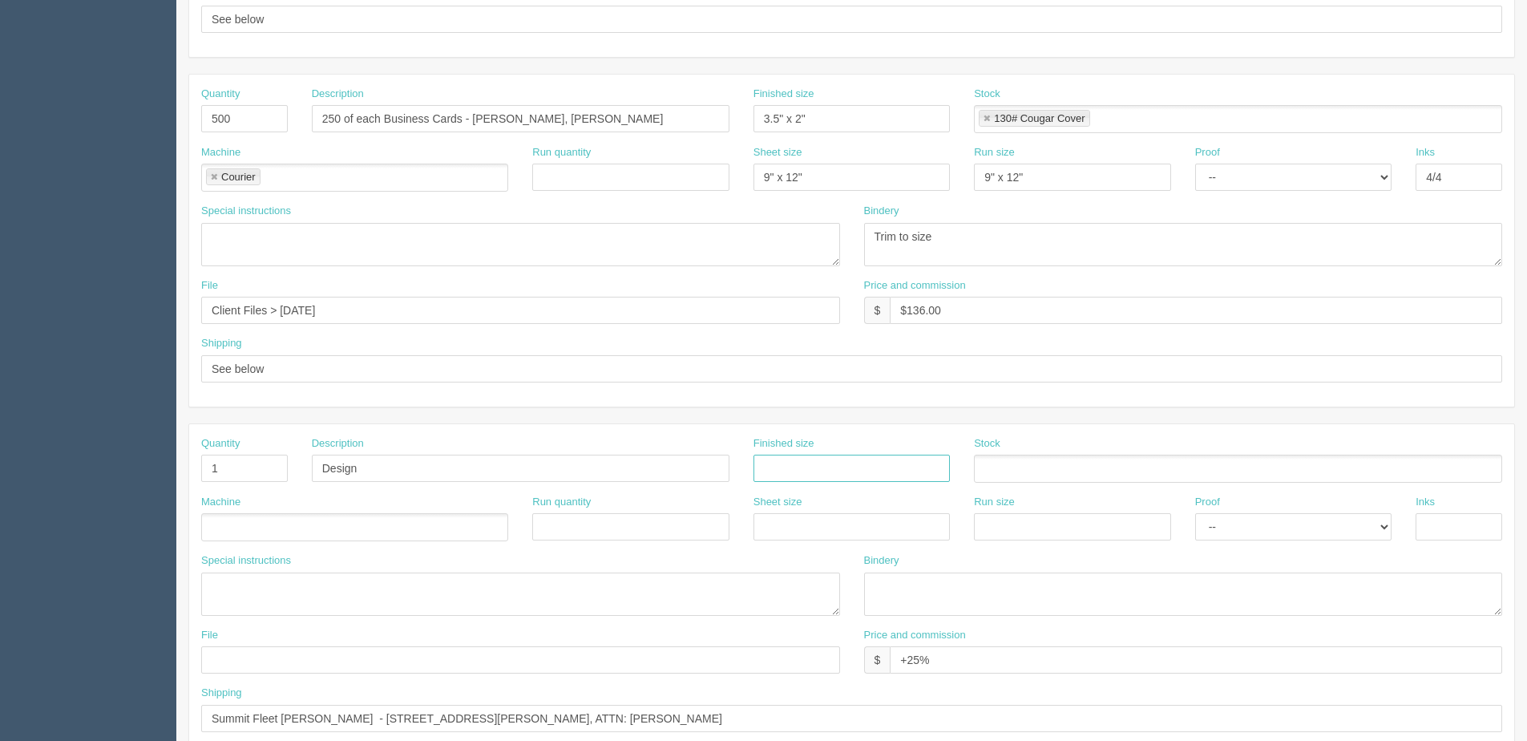
scroll to position [635, 0]
click at [279, 525] on ul at bounding box center [354, 524] width 307 height 28
type input "Design"
drag, startPoint x: 937, startPoint y: 658, endPoint x: 583, endPoint y: 673, distance: 353.8
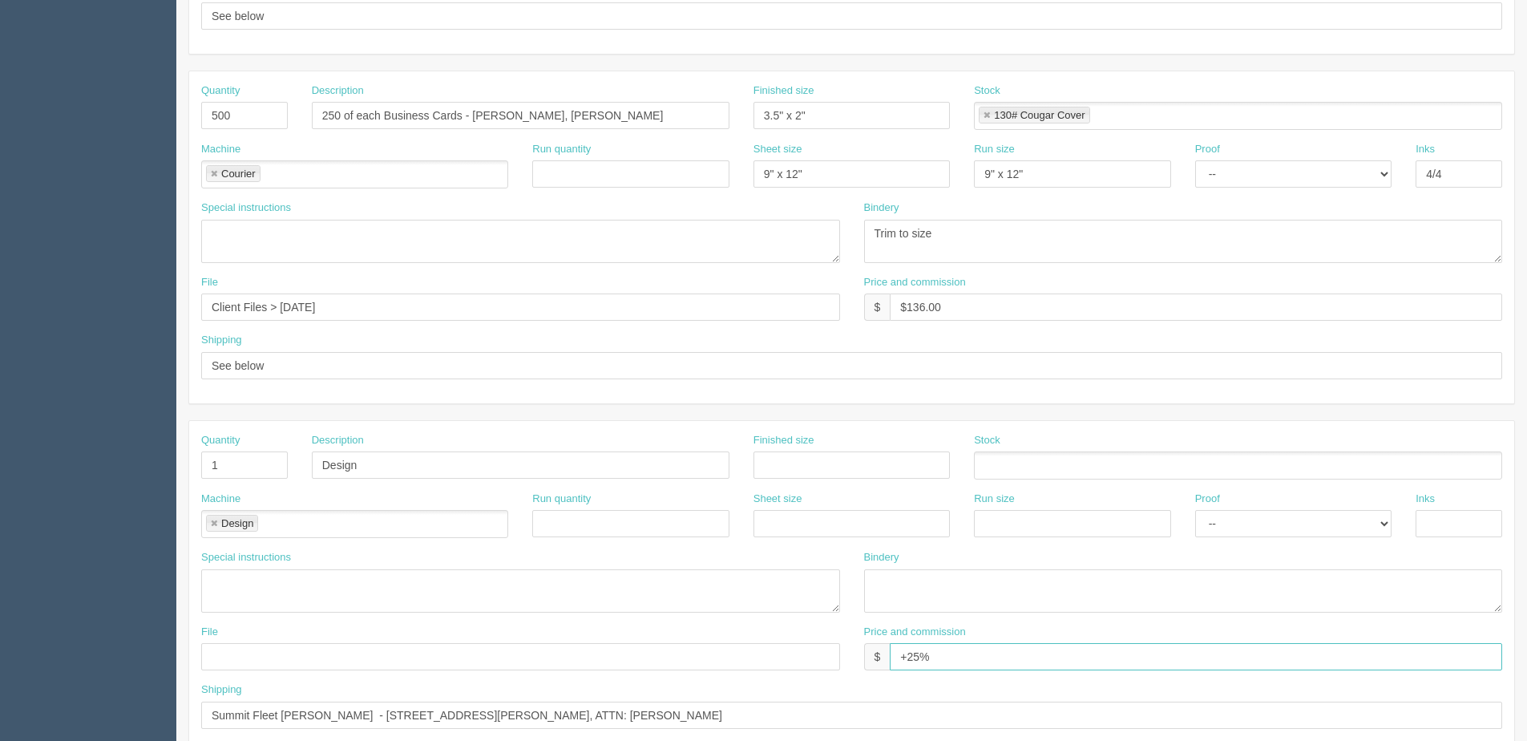
click at [714, 673] on div "File Price and commission $ +25%" at bounding box center [851, 653] width 1325 height 59
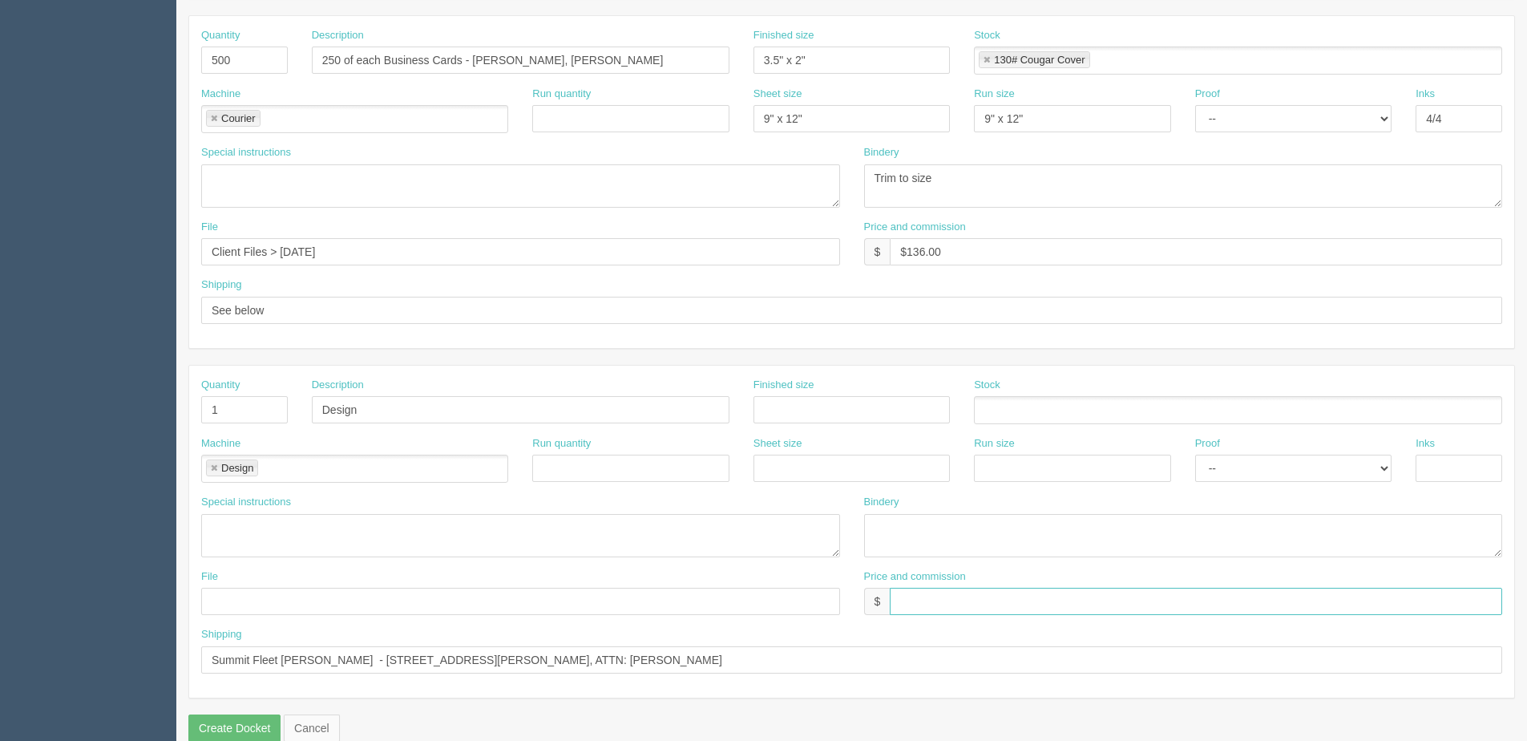
scroll to position [715, 0]
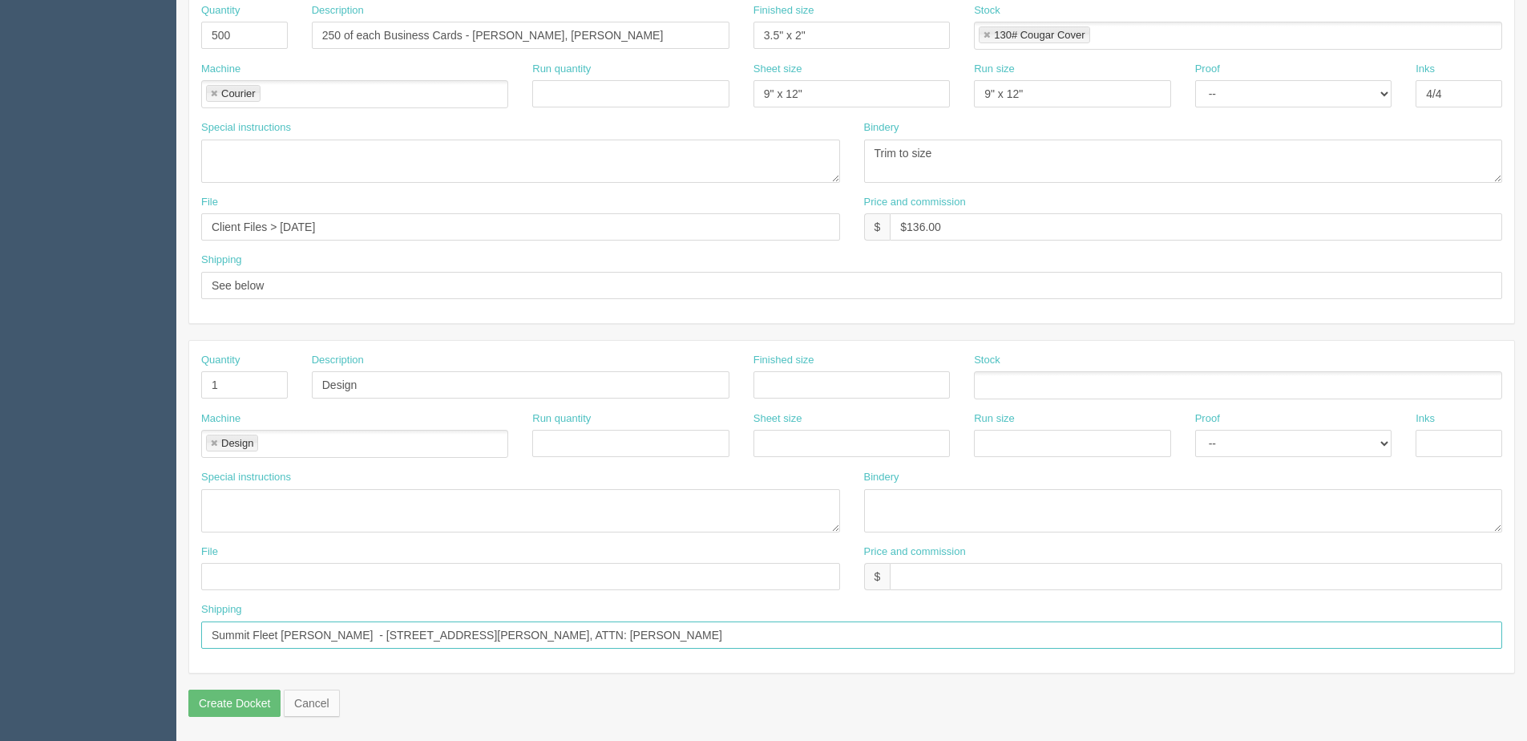
drag, startPoint x: 610, startPoint y: 630, endPoint x: -311, endPoint y: 678, distance: 922.1
click at [0, 678] on html "PrintPing Dan Edit account ( dan@allrush.ca ) Logout Dockets Estimates Customers" at bounding box center [763, 12] width 1527 height 1455
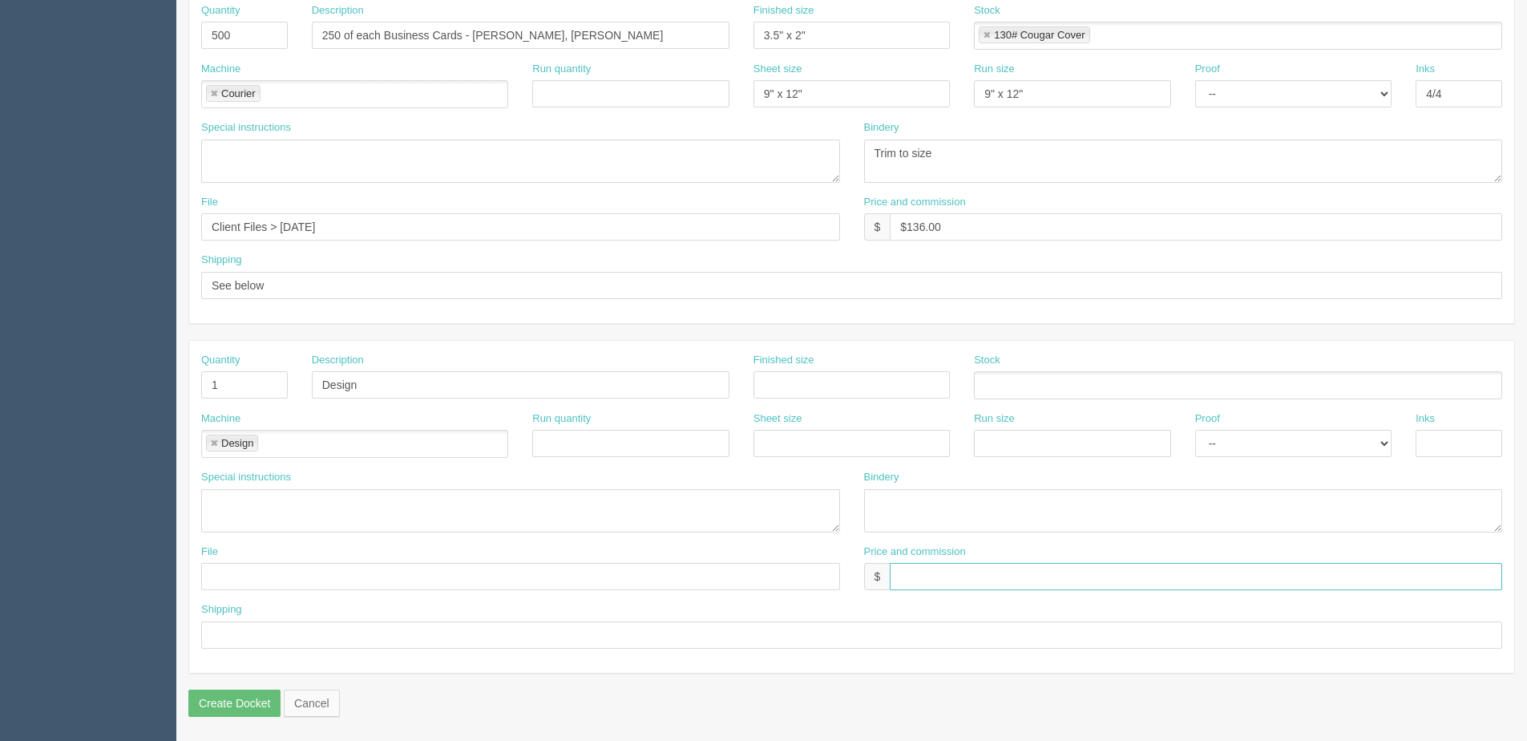
click at [934, 581] on input "text" at bounding box center [1196, 576] width 612 height 27
type input "N/C"
click at [283, 512] on textarea at bounding box center [520, 510] width 639 height 43
paste textarea "Please change the phone number on Lindsey Edwards’ cards to (403) 907-1102 – it…"
click at [530, 495] on textarea "Please change the phone number on Lindsey Edwards’ cards to (403) 907-1102 – it…" at bounding box center [520, 510] width 639 height 43
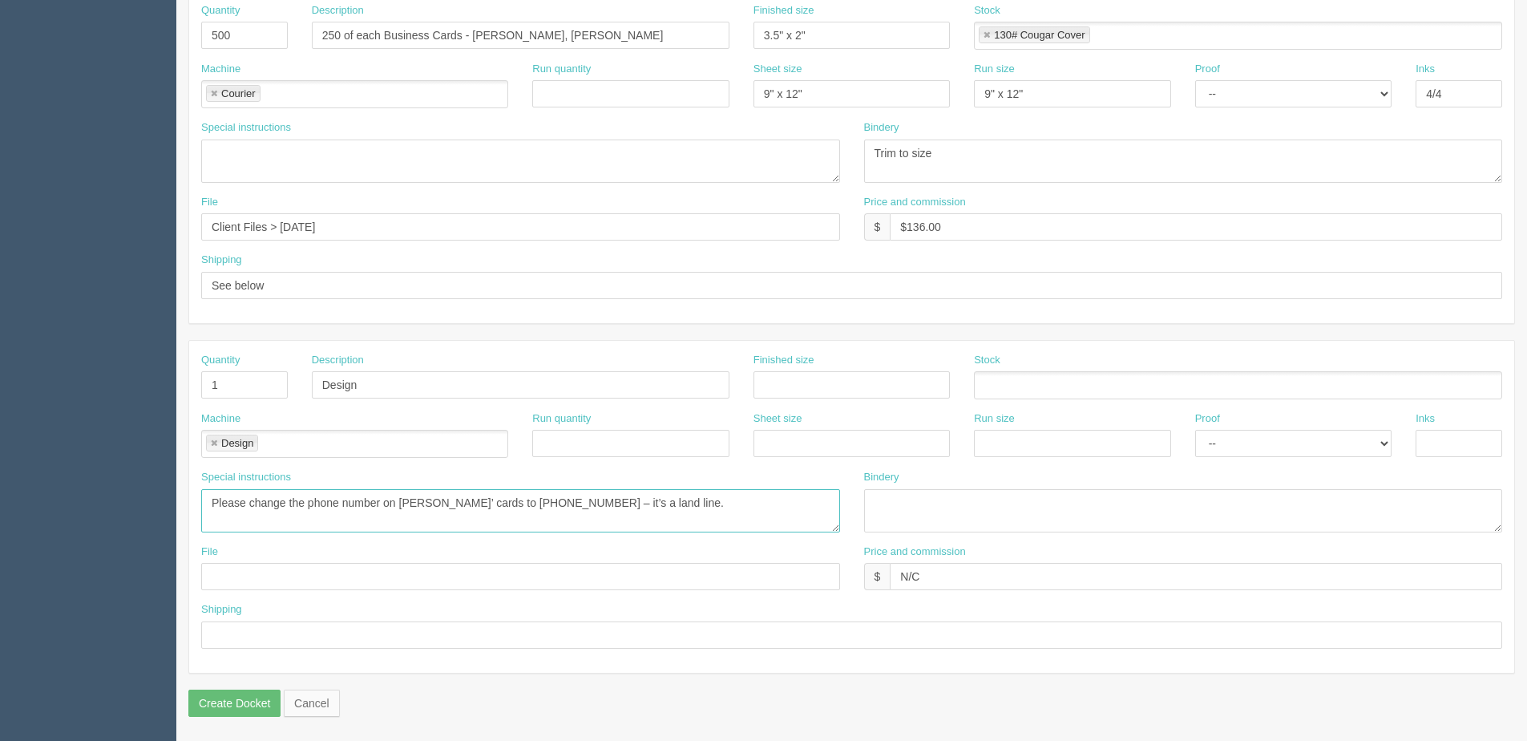
click at [535, 494] on textarea "Please change the phone number on Lindsey Edwards’ cards to (403) 907-1102 – it…" at bounding box center [520, 510] width 639 height 43
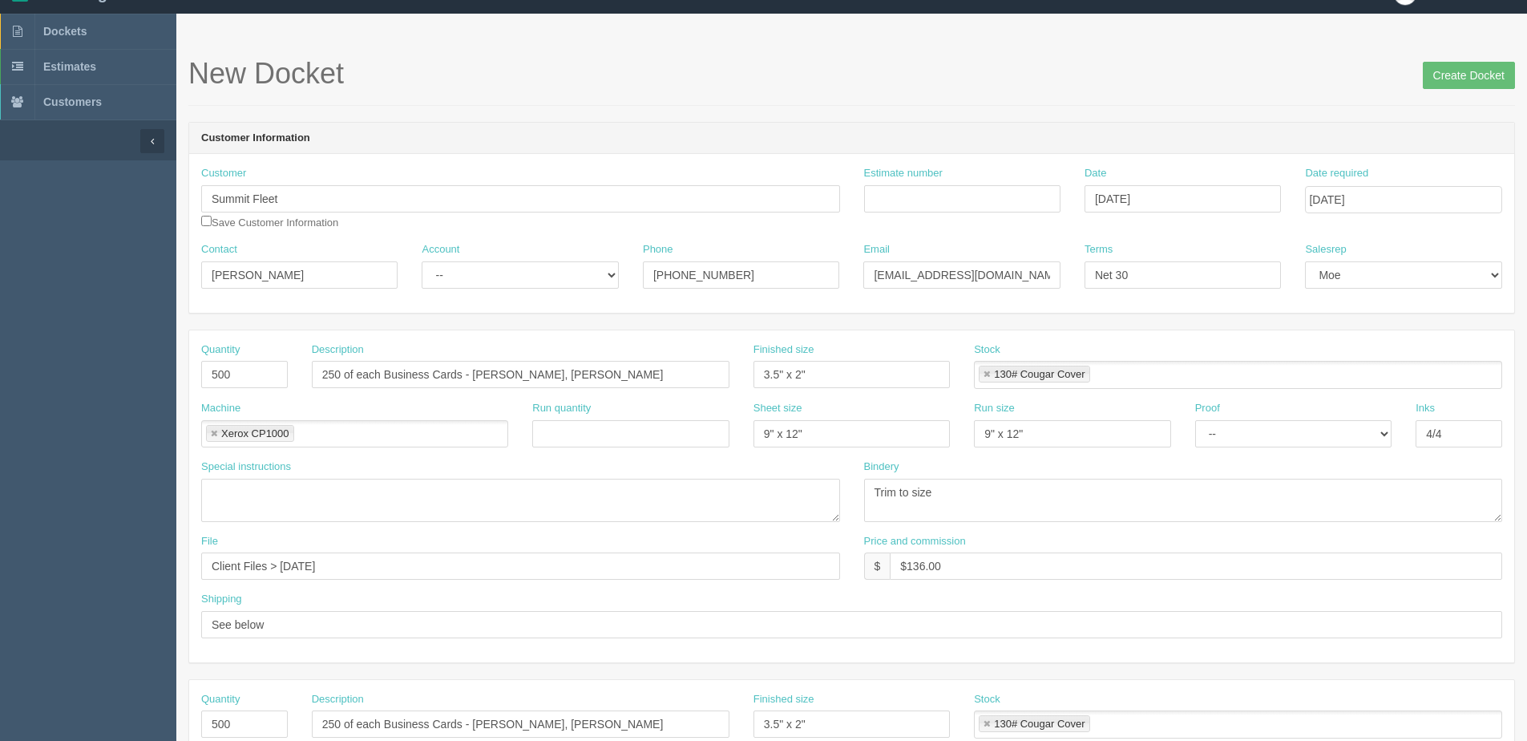
scroll to position [0, 0]
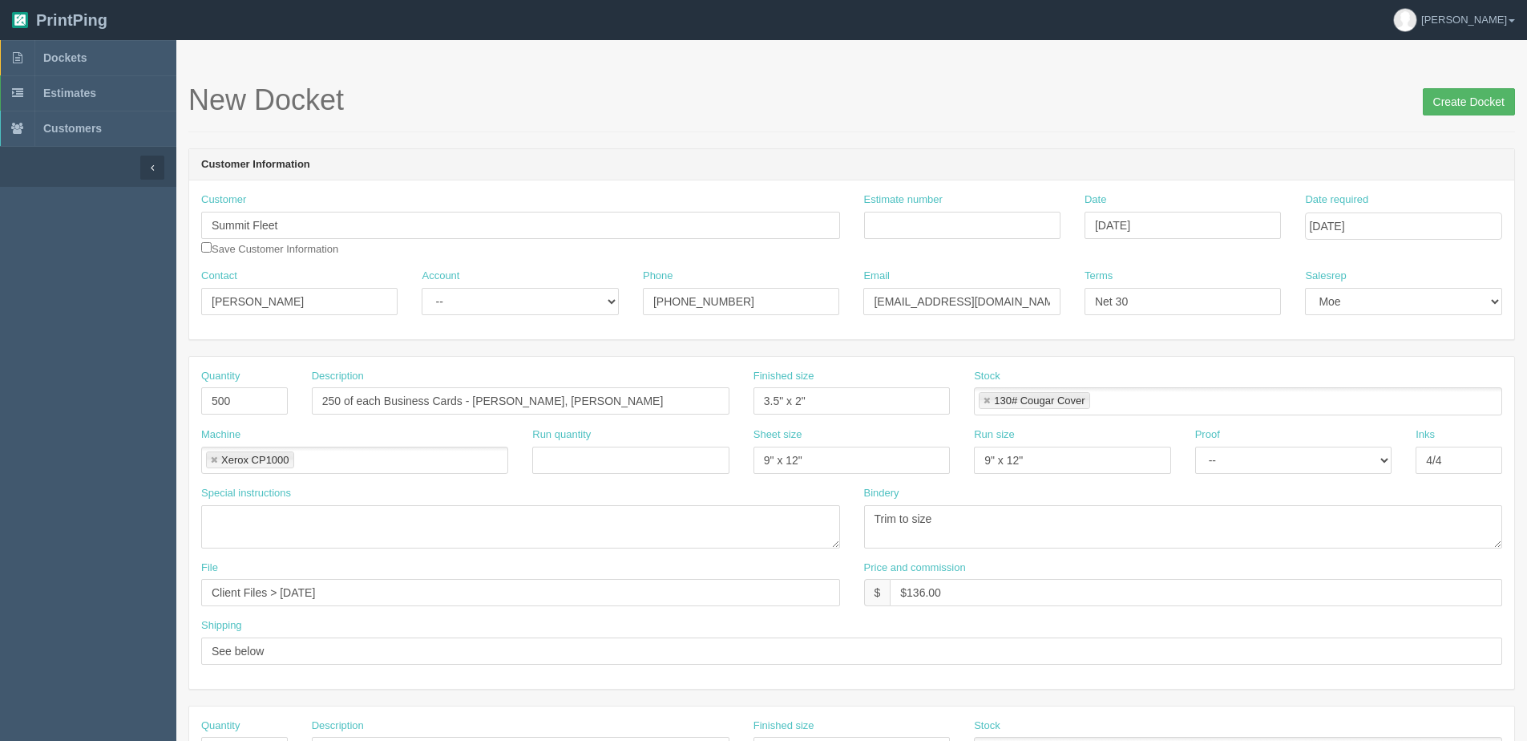
type textarea "Please change the phone number on Lindsey Edwards’ cards to O: 403 - 907-1102 ."
drag, startPoint x: 1459, startPoint y: 107, endPoint x: 1439, endPoint y: 106, distance: 20.9
click at [1459, 106] on input "Create Docket" at bounding box center [1469, 101] width 92 height 27
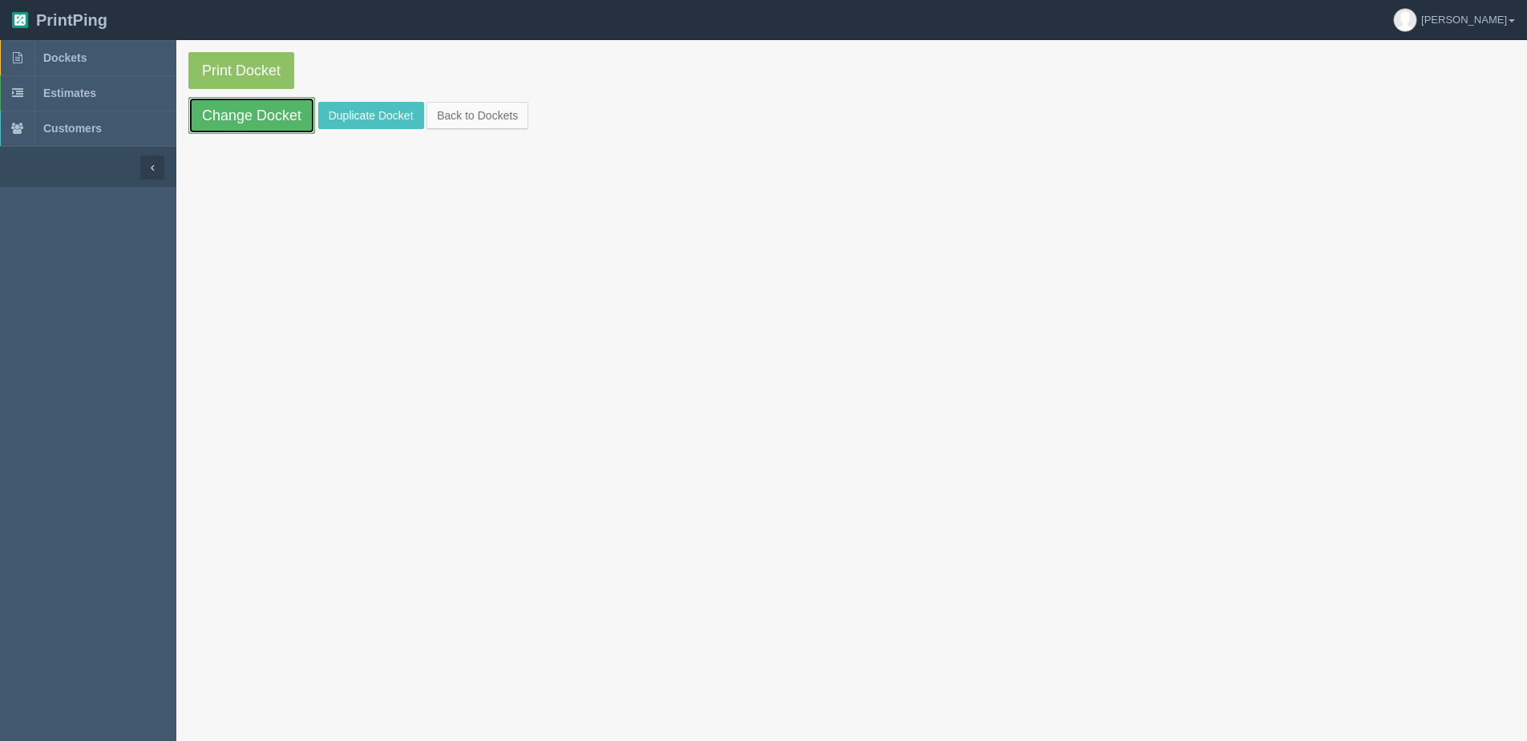
click at [236, 125] on link "Change Docket" at bounding box center [251, 115] width 127 height 37
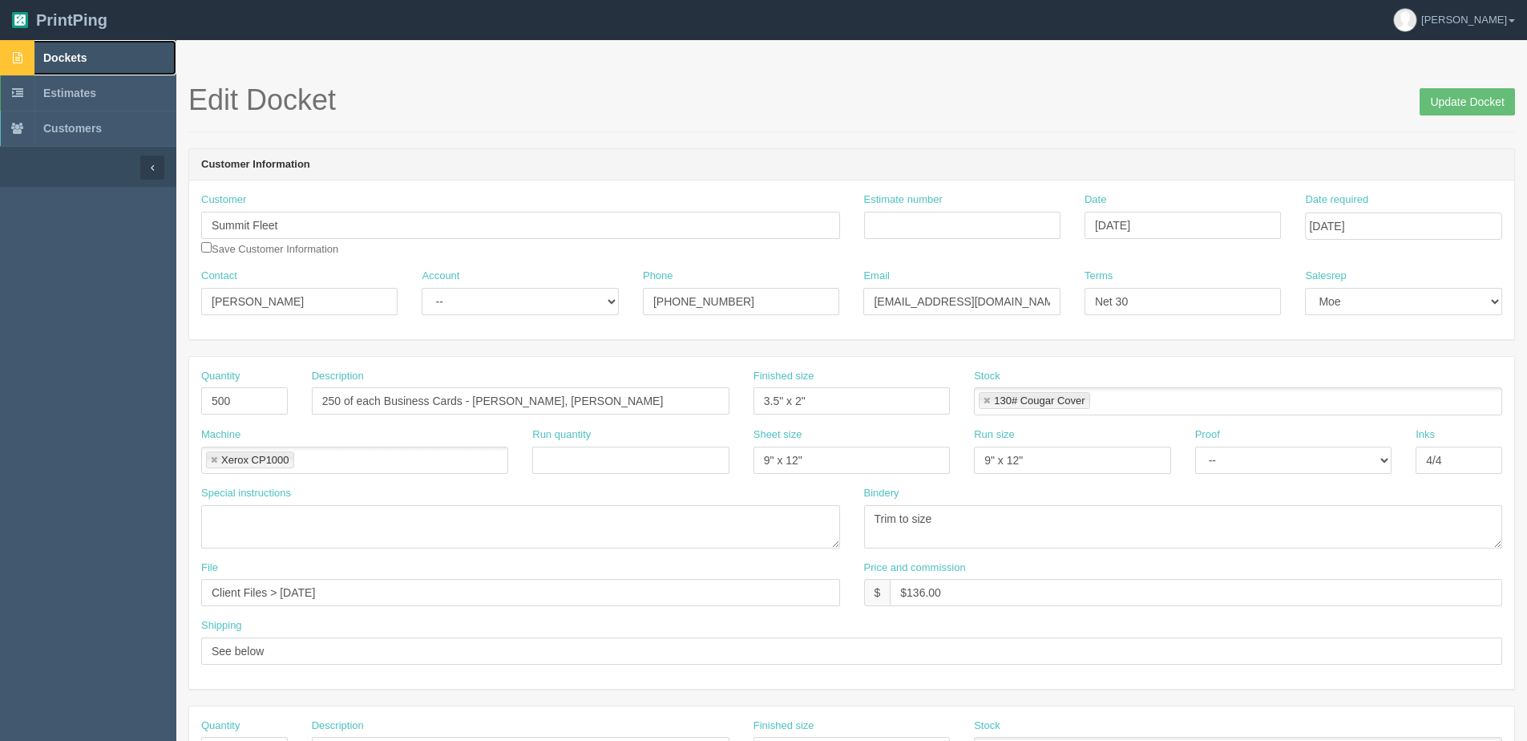
click at [38, 54] on link "Dockets" at bounding box center [88, 57] width 176 height 35
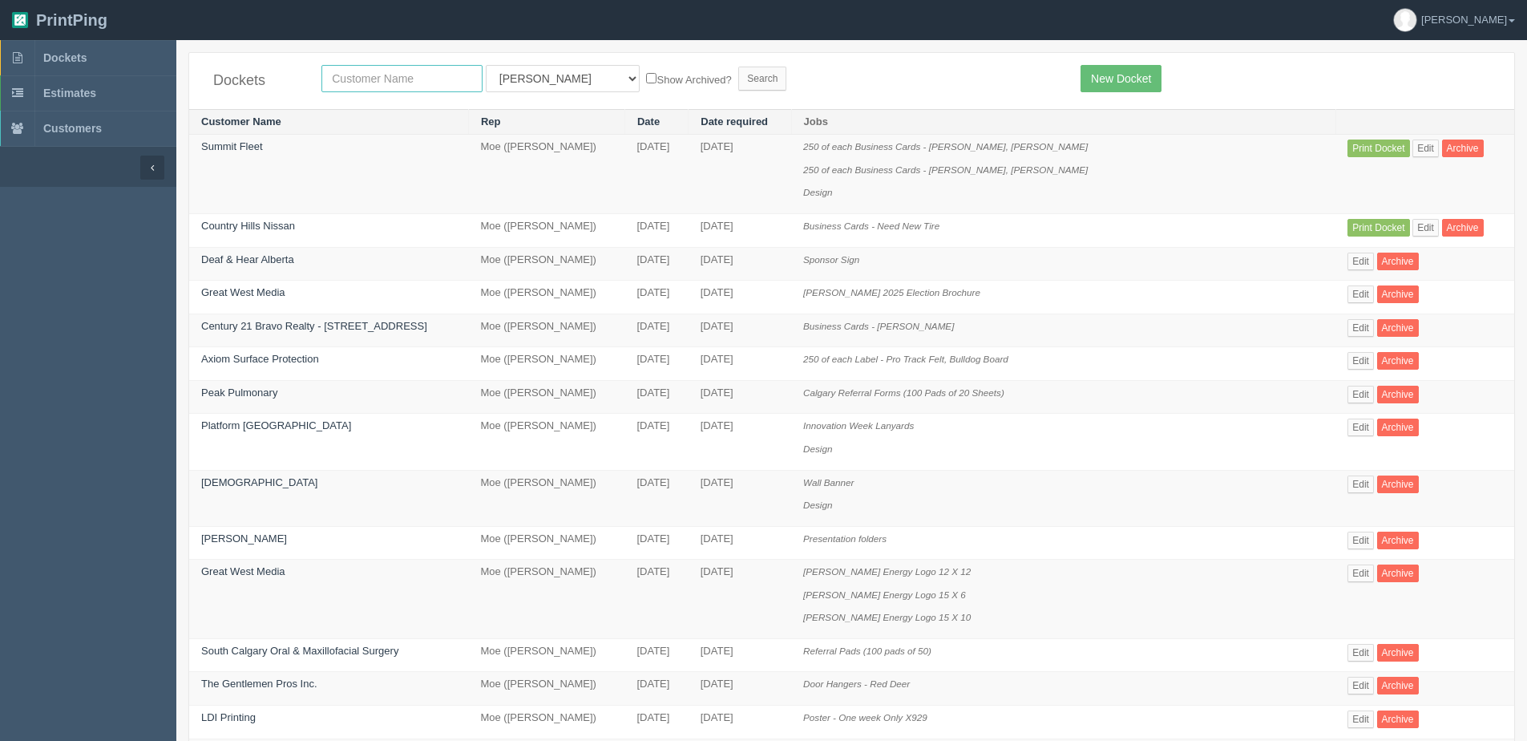
click at [377, 70] on input "text" at bounding box center [401, 78] width 161 height 27
type input "summit"
click at [738, 67] on input "Search" at bounding box center [762, 79] width 48 height 24
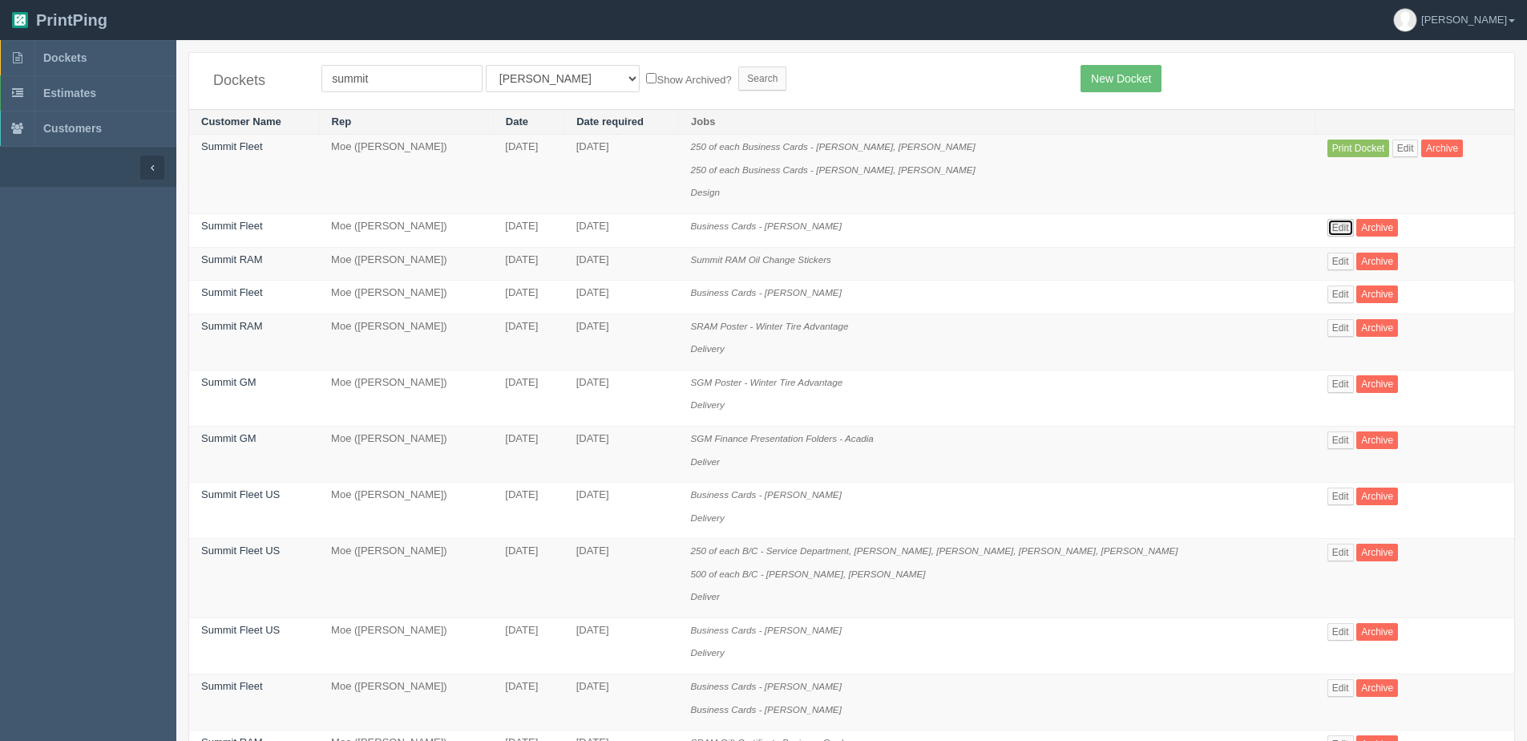
click at [1327, 228] on link "Edit" at bounding box center [1340, 228] width 26 height 18
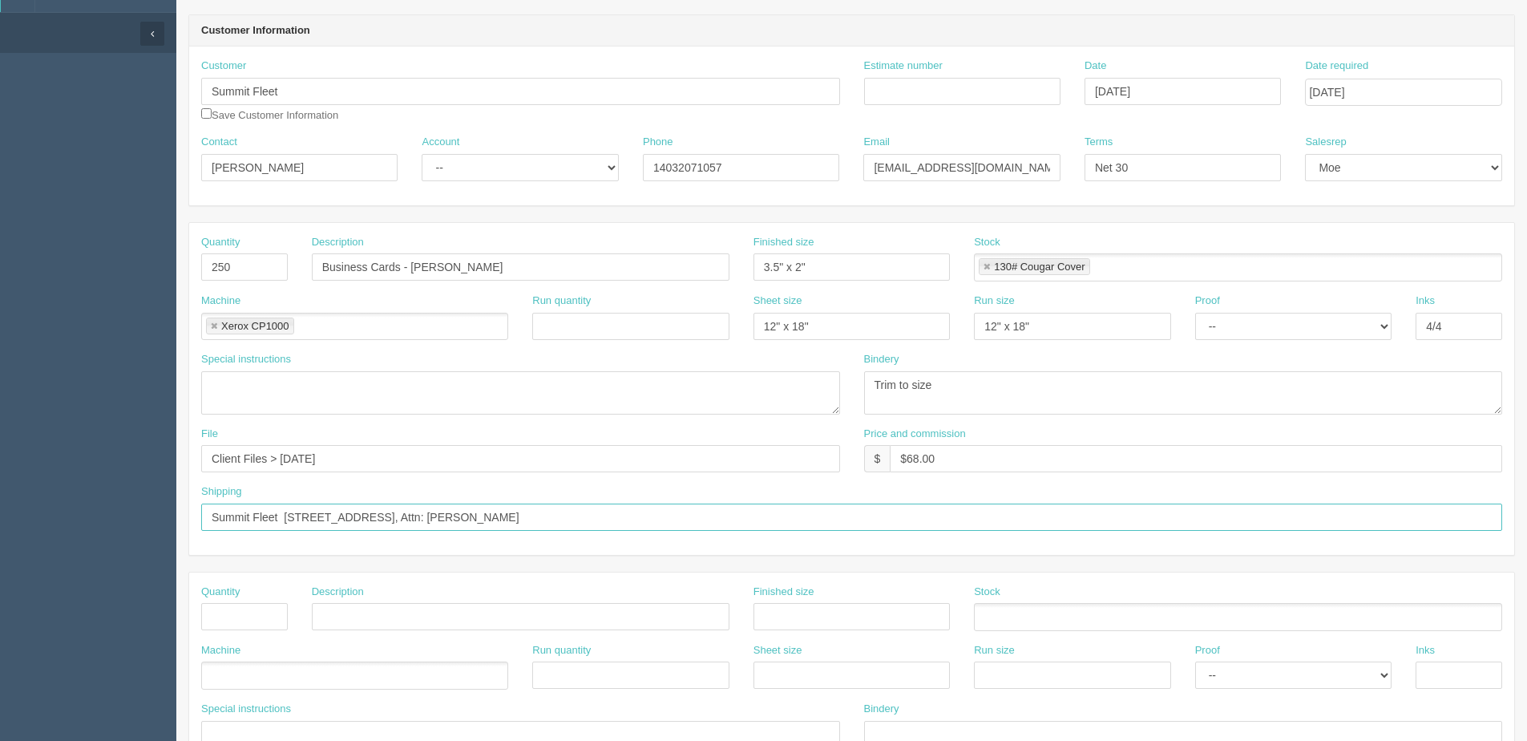
drag, startPoint x: 696, startPoint y: 651, endPoint x: -320, endPoint y: 734, distance: 1018.8
click at [0, 734] on html "PrintPing Dan Edit account ( dan@allrush.ca ) Logout Dockets Estimates Customers" at bounding box center [763, 593] width 1527 height 1455
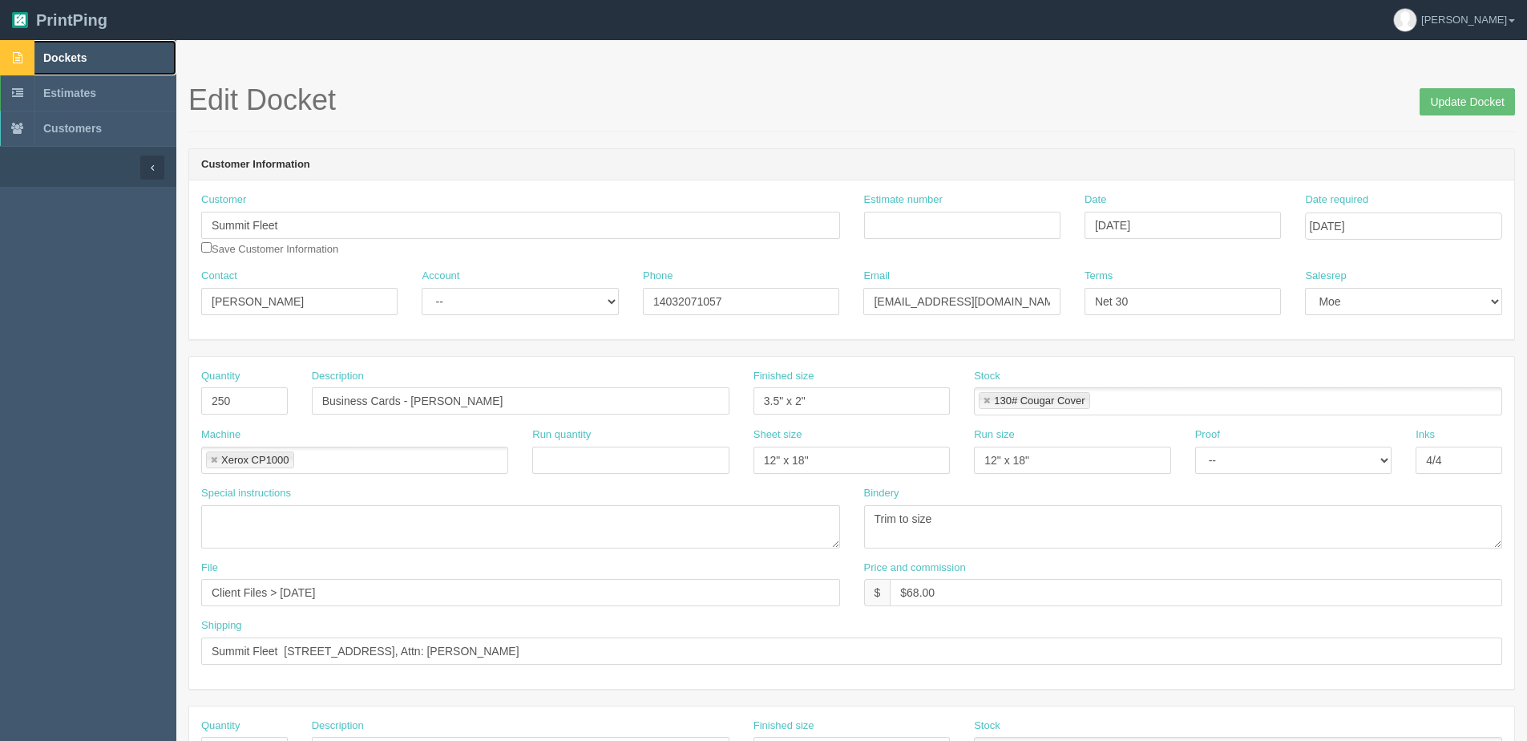
click at [73, 56] on span "Dockets" at bounding box center [64, 57] width 43 height 13
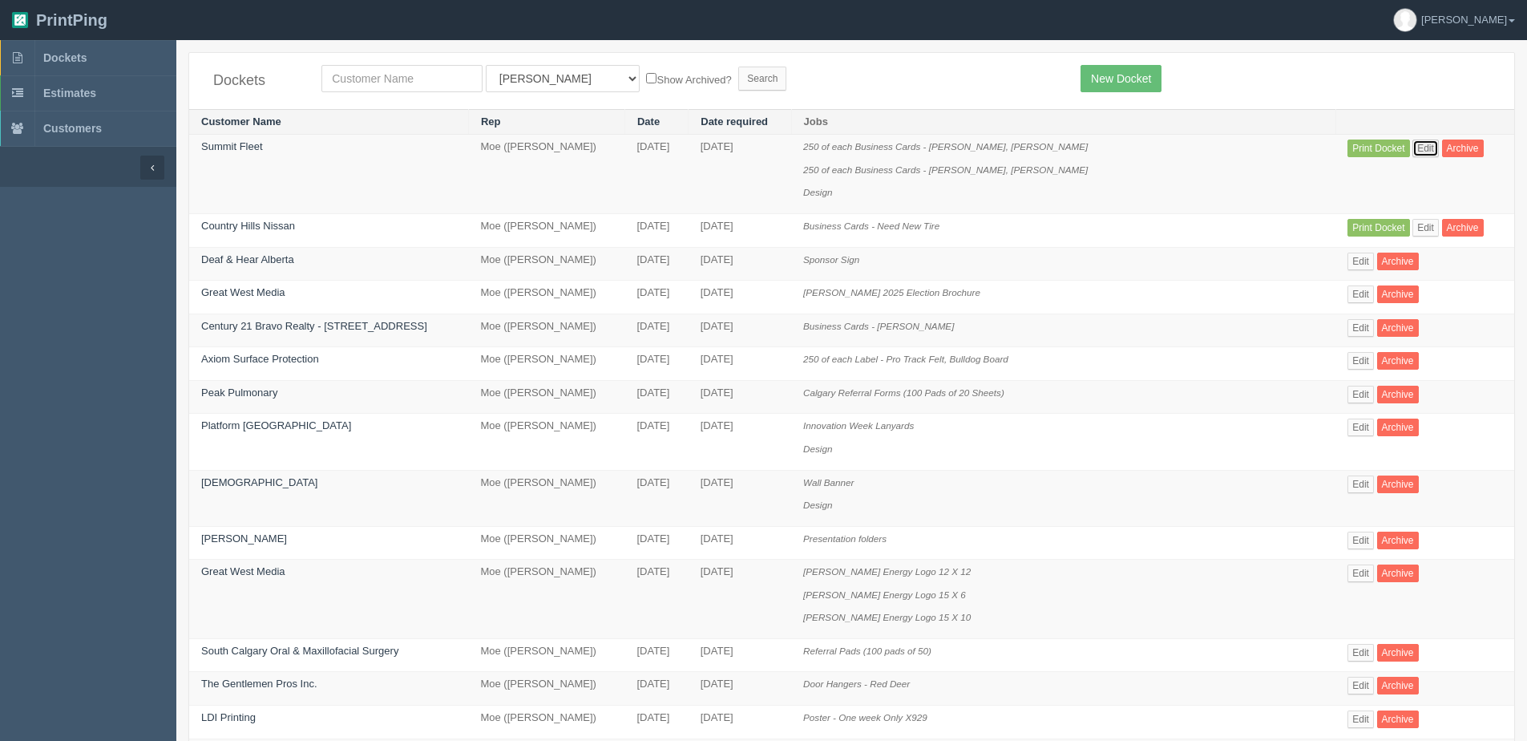
drag, startPoint x: 1400, startPoint y: 147, endPoint x: 957, endPoint y: 442, distance: 532.4
click at [1412, 148] on link "Edit" at bounding box center [1425, 148] width 26 height 18
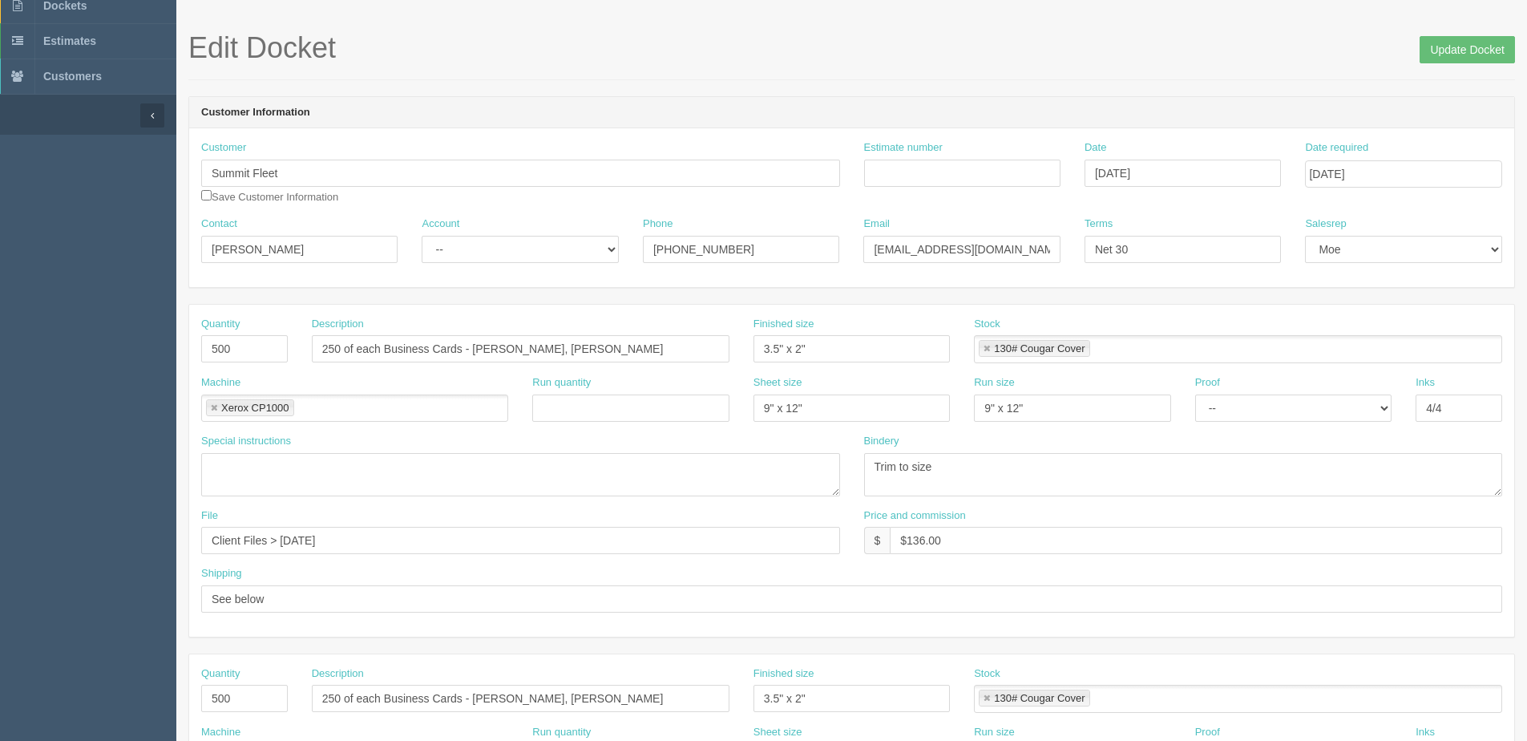
scroll to position [80, 0]
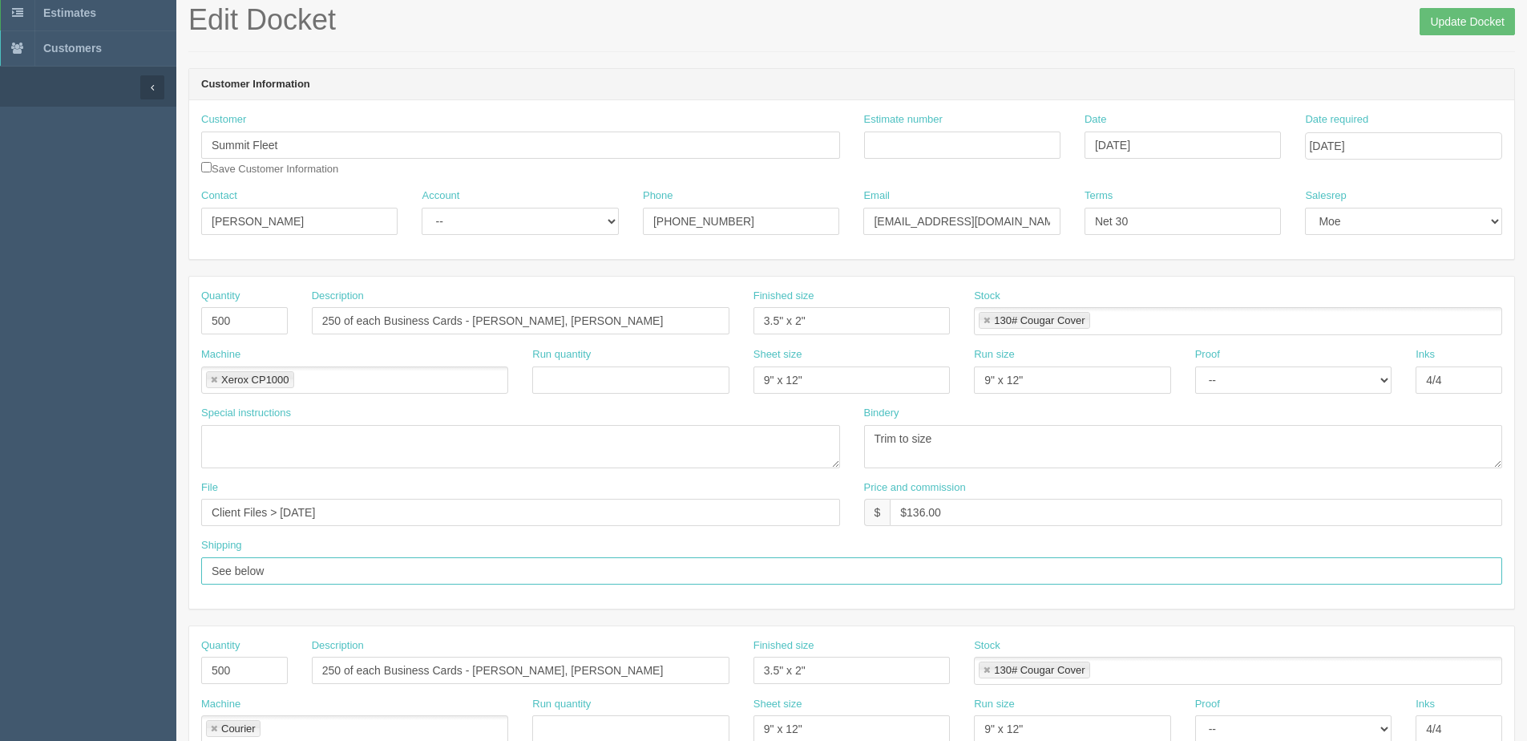
drag, startPoint x: 345, startPoint y: 567, endPoint x: -173, endPoint y: 626, distance: 521.8
click at [0, 626] on html "PrintPing Dan Edit account ( dan@allrush.ca ) Logout Dockets Estimates Customers" at bounding box center [763, 647] width 1527 height 1455
paste input "ummit Fleet 1260 Highfield Cres SE Calgary , AB, T2G5M3, Attn: Kaye Semchishen"
type input "Summit Fleet 1260 Highfield Cres SE Calgary , AB, T2G5M3, Attn: Kaye Semchishen"
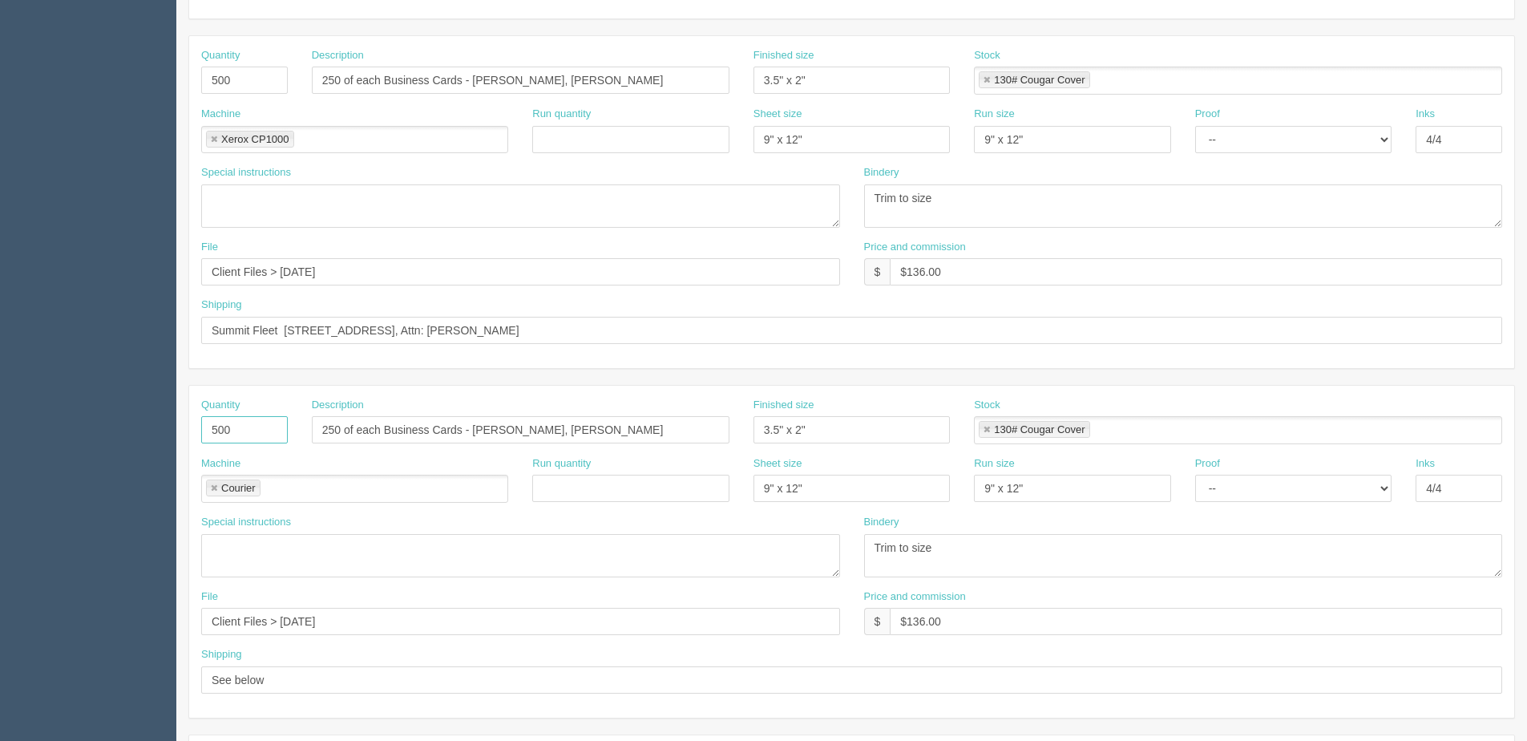
scroll to position [481, 0]
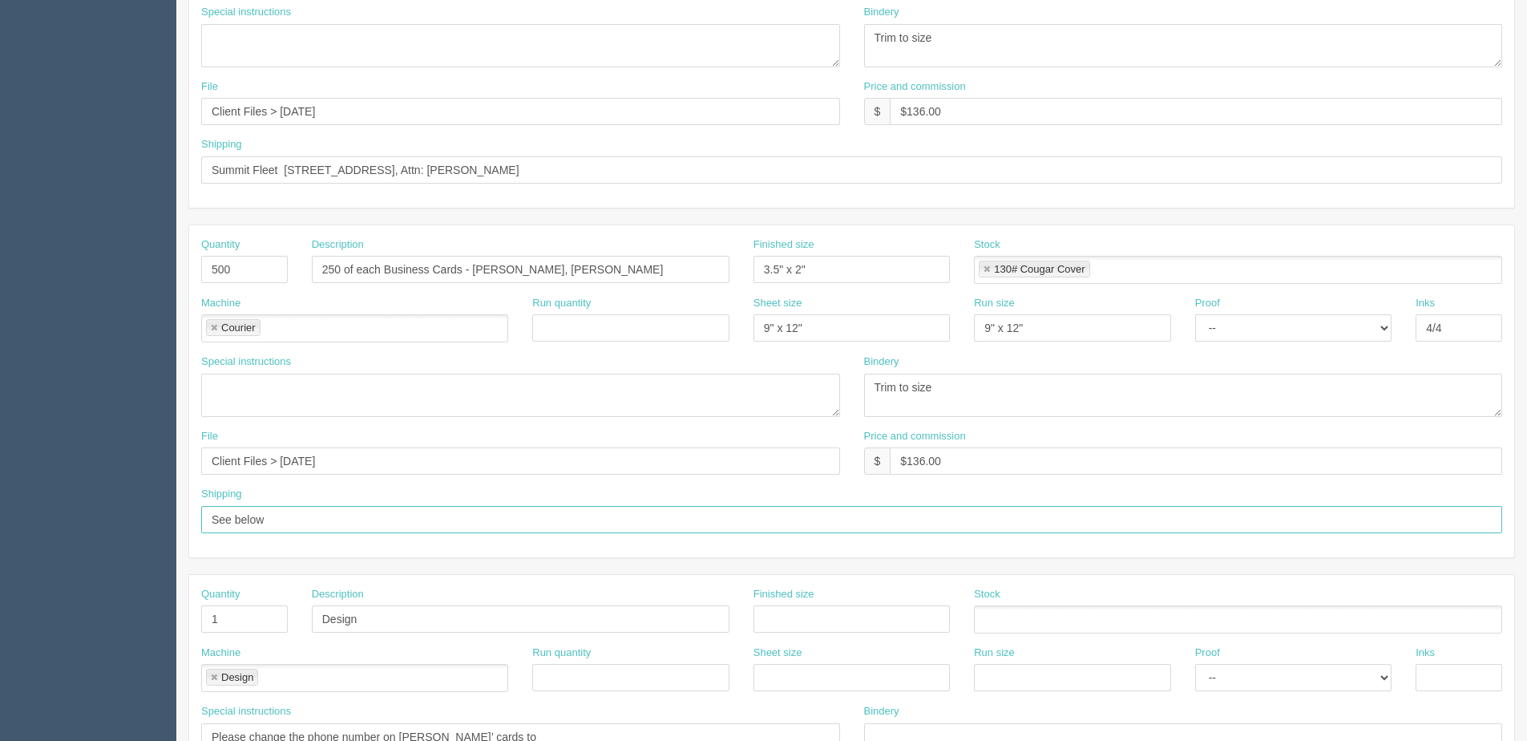
drag, startPoint x: 300, startPoint y: 521, endPoint x: -226, endPoint y: 582, distance: 529.3
click at [0, 582] on html "PrintPing Dan Edit account ( dan@allrush.ca ) Logout Dockets Estimates Customers" at bounding box center [763, 246] width 1527 height 1455
type input "Same as above"
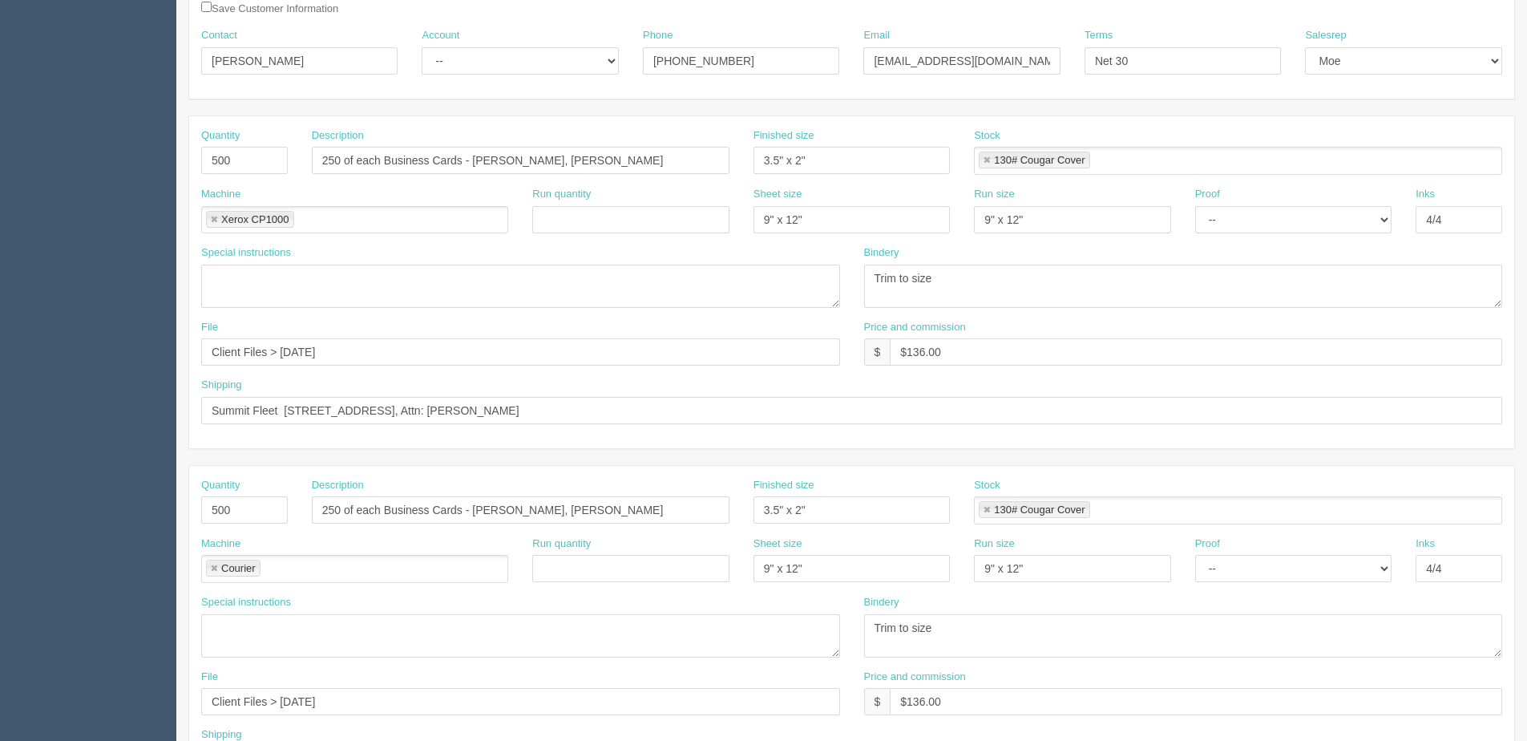
scroll to position [80, 0]
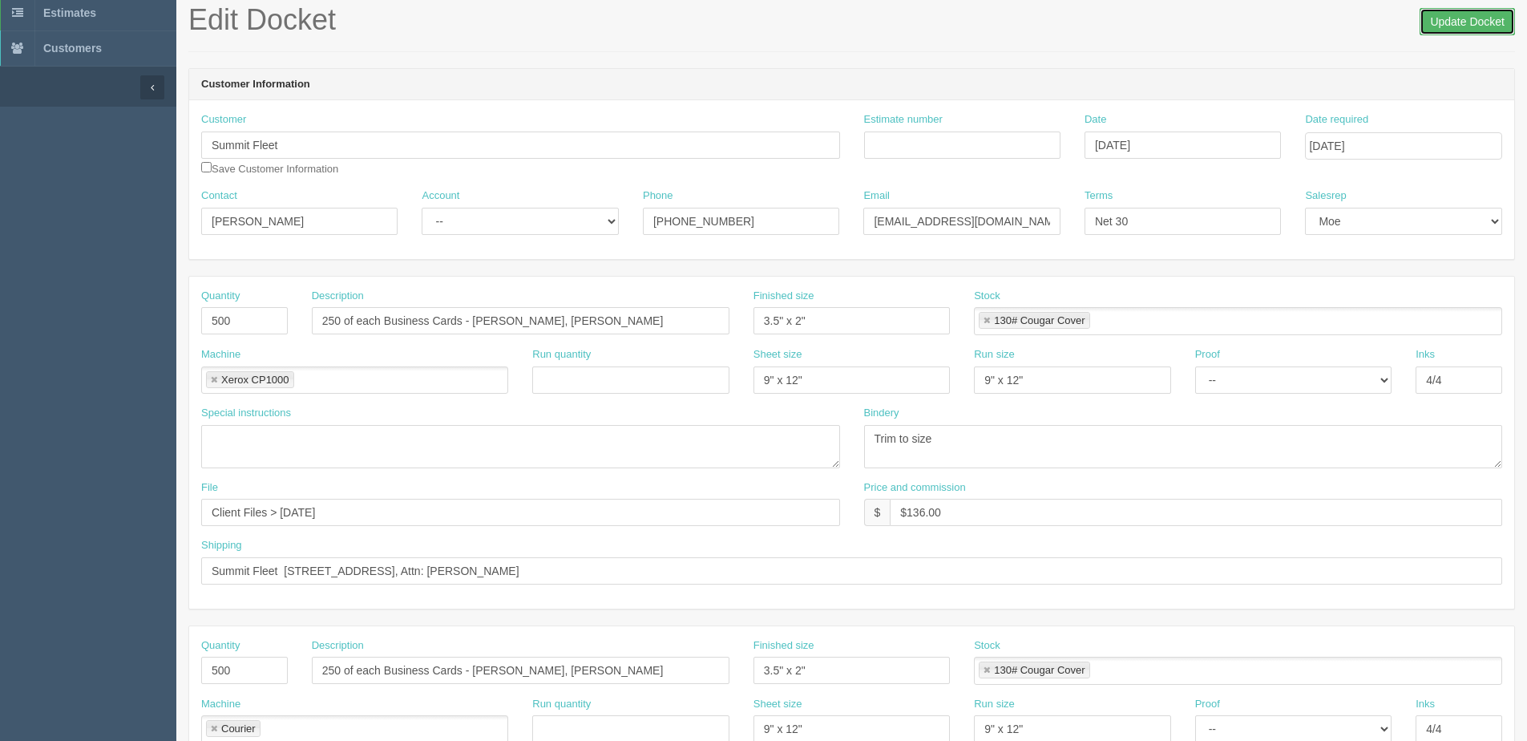
click at [1473, 20] on input "Update Docket" at bounding box center [1466, 21] width 95 height 27
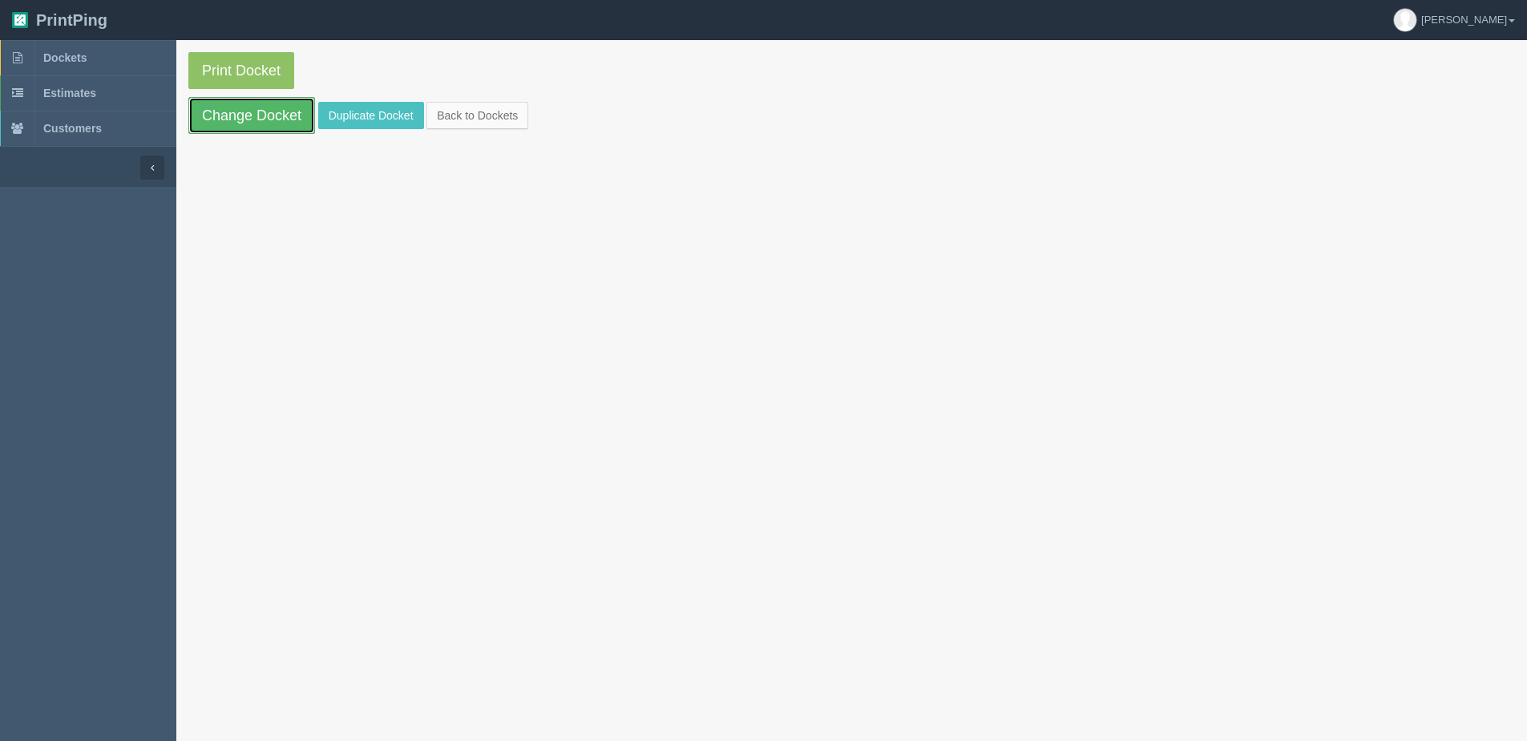
click at [251, 123] on link "Change Docket" at bounding box center [251, 115] width 127 height 37
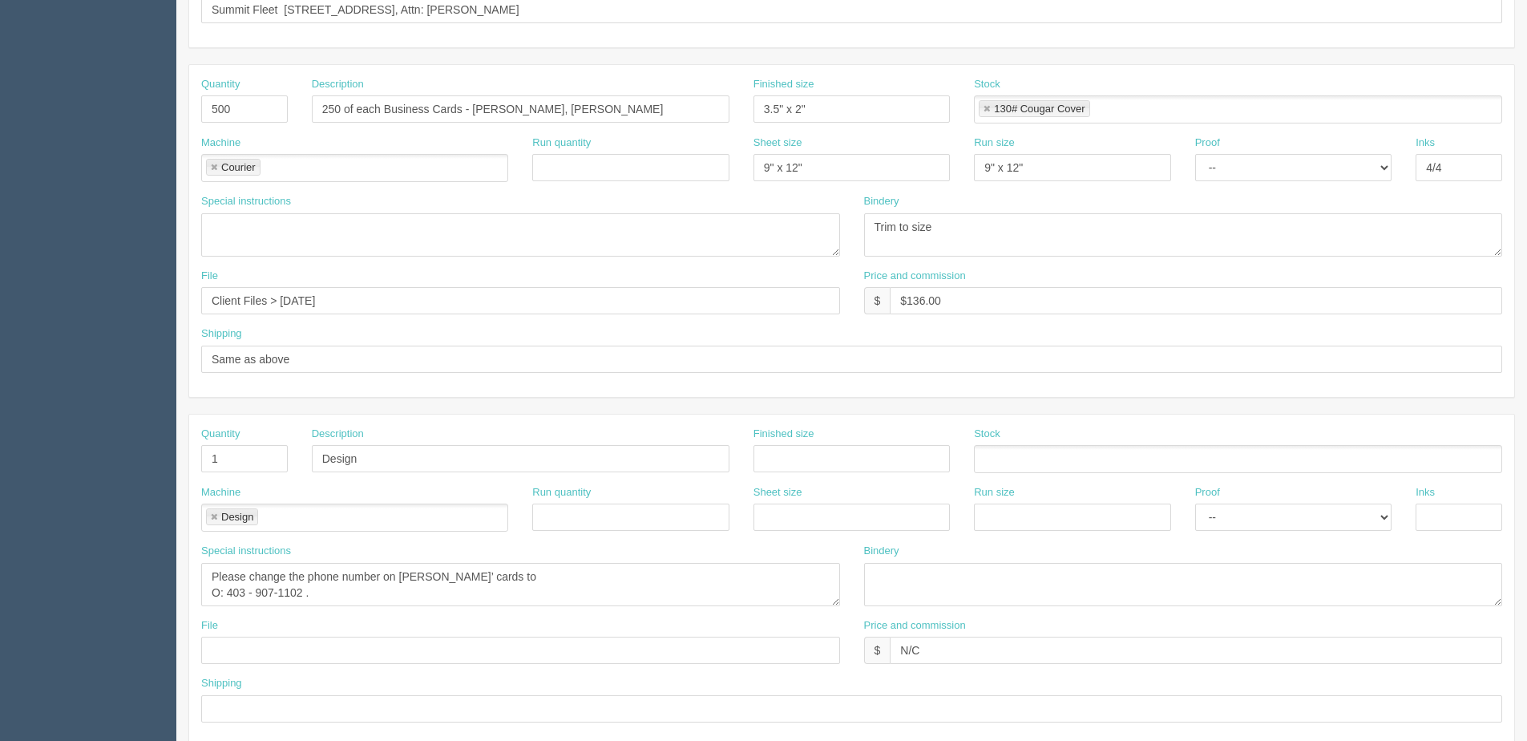
scroll to position [715, 0]
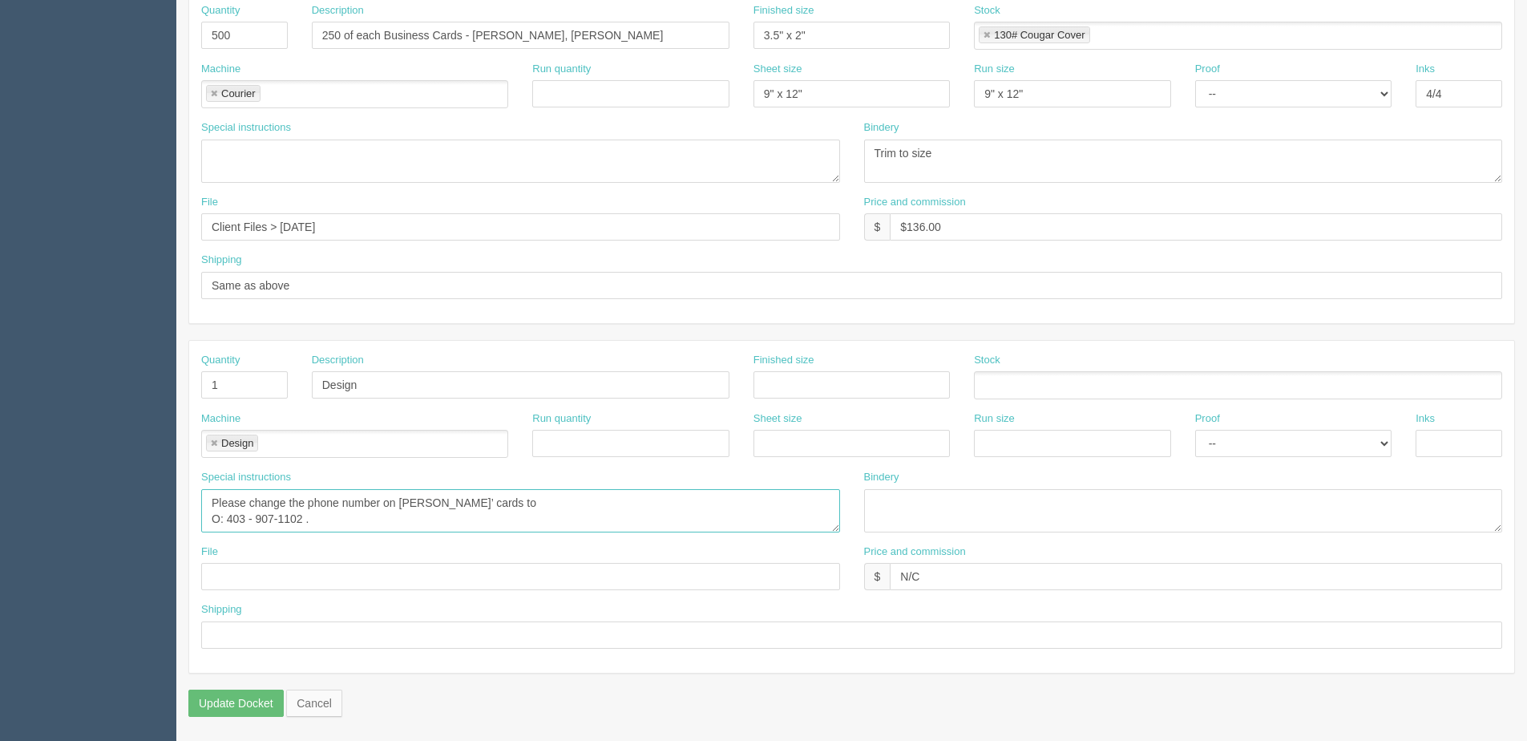
click at [564, 499] on textarea "Please change the phone number on Lindsey Edwards’ cards to O: 403 - 907-1102 ." at bounding box center [520, 510] width 639 height 43
click at [232, 518] on textarea "Please change the phone number on Lindsey Edwards’ cards to O: 403 - 907-1102 ." at bounding box center [520, 510] width 639 height 43
click at [664, 507] on textarea "Please change the phone number on Lindsey Edwards’ cards to O: 403 - 907-1102 ." at bounding box center [520, 510] width 639 height 43
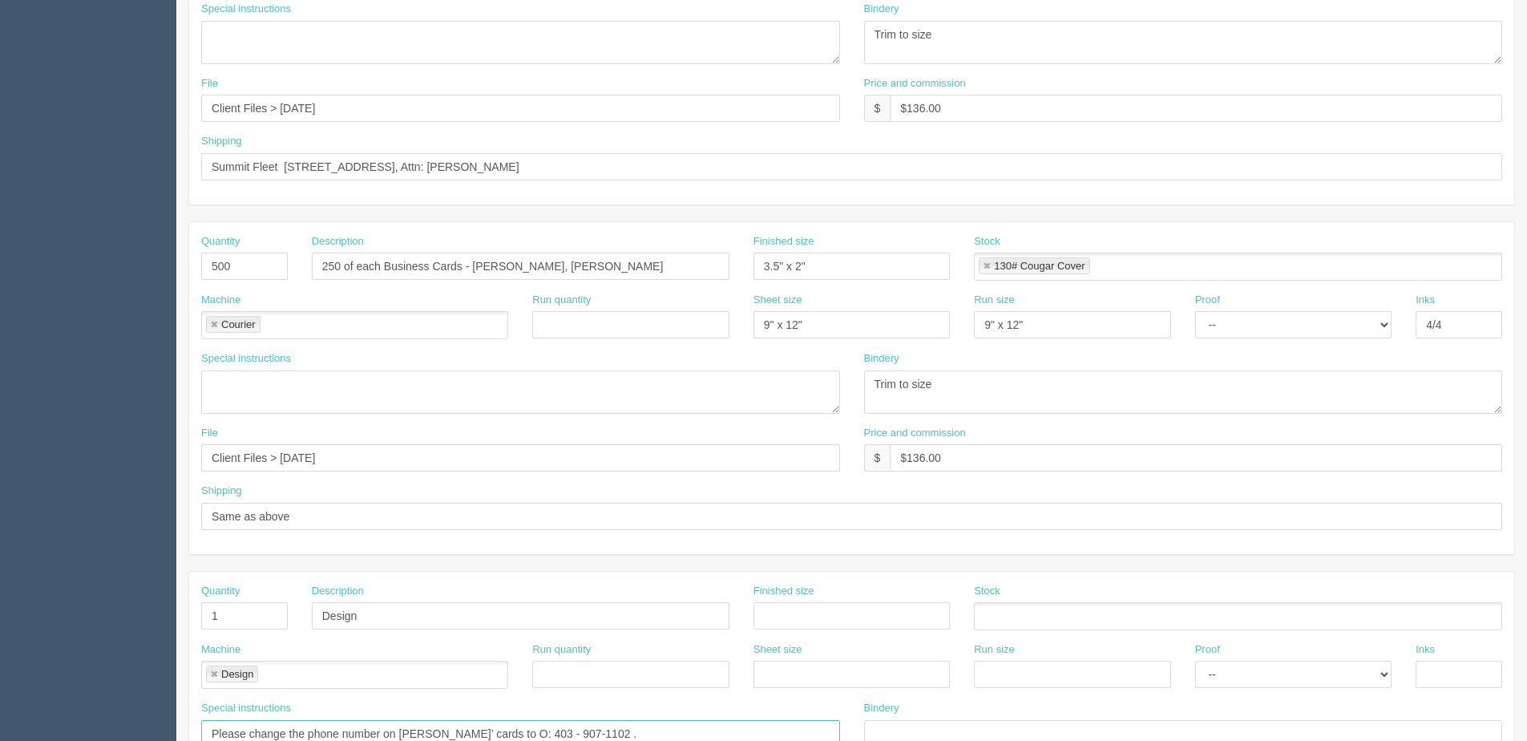
scroll to position [474, 0]
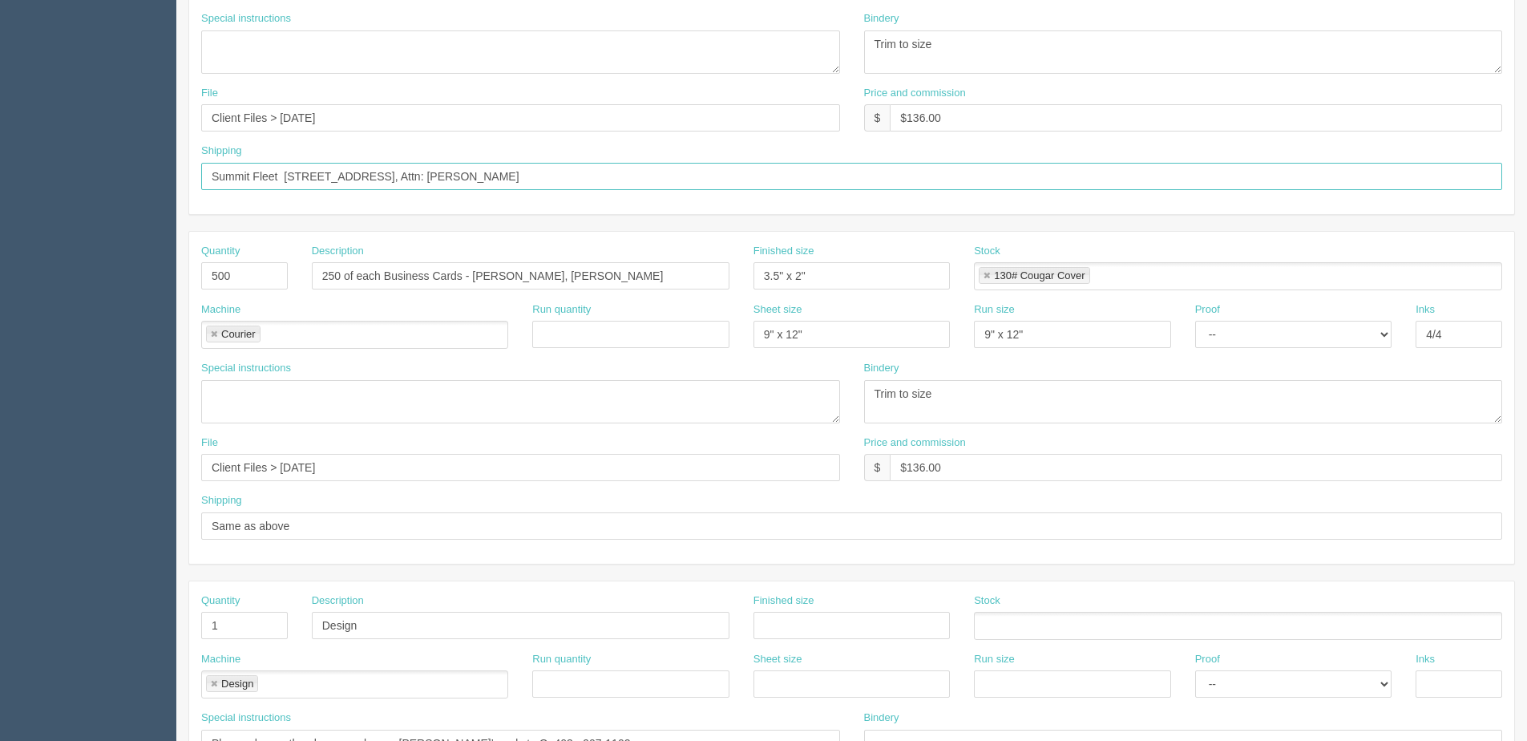
drag, startPoint x: 551, startPoint y: 176, endPoint x: 670, endPoint y: 176, distance: 119.4
click at [670, 176] on input "Summit Fleet 1260 Highfield Cres SE Calgary , AB, T2G5M3, Attn: Kaye Semchishen" at bounding box center [851, 176] width 1301 height 27
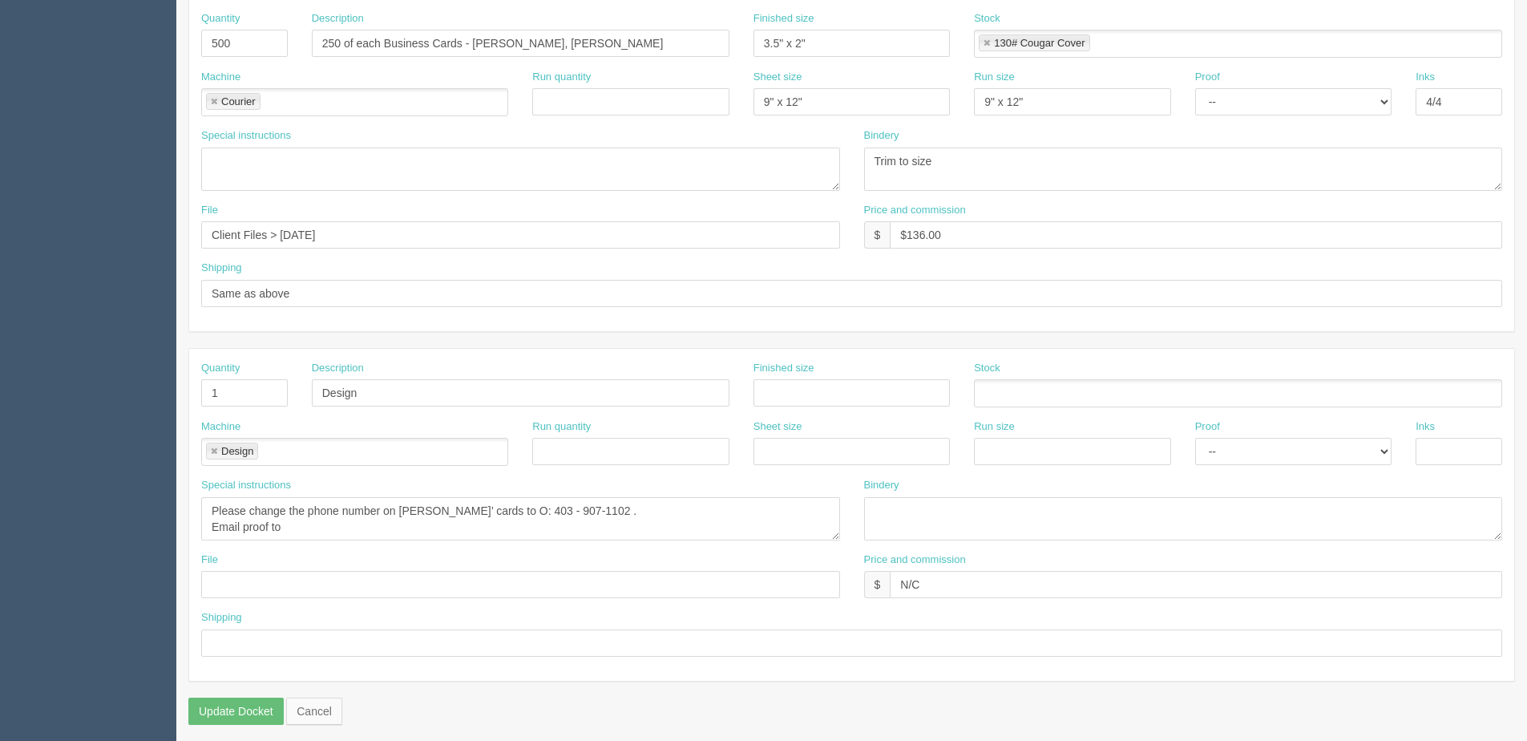
scroll to position [715, 0]
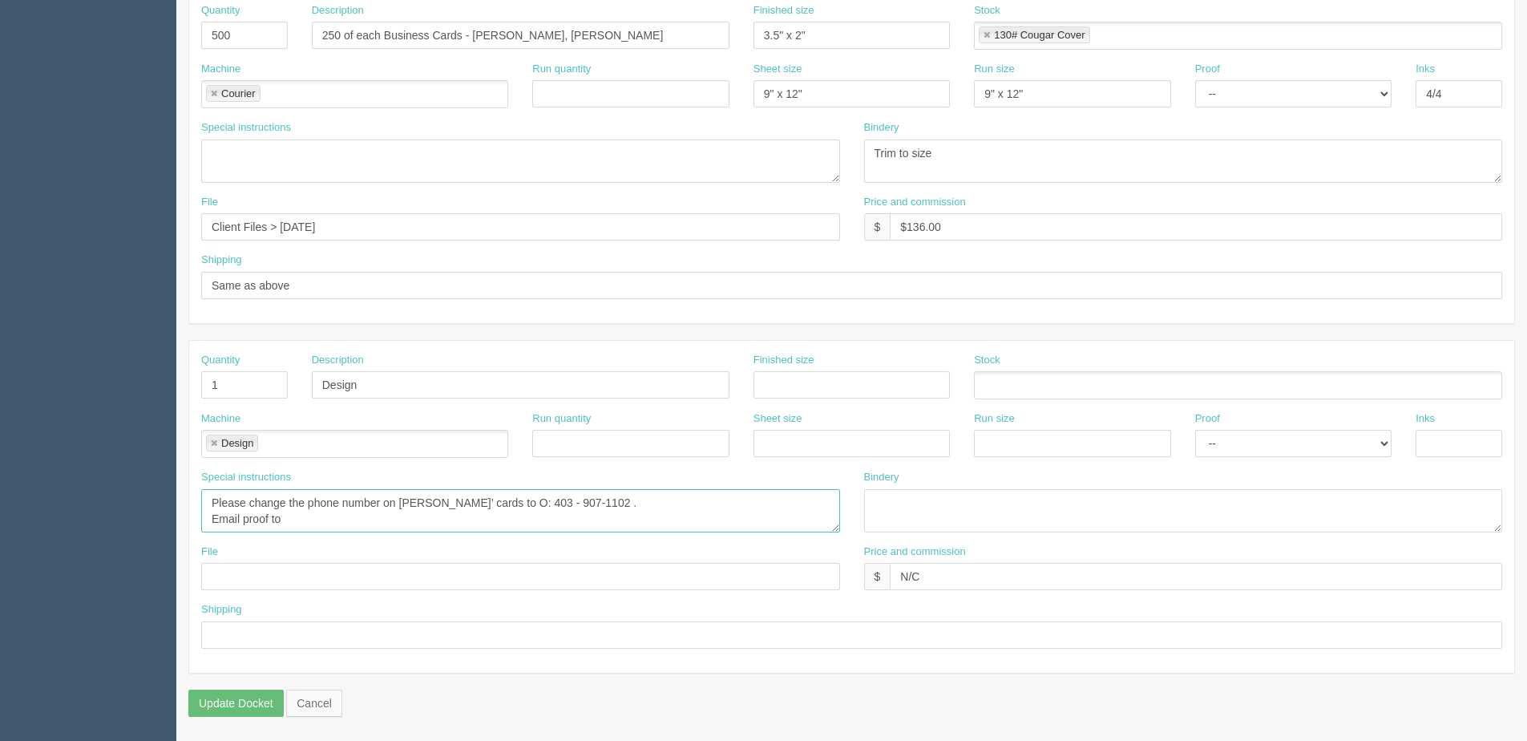
click at [310, 520] on textarea "Please change the phone number on Lindsey Edwards’ cards to O: 403 - 907-1102 ." at bounding box center [520, 510] width 639 height 43
paste textarea "Kaye Semchishen"
click at [420, 515] on textarea "Please change the phone number on Lindsey Edwards’ cards to O: 403 - 907-1102 ." at bounding box center [520, 510] width 639 height 43
paste textarea "ksemchishen@summitfleet.com"
click at [546, 519] on textarea "Please change the phone number on Lindsey Edwards’ cards to O: 403 - 907-1102 ." at bounding box center [520, 510] width 639 height 43
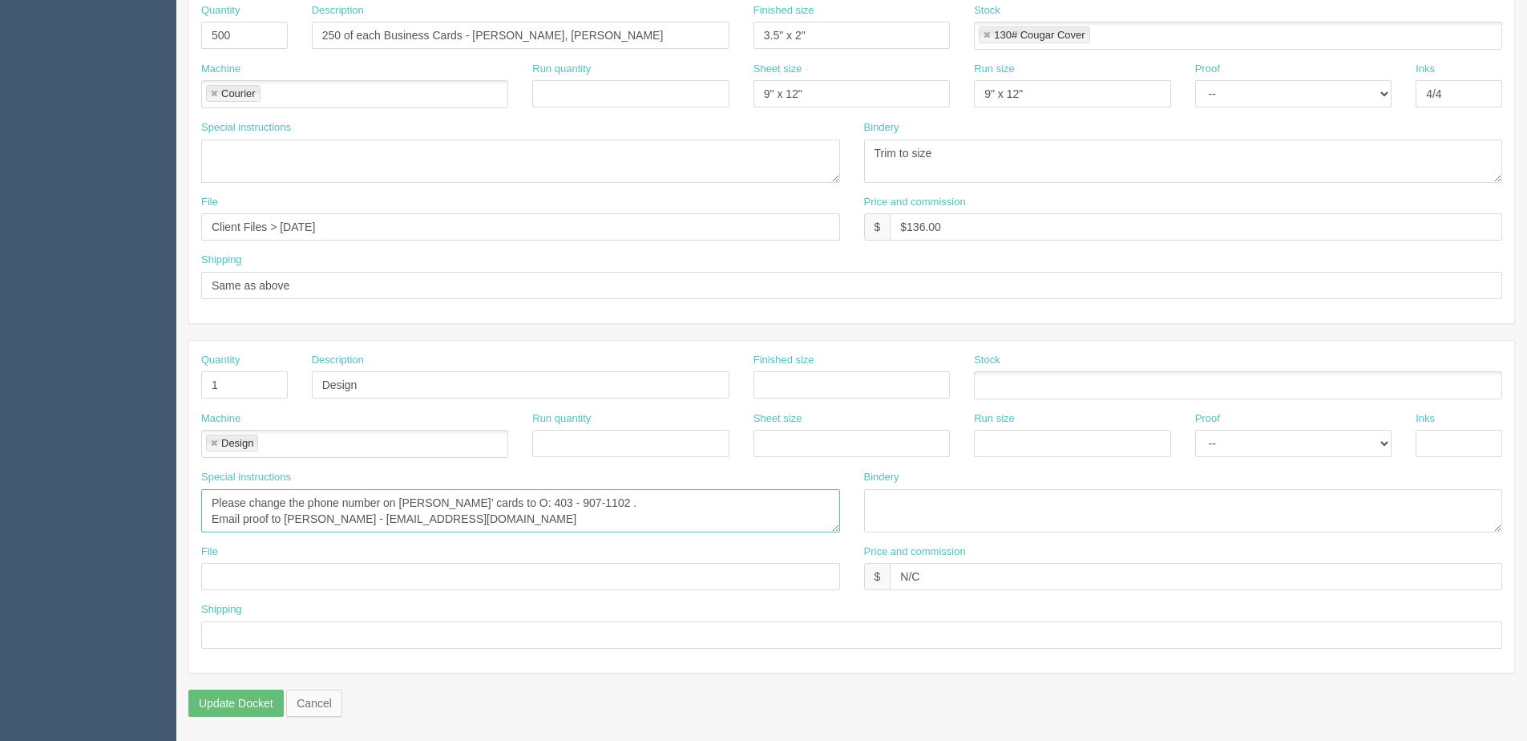
scroll to position [10, 0]
click at [549, 508] on textarea "Please change the phone number on Lindsey Edwards’ cards to O: 403 - 907-1102 ." at bounding box center [520, 510] width 639 height 43
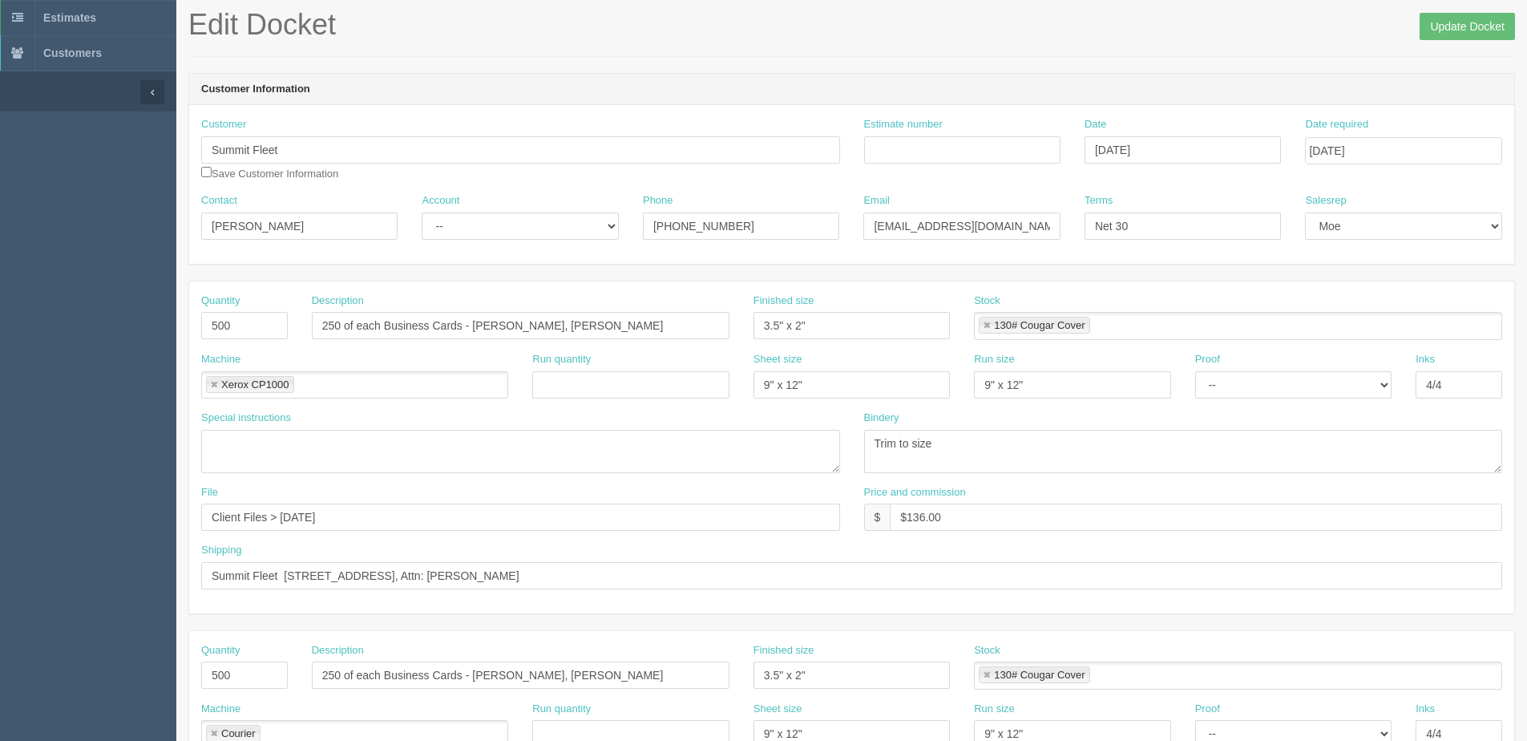
scroll to position [74, 0]
type textarea "Please change the phone number on Lindsey Edwards’ cards to O: 403 - 907-1102 .…"
click at [1490, 26] on input "Update Docket" at bounding box center [1466, 27] width 95 height 27
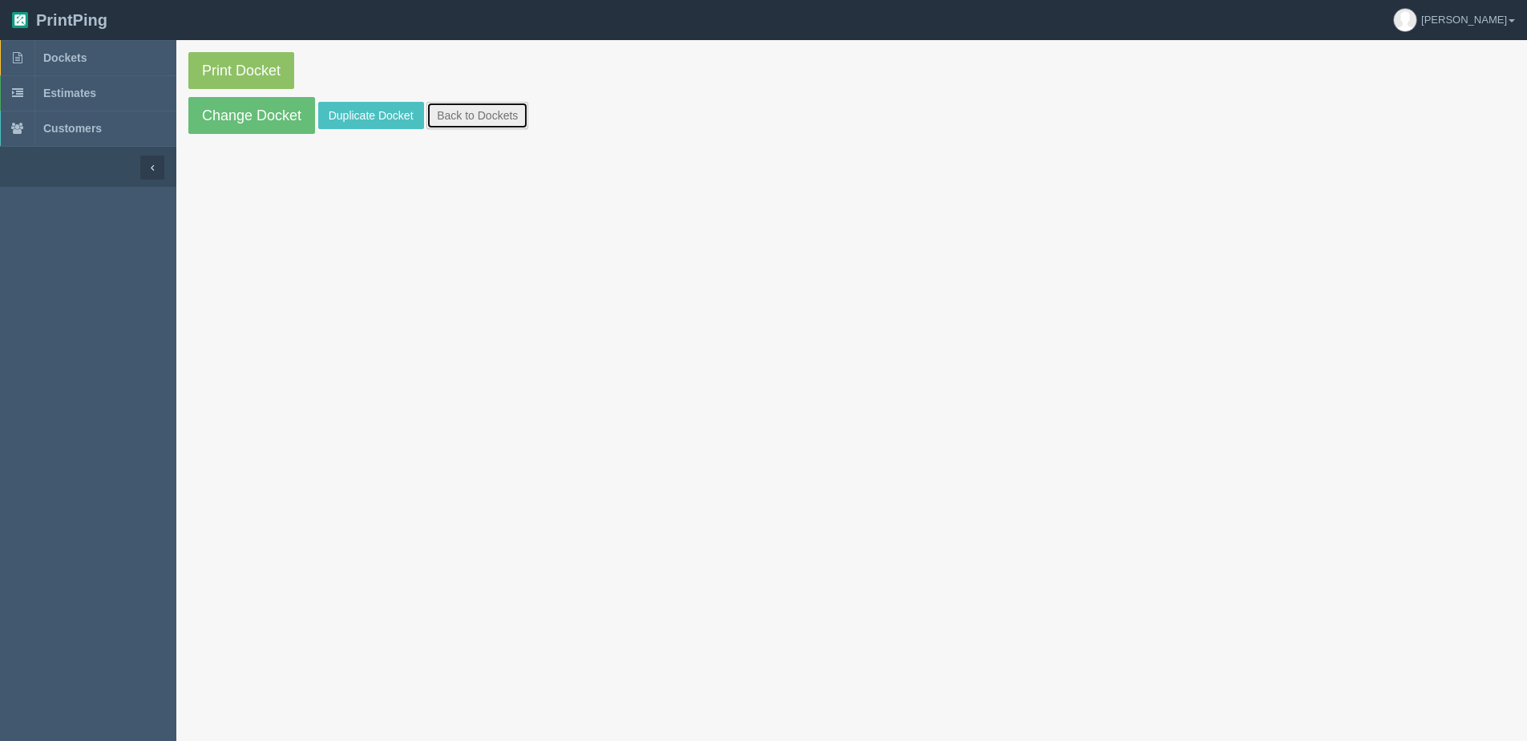
click at [499, 125] on link "Back to Dockets" at bounding box center [477, 115] width 102 height 27
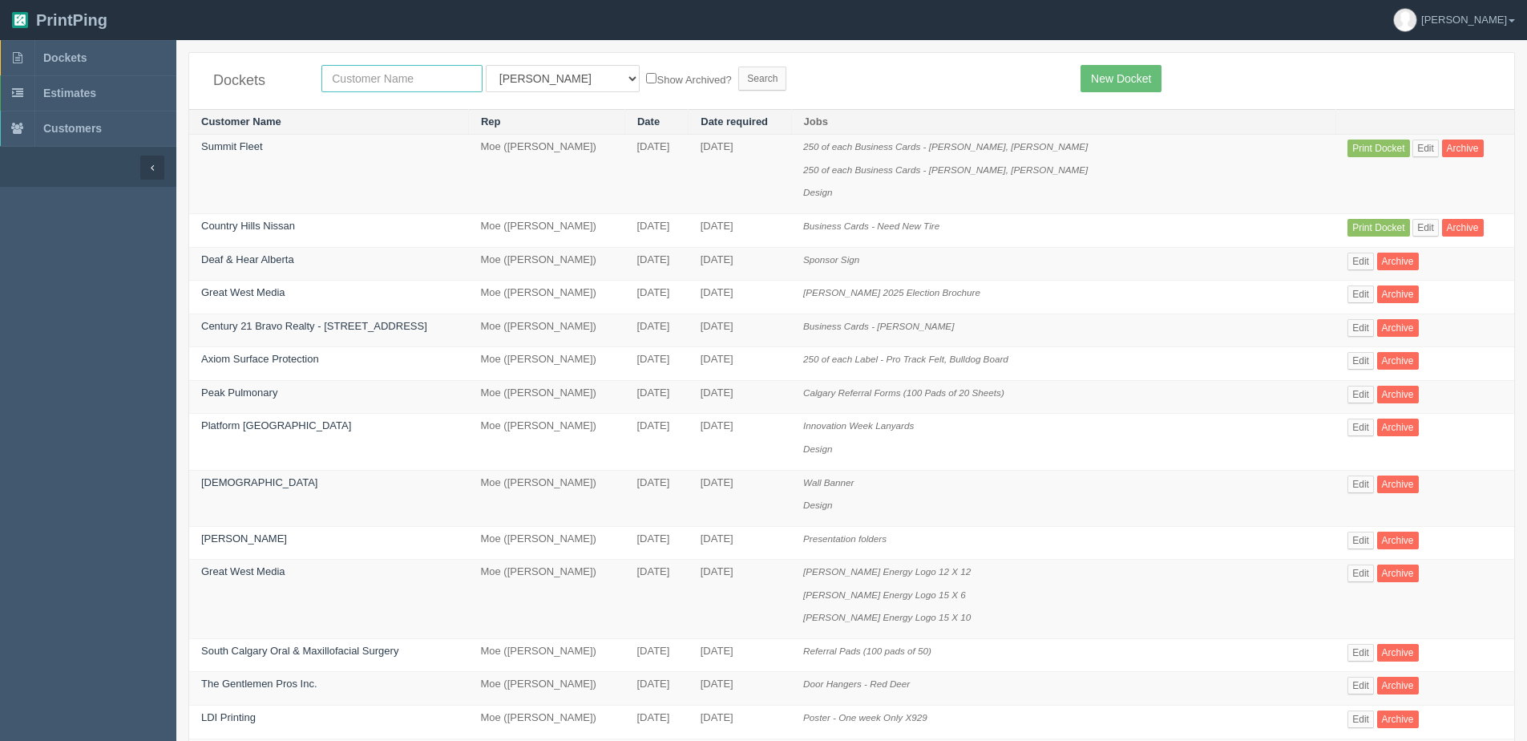
click at [412, 79] on input "text" at bounding box center [401, 78] width 161 height 27
type input "summi"
click at [738, 67] on input "Search" at bounding box center [762, 79] width 48 height 24
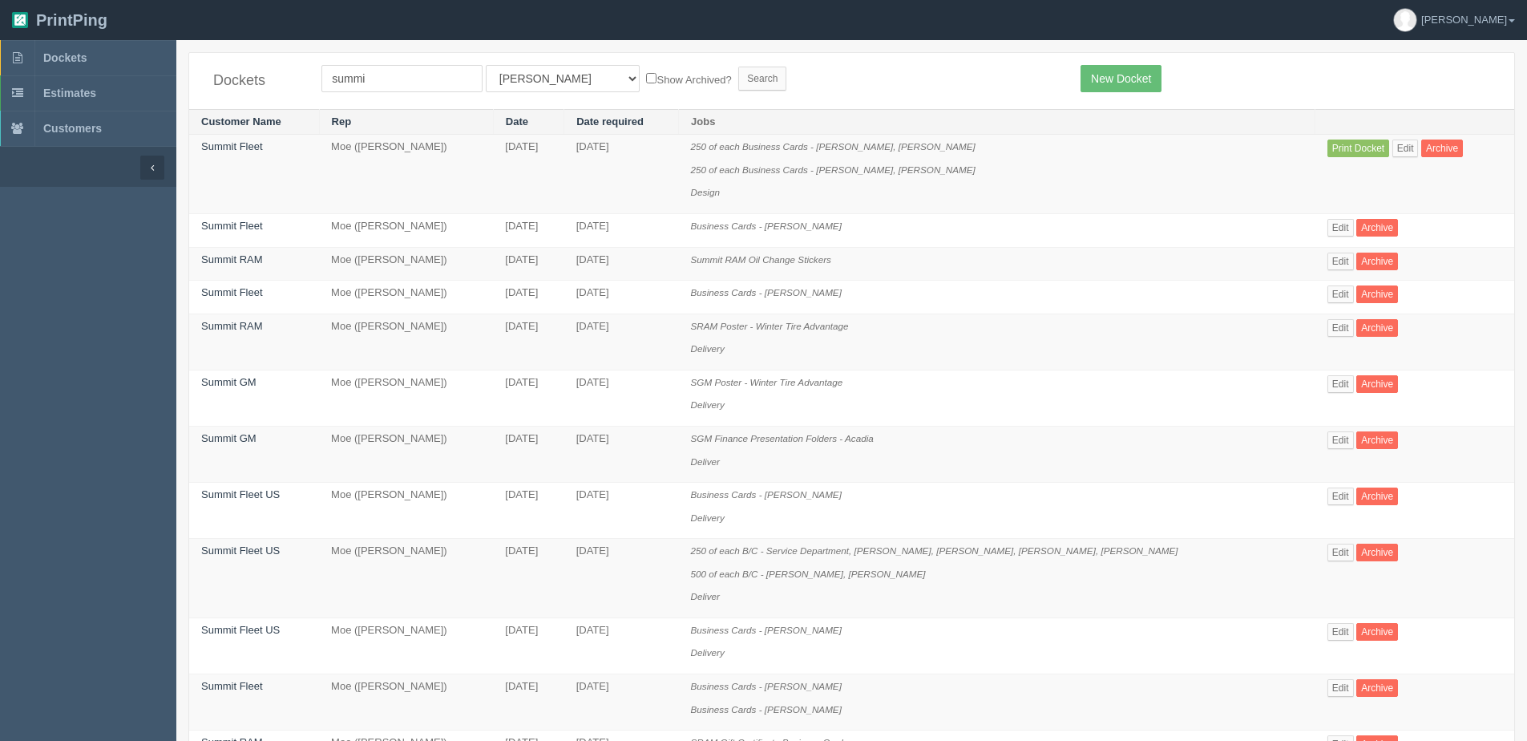
click at [378, 63] on div "Dockets summi All Users Ali Ali Test 1 Aly Amy Ankit Arif Brandon Dan France Gr…" at bounding box center [851, 81] width 1325 height 56
click at [387, 86] on input "summi" at bounding box center [401, 78] width 161 height 27
type input "summit fleet usa"
click at [738, 67] on input "Search" at bounding box center [762, 79] width 48 height 24
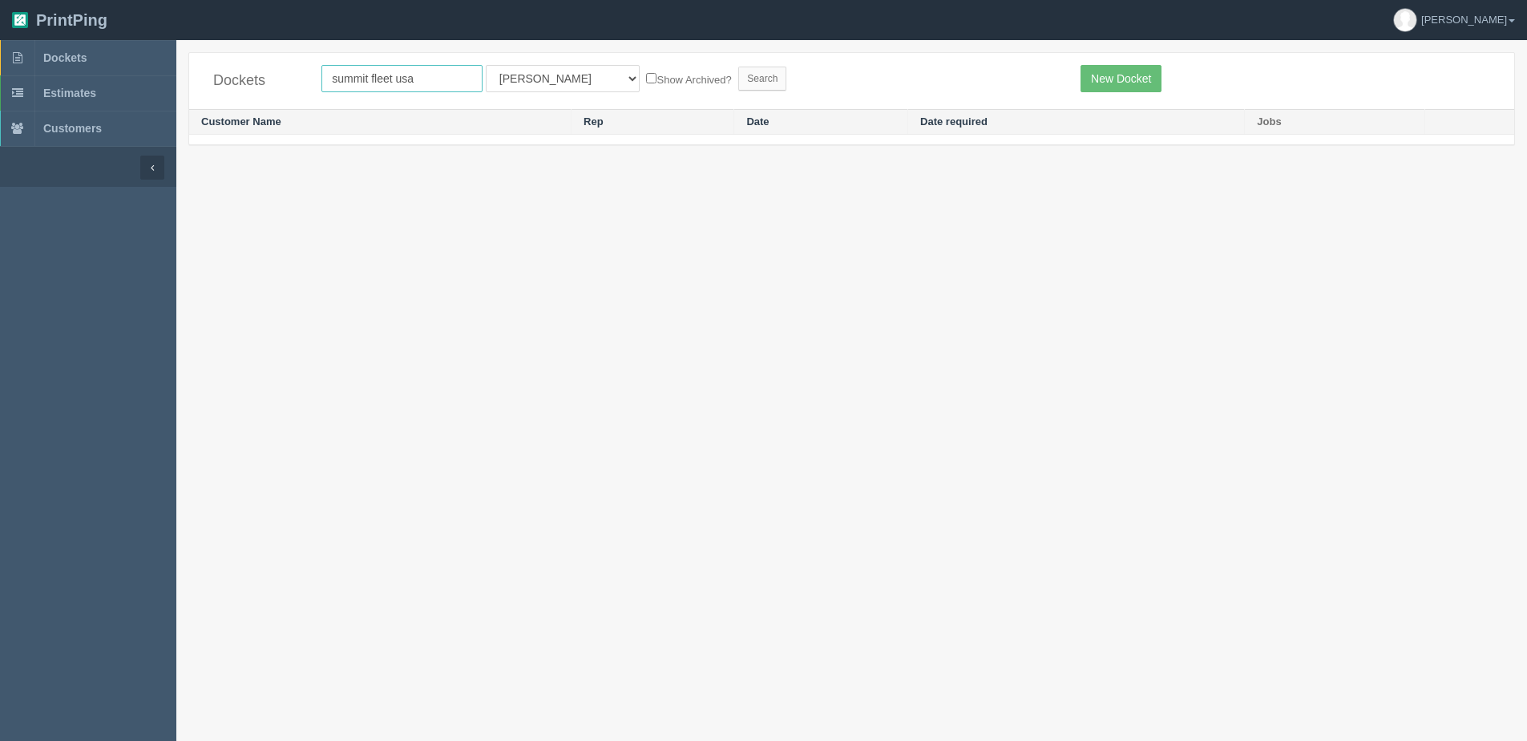
click at [453, 87] on input "summit fleet usa" at bounding box center [401, 78] width 161 height 27
type input "summit fleet"
click at [738, 67] on input "Search" at bounding box center [762, 79] width 48 height 24
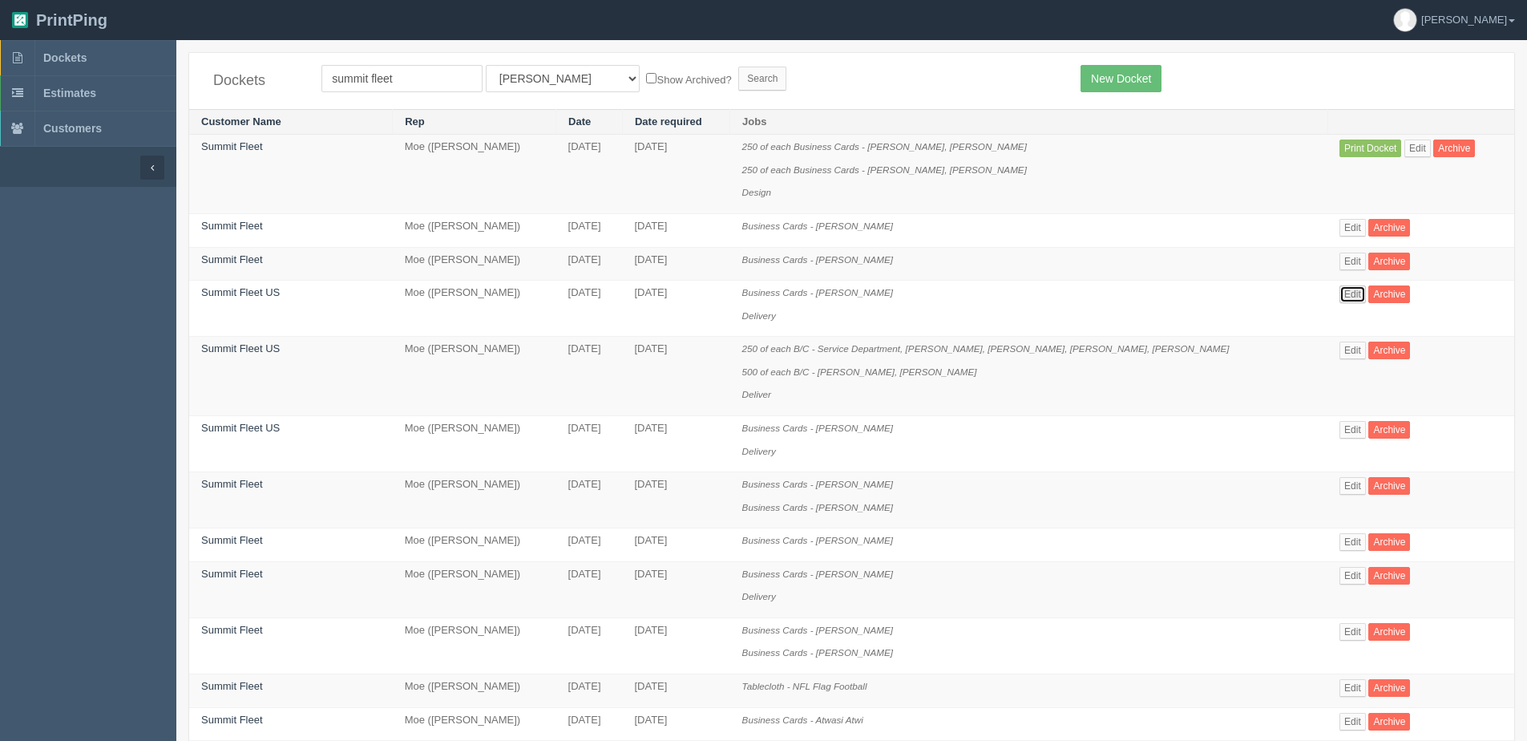
click at [1339, 290] on link "Edit" at bounding box center [1352, 294] width 26 height 18
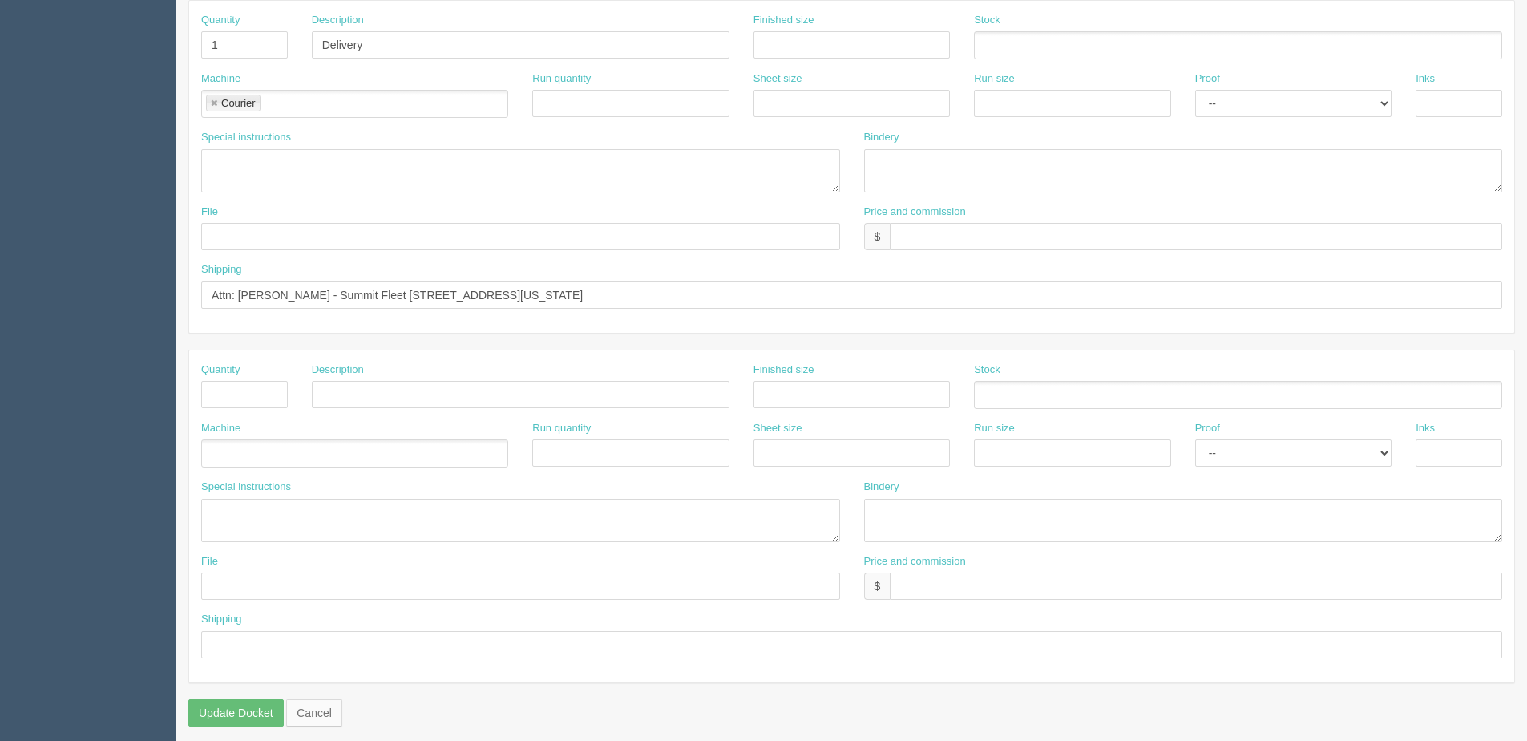
scroll to position [715, 0]
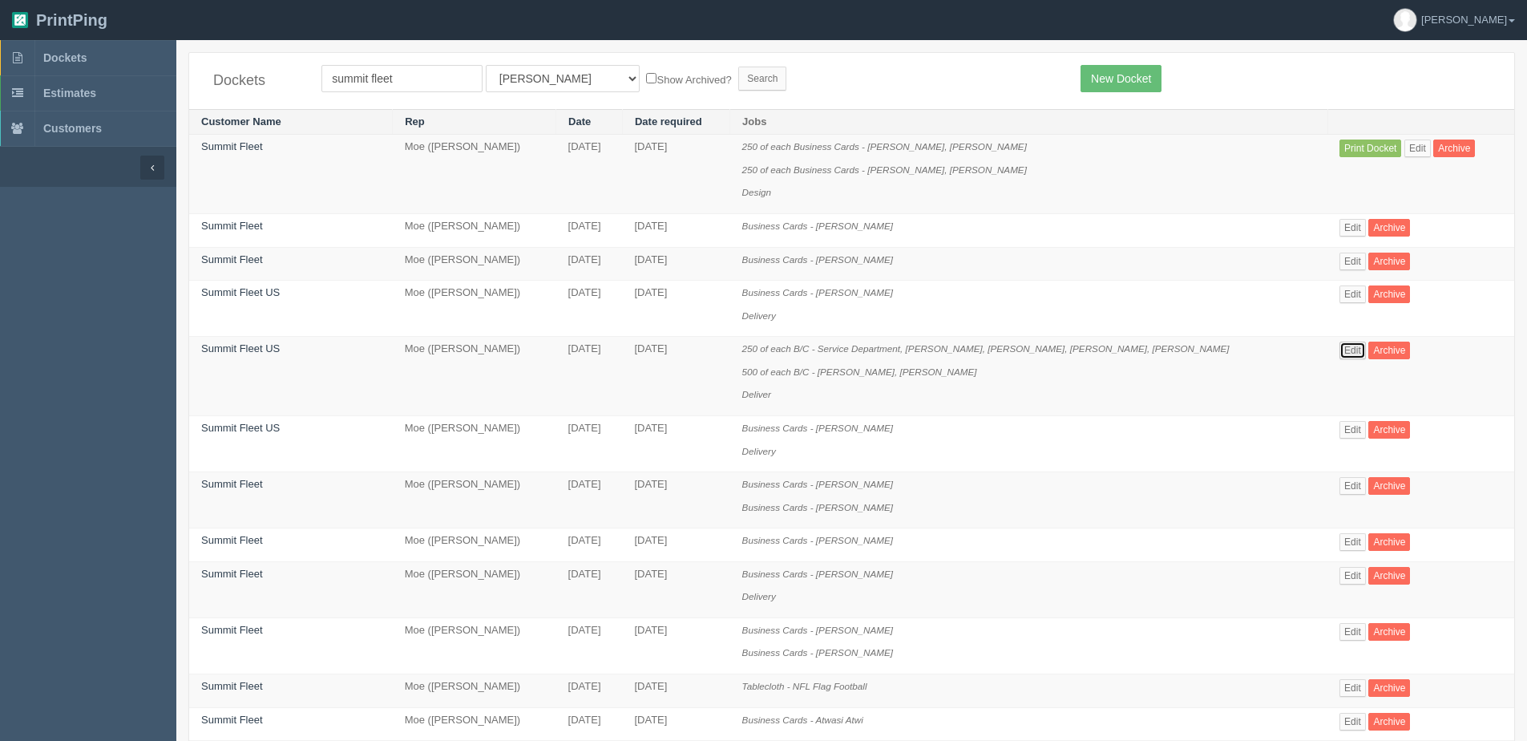
click at [1339, 347] on link "Edit" at bounding box center [1352, 350] width 26 height 18
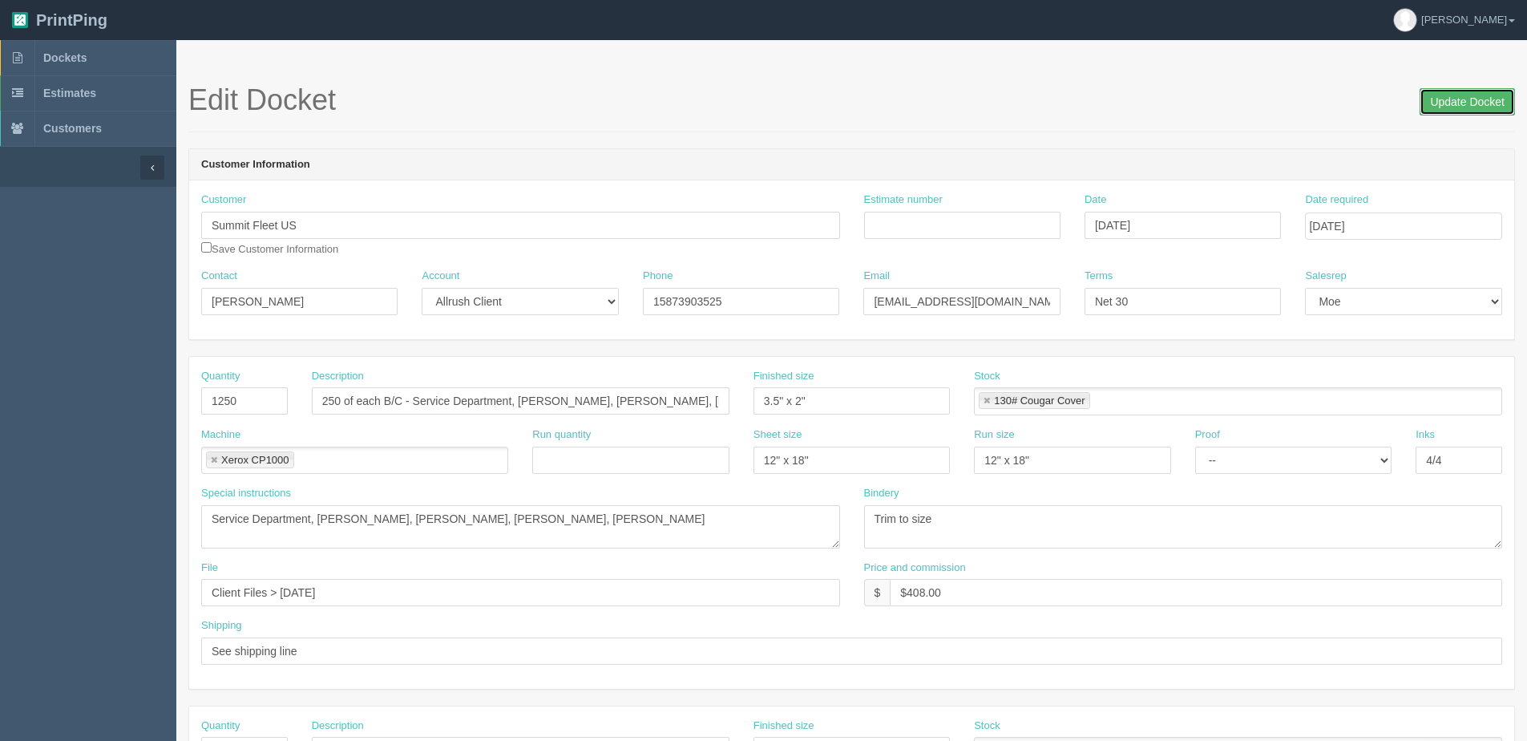
click at [1464, 97] on input "Update Docket" at bounding box center [1466, 101] width 95 height 27
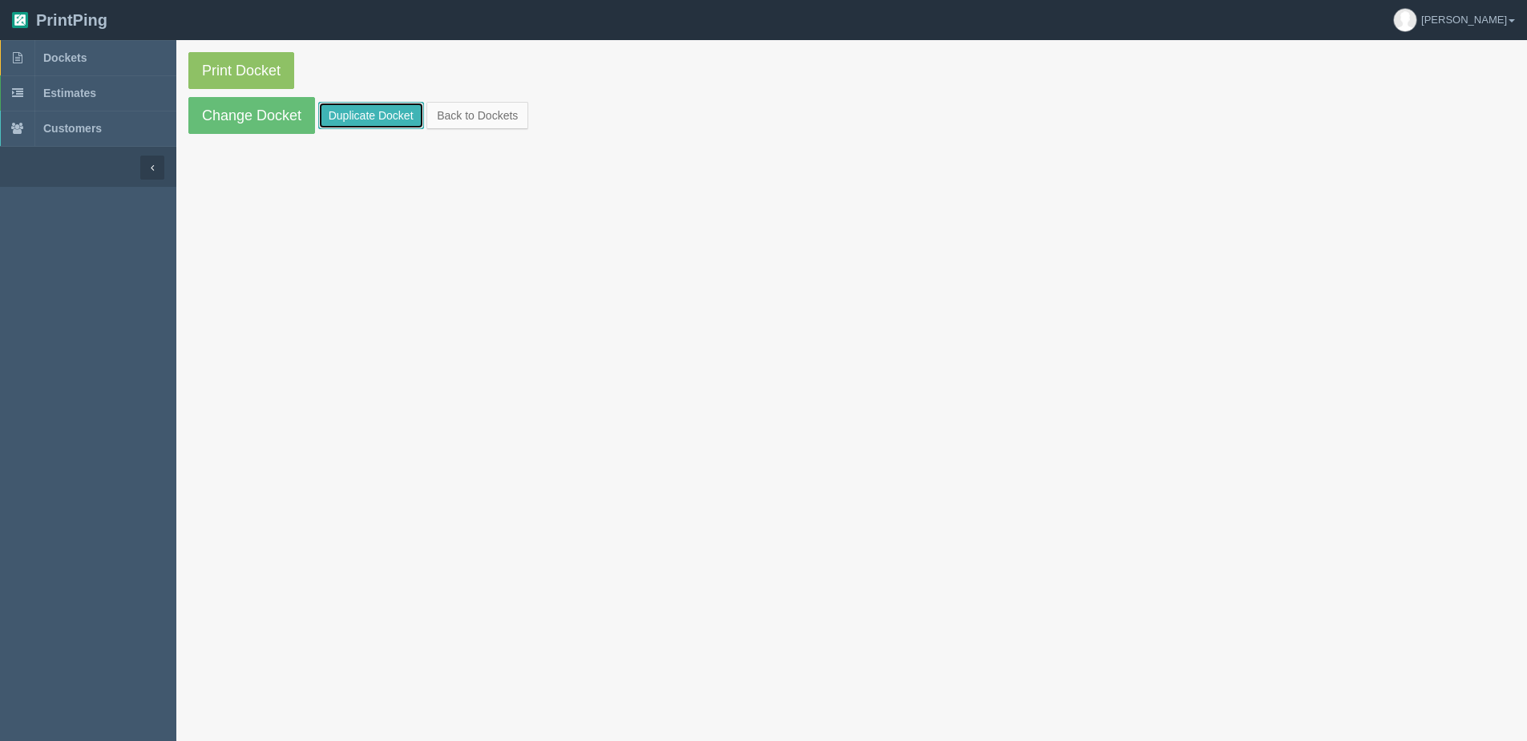
click at [381, 110] on link "Duplicate Docket" at bounding box center [371, 115] width 106 height 27
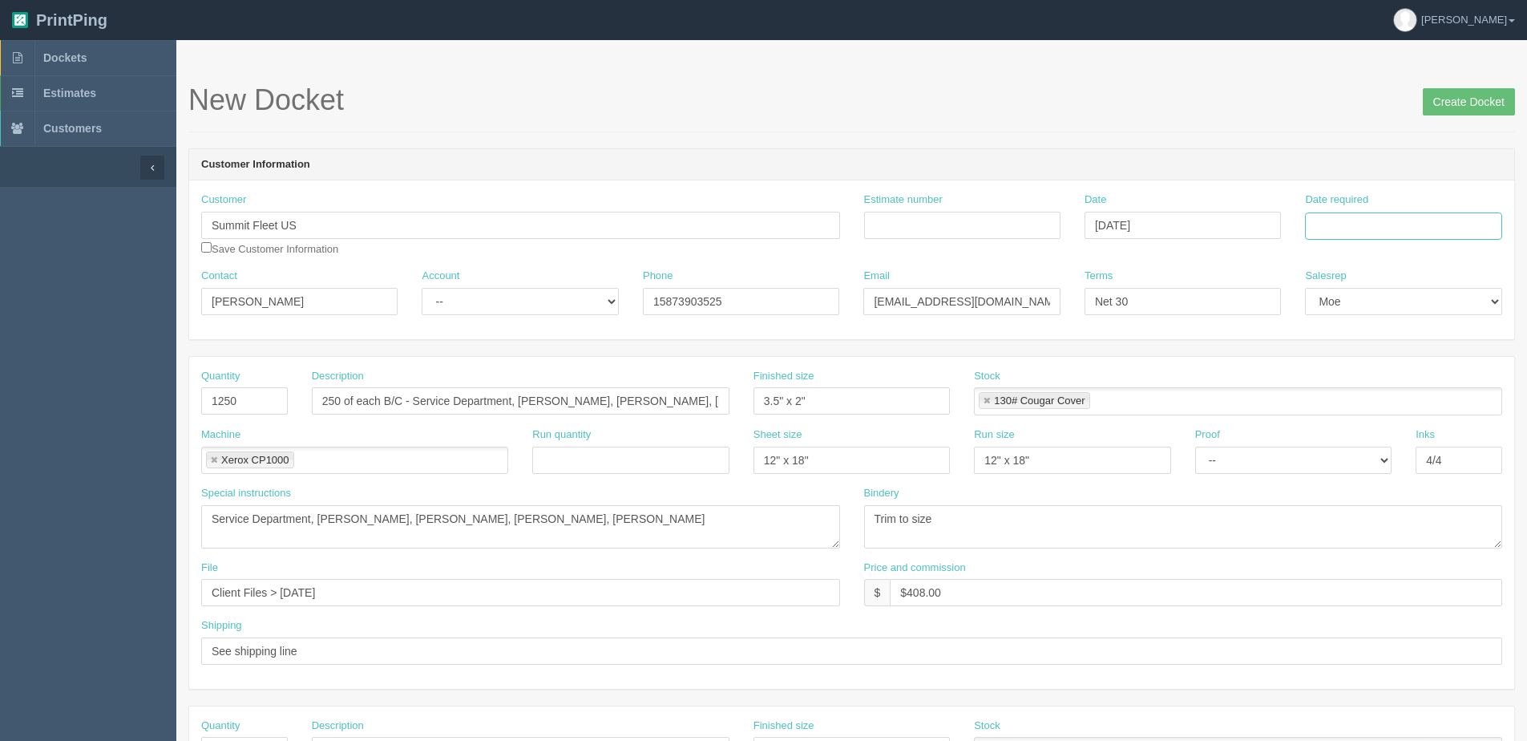
click at [1400, 227] on input "Date required" at bounding box center [1403, 225] width 196 height 27
click at [1342, 458] on th "[DATE]" at bounding box center [1383, 448] width 149 height 23
click at [1339, 355] on td "13" at bounding box center [1341, 356] width 23 height 23
type input "[DATE]"
click at [1460, 89] on input "Create Docket" at bounding box center [1469, 101] width 92 height 27
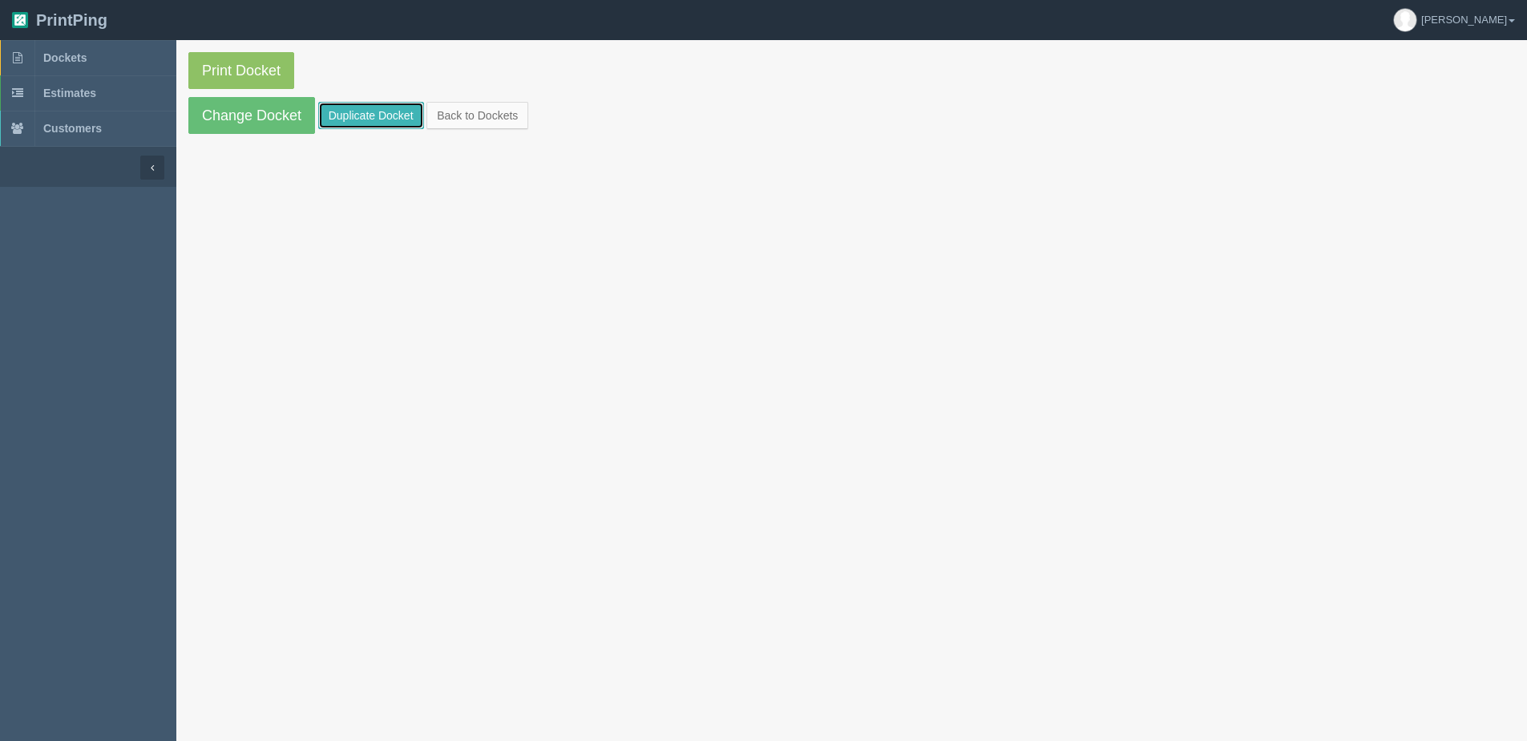
click at [373, 119] on link "Duplicate Docket" at bounding box center [371, 115] width 106 height 27
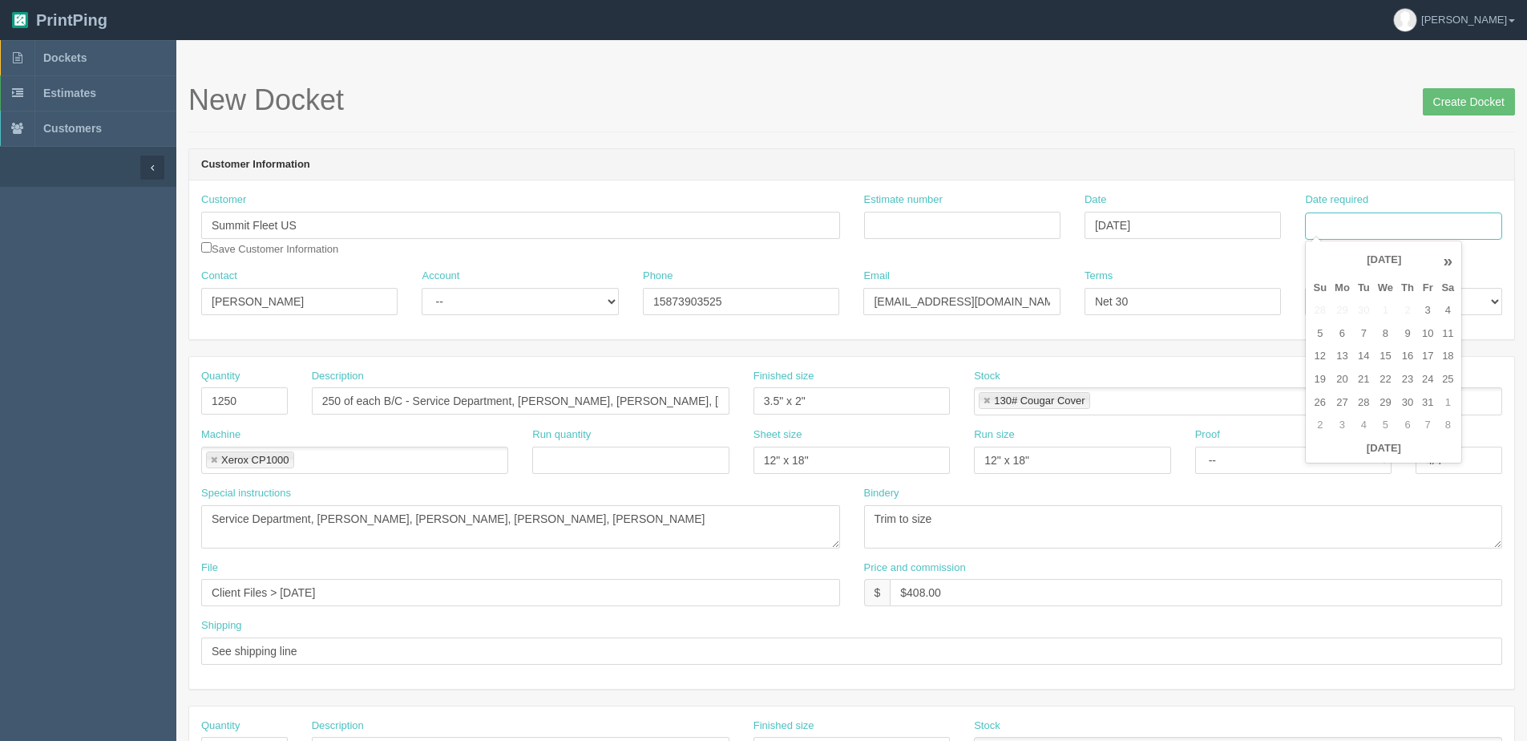
click at [1376, 235] on input "Date required" at bounding box center [1403, 225] width 196 height 27
click at [1362, 458] on th "[DATE]" at bounding box center [1383, 448] width 149 height 23
click at [1342, 353] on td "13" at bounding box center [1341, 356] width 23 height 23
type input "[DATE]"
click at [314, 407] on input "250 of each B/C - Service Department, Sione Asi, Cannon Stenblik, William Nords…" at bounding box center [521, 400] width 418 height 27
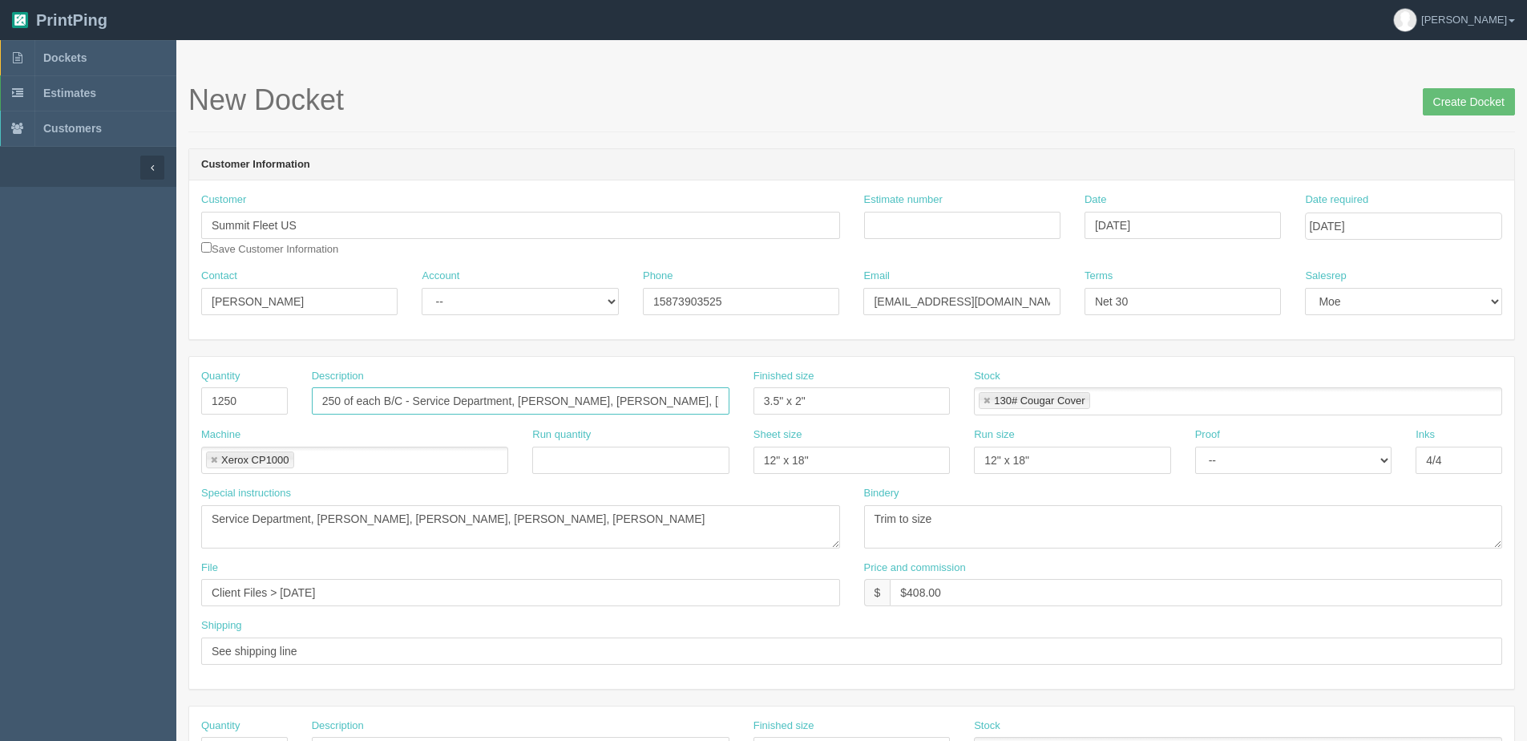
click at [313, 407] on input "250 of each B/C - Service Department, Sione Asi, Cannon Stenblik, William Nords…" at bounding box center [521, 400] width 418 height 27
click at [293, 410] on div "Quantity 1250" at bounding box center [244, 398] width 111 height 59
drag, startPoint x: 269, startPoint y: 398, endPoint x: -183, endPoint y: 443, distance: 454.3
click at [0, 443] on html "PrintPing [PERSON_NAME] Edit account ( [PERSON_NAME][EMAIL_ADDRESS][DOMAIN_NAME…" at bounding box center [763, 727] width 1527 height 1455
type input "250"
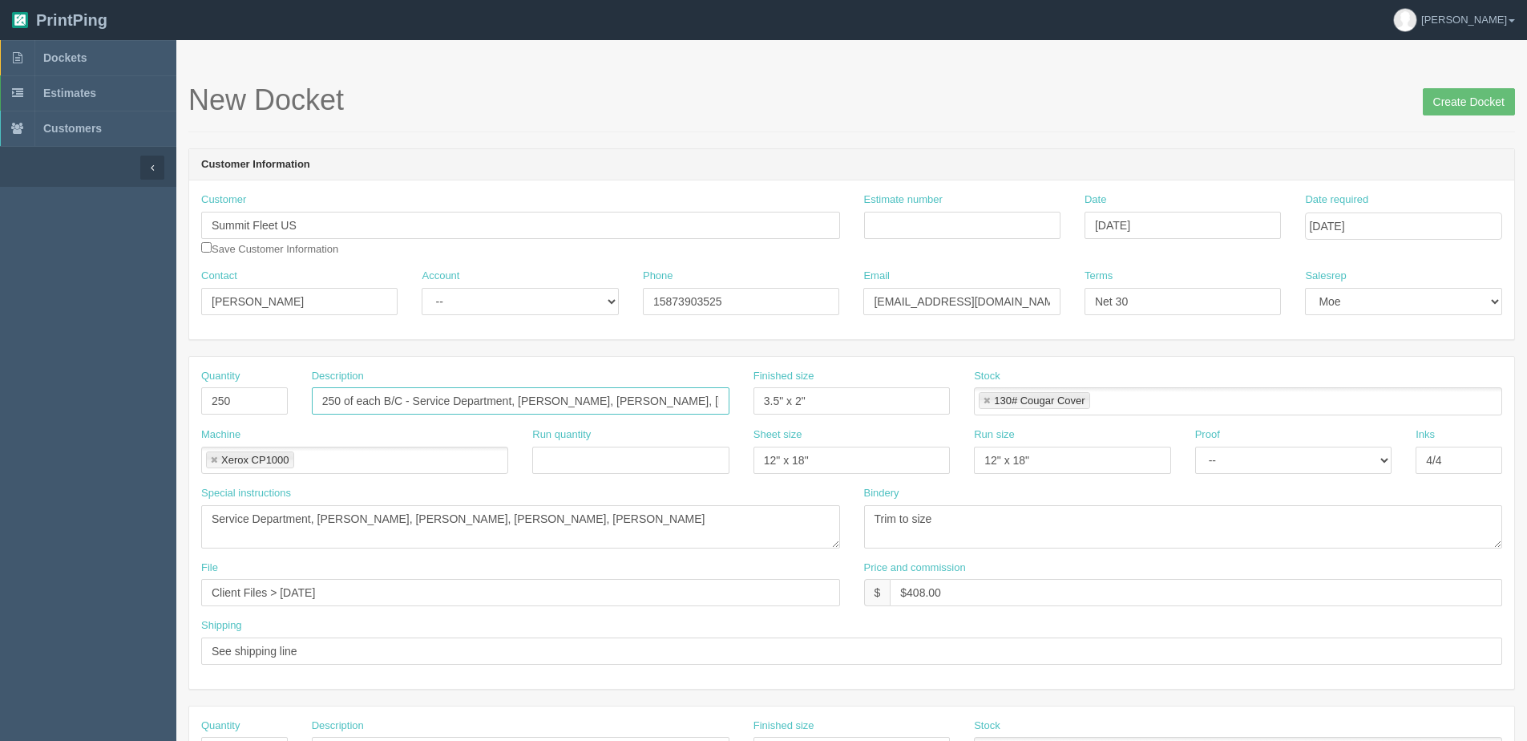
click at [463, 390] on input "250 of each B/C - Service Department, Sione Asi, Cannon Stenblik, William Nords…" at bounding box center [521, 400] width 418 height 27
drag, startPoint x: 617, startPoint y: 401, endPoint x: 1532, endPoint y: 381, distance: 914.7
click at [1526, 406] on html "PrintPing Dan Edit account ( dan@allrush.ca ) Logout Dockets Estimates Customers" at bounding box center [763, 727] width 1527 height 1455
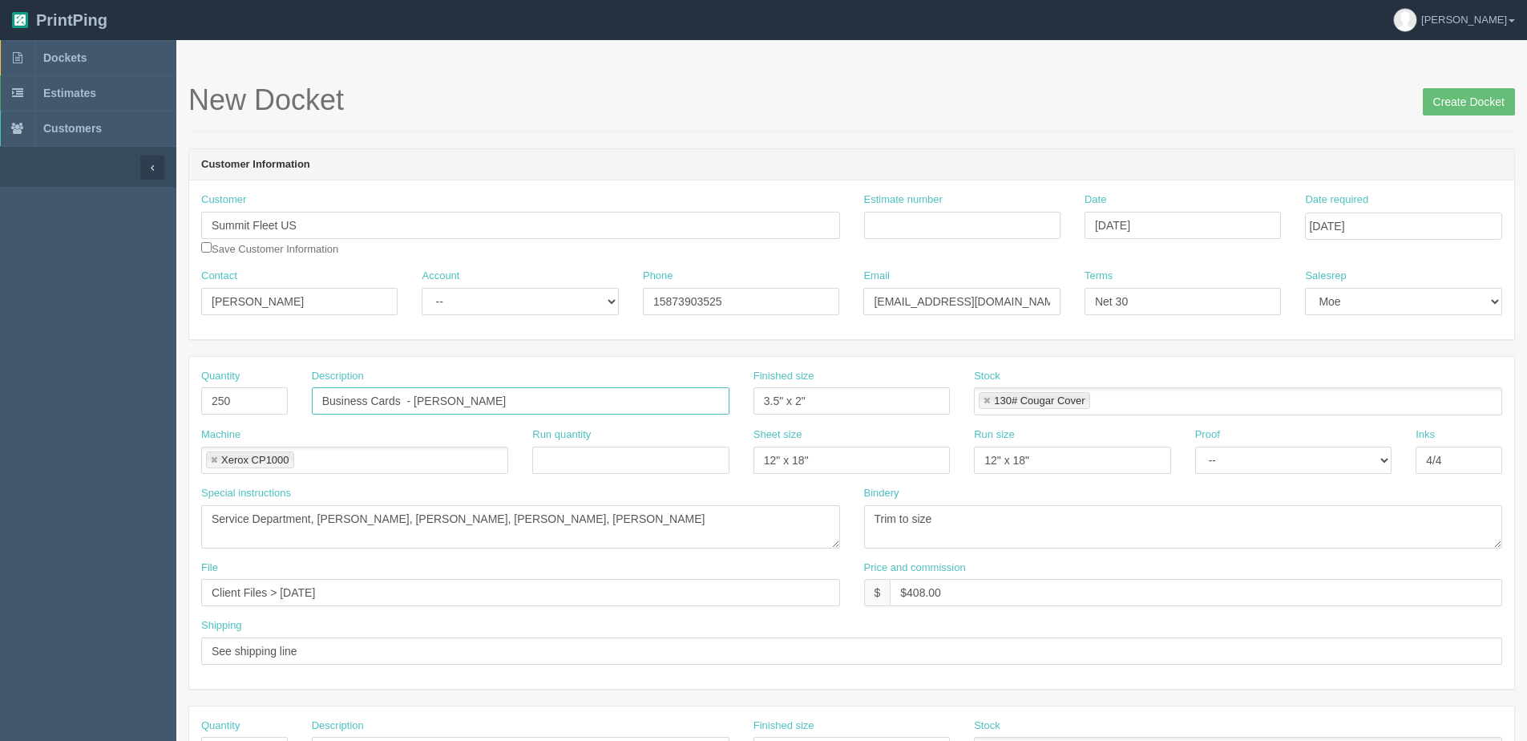
drag, startPoint x: 414, startPoint y: 403, endPoint x: 1149, endPoint y: 341, distance: 738.3
click at [959, 373] on div "Quantity 250 Description Business Cards - Rachel Chalmers Finished size 3.5" x …" at bounding box center [851, 398] width 1325 height 59
type input "Business Cards - Raghi Harbi"
drag, startPoint x: 643, startPoint y: 510, endPoint x: -805, endPoint y: 523, distance: 1448.3
click at [0, 523] on html "PrintPing Dan Edit account ( dan@allrush.ca ) Logout Dockets Estimates Customers" at bounding box center [763, 727] width 1527 height 1455
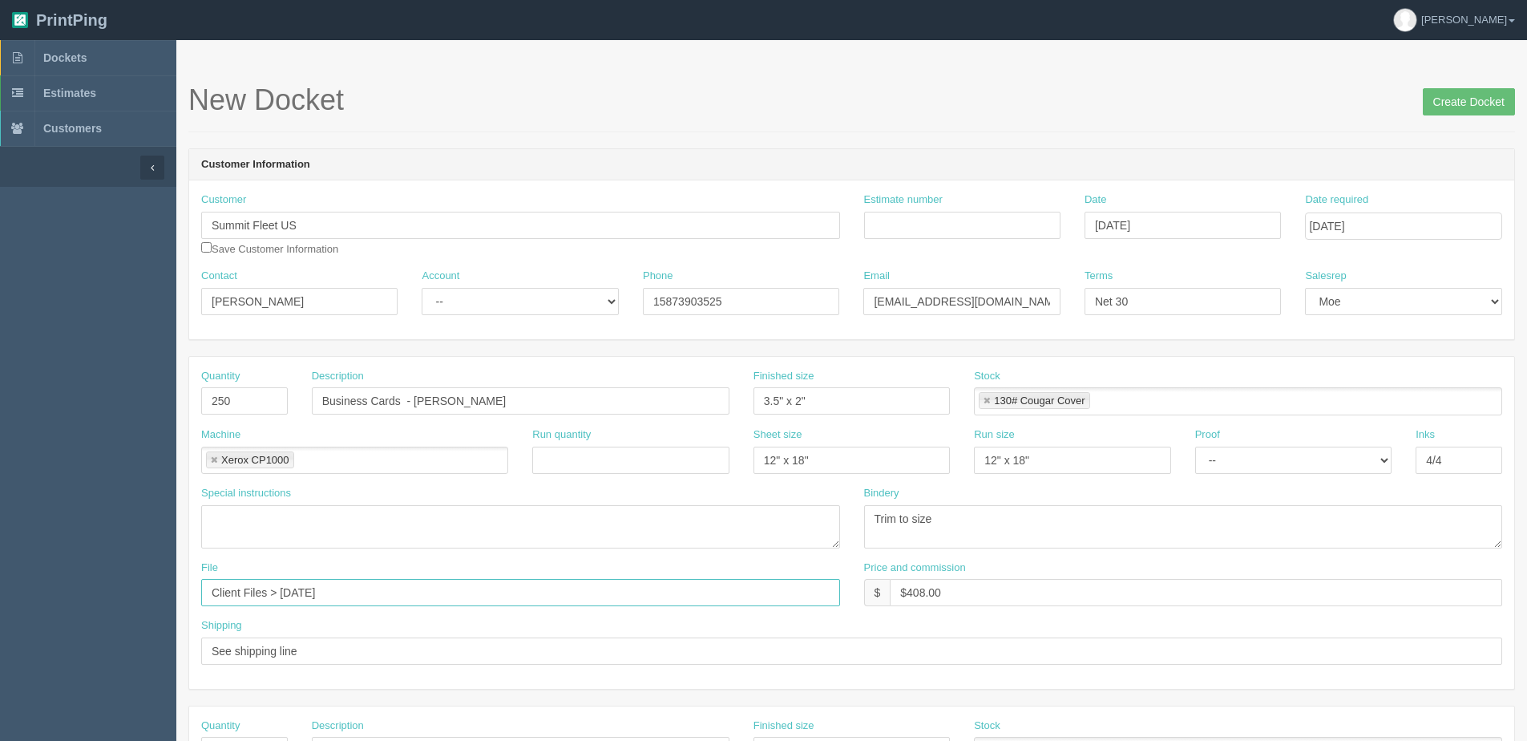
drag, startPoint x: 281, startPoint y: 596, endPoint x: 760, endPoint y: 598, distance: 478.5
click at [760, 598] on input "Client Files > Sept 2025" at bounding box center [520, 592] width 639 height 27
type input "Client Files > [DATE]"
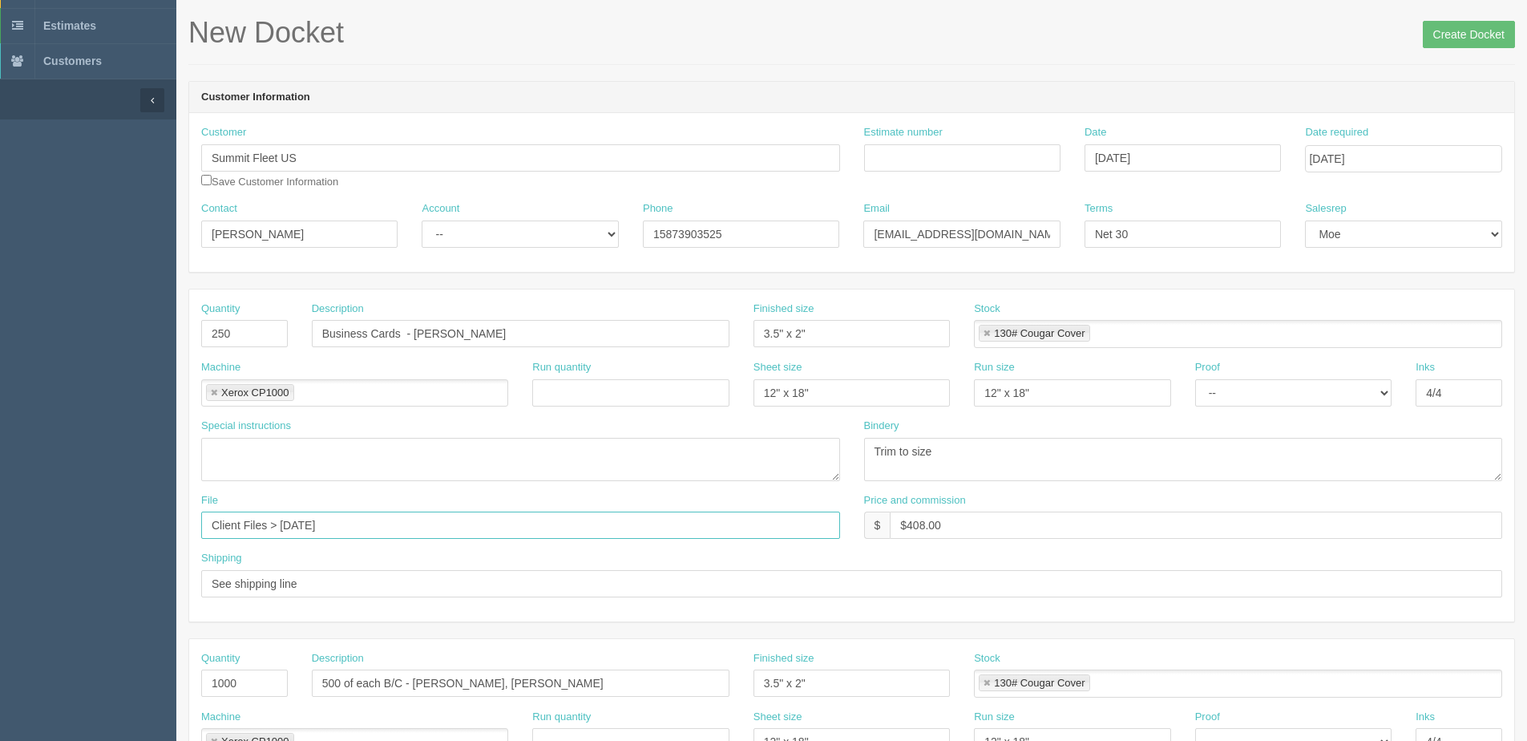
scroll to position [160, 0]
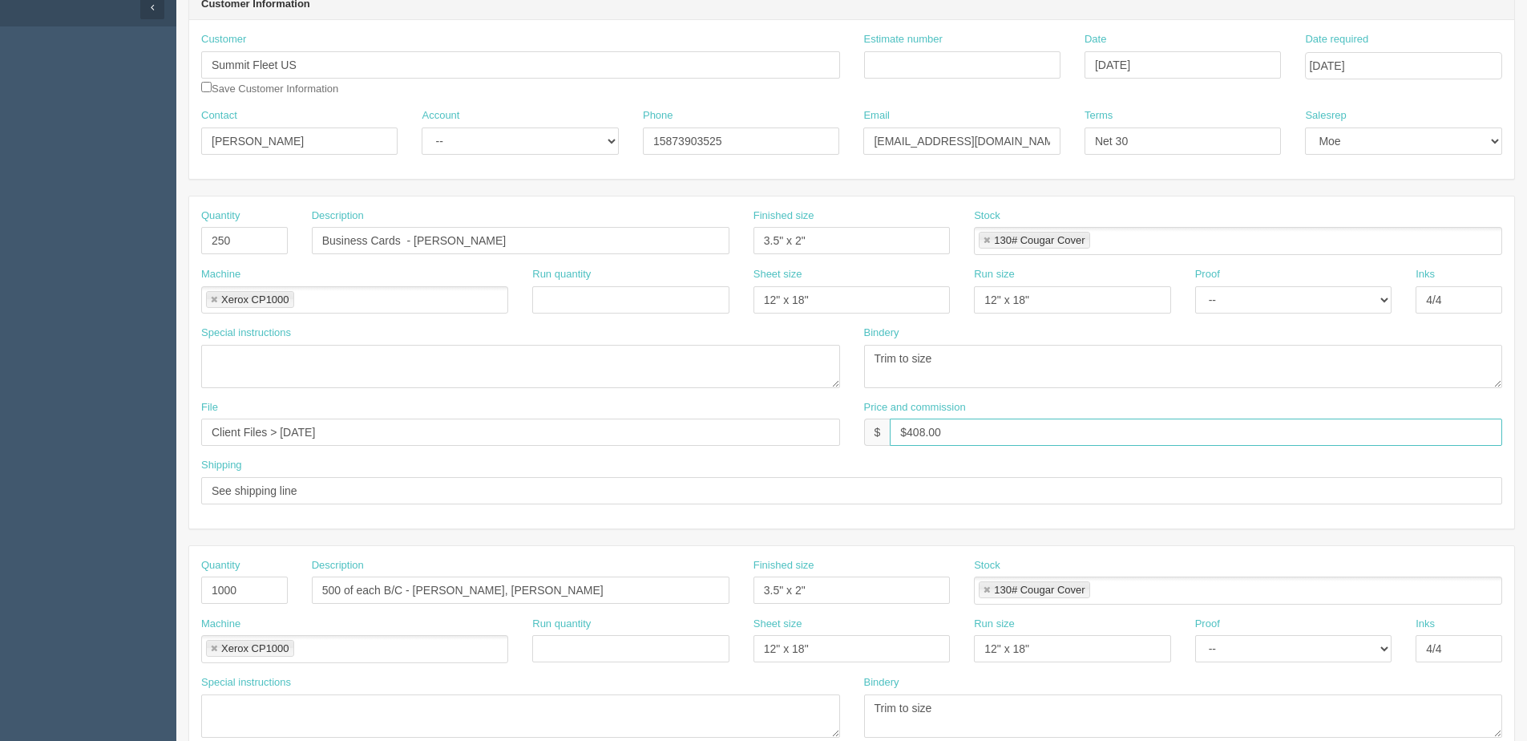
drag, startPoint x: 906, startPoint y: 427, endPoint x: 1502, endPoint y: 381, distance: 598.0
click at [1336, 406] on div "Price and commission $ $408.00" at bounding box center [1183, 423] width 639 height 46
type input "$68.00"
drag, startPoint x: 230, startPoint y: 590, endPoint x: 218, endPoint y: 568, distance: 24.8
click at [0, 604] on html "PrintPing Dan Edit account ( dan@allrush.ca ) Logout Dockets Estimates Customers" at bounding box center [763, 567] width 1527 height 1455
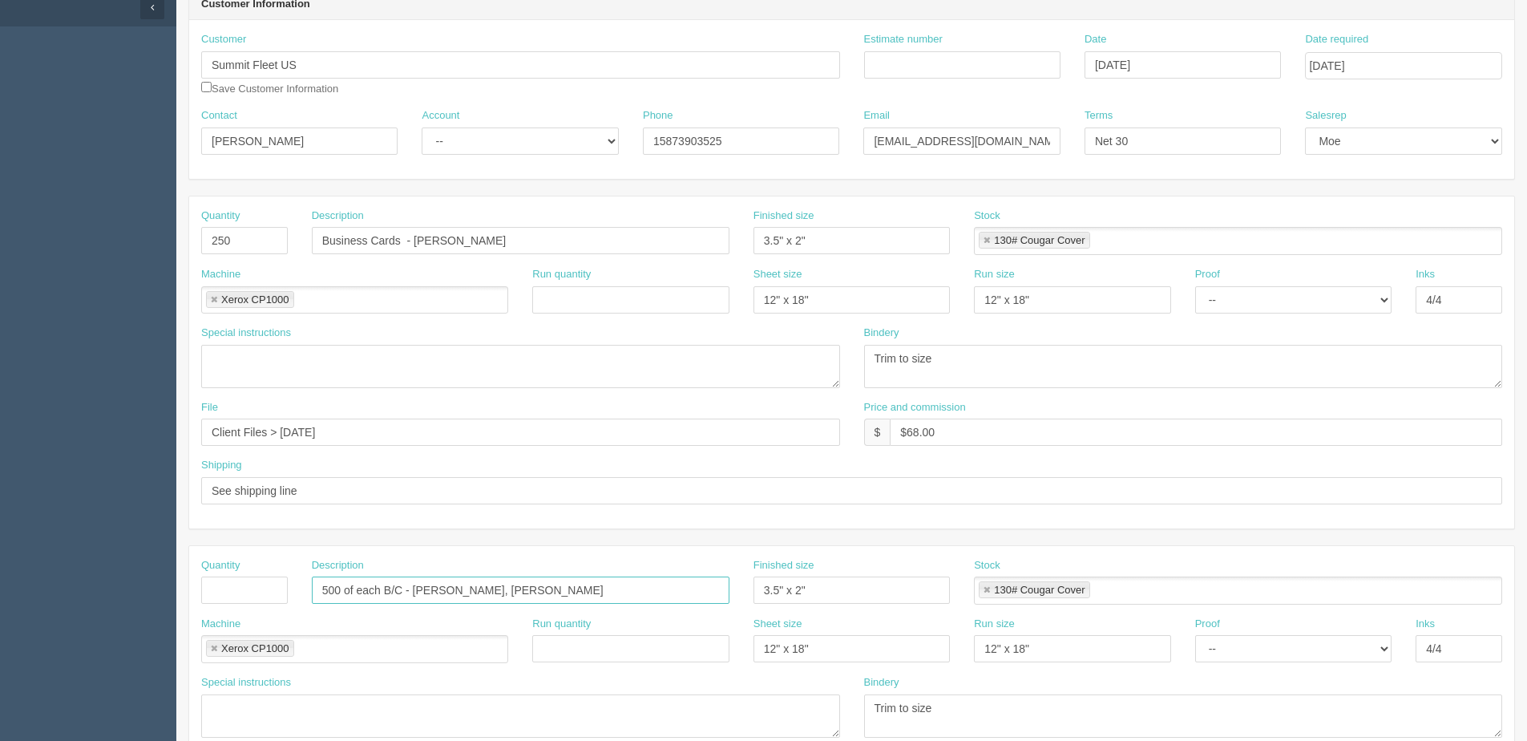
drag, startPoint x: 588, startPoint y: 595, endPoint x: -243, endPoint y: 595, distance: 831.1
click at [0, 595] on html "PrintPing Dan Edit account ( dan@allrush.ca ) Logout Dockets Estimates Customers" at bounding box center [763, 567] width 1527 height 1455
drag, startPoint x: 813, startPoint y: 587, endPoint x: 515, endPoint y: 603, distance: 298.6
click at [515, 603] on div "Quantity Description Finished size Stock 130# Cougar Cover 130# Cougar Cover" at bounding box center [851, 587] width 1325 height 59
click at [990, 588] on link at bounding box center [987, 590] width 10 height 10
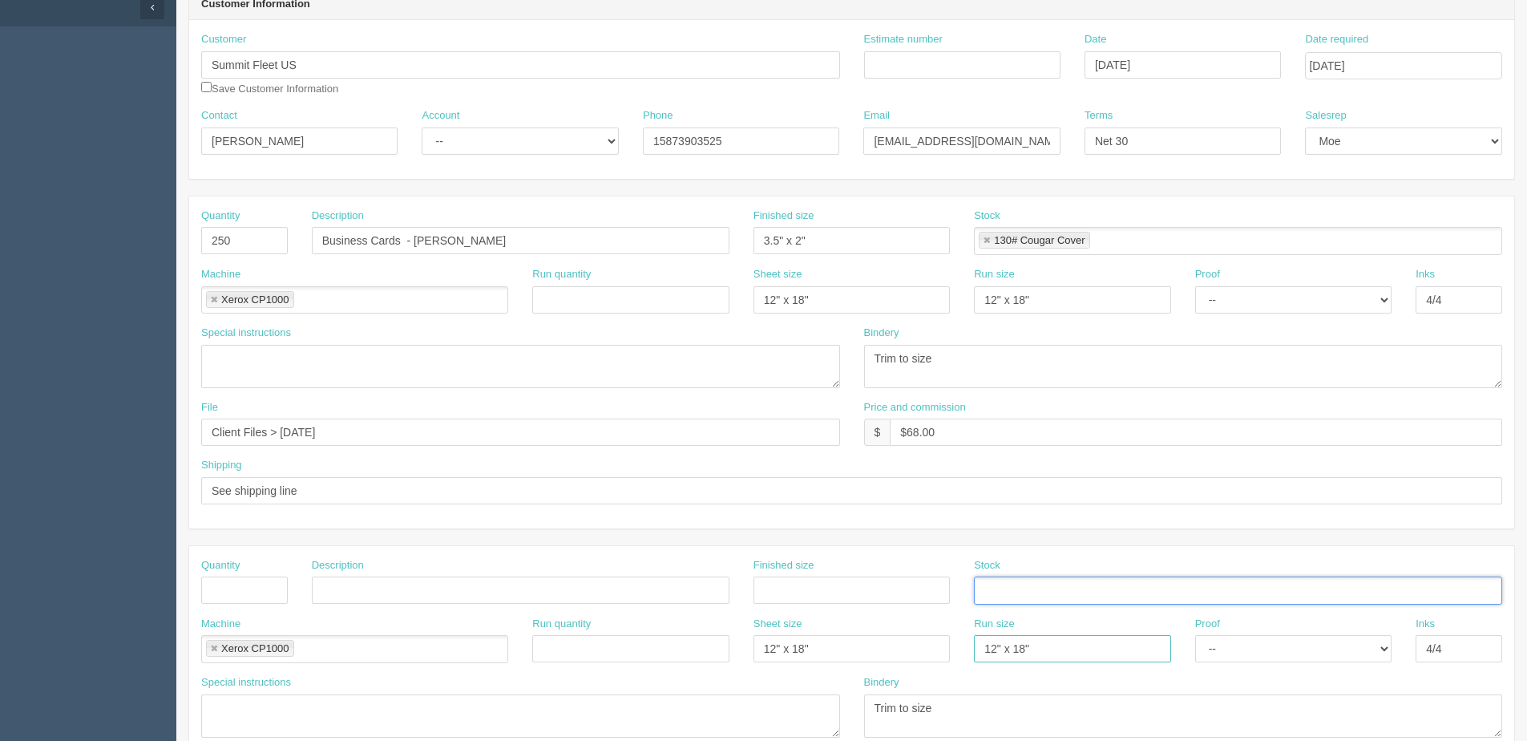
drag, startPoint x: 1052, startPoint y: 656, endPoint x: 876, endPoint y: 665, distance: 176.6
click at [876, 665] on div "Machine Xerox CP1000 Xerox CP1000 Run quantity Sheet size 12" x 18" Run size 12…" at bounding box center [851, 645] width 1325 height 59
drag, startPoint x: 815, startPoint y: 654, endPoint x: 625, endPoint y: 655, distance: 189.9
click at [606, 657] on div "Machine Xerox CP1000 Xerox CP1000 Run quantity Sheet size 12" x 18" Run size Pr…" at bounding box center [851, 645] width 1325 height 59
click at [213, 644] on link at bounding box center [214, 649] width 10 height 10
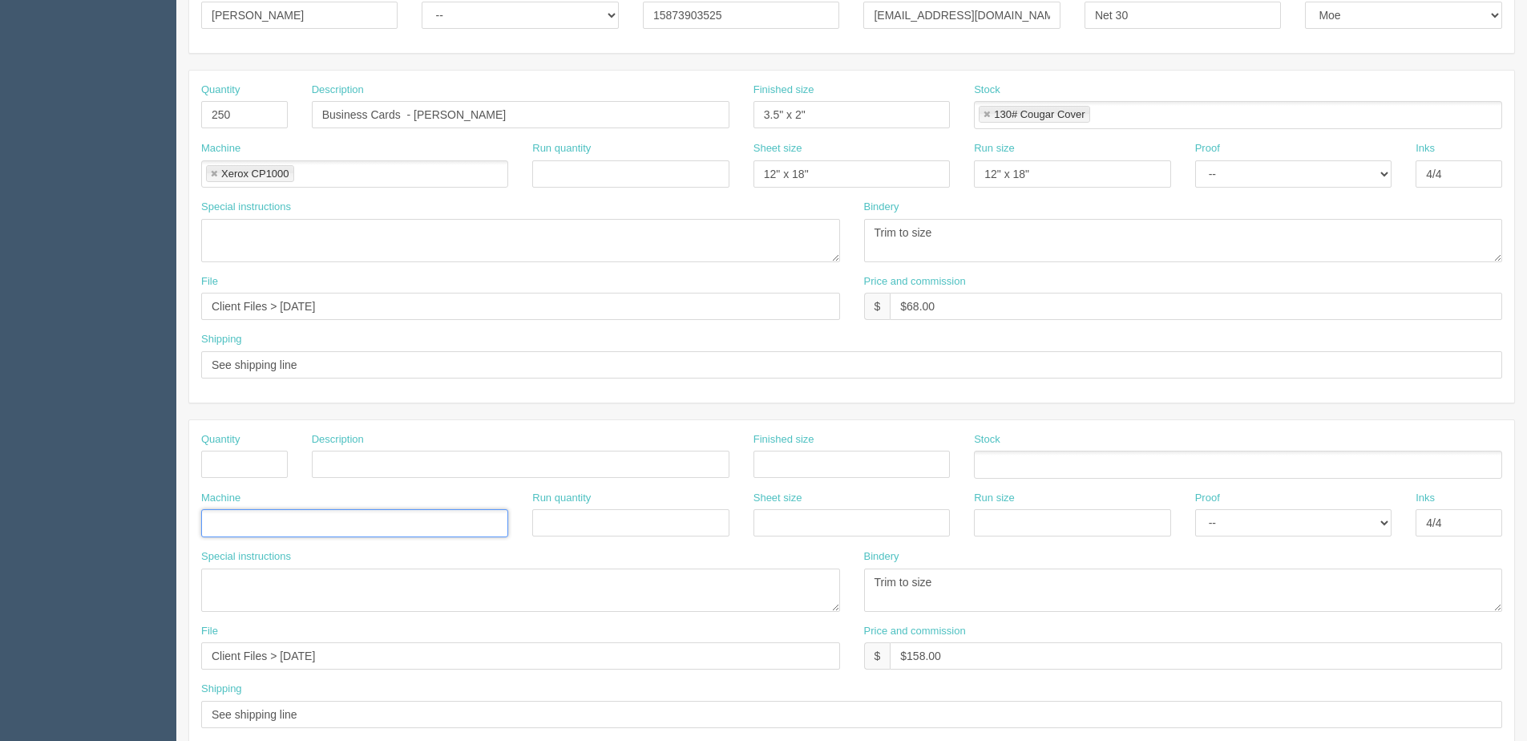
scroll to position [401, 0]
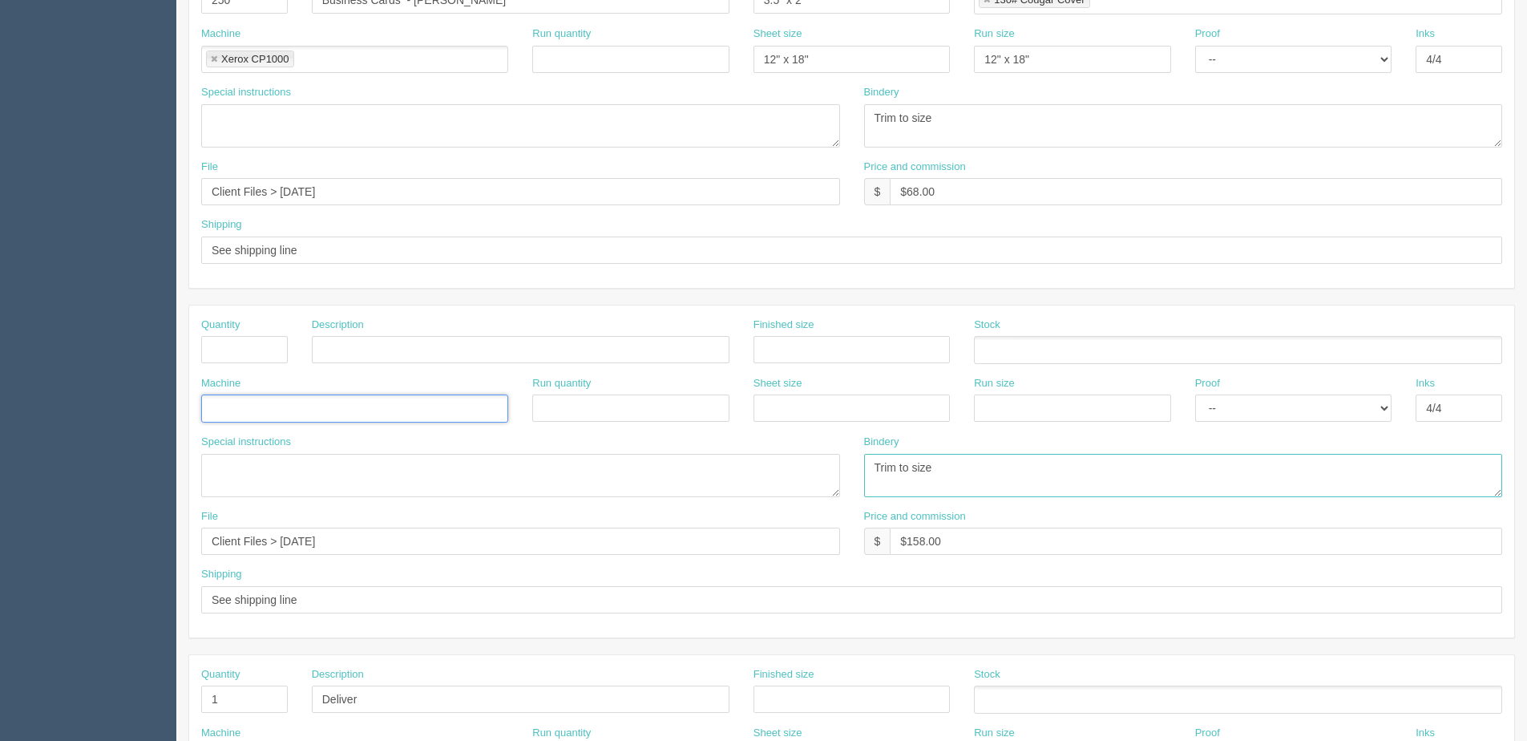
drag, startPoint x: 620, startPoint y: 492, endPoint x: 555, endPoint y: 487, distance: 65.1
click at [555, 492] on div "Special instructions Bindery Trim to size" at bounding box center [851, 471] width 1325 height 75
drag, startPoint x: 1445, startPoint y: 404, endPoint x: 1111, endPoint y: 426, distance: 334.9
click at [1116, 426] on div "Machine Run quantity Sheet size Run size Proof -- Email Hard Copy Inks 4/4" at bounding box center [851, 405] width 1325 height 59
drag, startPoint x: 991, startPoint y: 532, endPoint x: 488, endPoint y: 551, distance: 503.7
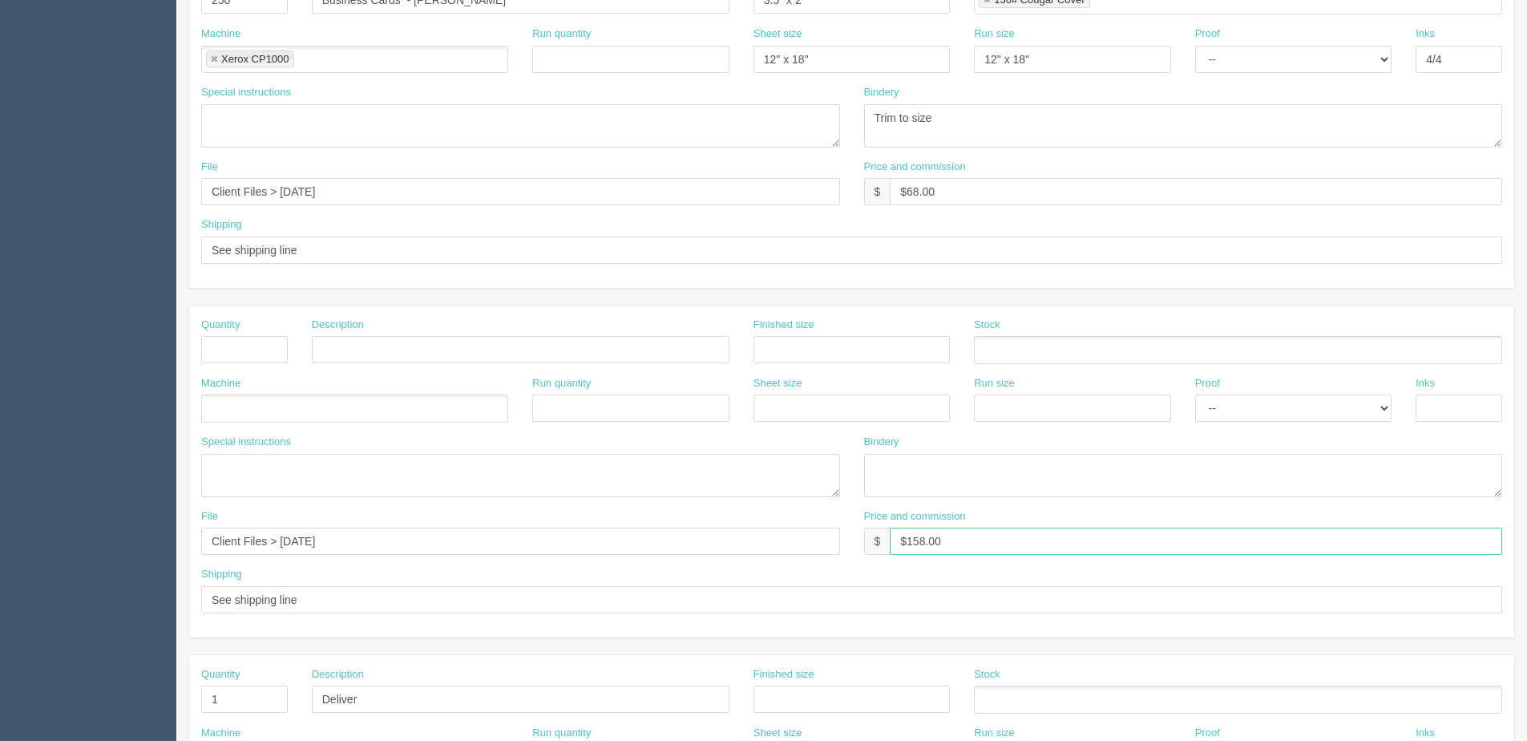
click at [494, 551] on div "File Client Files > Sept 2025 Price and commission $ $158.00" at bounding box center [851, 538] width 1325 height 59
drag, startPoint x: 381, startPoint y: 551, endPoint x: 62, endPoint y: 563, distance: 320.0
click at [62, 563] on section "Dockets Estimates Customers" at bounding box center [763, 346] width 1527 height 1415
drag, startPoint x: 351, startPoint y: 603, endPoint x: -30, endPoint y: 615, distance: 381.7
click at [0, 615] on html "PrintPing Dan Edit account ( dan@allrush.ca ) Logout Dockets Estimates Customers" at bounding box center [763, 326] width 1527 height 1455
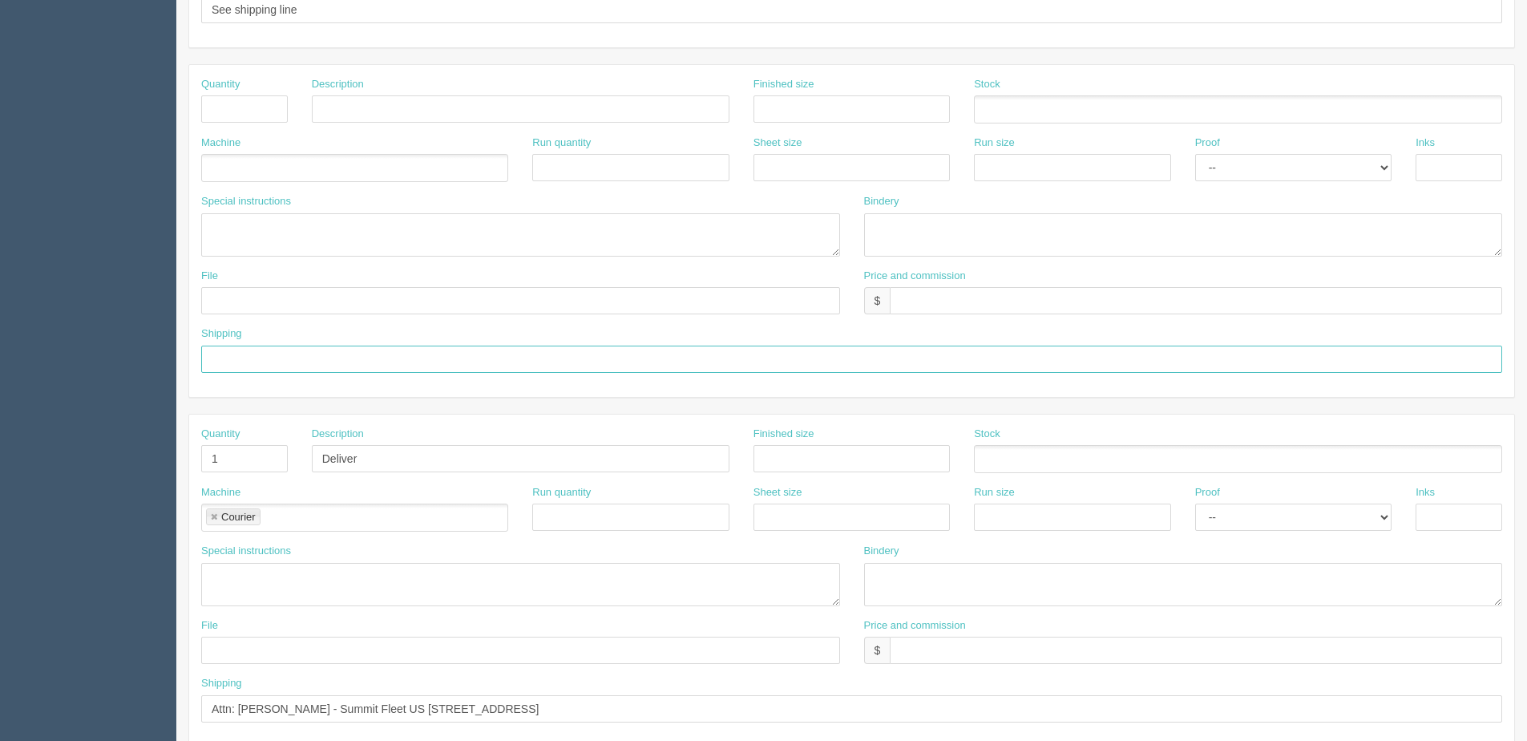
scroll to position [715, 0]
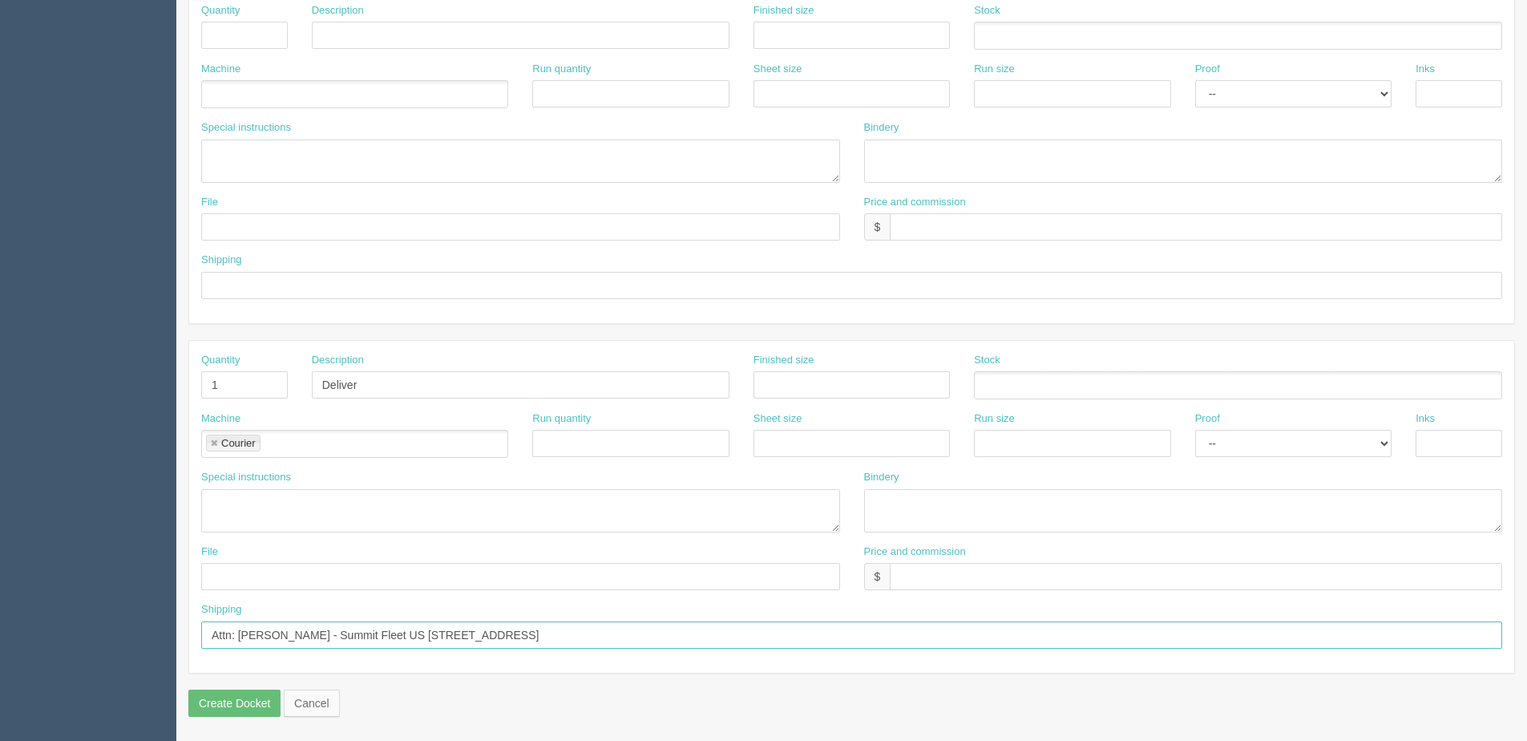
drag, startPoint x: 241, startPoint y: 631, endPoint x: 308, endPoint y: 640, distance: 67.1
click at [308, 640] on input "Attn: Tayler Kramer - Summit Fleet US 2773 S Main St Bountiful, UT, 84010 USA" at bounding box center [851, 634] width 1301 height 27
paste input "Raghi Harbi"
click at [237, 627] on input "Attn: TRaghi Harbi - Summit Fleet US 2773 S Main St Bountiful, UT, 84010 USA" at bounding box center [851, 634] width 1301 height 27
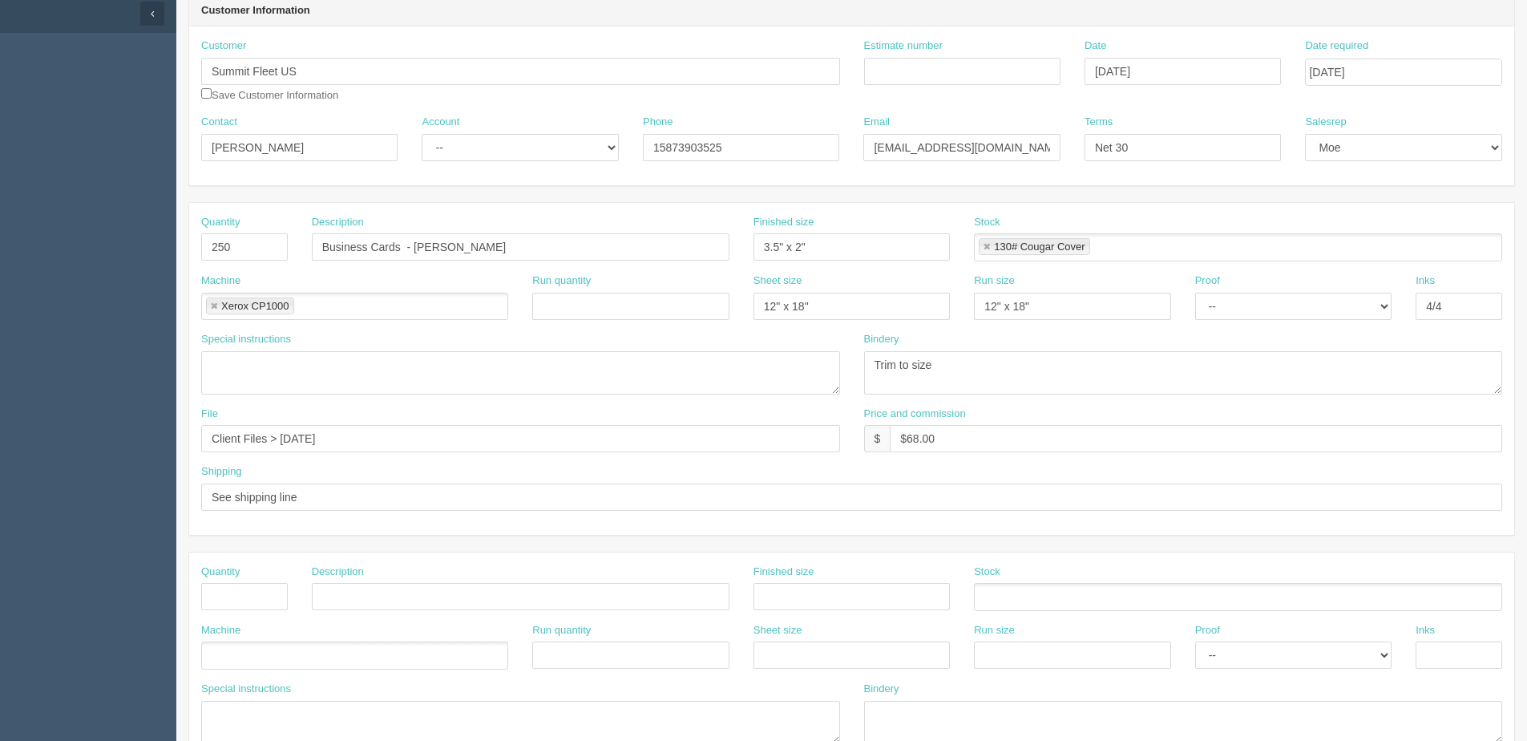
scroll to position [0, 0]
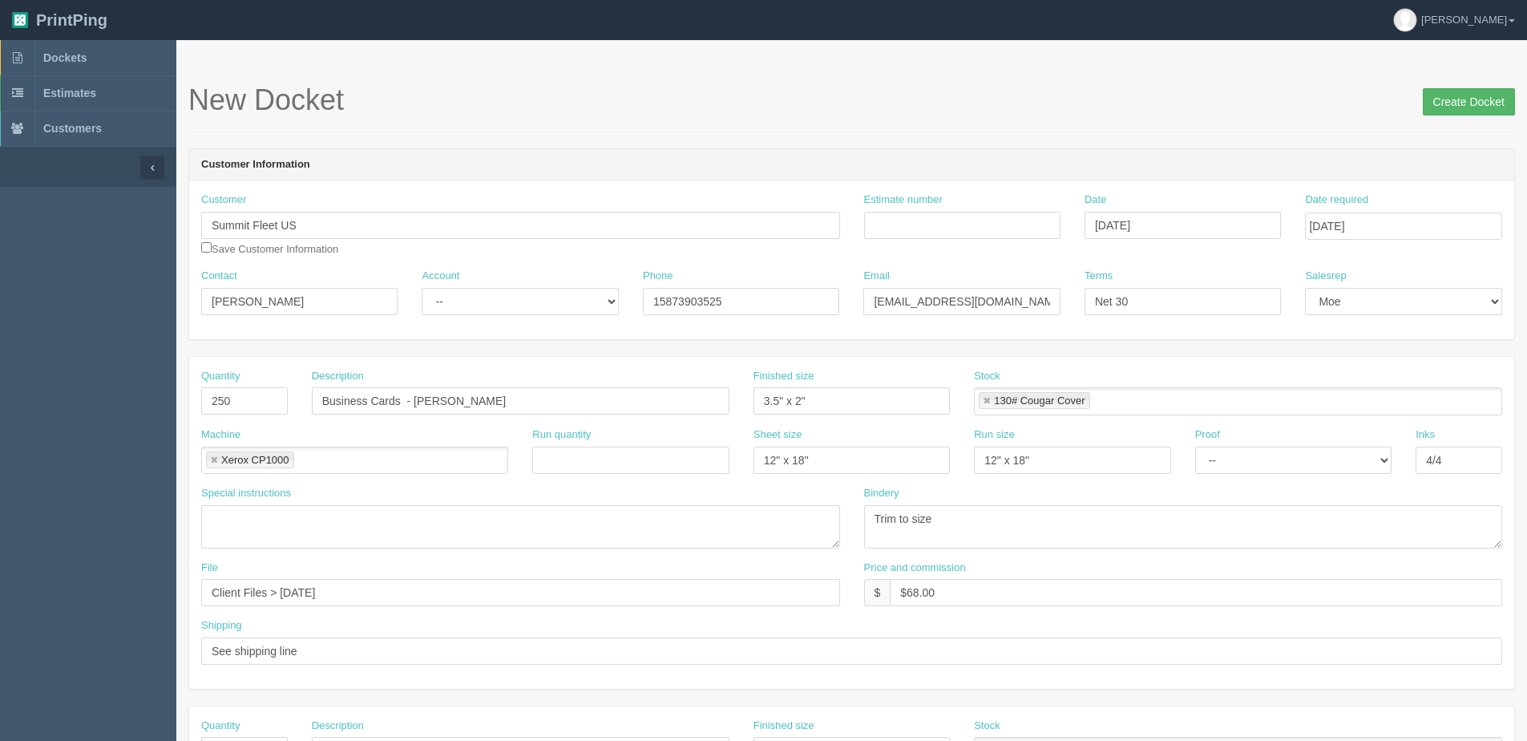
type input "Attn: Raghi Harbi - Summit Fleet US 2773 S Main St Bountiful, UT, 84010 USA"
click at [1451, 92] on input "Create Docket" at bounding box center [1469, 101] width 92 height 27
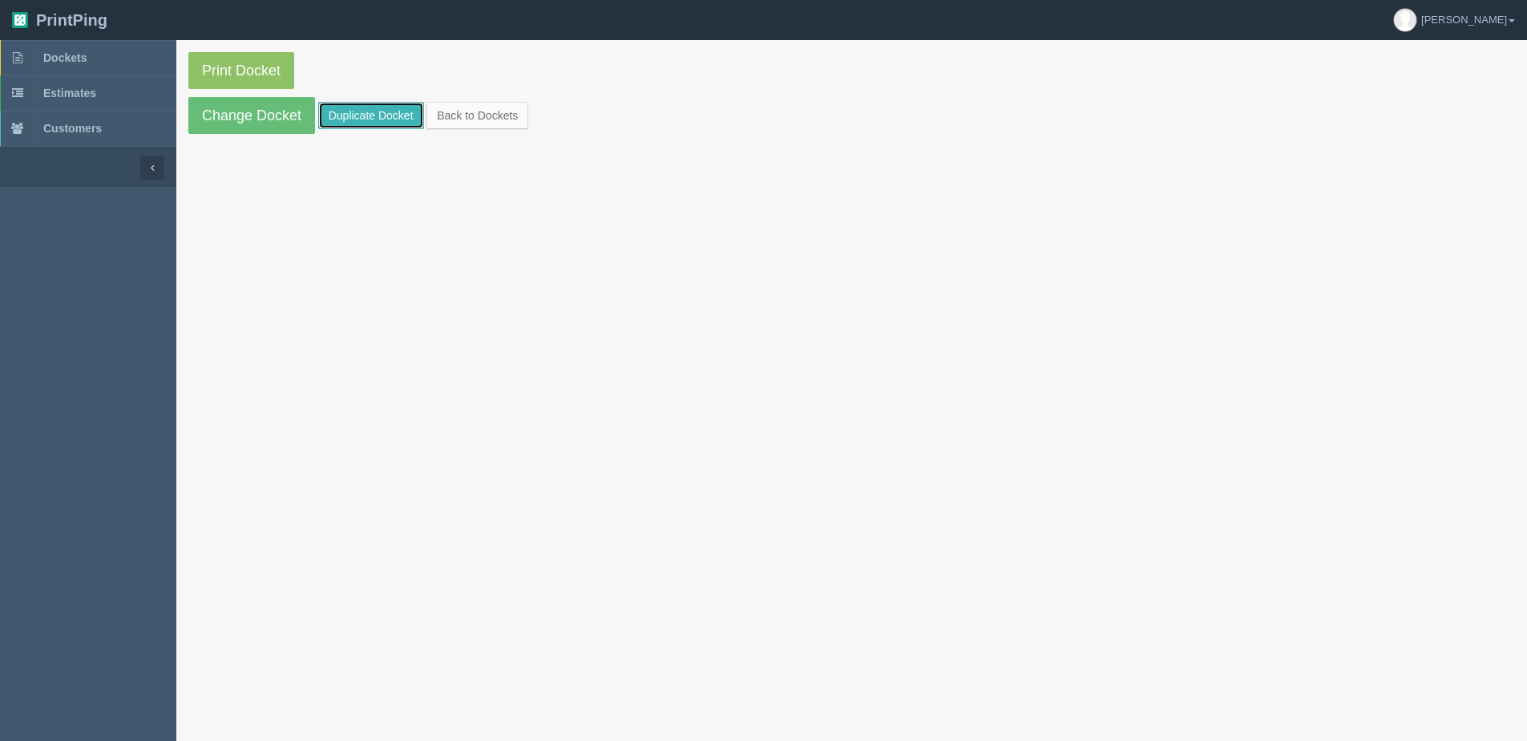
click at [365, 109] on link "Duplicate Docket" at bounding box center [371, 115] width 106 height 27
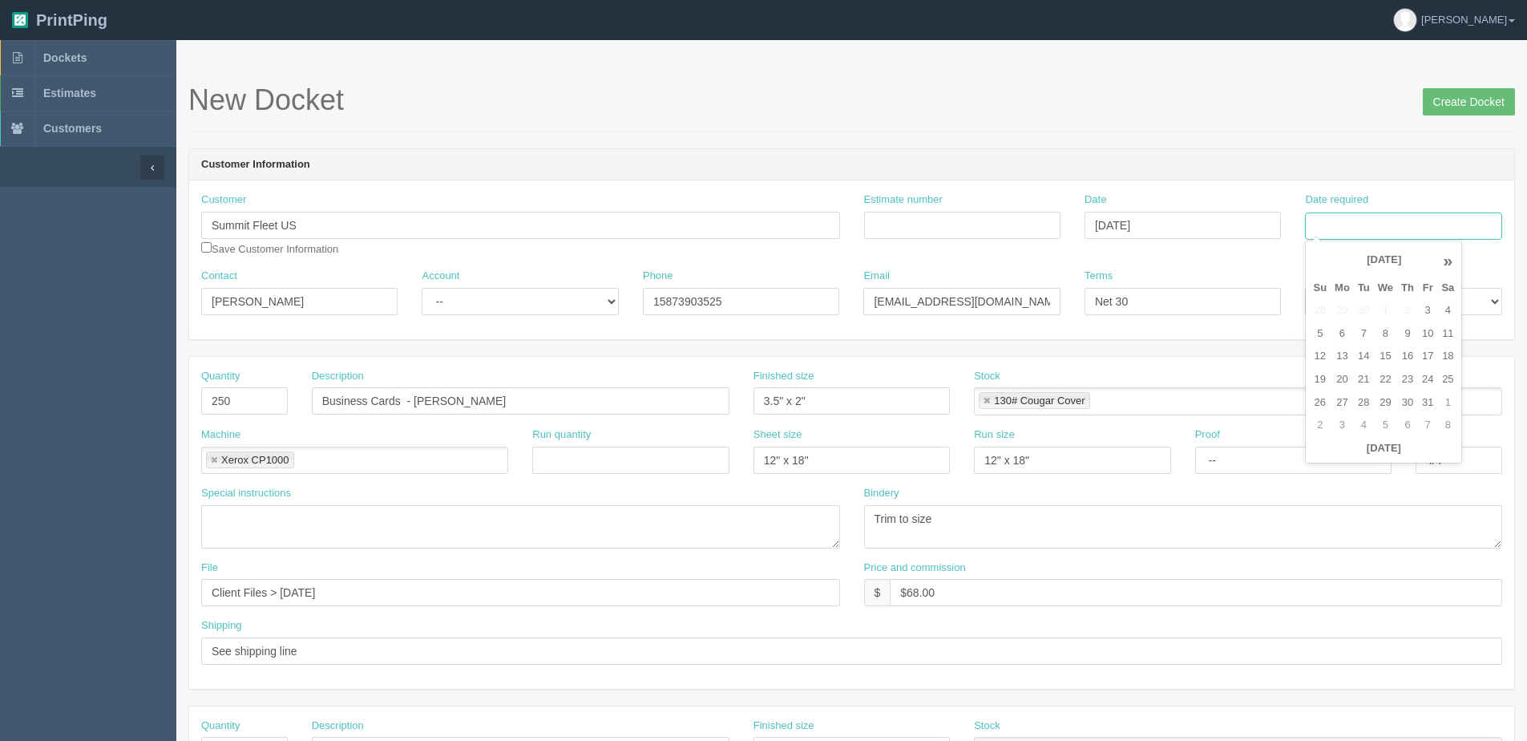
click at [1364, 220] on input "Date required" at bounding box center [1403, 225] width 196 height 27
click at [1354, 455] on th "[DATE]" at bounding box center [1383, 448] width 149 height 23
click at [1422, 343] on td "10" at bounding box center [1427, 333] width 19 height 23
click at [1349, 362] on td "13" at bounding box center [1341, 356] width 23 height 23
type input "[DATE]"
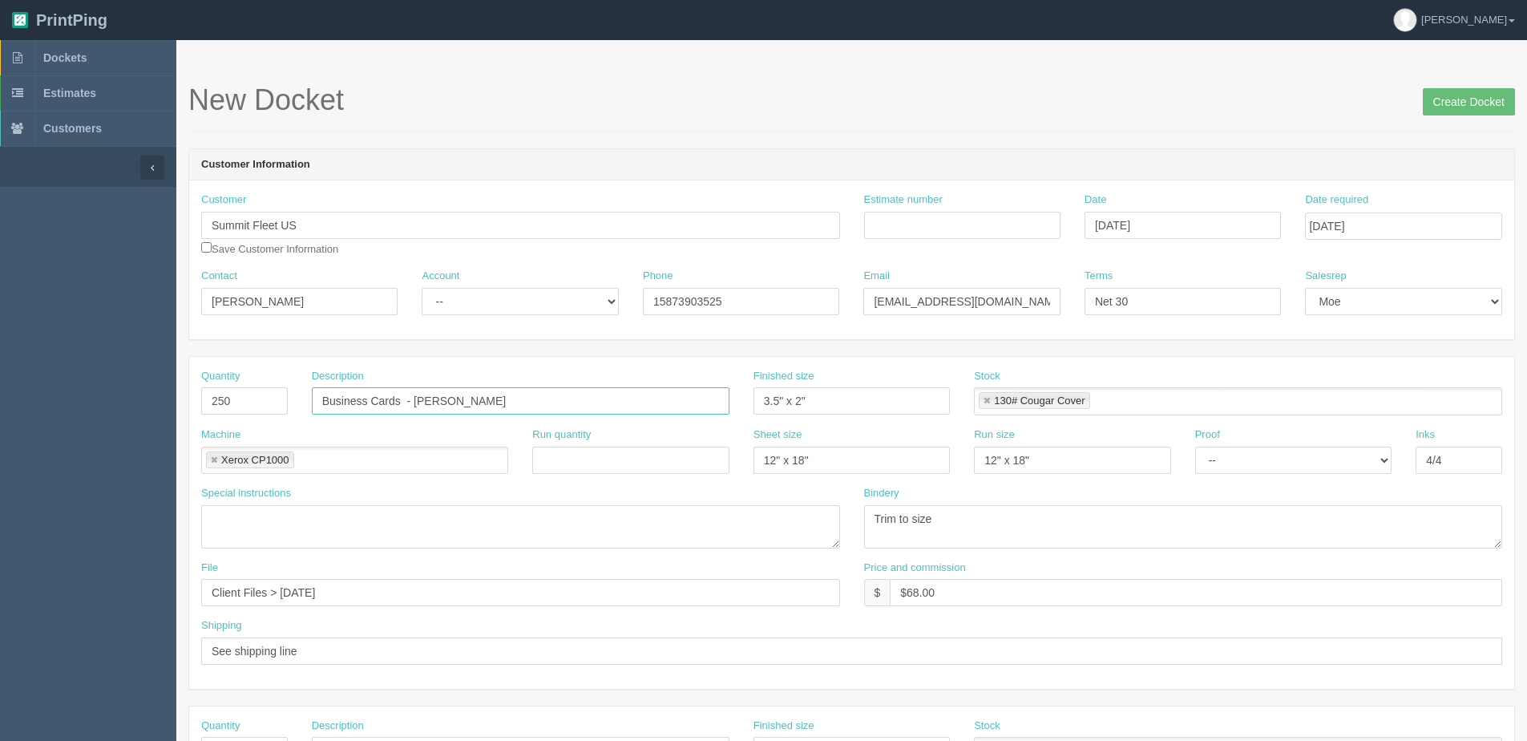
drag, startPoint x: 415, startPoint y: 395, endPoint x: 751, endPoint y: 388, distance: 335.9
click at [741, 391] on div "Quantity 250 Description Business Cards - [PERSON_NAME] Finished size 3.5" x 2"…" at bounding box center [851, 398] width 1325 height 59
paste input "[PERSON_NAME]"
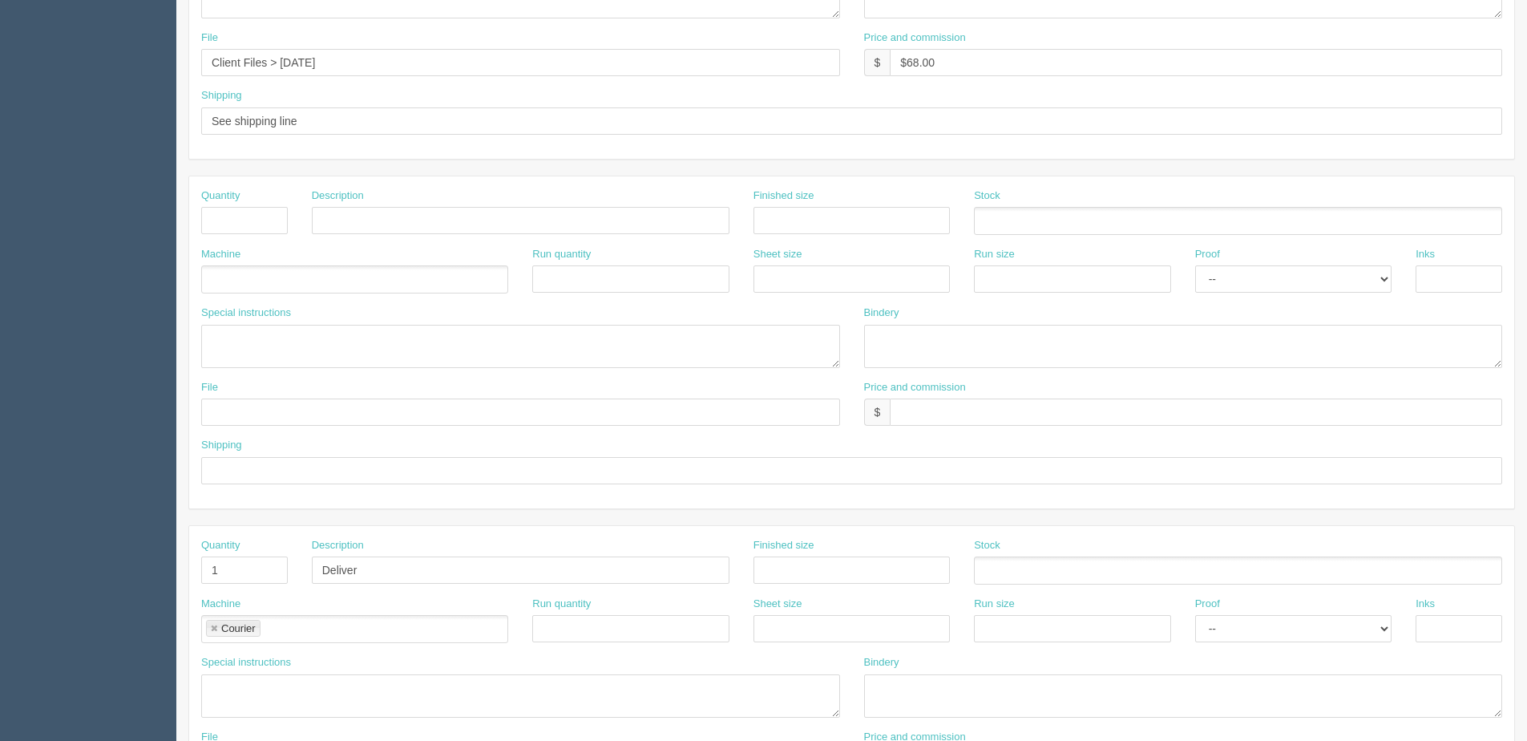
scroll to position [561, 0]
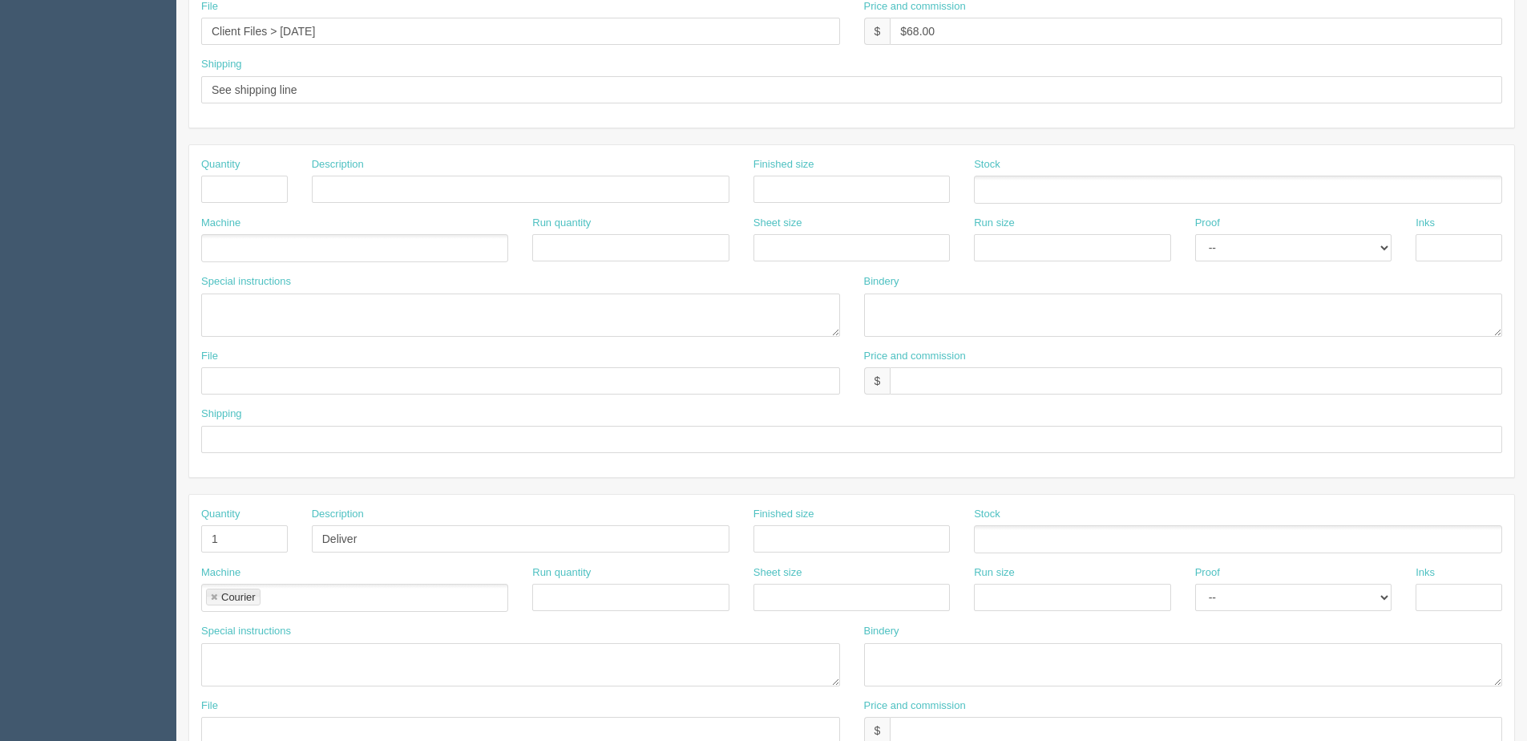
type input "Business Cards - [PERSON_NAME]"
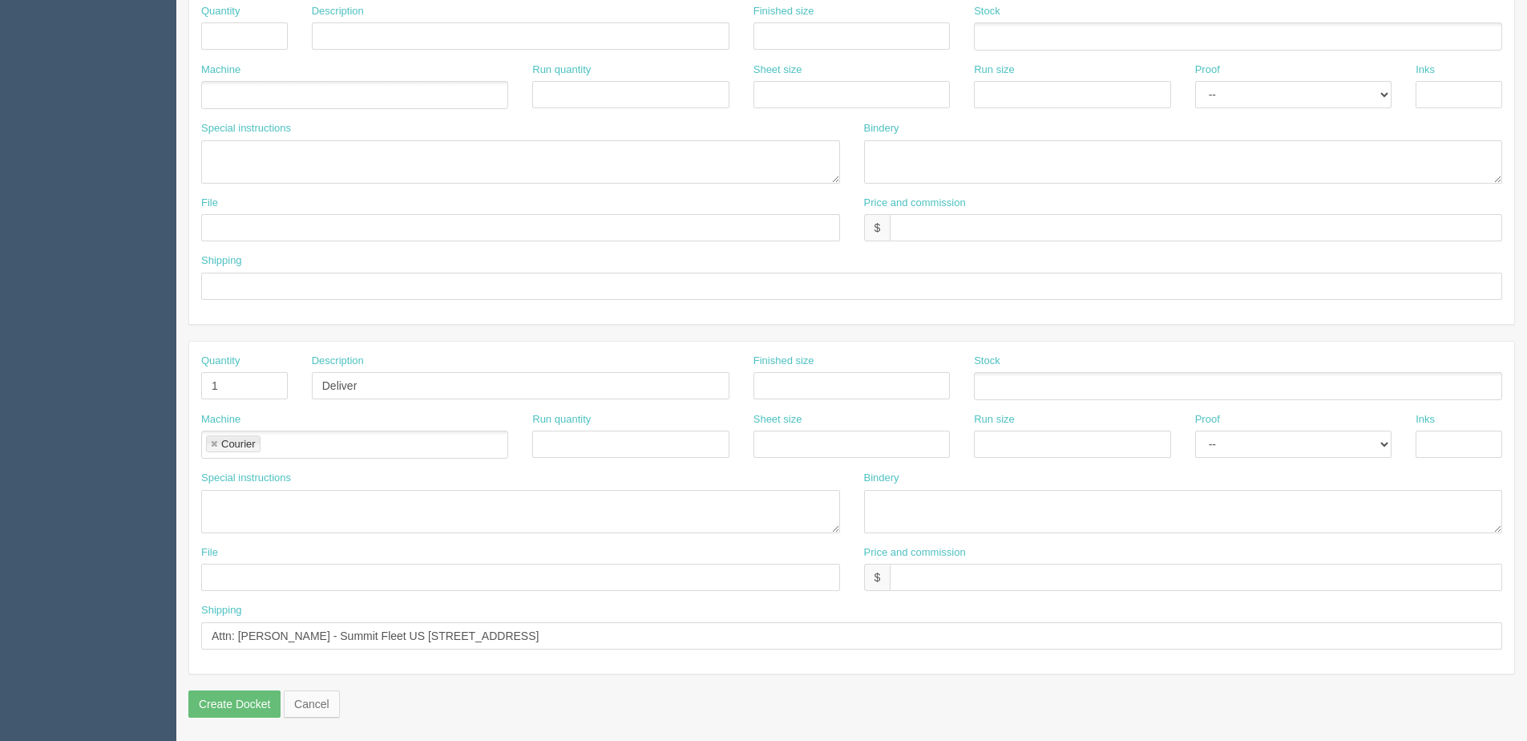
scroll to position [715, 0]
drag, startPoint x: 238, startPoint y: 631, endPoint x: 886, endPoint y: 630, distance: 647.6
click at [886, 630] on input "Attn: [PERSON_NAME] - Summit Fleet US [STREET_ADDRESS]" at bounding box center [851, 634] width 1301 height 27
paste input "[PERSON_NAME] [STREET_ADDRESS]"
click at [309, 635] on input "Attn: [PERSON_NAME] [STREET_ADDRESS]" at bounding box center [851, 634] width 1301 height 27
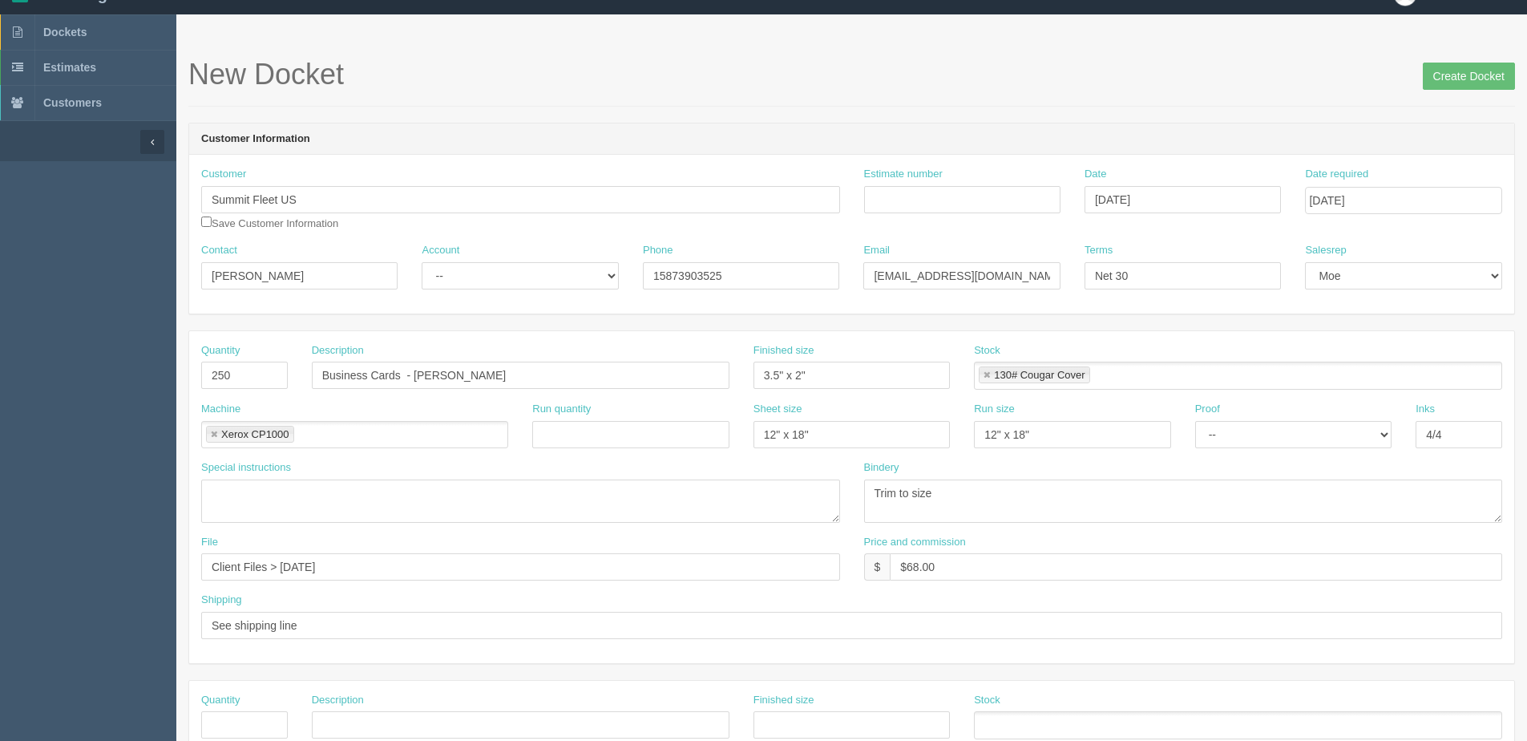
scroll to position [0, 0]
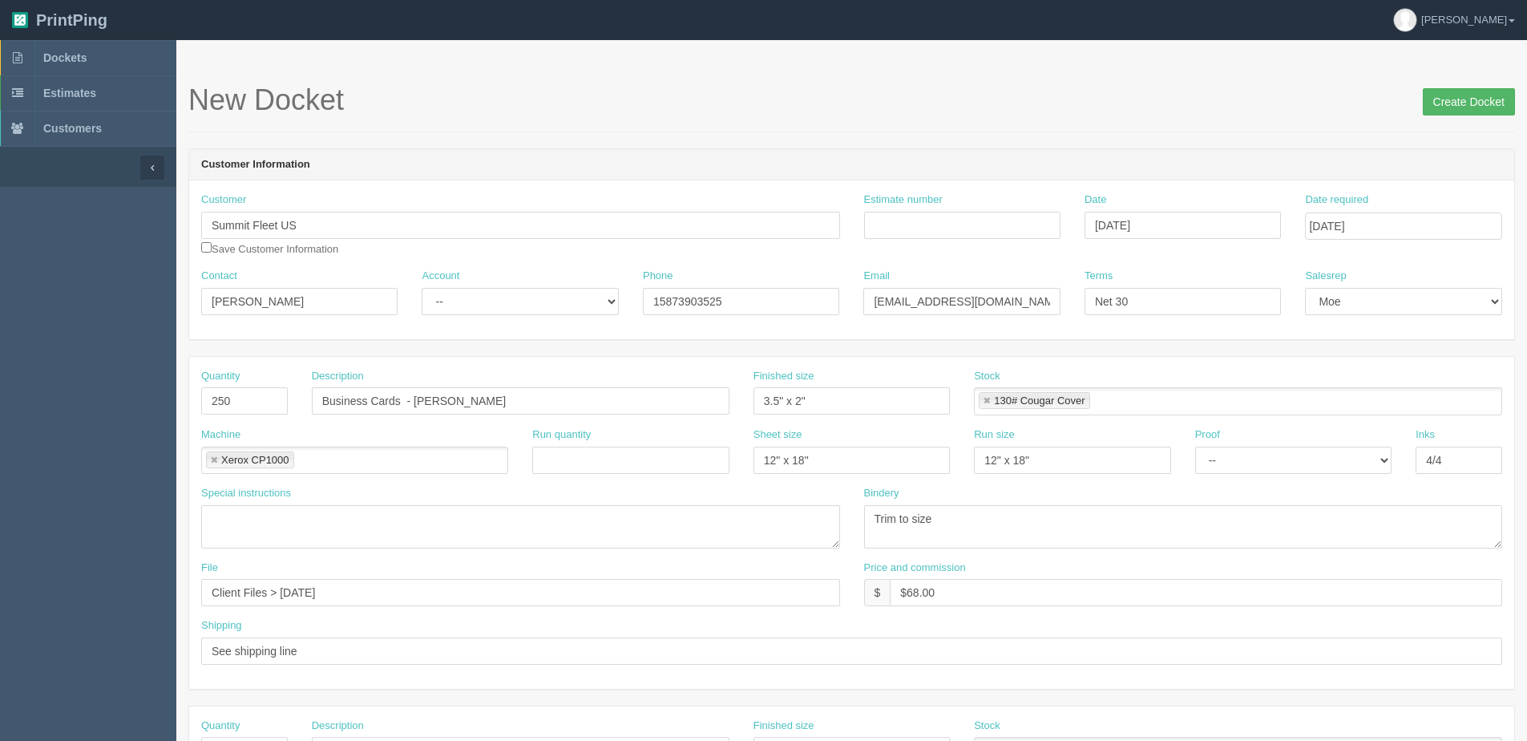
type input "Attn: [PERSON_NAME] - [STREET_ADDRESS]"
click at [1499, 99] on input "Create Docket" at bounding box center [1469, 101] width 92 height 27
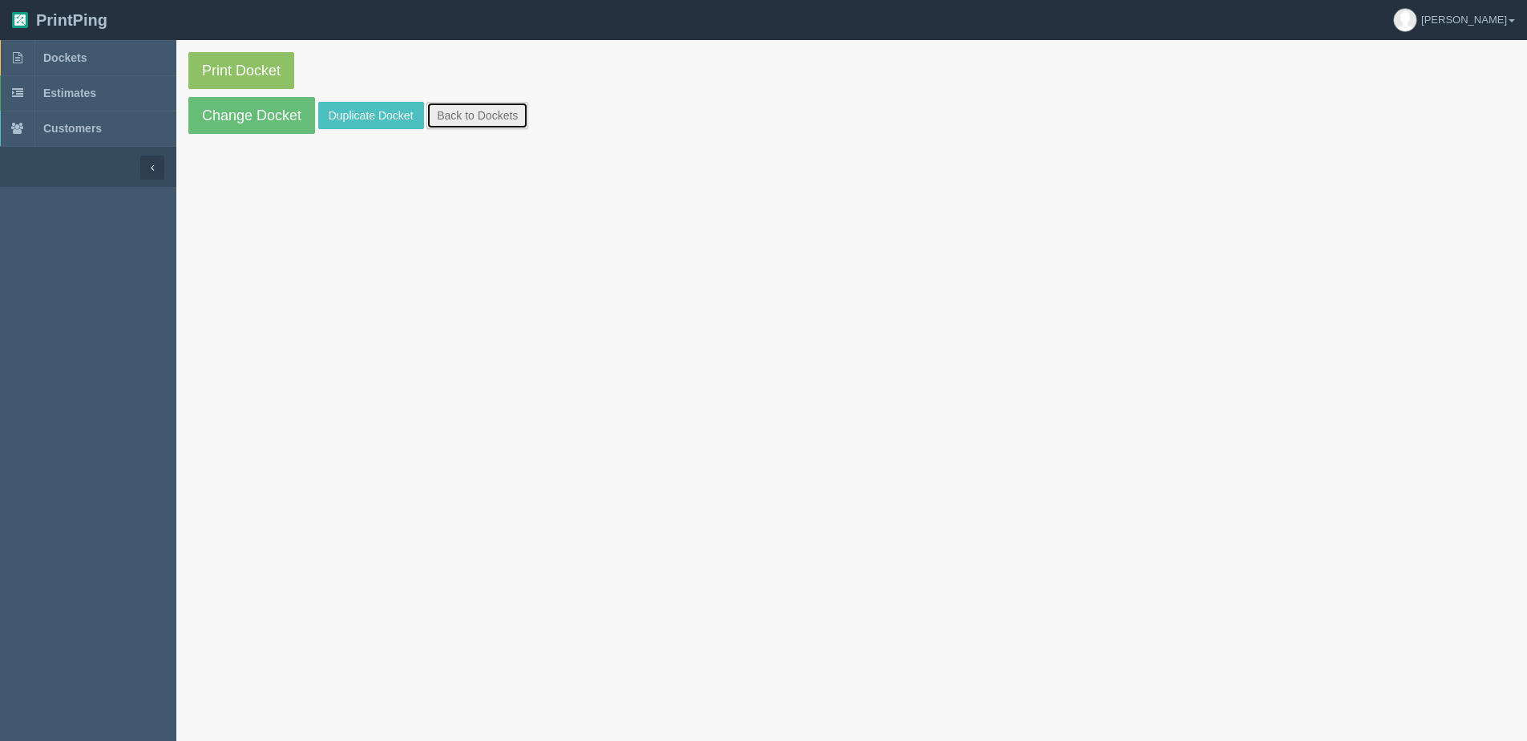
drag, startPoint x: 518, startPoint y: 108, endPoint x: 505, endPoint y: 100, distance: 15.1
click at [518, 108] on link "Back to Dockets" at bounding box center [477, 115] width 102 height 27
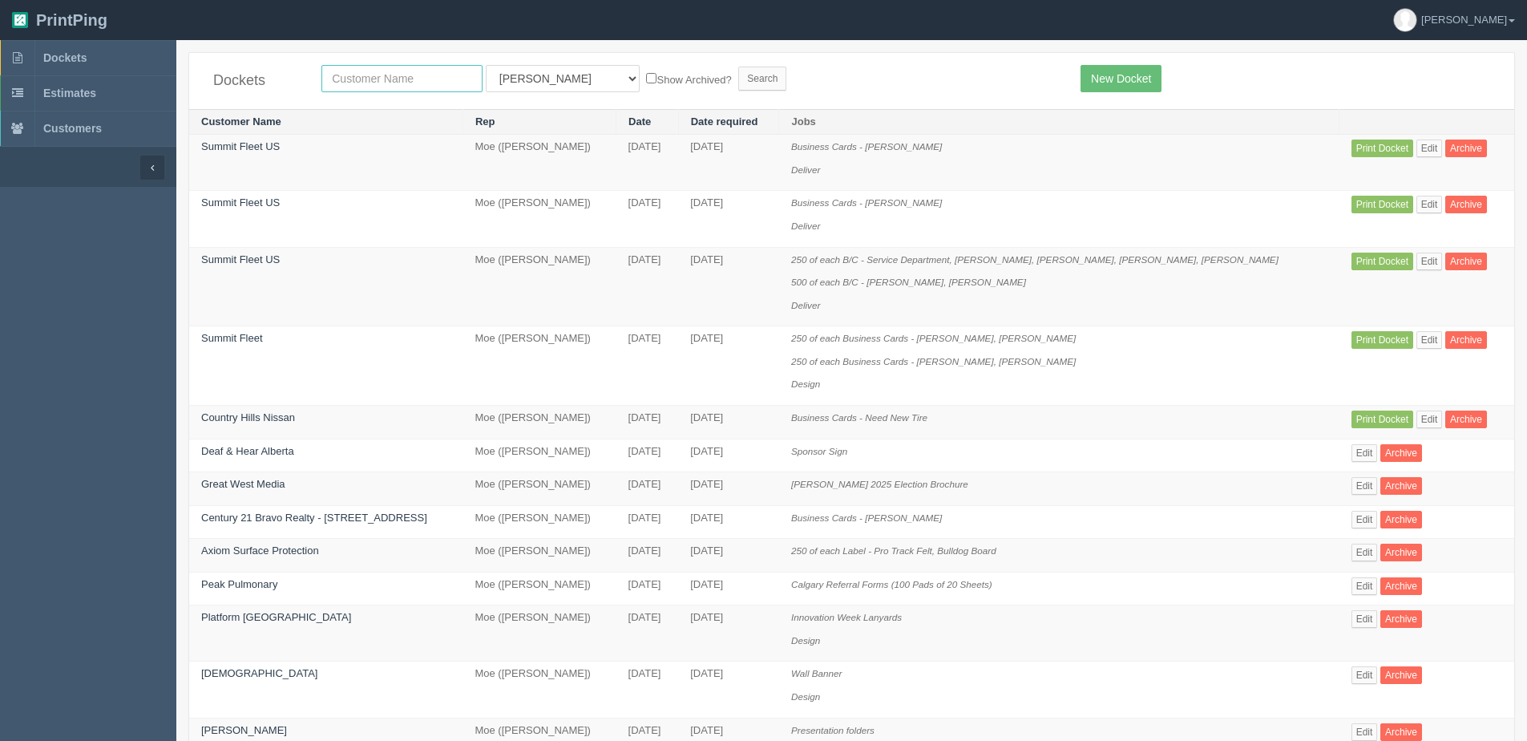
click at [394, 68] on input "text" at bounding box center [401, 78] width 161 height 27
type input "cmp"
click at [738, 67] on input "Search" at bounding box center [762, 79] width 48 height 24
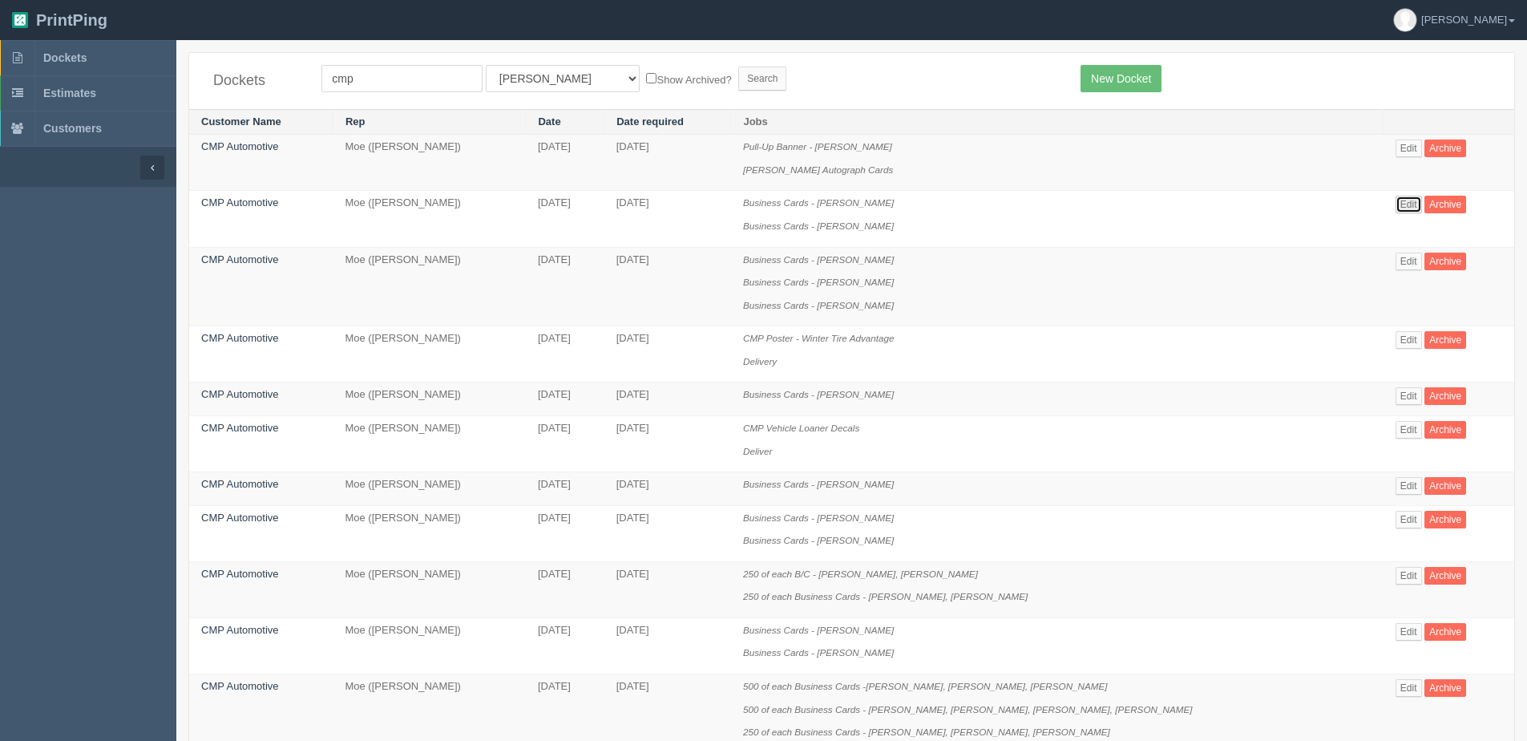
click at [1395, 198] on link "Edit" at bounding box center [1408, 205] width 26 height 18
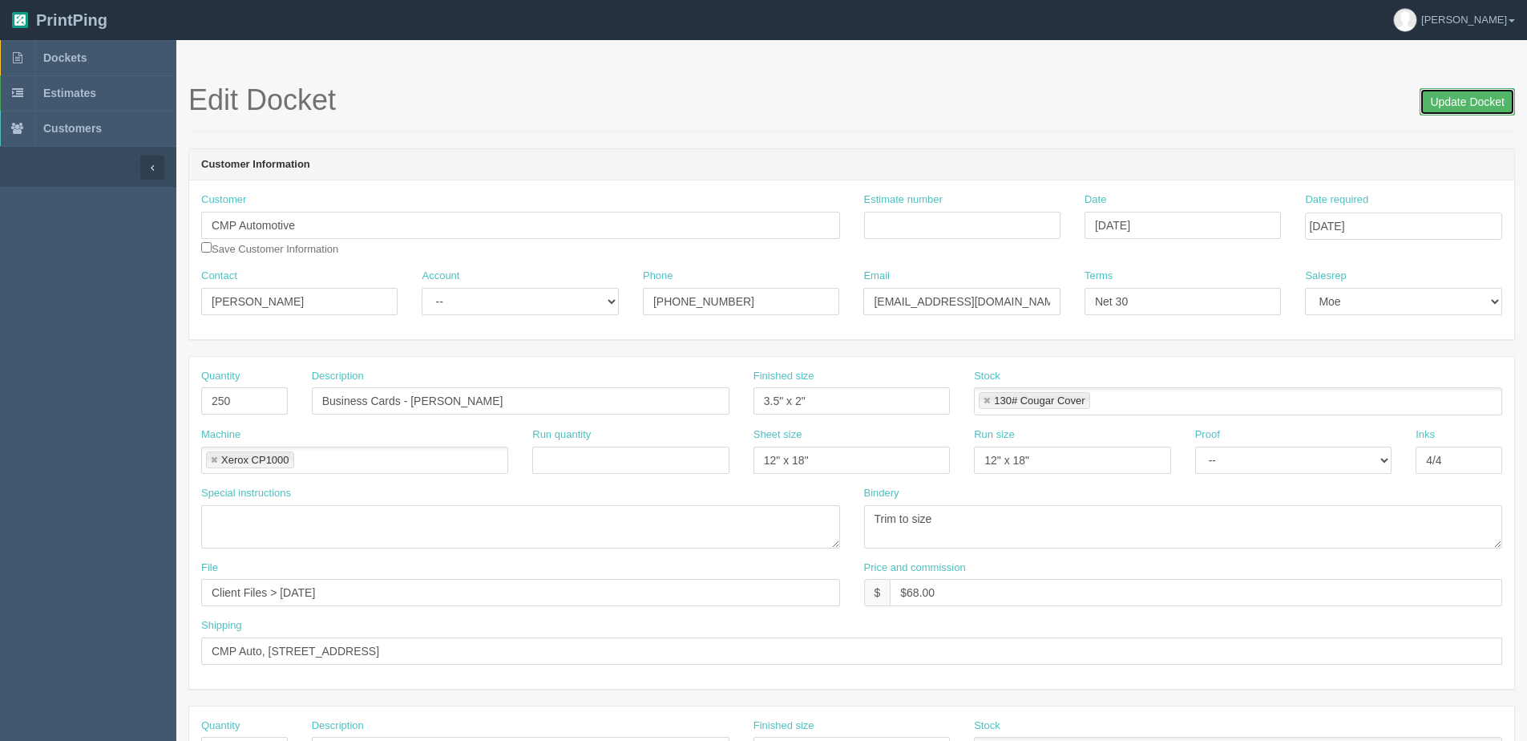
drag, startPoint x: 1458, startPoint y: 98, endPoint x: 1370, endPoint y: 98, distance: 88.2
click at [1450, 98] on input "Update Docket" at bounding box center [1466, 101] width 95 height 27
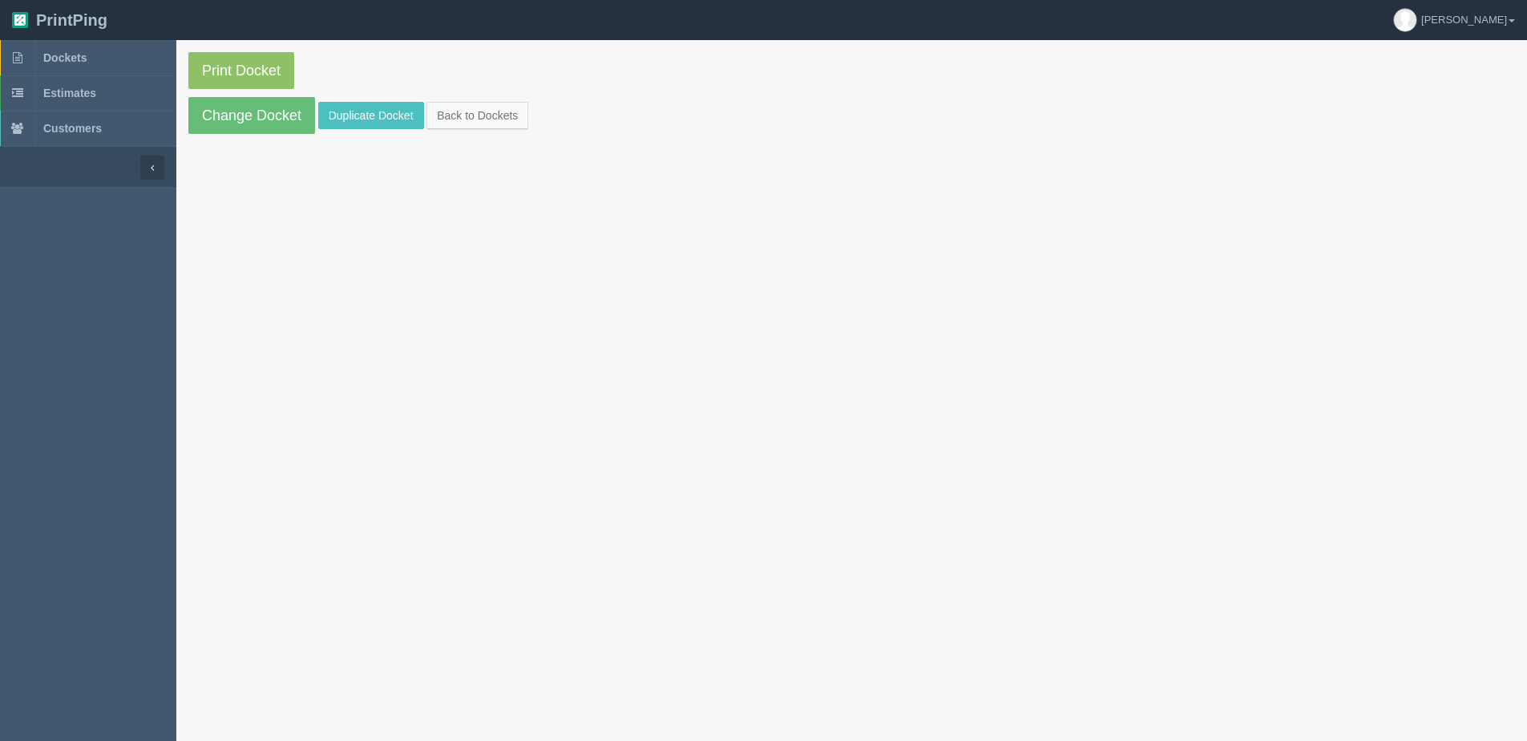
click at [357, 101] on section "Print Docket Change Docket Duplicate Docket Back to Dockets" at bounding box center [851, 93] width 1350 height 106
click at [385, 123] on link "Duplicate Docket" at bounding box center [371, 115] width 106 height 27
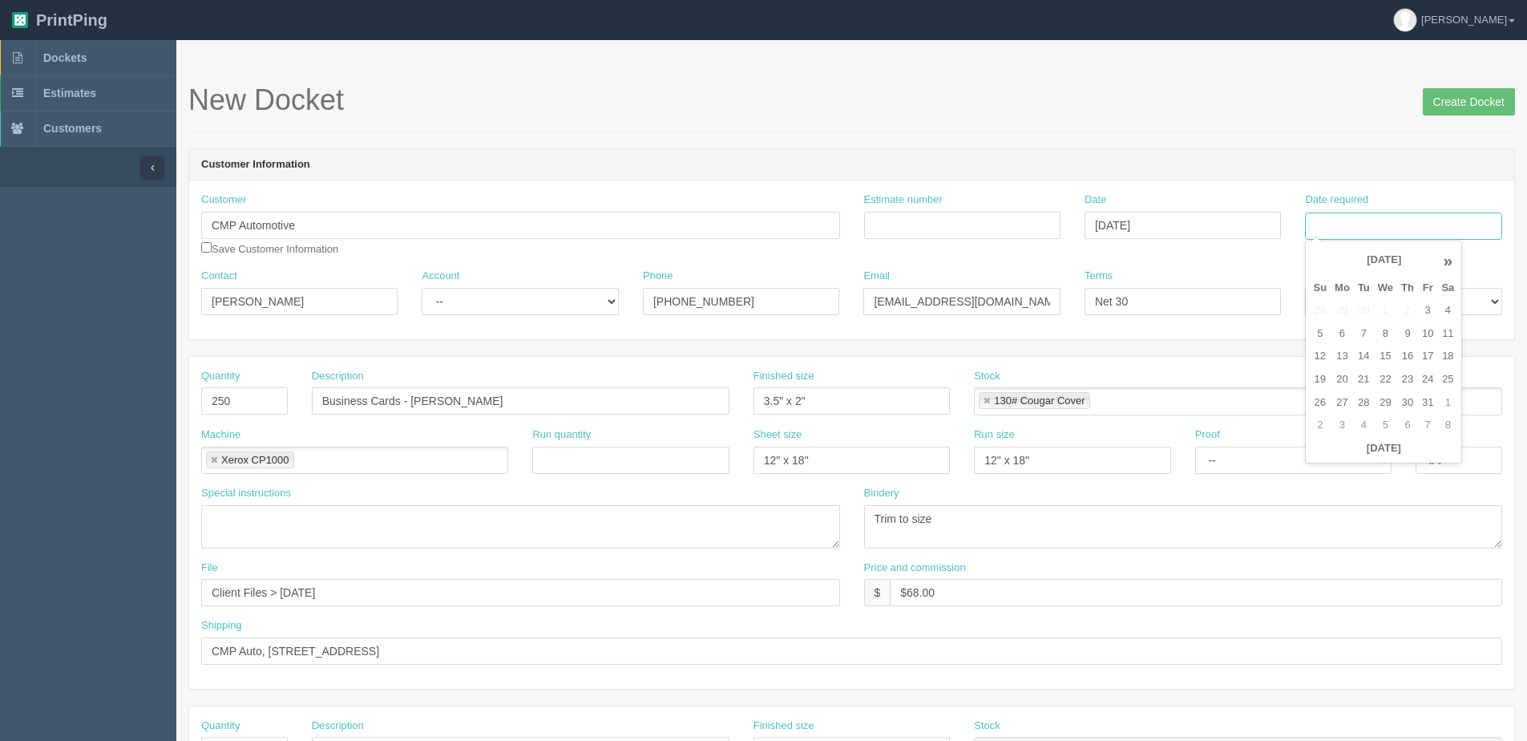
click at [1370, 224] on input "Date required" at bounding box center [1403, 225] width 196 height 27
click at [1387, 458] on th "[DATE]" at bounding box center [1383, 448] width 149 height 23
click at [1348, 356] on td "13" at bounding box center [1341, 356] width 23 height 23
type input "[DATE]"
drag, startPoint x: 417, startPoint y: 403, endPoint x: 777, endPoint y: 375, distance: 361.7
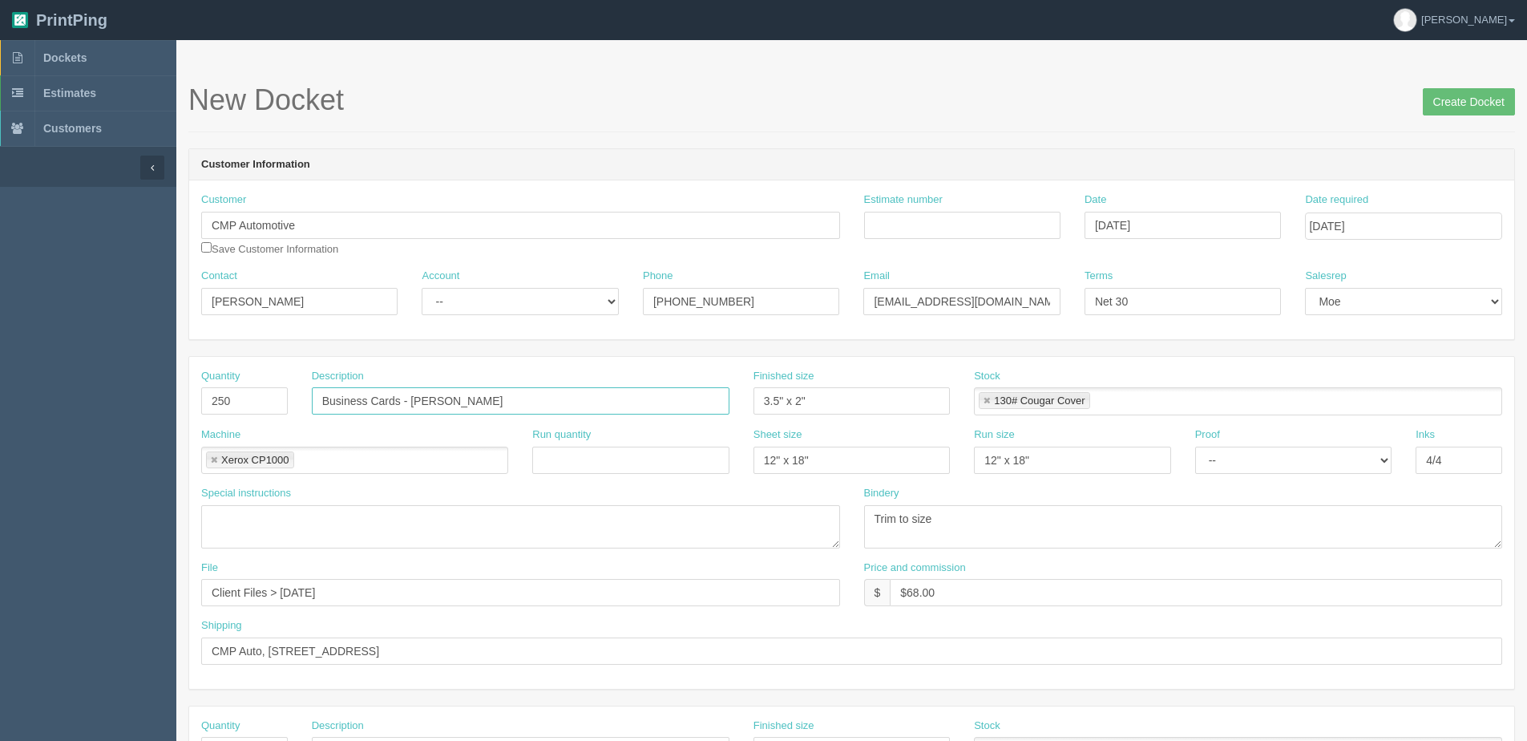
click at [773, 375] on div "Quantity 250 Description Business Cards - [PERSON_NAME] Finished size 3.5" x 2"…" at bounding box center [851, 398] width 1325 height 59
type input "Business Cards - [PERSON_NAME]"
drag, startPoint x: 281, startPoint y: 599, endPoint x: 652, endPoint y: 540, distance: 376.4
click at [599, 549] on div "Quantity 250 Description Business Cards - [PERSON_NAME] Finished size 3.5" x 2"…" at bounding box center [851, 523] width 1325 height 332
type input "Client Files > October 2025"
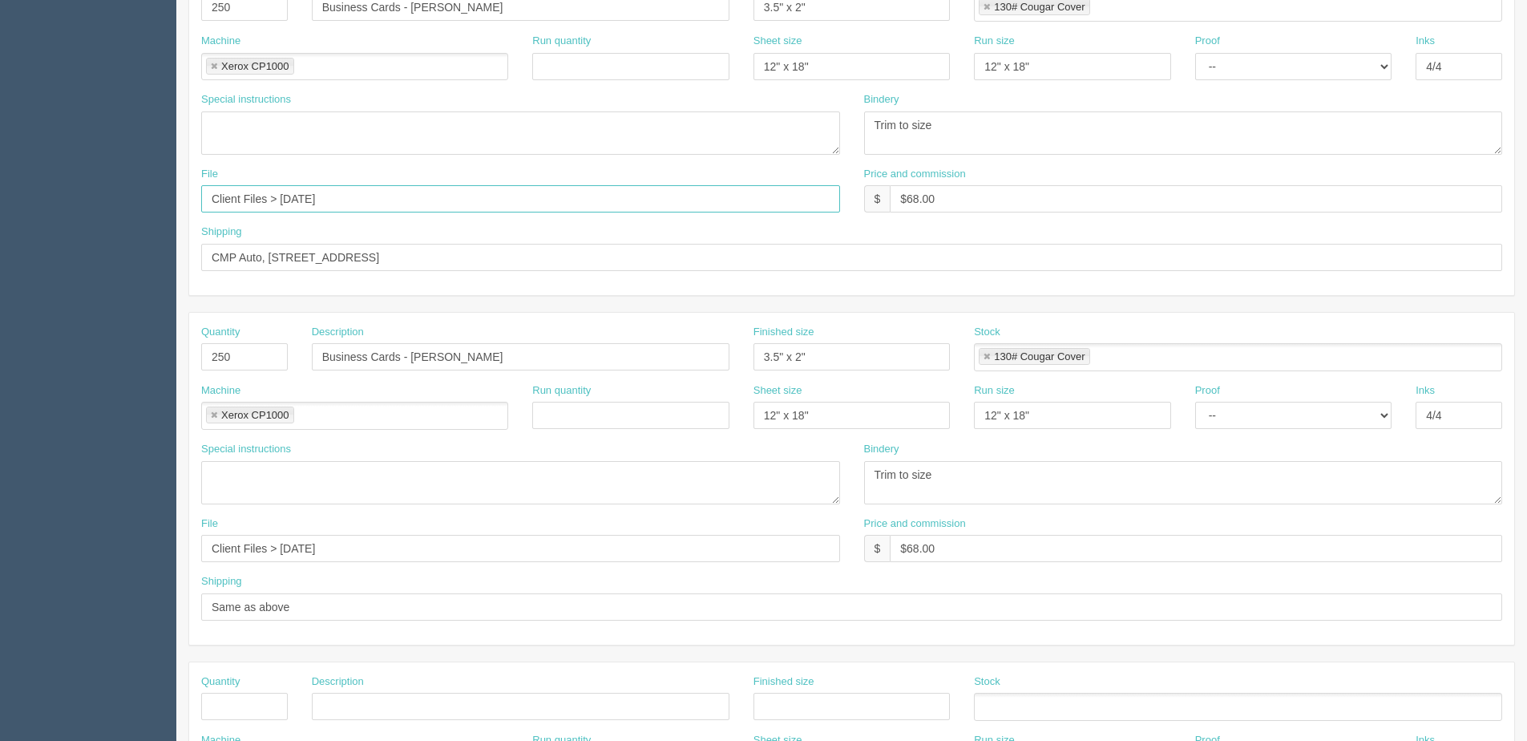
scroll to position [401, 0]
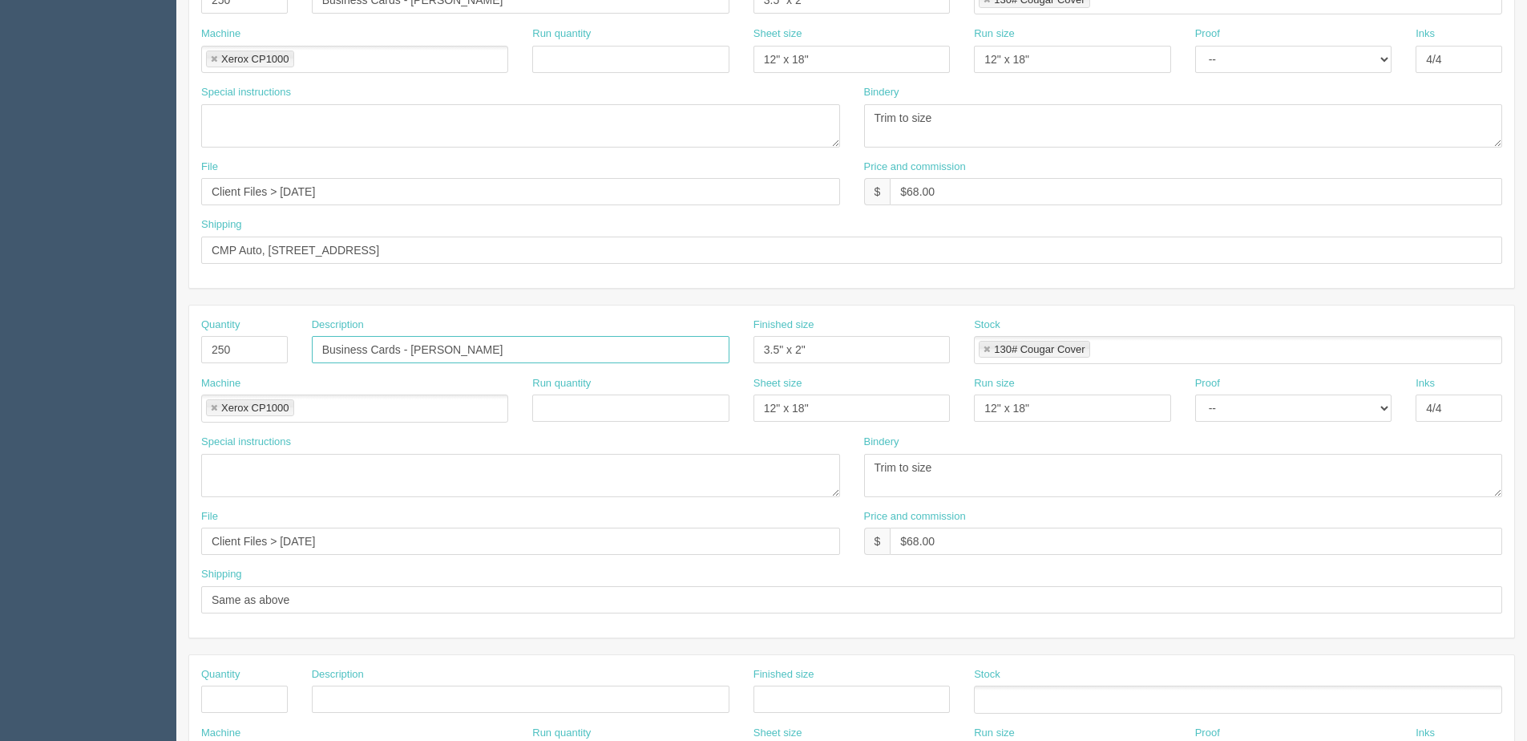
drag, startPoint x: 413, startPoint y: 345, endPoint x: 965, endPoint y: 282, distance: 555.7
click at [826, 295] on div "Quantity 250 Description Business Cards - Devan Patel Finished size 3.5" x 2" S…" at bounding box center [851, 471] width 1326 height 1032
type input "Business Cards - Raj Dhadda"
drag, startPoint x: 192, startPoint y: 203, endPoint x: -160, endPoint y: 203, distance: 351.8
click at [0, 203] on html "PrintPing [PERSON_NAME] Edit account ( [PERSON_NAME][EMAIL_ADDRESS][DOMAIN_NAME…" at bounding box center [763, 326] width 1527 height 1455
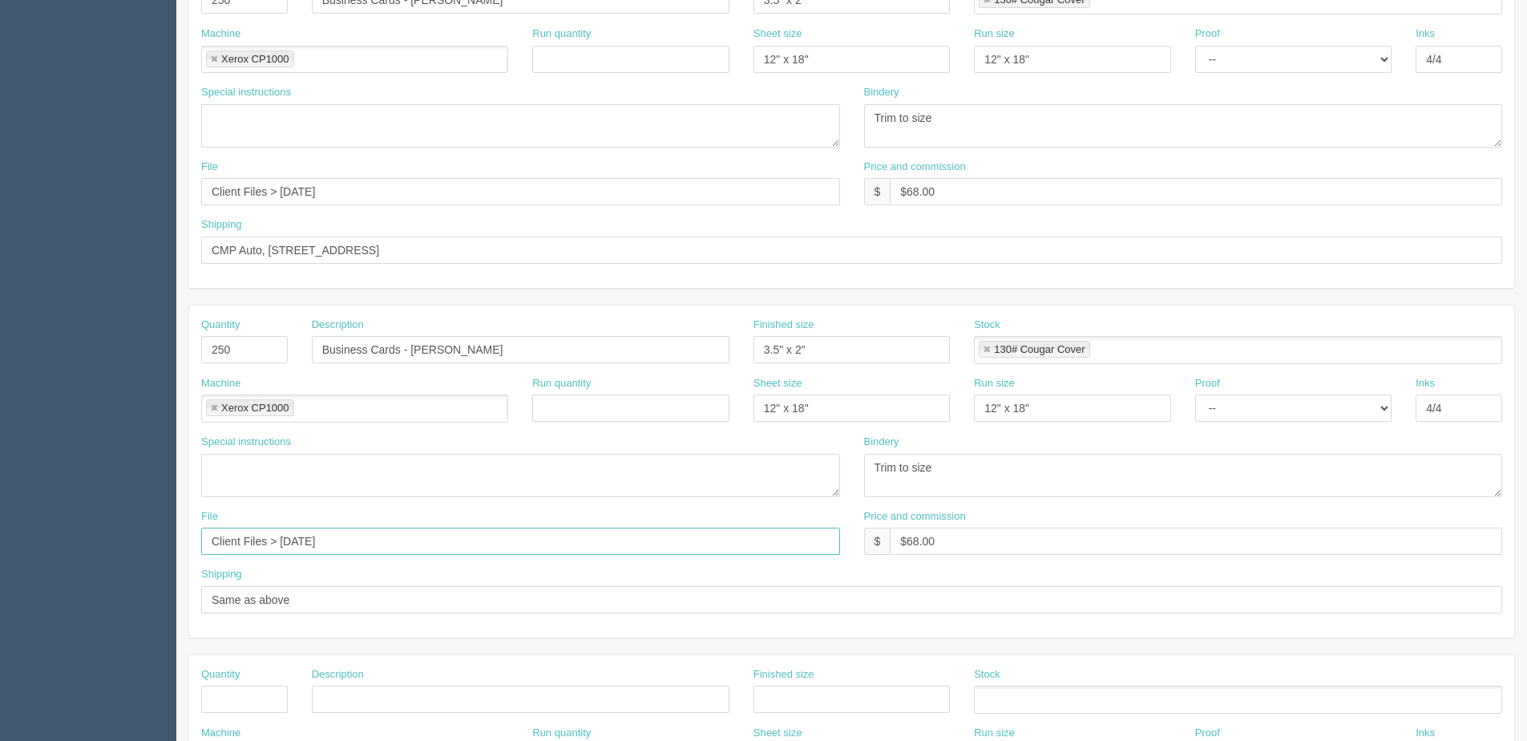
drag, startPoint x: 365, startPoint y: 548, endPoint x: 95, endPoint y: 498, distance: 275.4
click at [0, 547] on html "PrintPing [PERSON_NAME] Edit account ( [PERSON_NAME][EMAIL_ADDRESS][DOMAIN_NAME…" at bounding box center [763, 326] width 1527 height 1455
paste input "October"
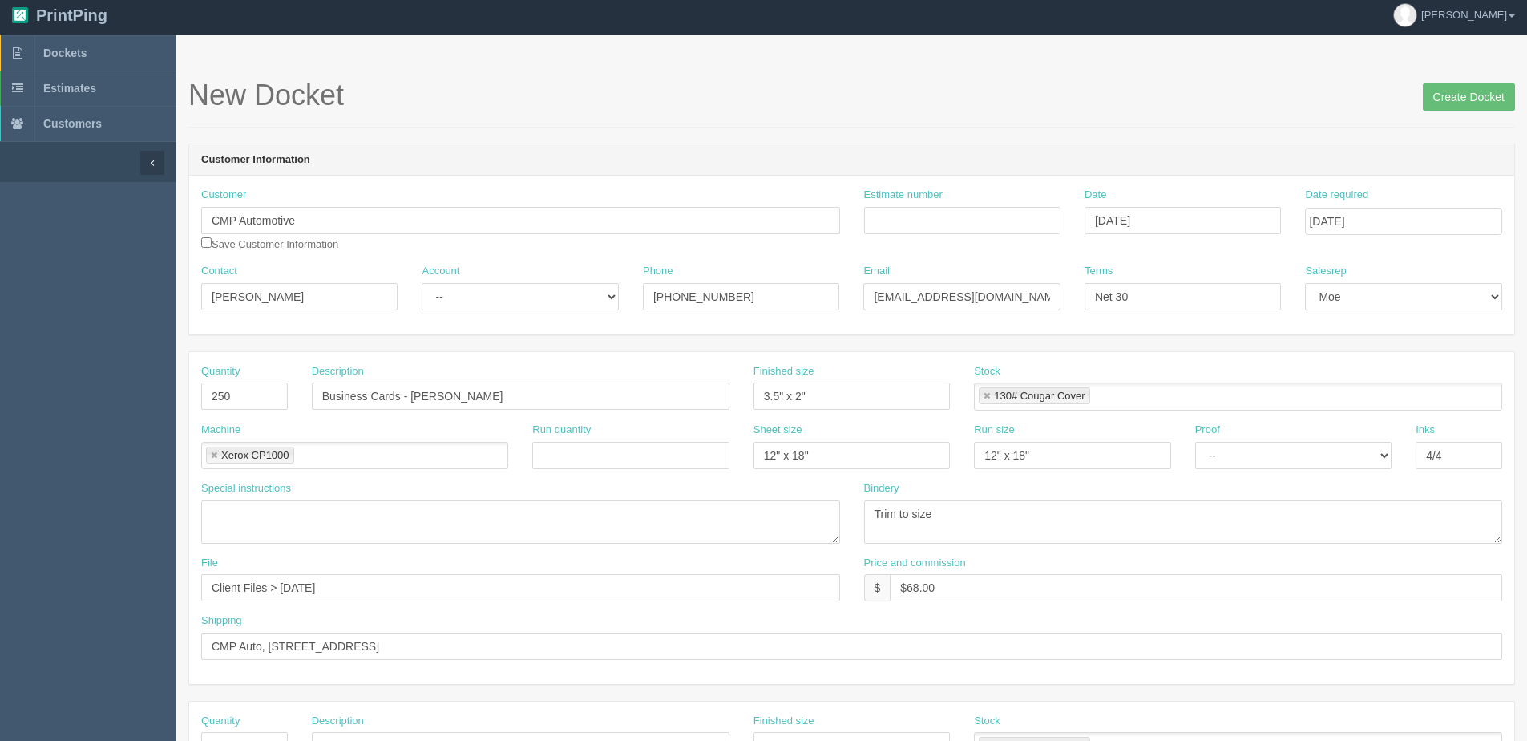
scroll to position [0, 0]
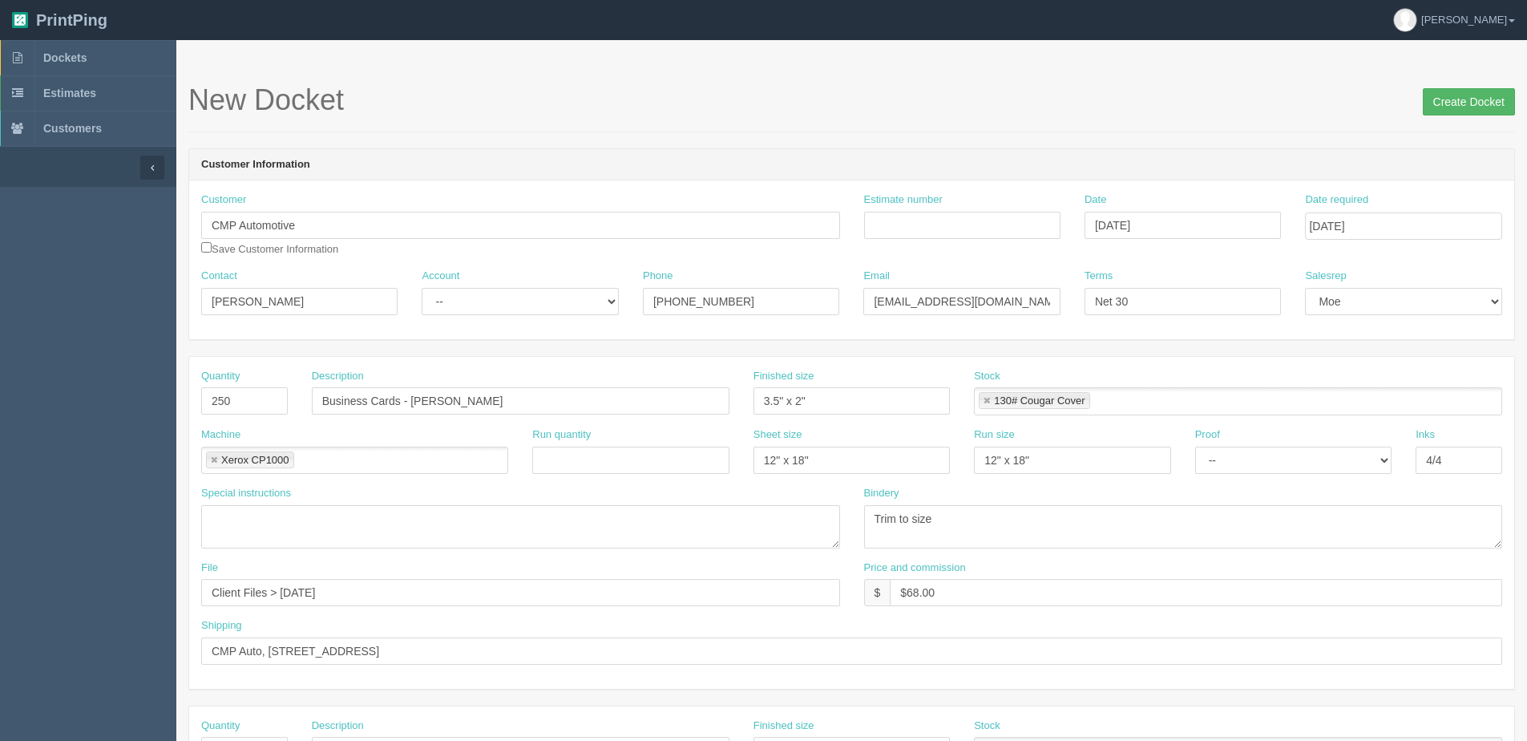
type input "Client Files > October 2025"
drag, startPoint x: 1468, startPoint y: 100, endPoint x: 956, endPoint y: 99, distance: 512.1
click at [1468, 99] on input "Create Docket" at bounding box center [1469, 101] width 92 height 27
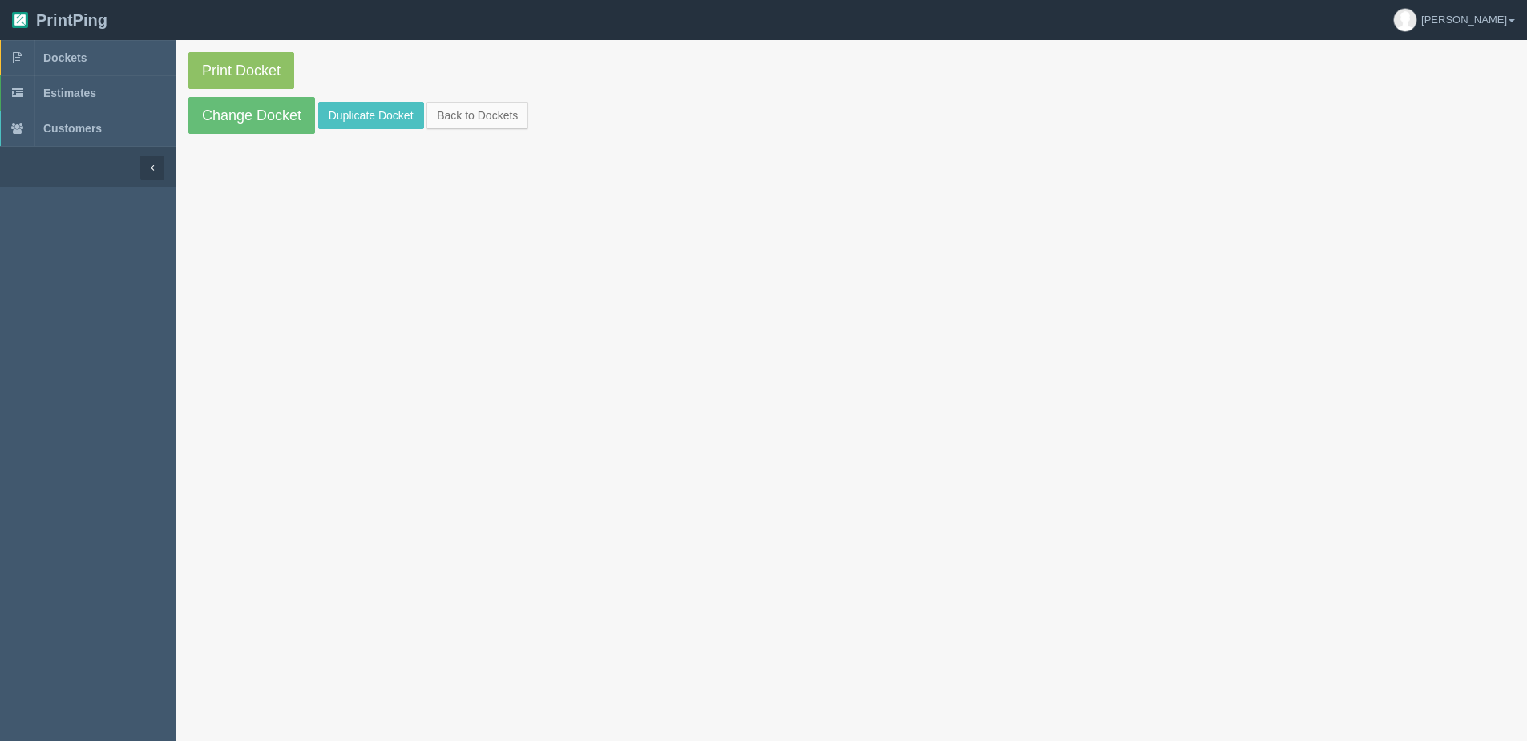
click at [507, 99] on section "Print Docket Change Docket Duplicate Docket Back to Dockets" at bounding box center [851, 93] width 1350 height 106
click at [511, 128] on link "Back to Dockets" at bounding box center [477, 115] width 102 height 27
click at [504, 121] on link "Back to Dockets" at bounding box center [477, 115] width 102 height 27
click at [485, 107] on link "Back to Dockets" at bounding box center [477, 115] width 102 height 27
click at [466, 113] on link "Back to Dockets" at bounding box center [477, 115] width 102 height 27
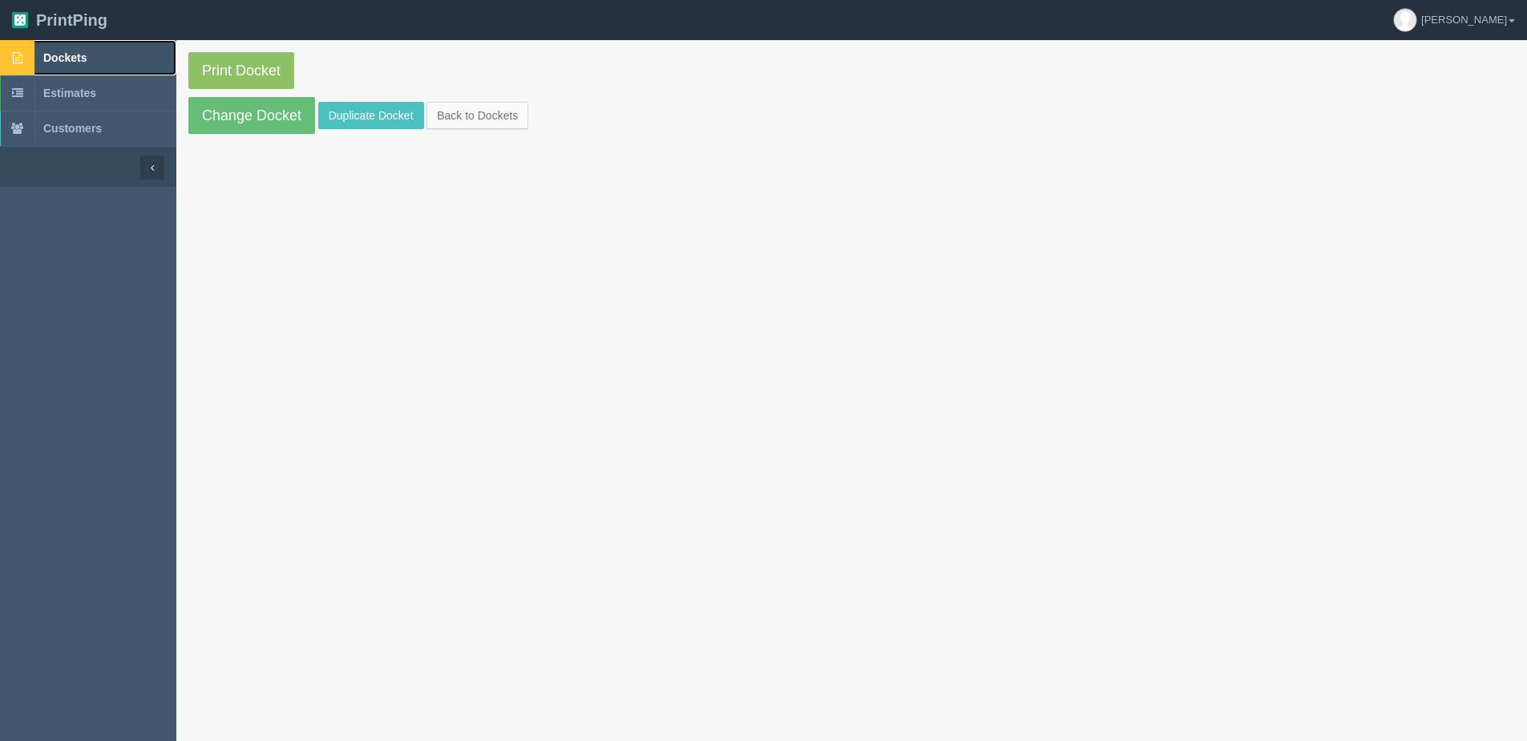
click at [73, 58] on span "Dockets" at bounding box center [64, 57] width 43 height 13
click at [487, 120] on link "Back to Dockets" at bounding box center [477, 115] width 102 height 27
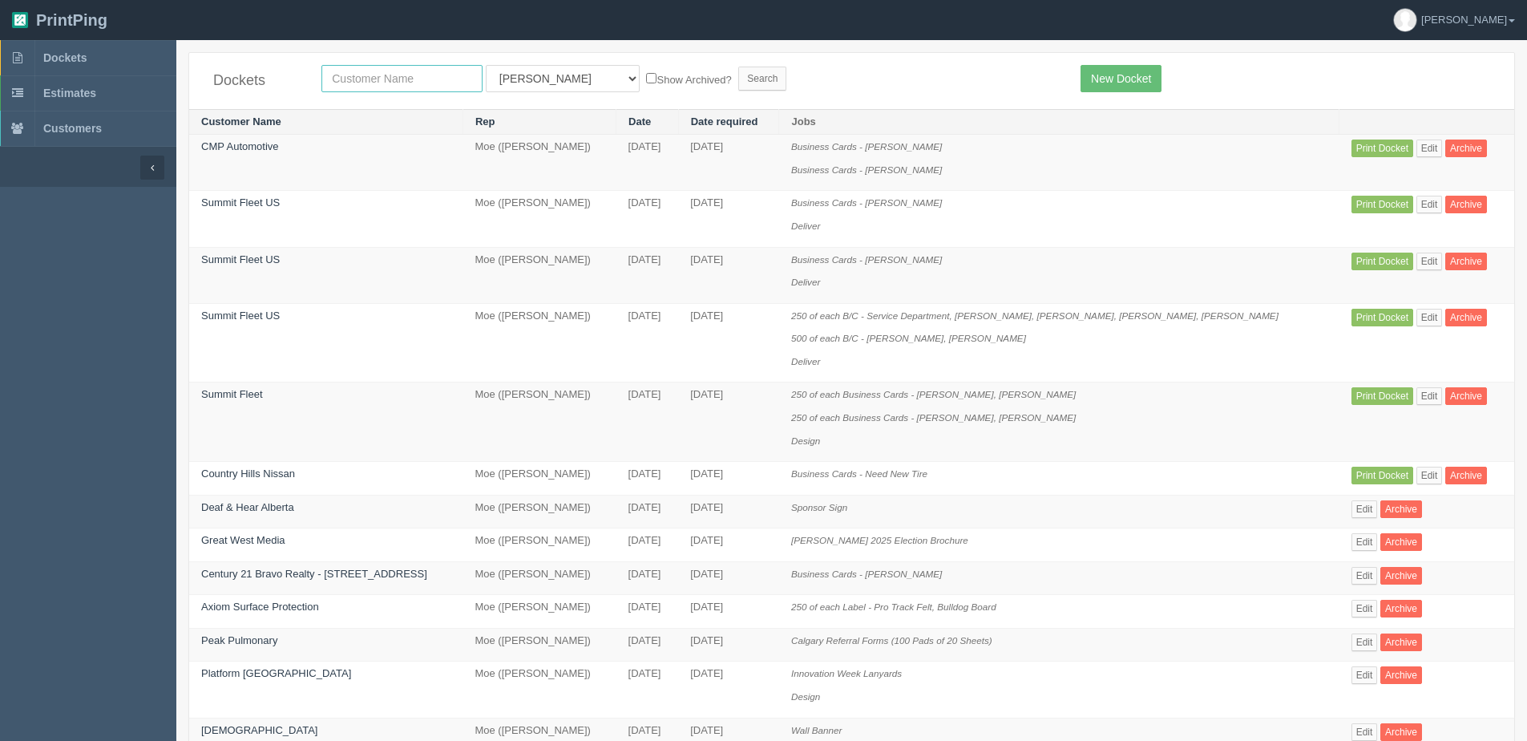
click at [380, 69] on input "text" at bounding box center [401, 78] width 161 height 27
type input "craft"
click at [738, 67] on input "Search" at bounding box center [762, 79] width 48 height 24
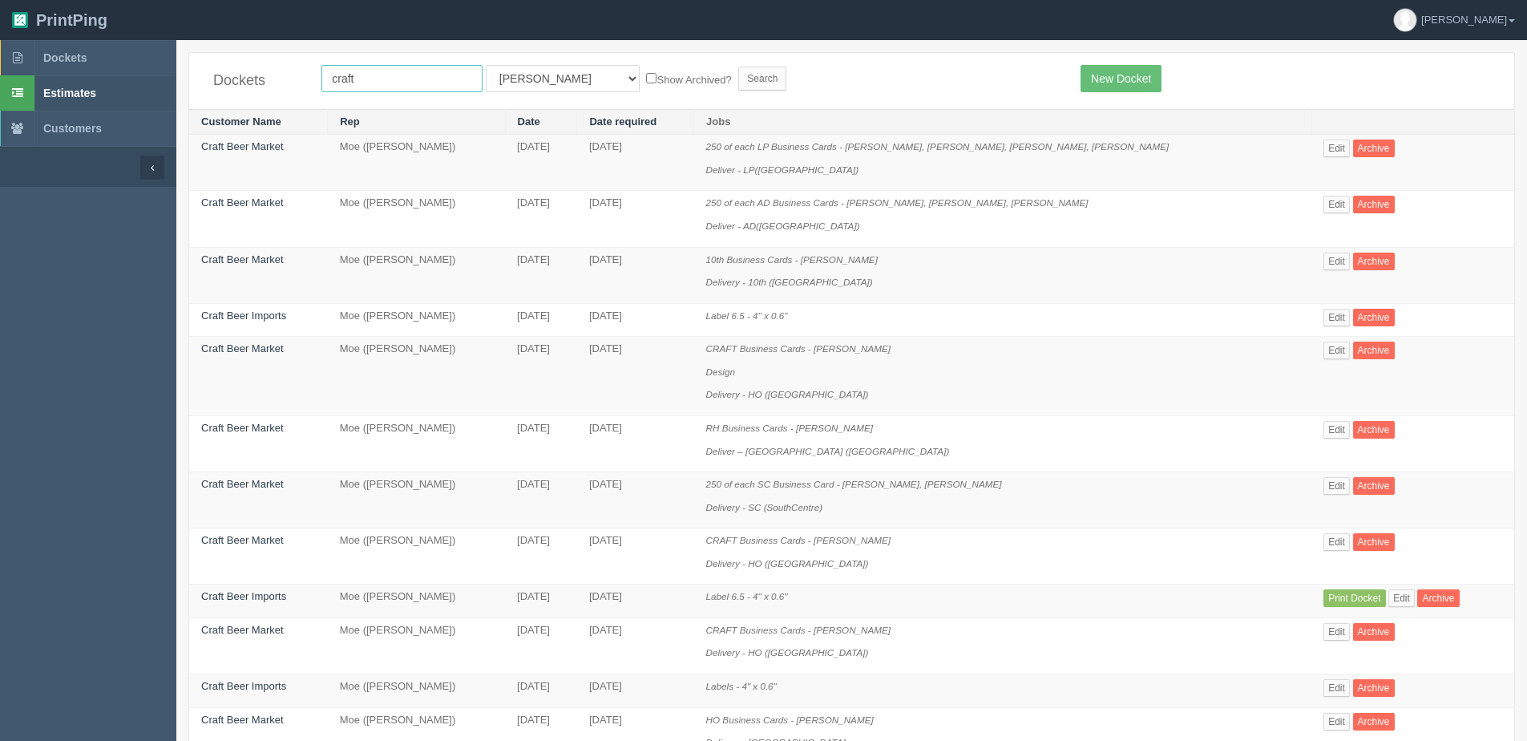
drag, startPoint x: 275, startPoint y: 94, endPoint x: 51, endPoint y: 81, distance: 224.0
type input "central"
click at [738, 67] on input "Search" at bounding box center [762, 79] width 48 height 24
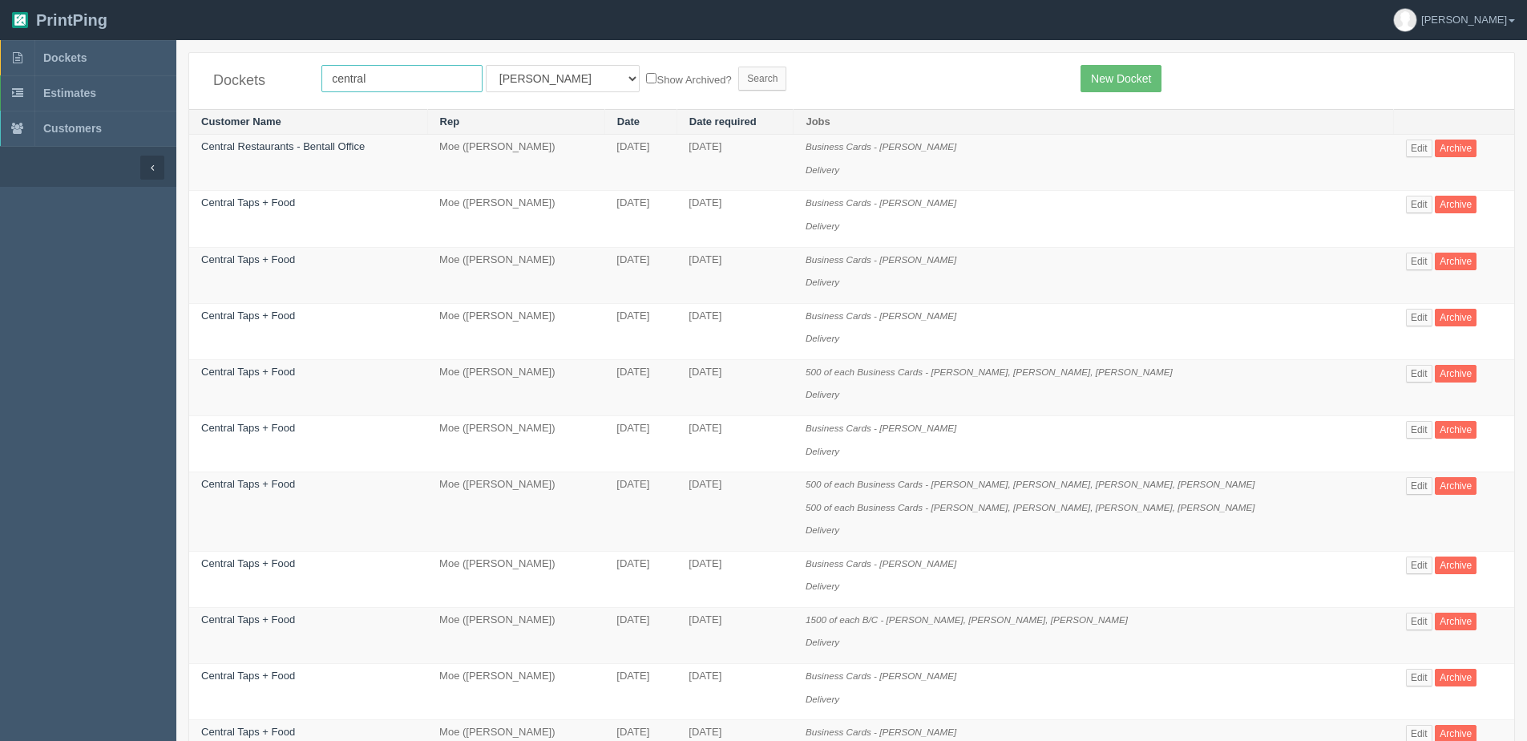
drag, startPoint x: 380, startPoint y: 79, endPoint x: -72, endPoint y: 95, distance: 452.3
type input "craft"
click at [738, 67] on input "Search" at bounding box center [762, 79] width 48 height 24
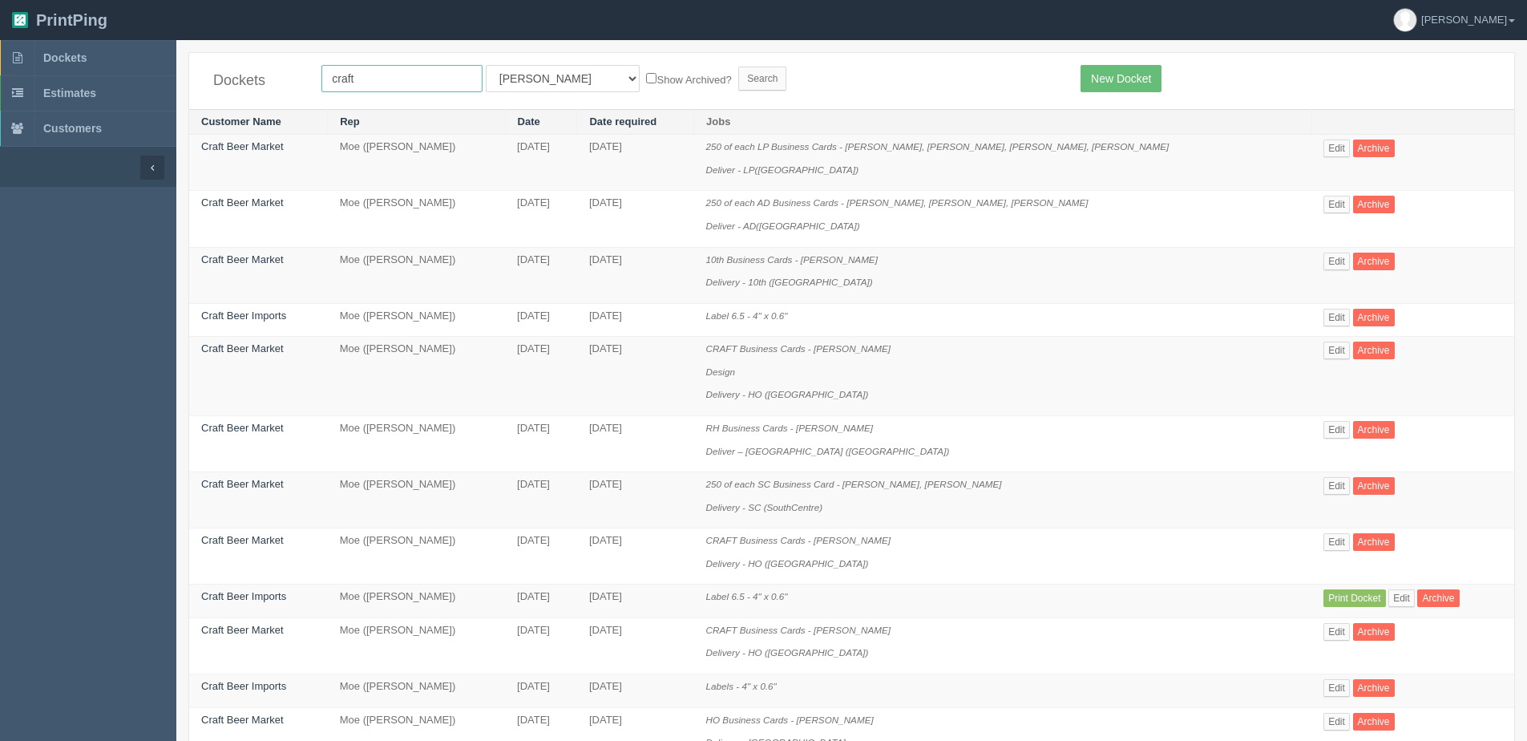
click at [381, 74] on input "craft" at bounding box center [401, 78] width 161 height 27
drag, startPoint x: 390, startPoint y: 85, endPoint x: -38, endPoint y: 132, distance: 429.8
type input "central"
click at [738, 67] on input "Search" at bounding box center [762, 79] width 48 height 24
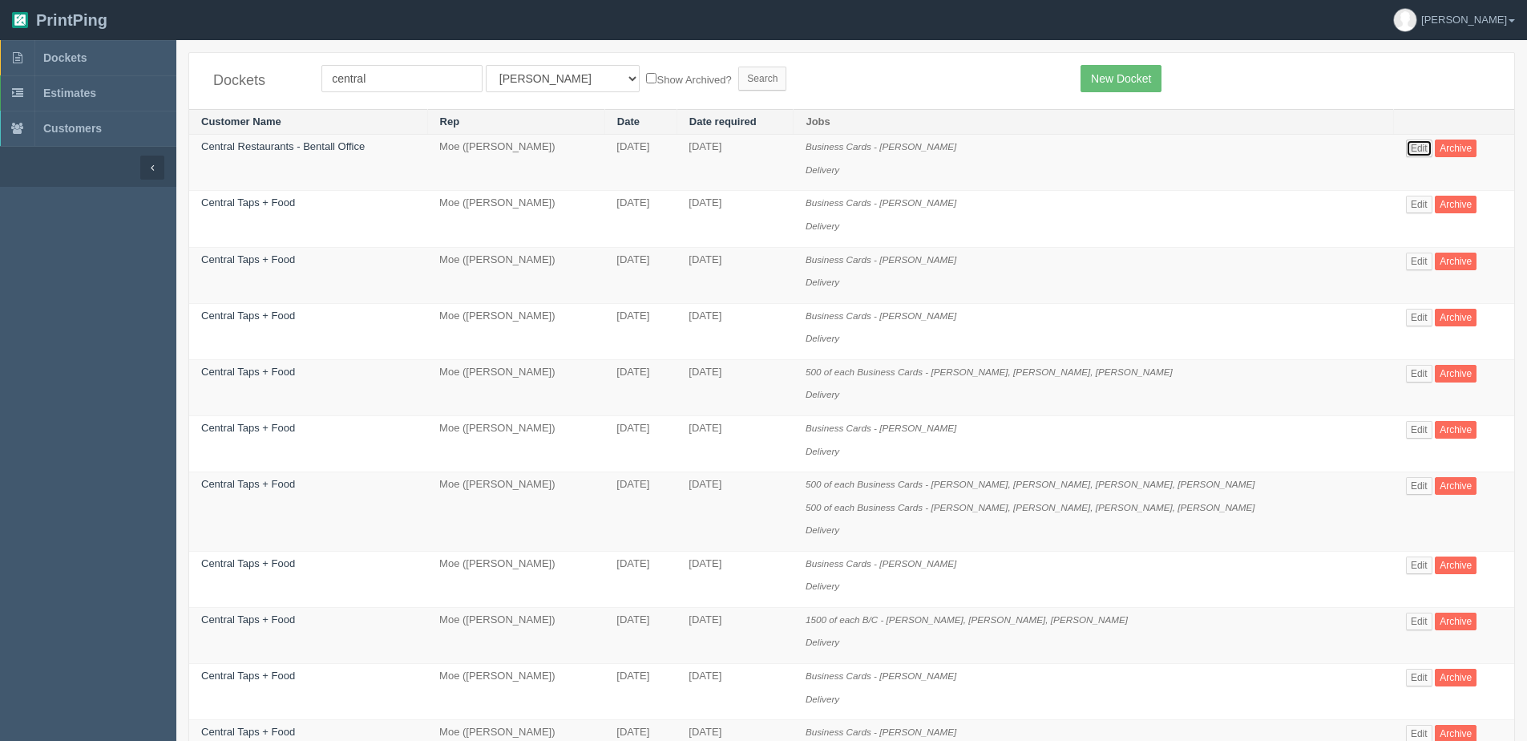
click at [1415, 143] on link "Edit" at bounding box center [1419, 148] width 26 height 18
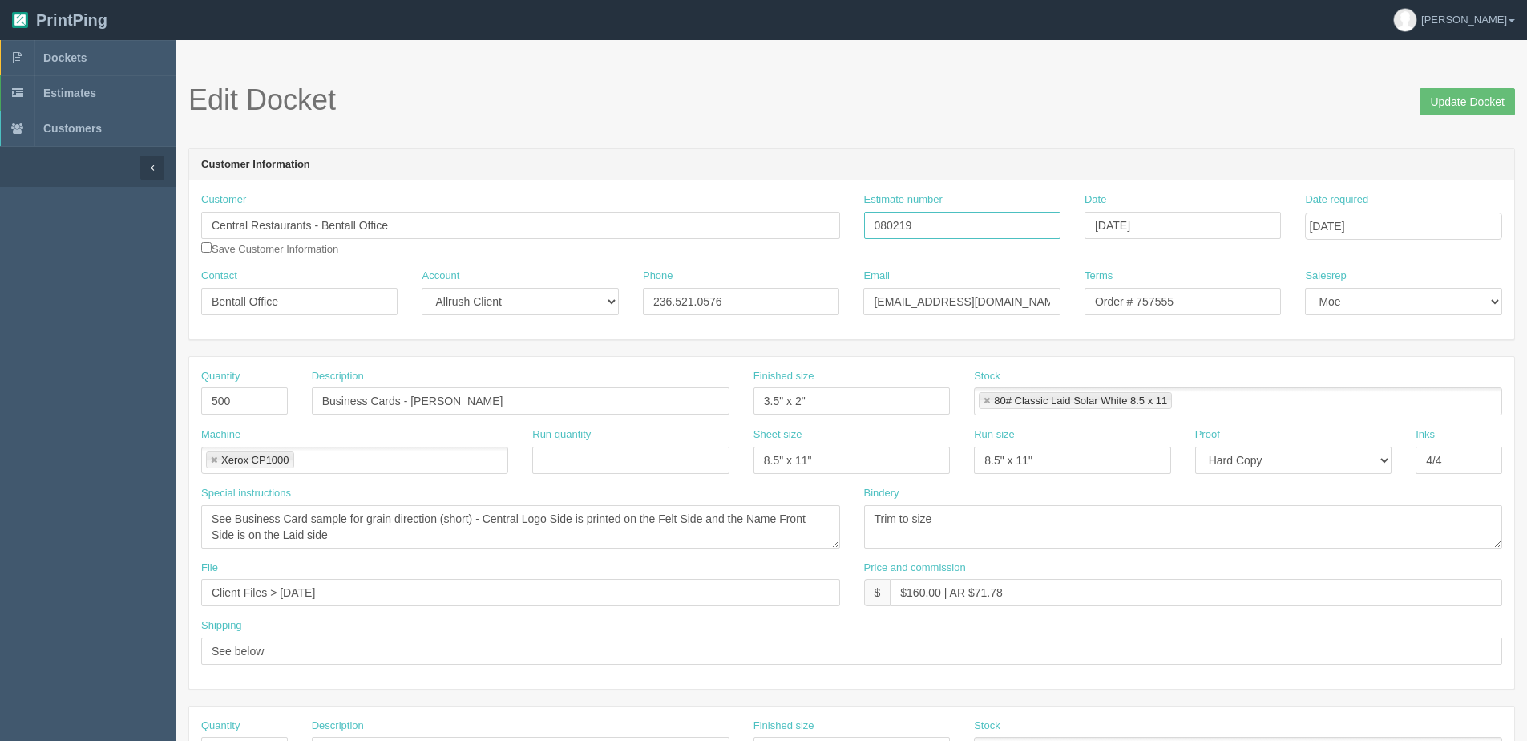
drag, startPoint x: 940, startPoint y: 228, endPoint x: 737, endPoint y: 240, distance: 204.0
click at [737, 240] on div "Customer Central Restaurants - Bentall Office Save Customer Information Estimat…" at bounding box center [851, 230] width 1325 height 76
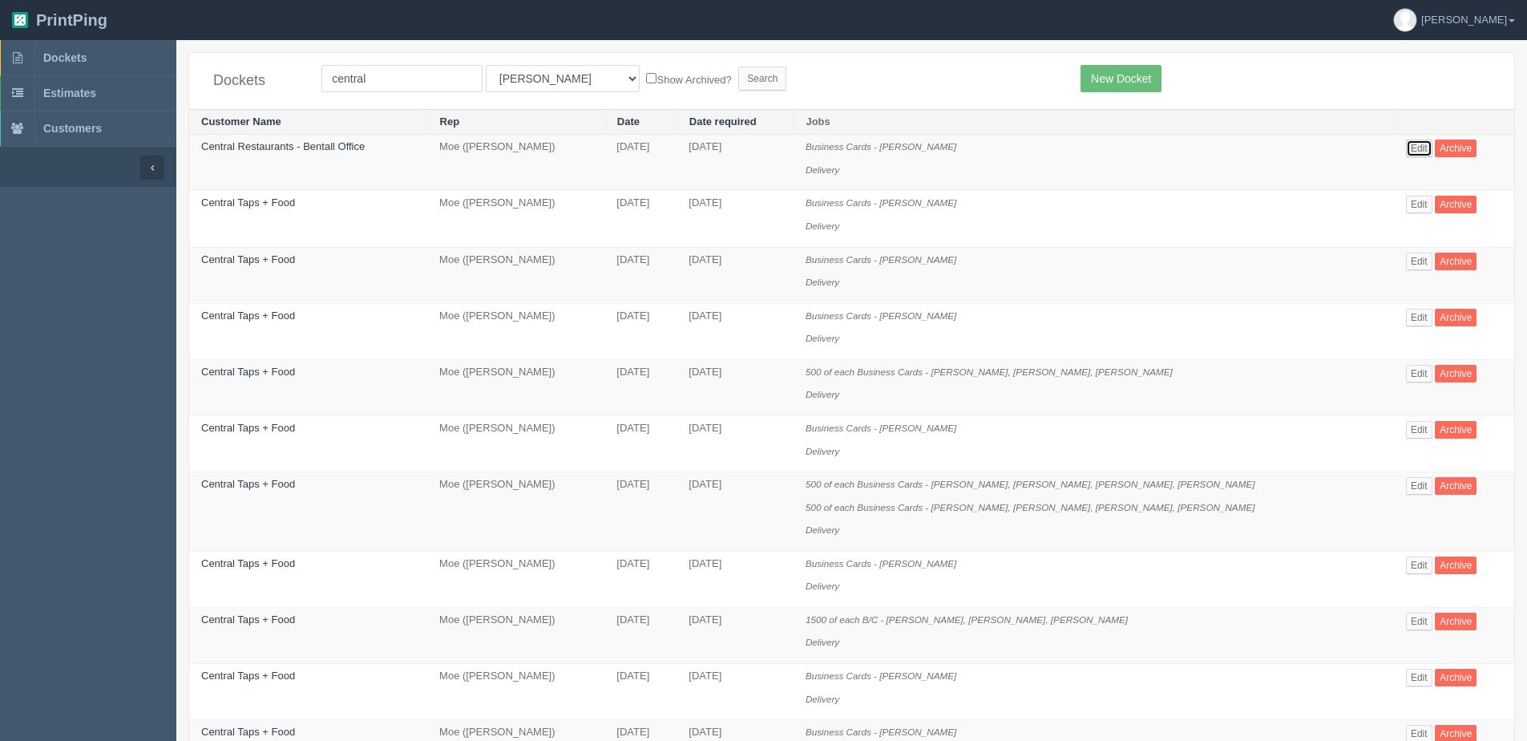
click at [1412, 143] on link "Edit" at bounding box center [1419, 148] width 26 height 18
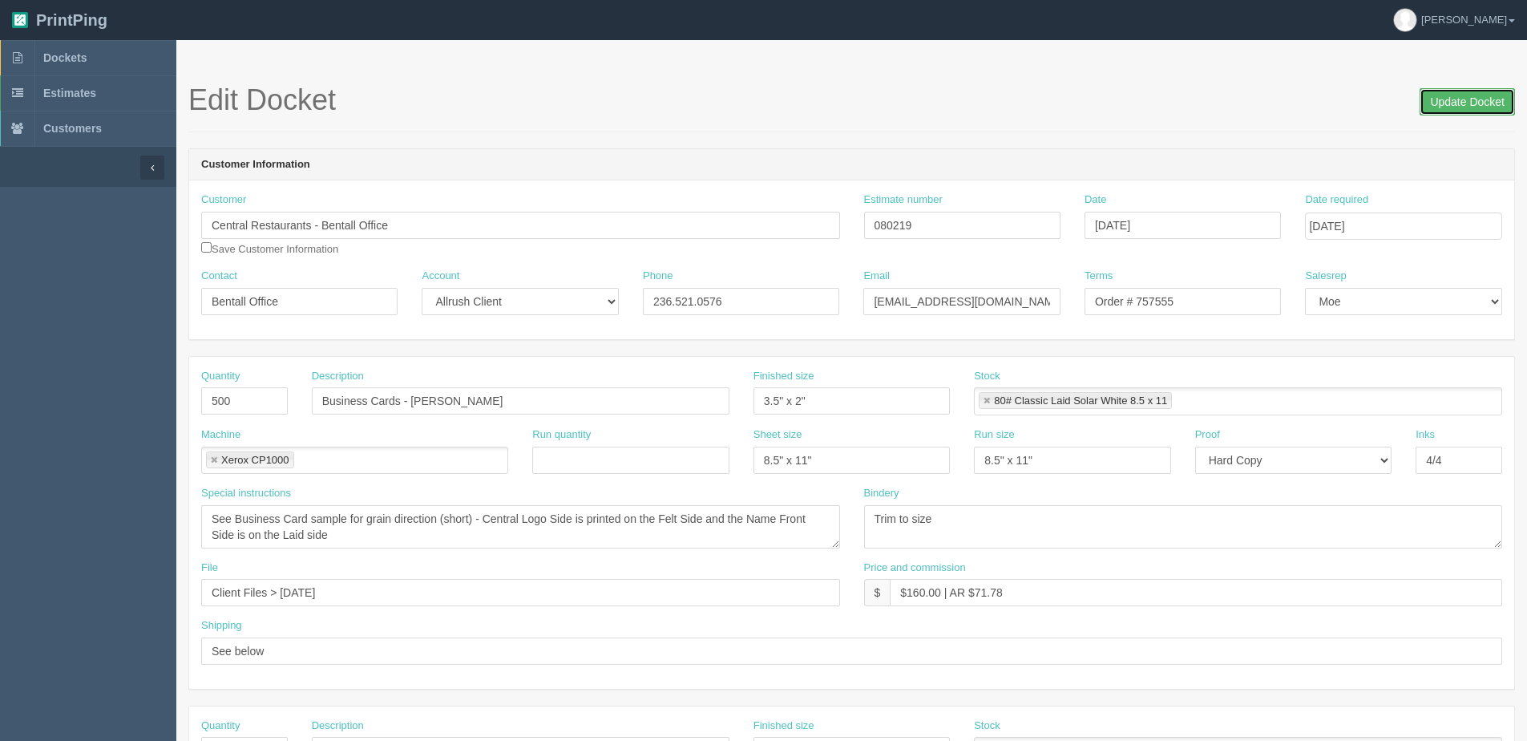
click at [1483, 97] on input "Update Docket" at bounding box center [1466, 101] width 95 height 27
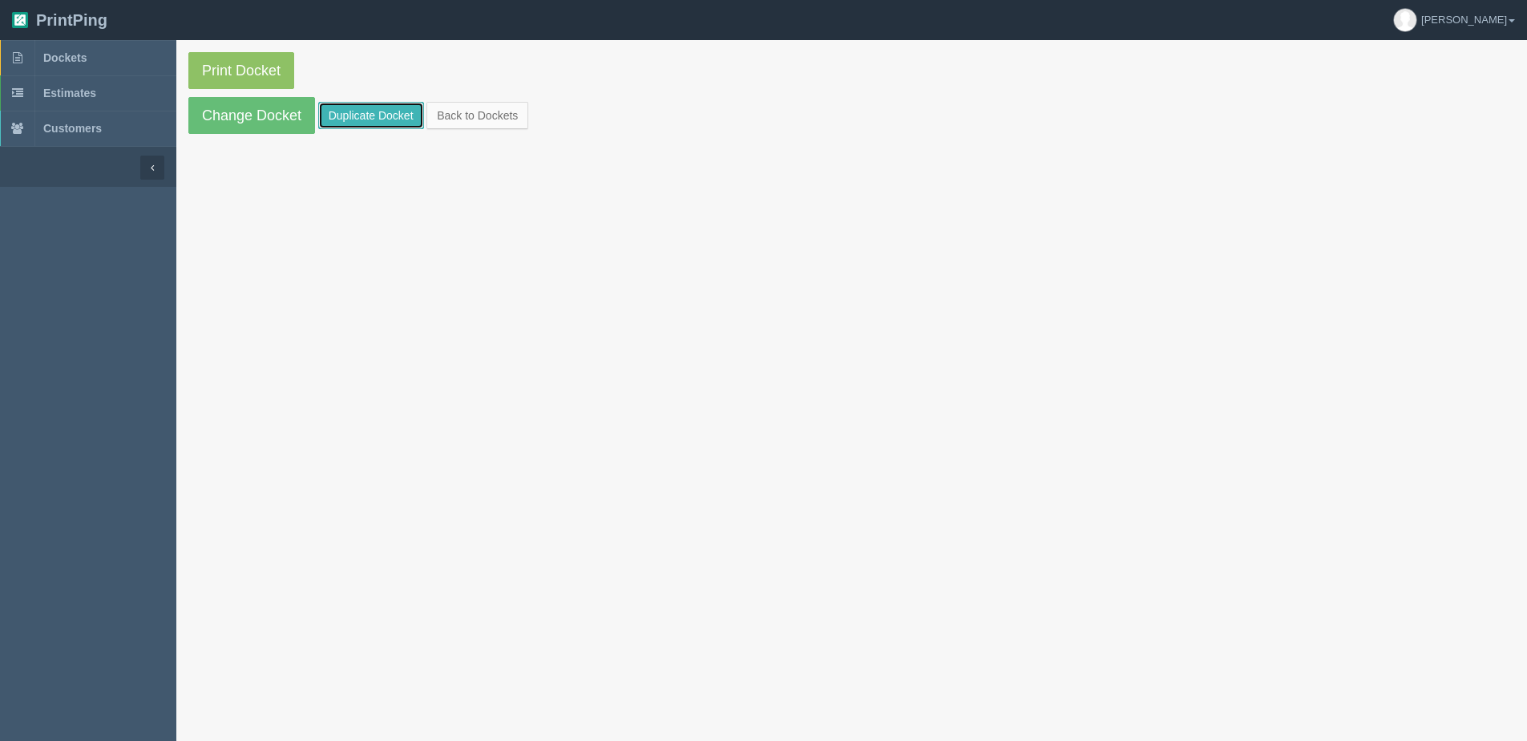
click at [381, 113] on link "Duplicate Docket" at bounding box center [371, 115] width 106 height 27
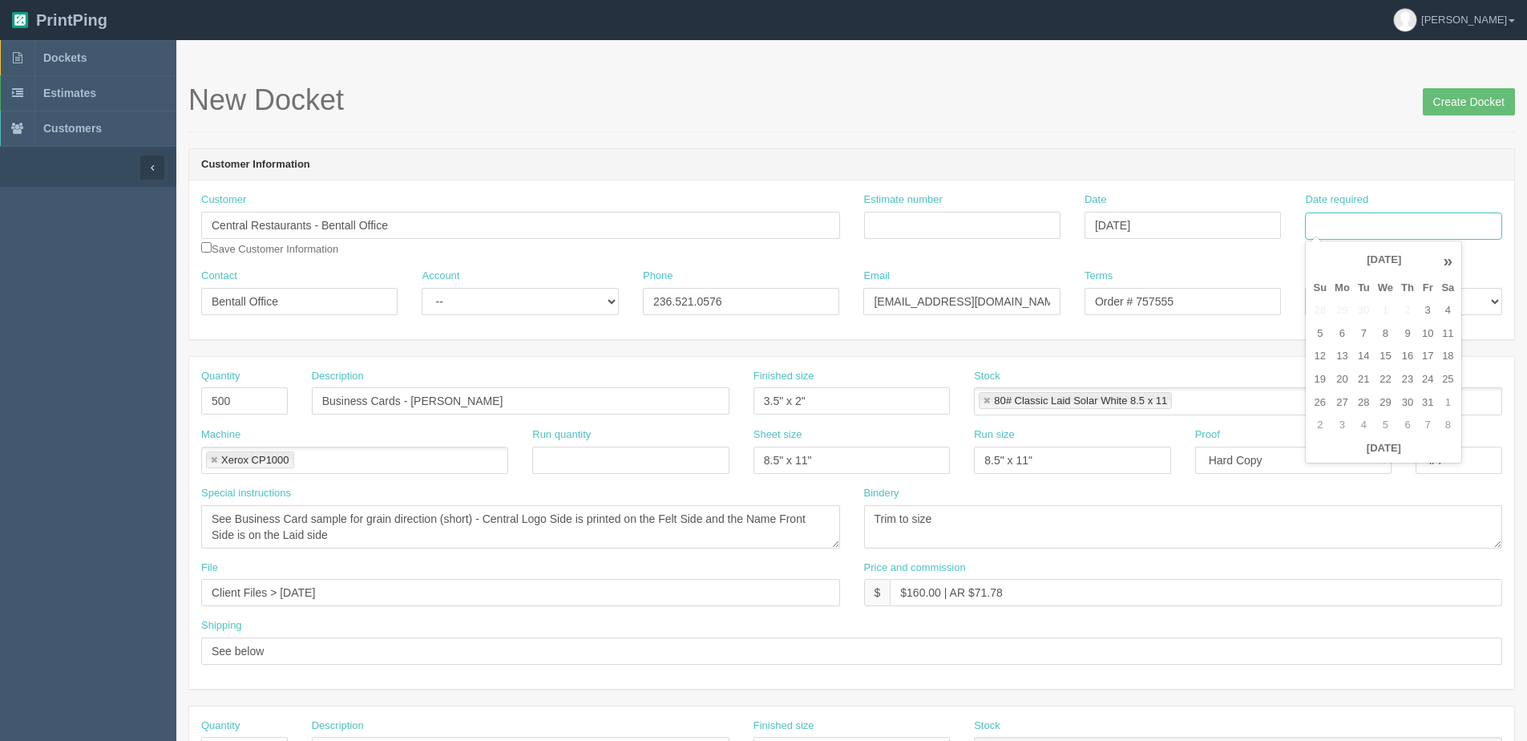
click at [1404, 227] on input "Date required" at bounding box center [1403, 225] width 196 height 27
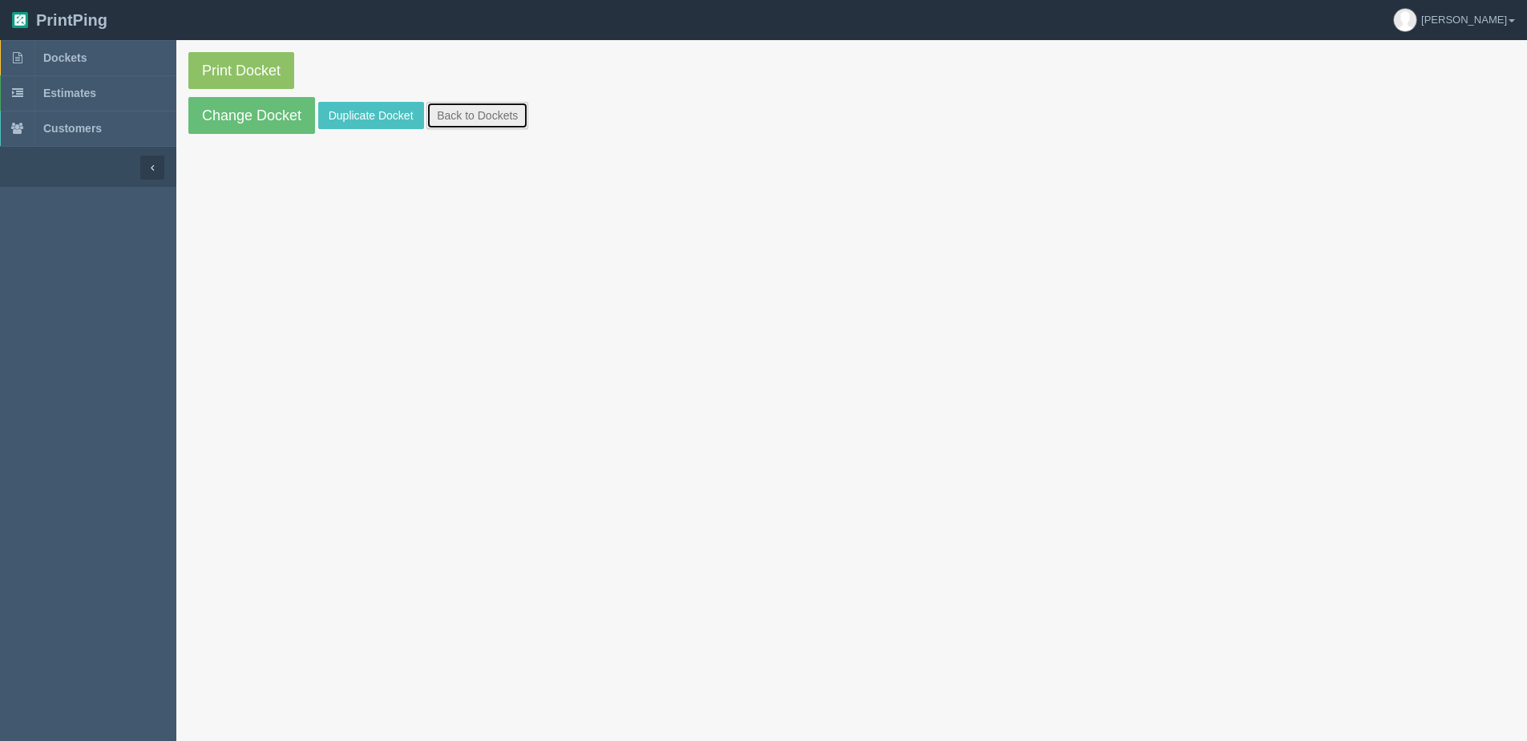
click at [490, 111] on link "Back to Dockets" at bounding box center [477, 115] width 102 height 27
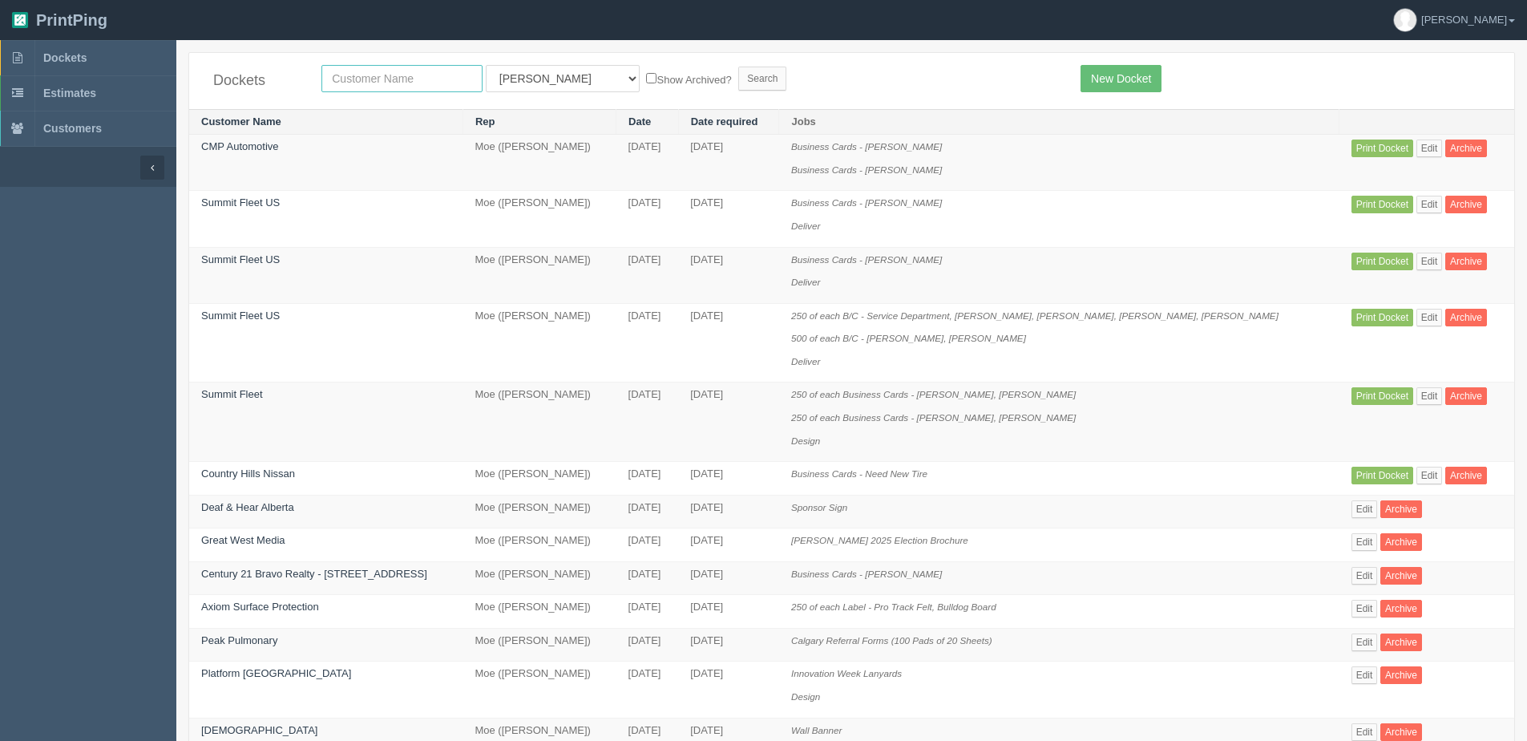
click at [402, 84] on input "text" at bounding box center [401, 78] width 161 height 27
type input "central"
click at [738, 67] on input "Search" at bounding box center [762, 79] width 48 height 24
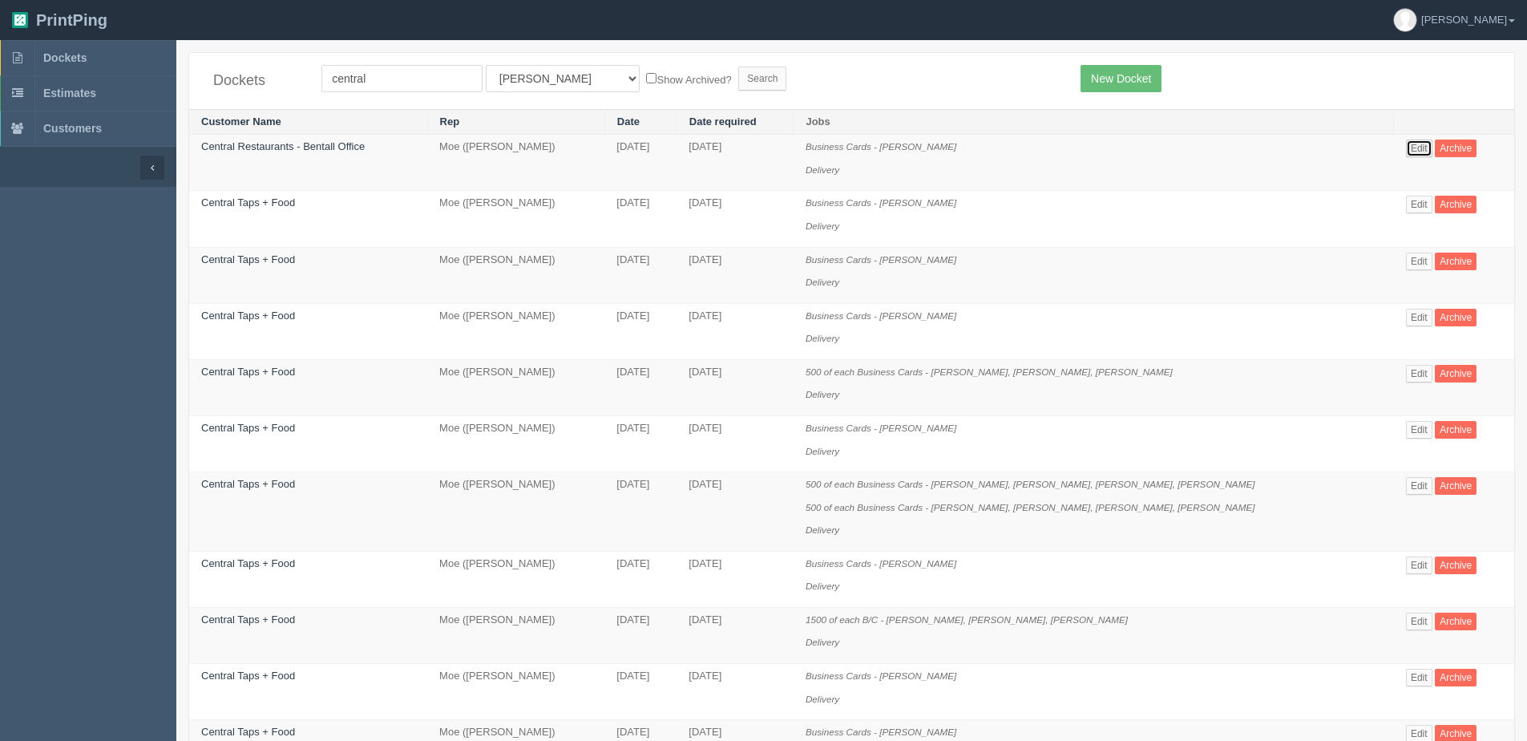
click at [1418, 145] on link "Edit" at bounding box center [1419, 148] width 26 height 18
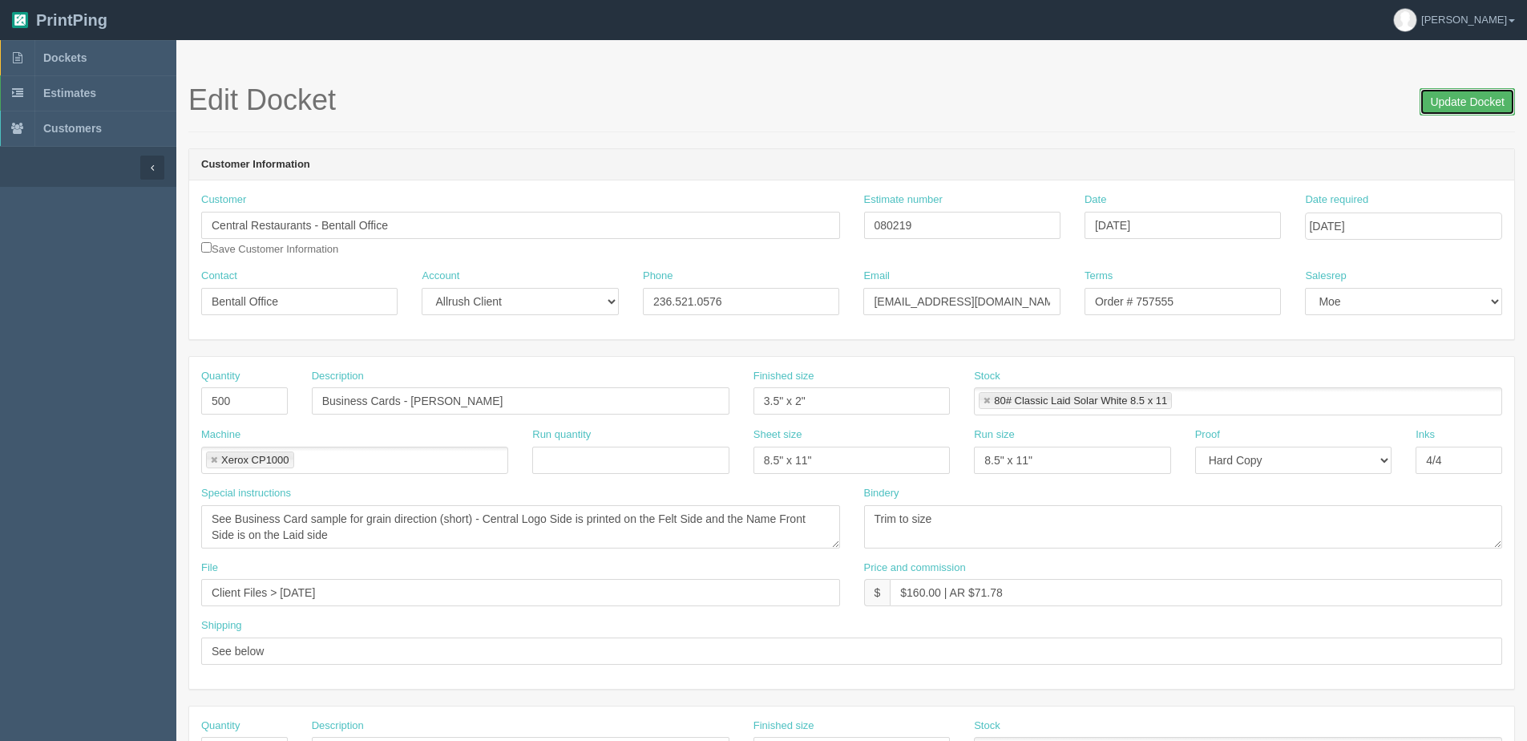
drag, startPoint x: 1475, startPoint y: 108, endPoint x: 1399, endPoint y: 95, distance: 78.0
click at [1462, 106] on input "Update Docket" at bounding box center [1466, 101] width 95 height 27
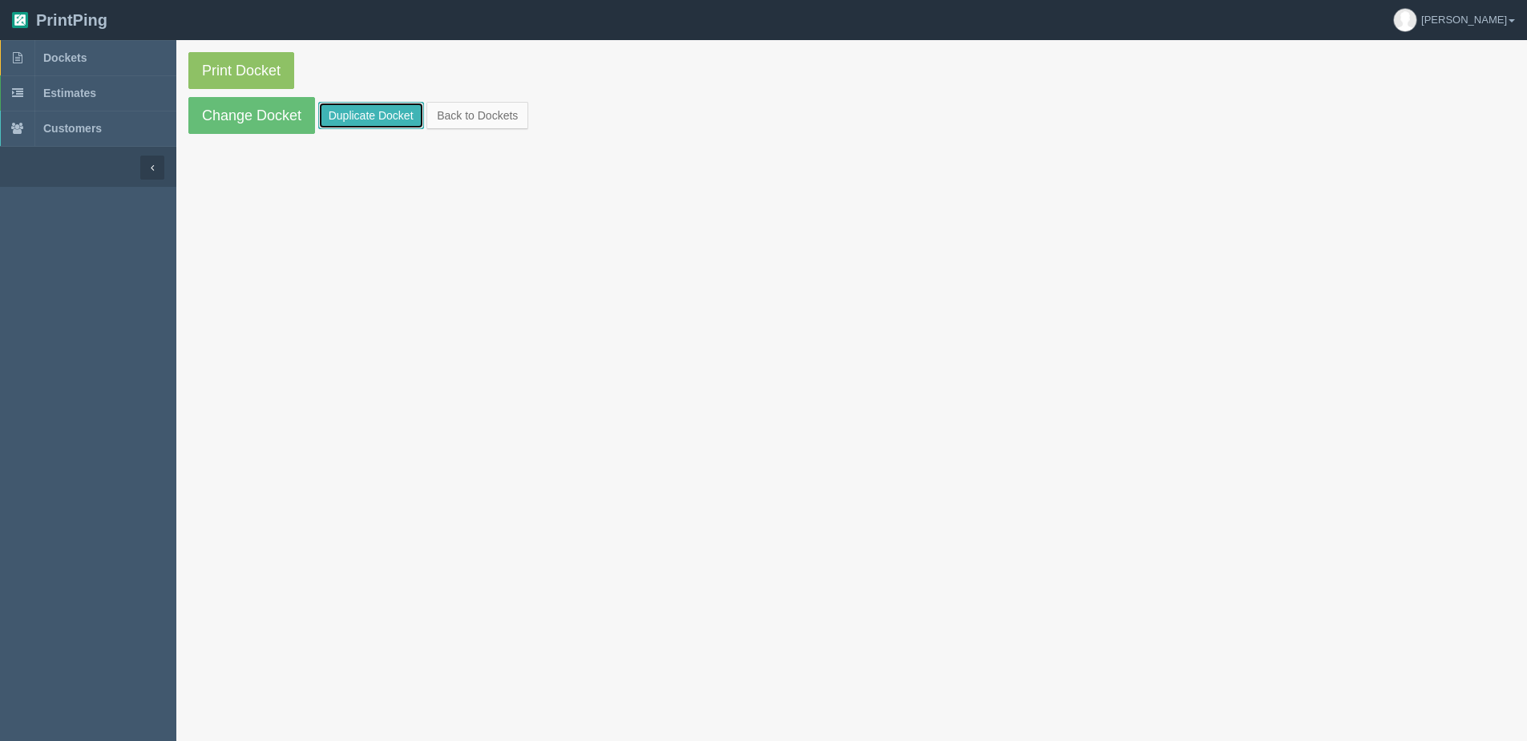
click at [340, 119] on link "Duplicate Docket" at bounding box center [371, 115] width 106 height 27
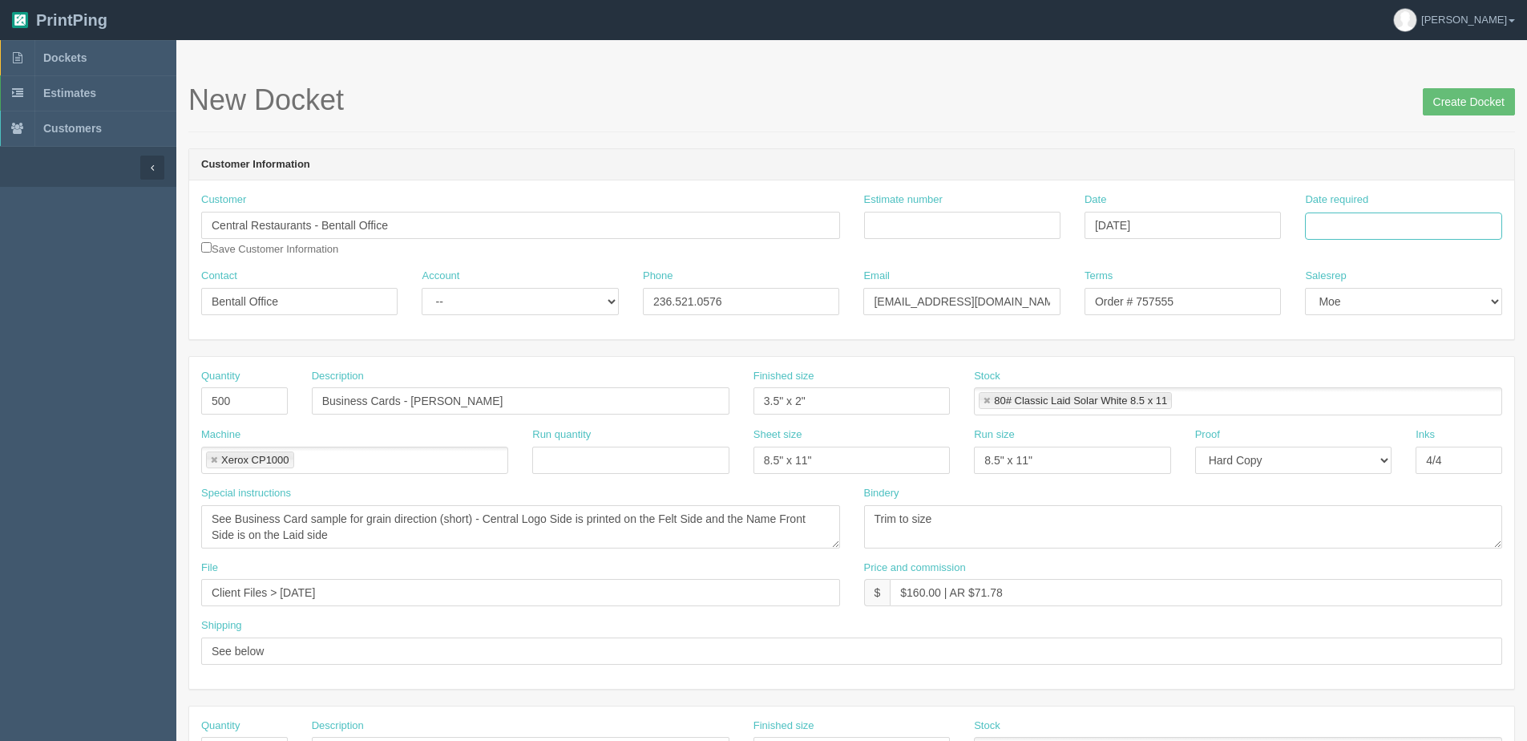
click at [1374, 217] on input "Date required" at bounding box center [1403, 225] width 196 height 27
click at [1348, 458] on th "[DATE]" at bounding box center [1383, 448] width 149 height 23
click at [1426, 333] on td "10" at bounding box center [1427, 333] width 19 height 23
type input "[DATE]"
click at [293, 257] on div "Customer Central Restaurants - Bentall Office Save Customer Information" at bounding box center [520, 230] width 663 height 76
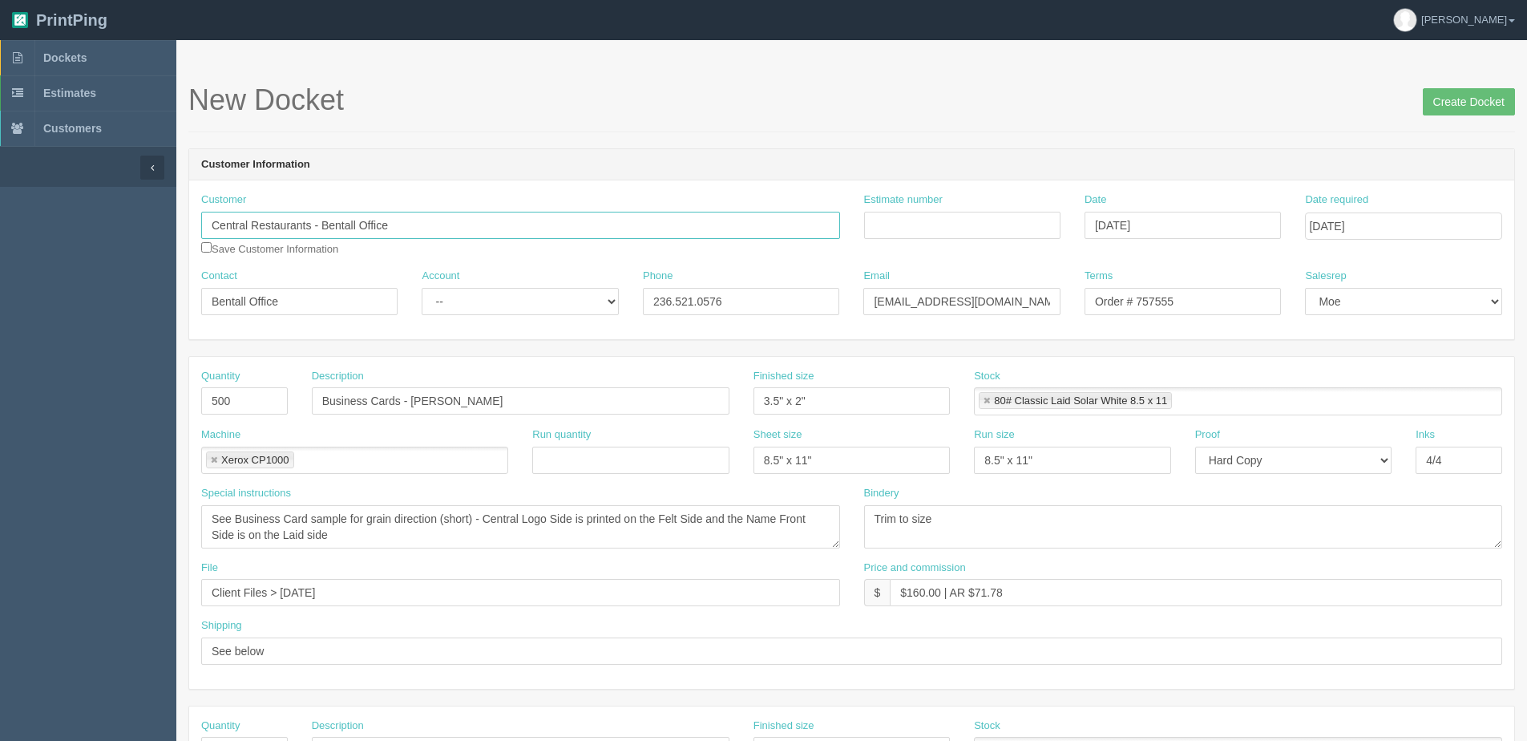
drag, startPoint x: 324, startPoint y: 220, endPoint x: 356, endPoint y: 222, distance: 32.1
click at [356, 222] on input "Central Restaurants - Bentall Office" at bounding box center [520, 225] width 639 height 27
type input "Central Restaurants - District Office"
drag, startPoint x: 321, startPoint y: 228, endPoint x: 531, endPoint y: 222, distance: 209.3
click at [531, 222] on input "Central Restaurants - District Office" at bounding box center [520, 225] width 639 height 27
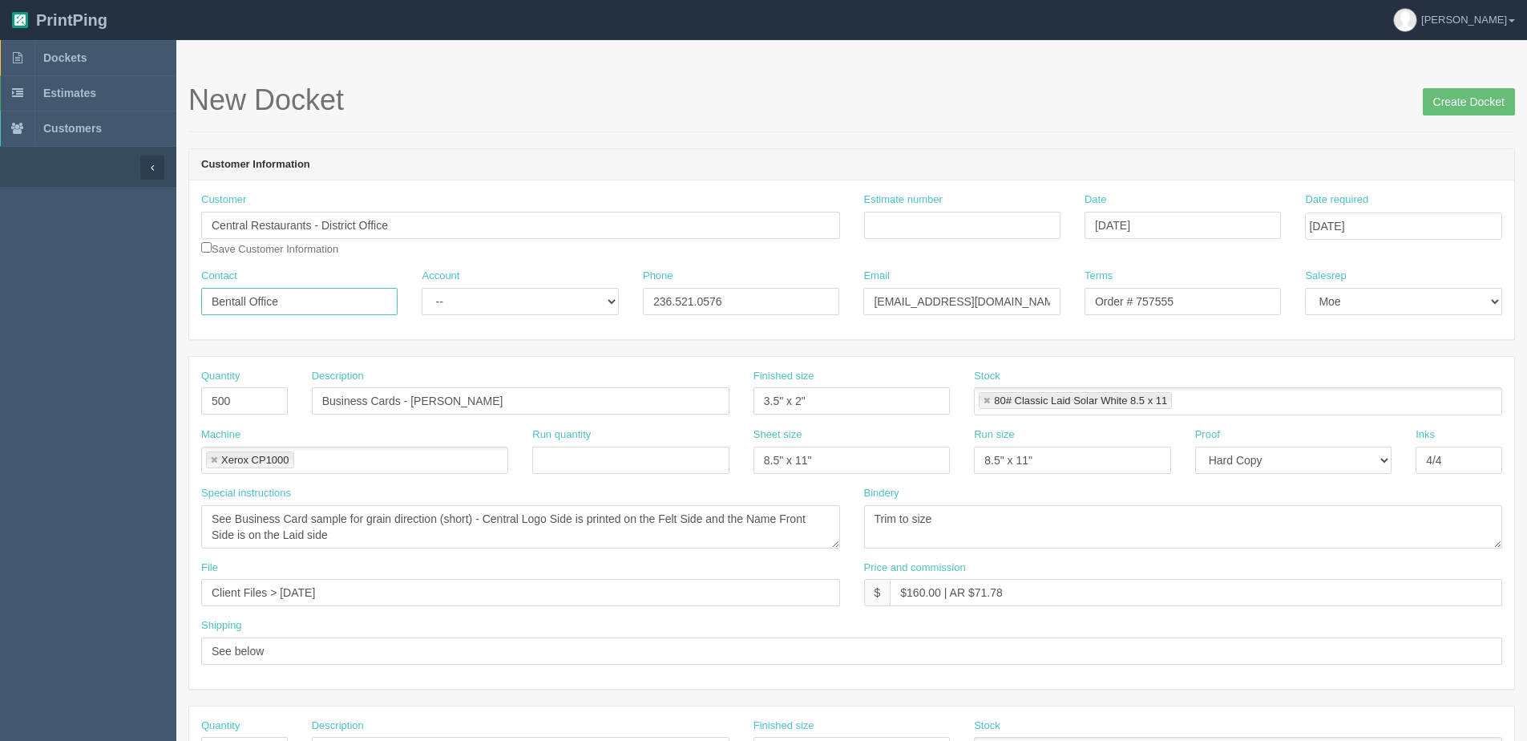
drag, startPoint x: 270, startPoint y: 297, endPoint x: 269, endPoint y: 276, distance: 21.7
click at [0, 304] on html "PrintPing Dan Edit account ( dan@allrush.ca ) Logout Dockets Estimates Customers" at bounding box center [763, 727] width 1527 height 1455
paste input "District"
type input "District Office"
drag, startPoint x: 872, startPoint y: 299, endPoint x: 1328, endPoint y: 293, distance: 456.1
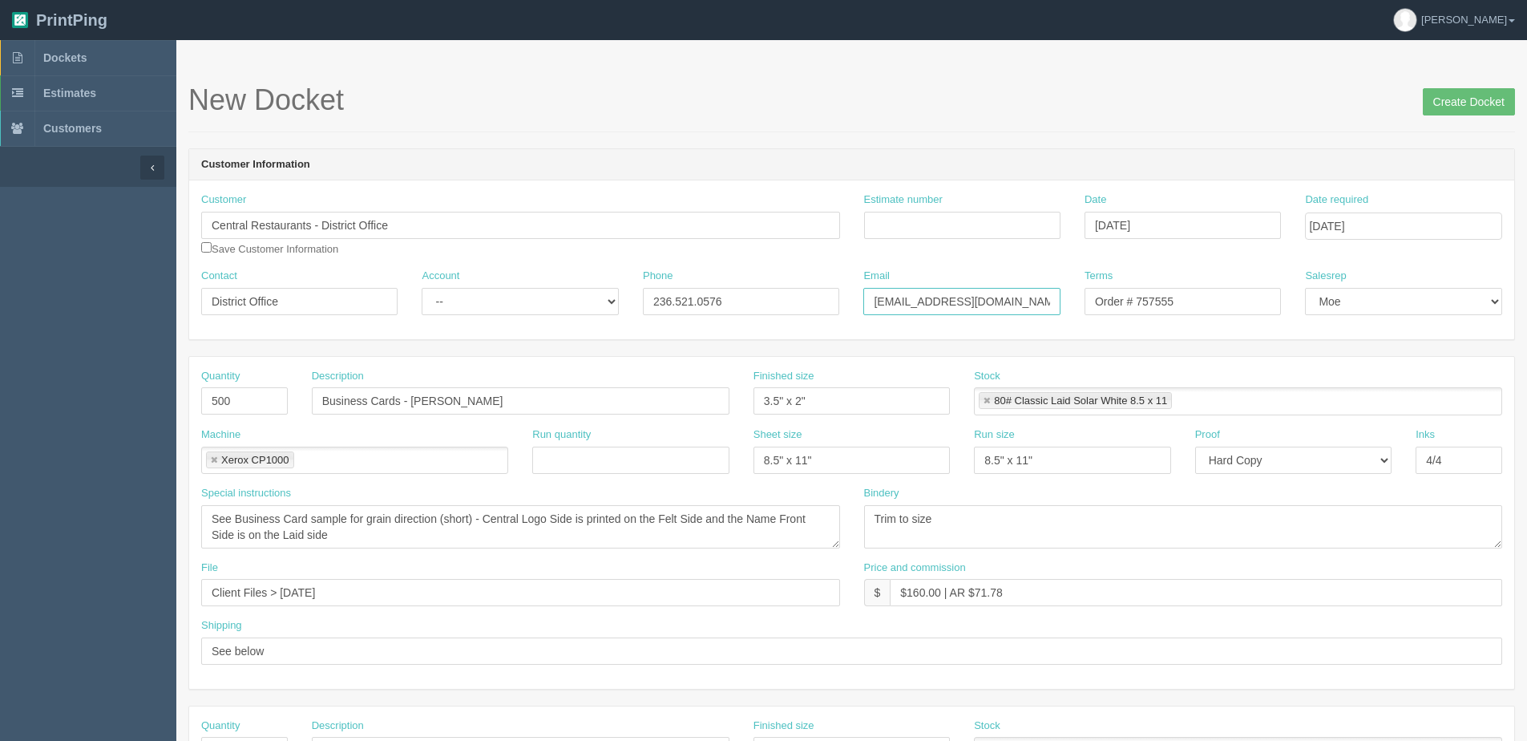
click at [1513, 301] on div "Contact District Office Account -- Existing Client Allrush Client Rep Client Ph…" at bounding box center [851, 297] width 1325 height 59
paste input "district"
type input "[EMAIL_ADDRESS][DOMAIN_NAME]"
drag, startPoint x: 727, startPoint y: 303, endPoint x: 203, endPoint y: 313, distance: 524.2
click at [257, 327] on div "Customer Central Restaurants - District Office Save Customer Information Estima…" at bounding box center [851, 259] width 1325 height 159
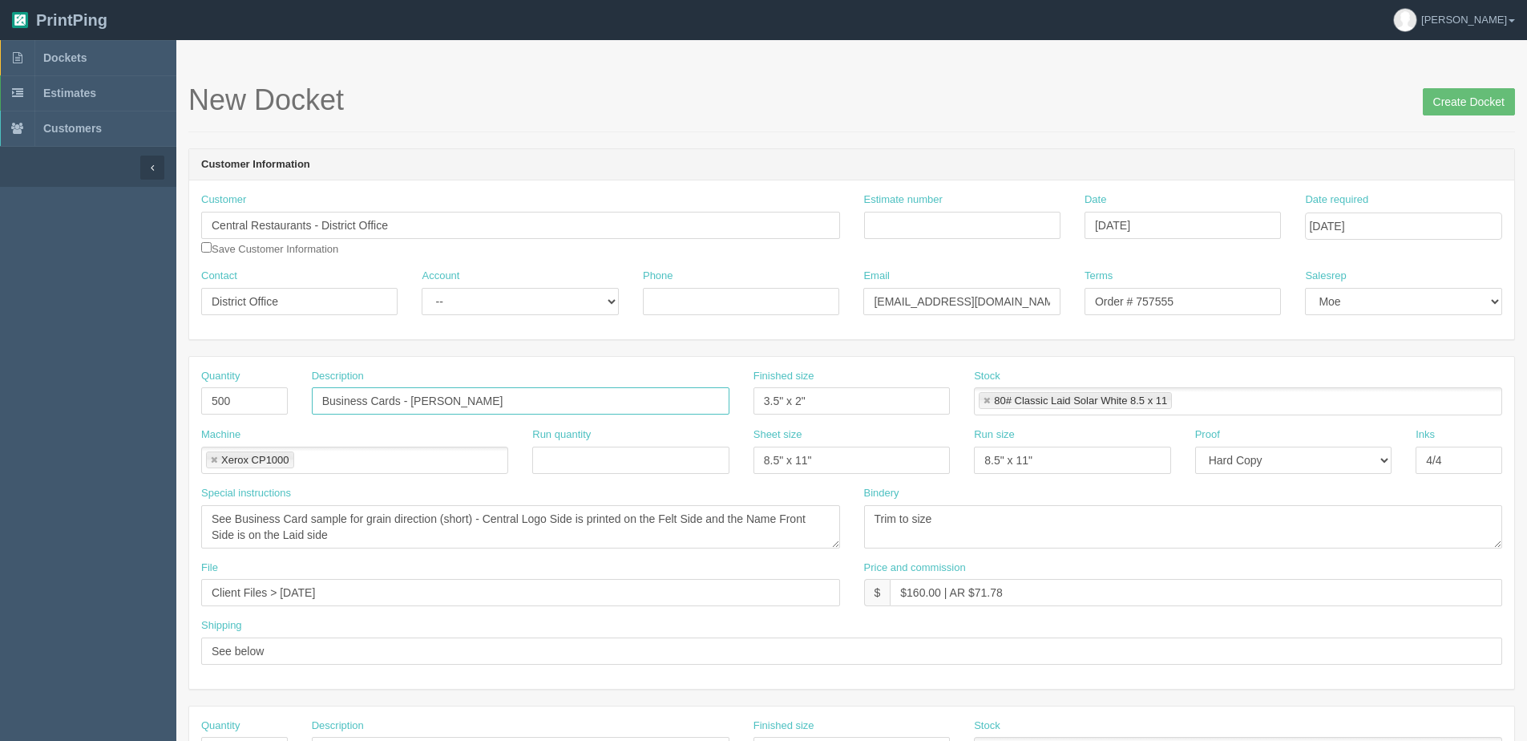
drag, startPoint x: 414, startPoint y: 402, endPoint x: 926, endPoint y: 341, distance: 515.8
paste input "Cody Murray"
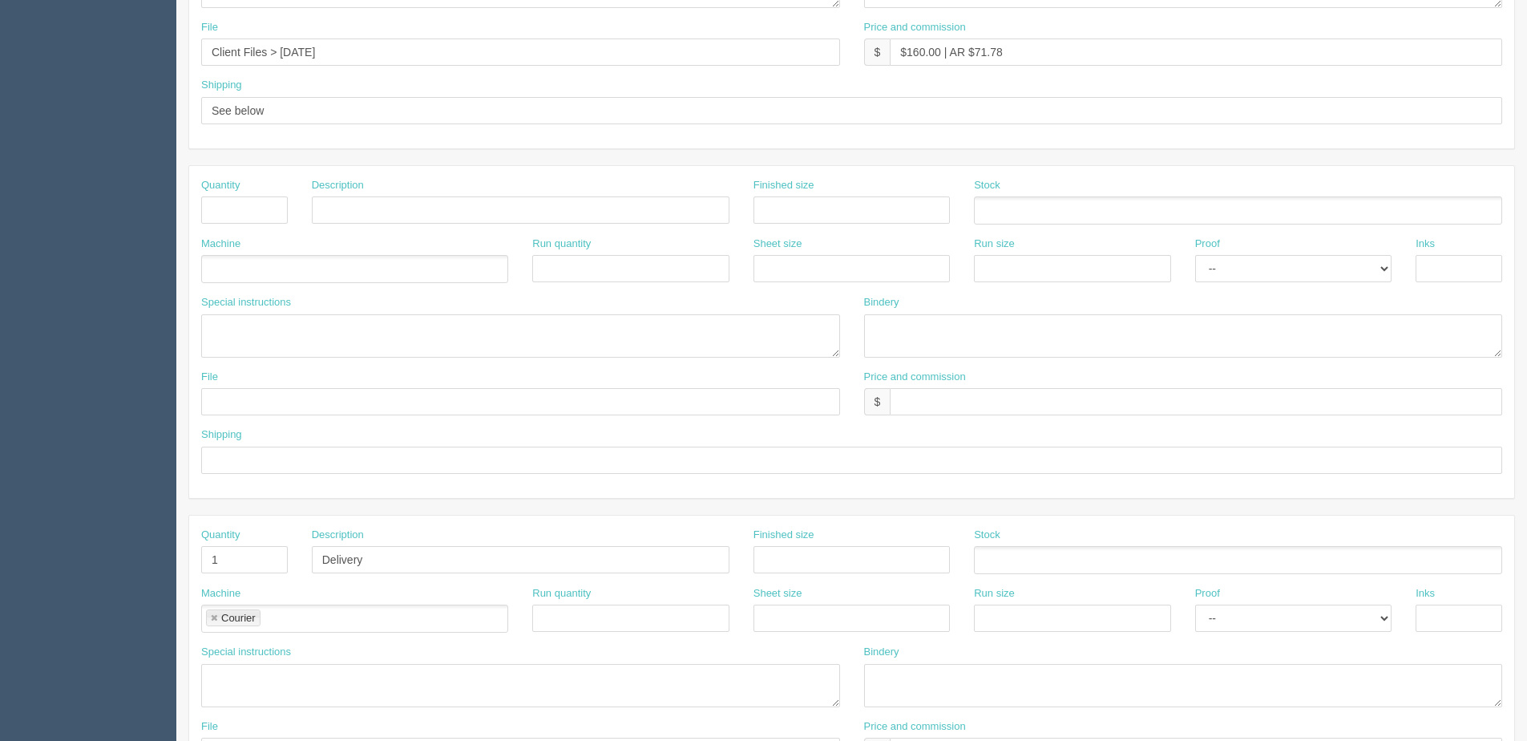
scroll to position [715, 0]
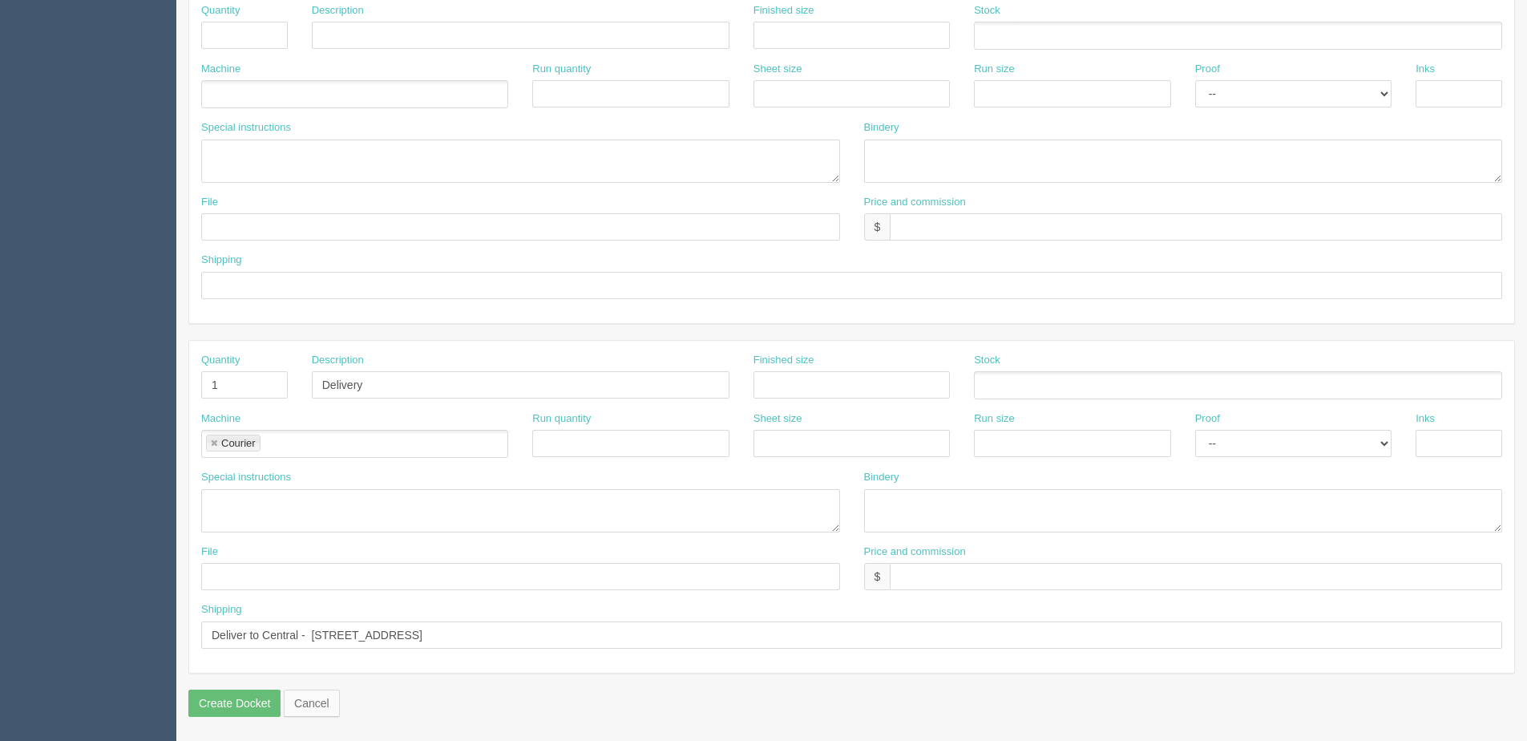
type input "Business Cards - [PERSON_NAME]"
click at [317, 633] on input "Deliver to Central - 120-555 Burrard Street Vancouver, BC V7X1M8 Canada" at bounding box center [851, 634] width 1301 height 27
drag, startPoint x: 313, startPoint y: 633, endPoint x: 893, endPoint y: 602, distance: 580.3
click at [893, 602] on div "Shipping Deliver to Central - 120-555 Burrard Street Vancouver, BC V7X1M8 Canada" at bounding box center [851, 625] width 1301 height 46
paste input "224 12th Ave SW #110 Calgary, AB T2R 0X5 Canada"
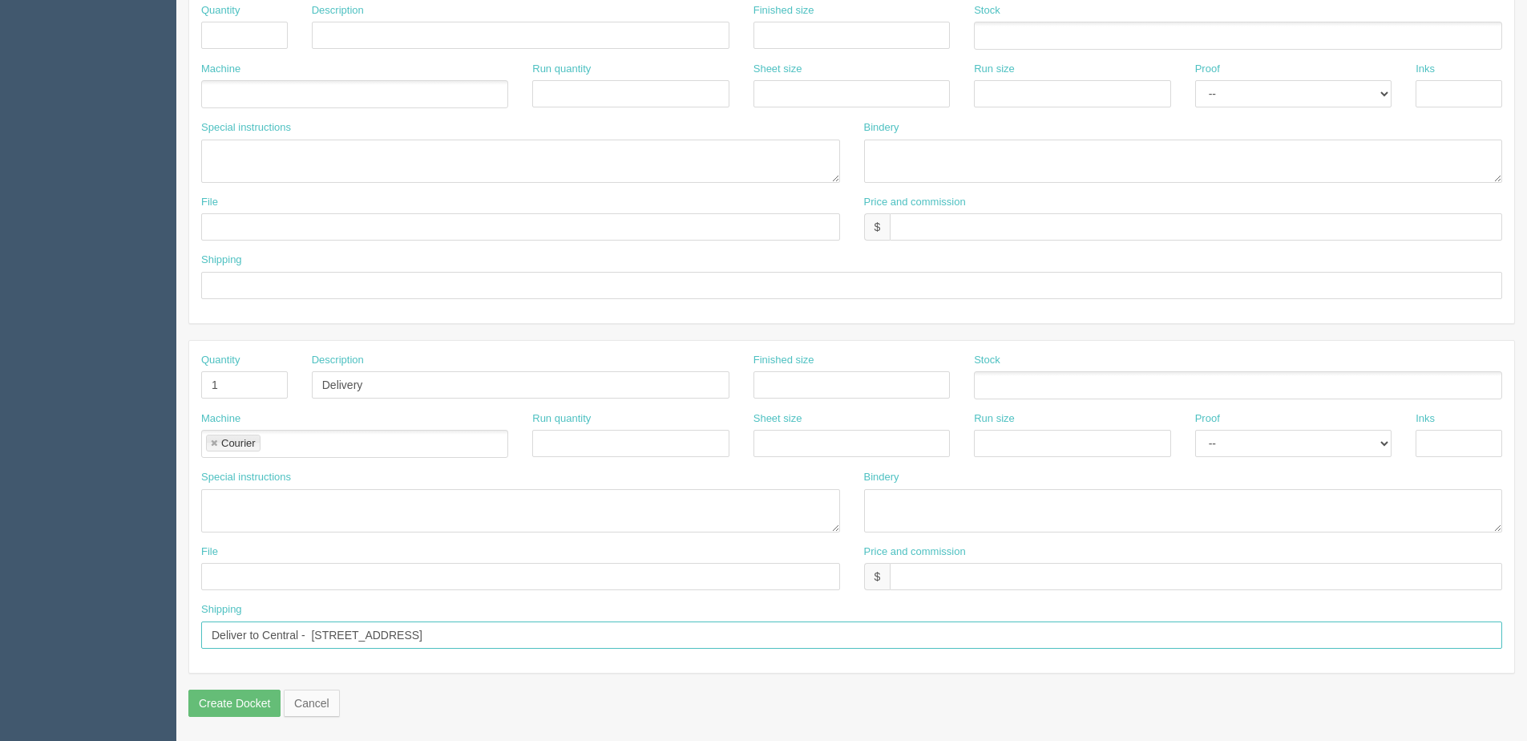
click at [305, 636] on input "Deliver to Central - 224 12th Ave SW #110 Calgary, AB T2R 0X5 Canada" at bounding box center [851, 634] width 1301 height 27
type input "Deliver to Central District Office- [STREET_ADDRESS]"
click at [1008, 584] on input "text" at bounding box center [1196, 576] width 612 height 27
type input "$25.00"
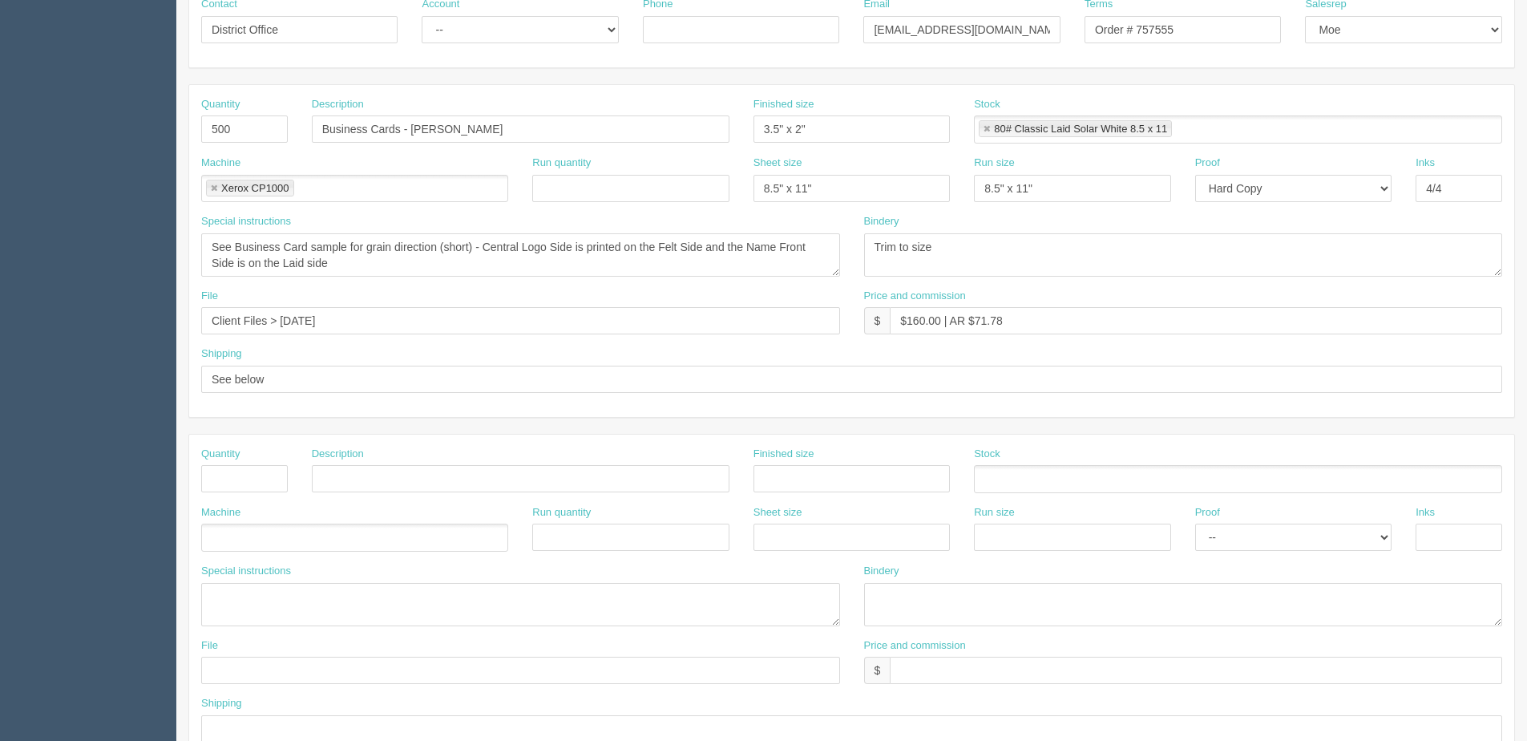
scroll to position [234, 0]
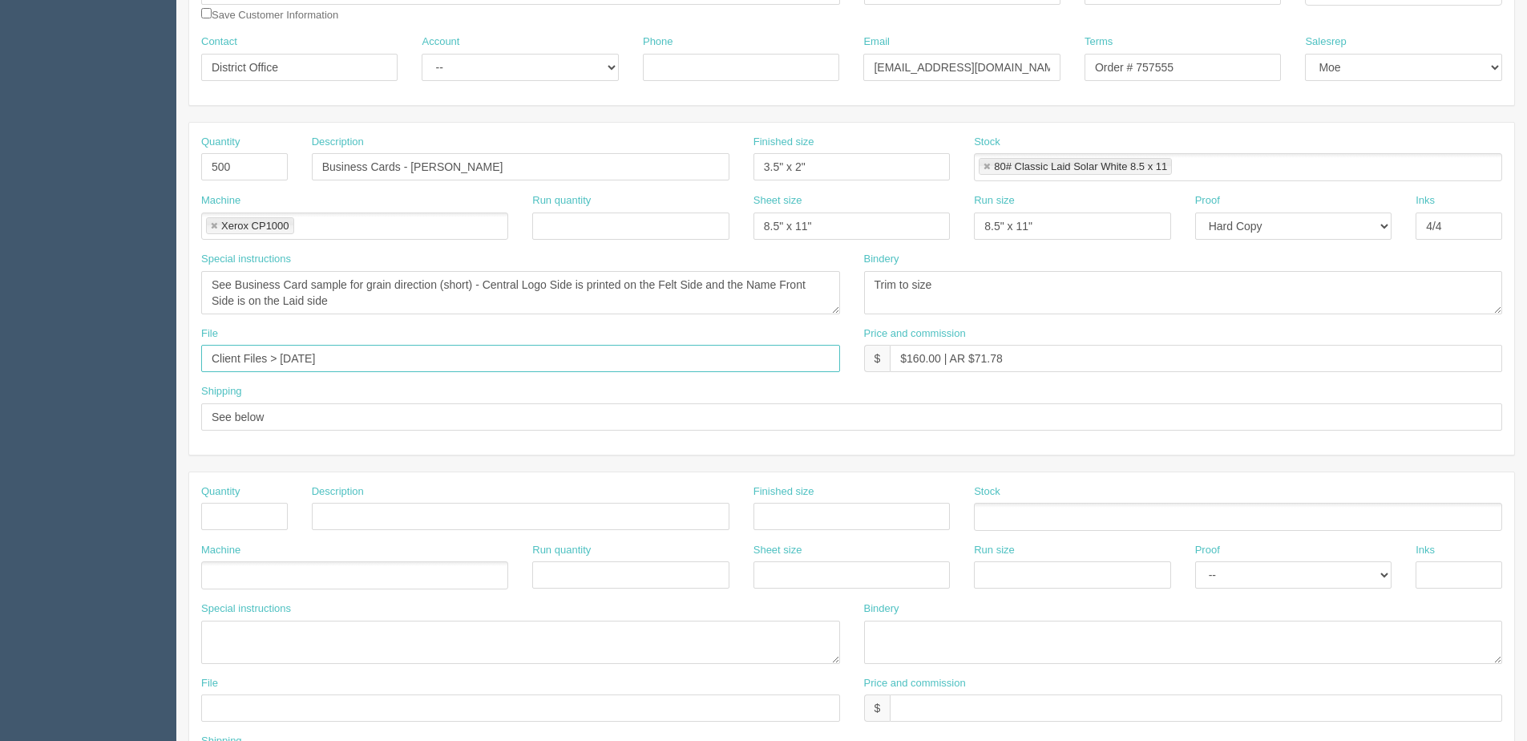
drag, startPoint x: 284, startPoint y: 363, endPoint x: 885, endPoint y: 280, distance: 606.8
click at [885, 280] on div "Quantity 500 Description Business Cards - [PERSON_NAME] Finished size 3.5" x 2"…" at bounding box center [851, 289] width 1325 height 332
type input "Client Files > [DATE]"
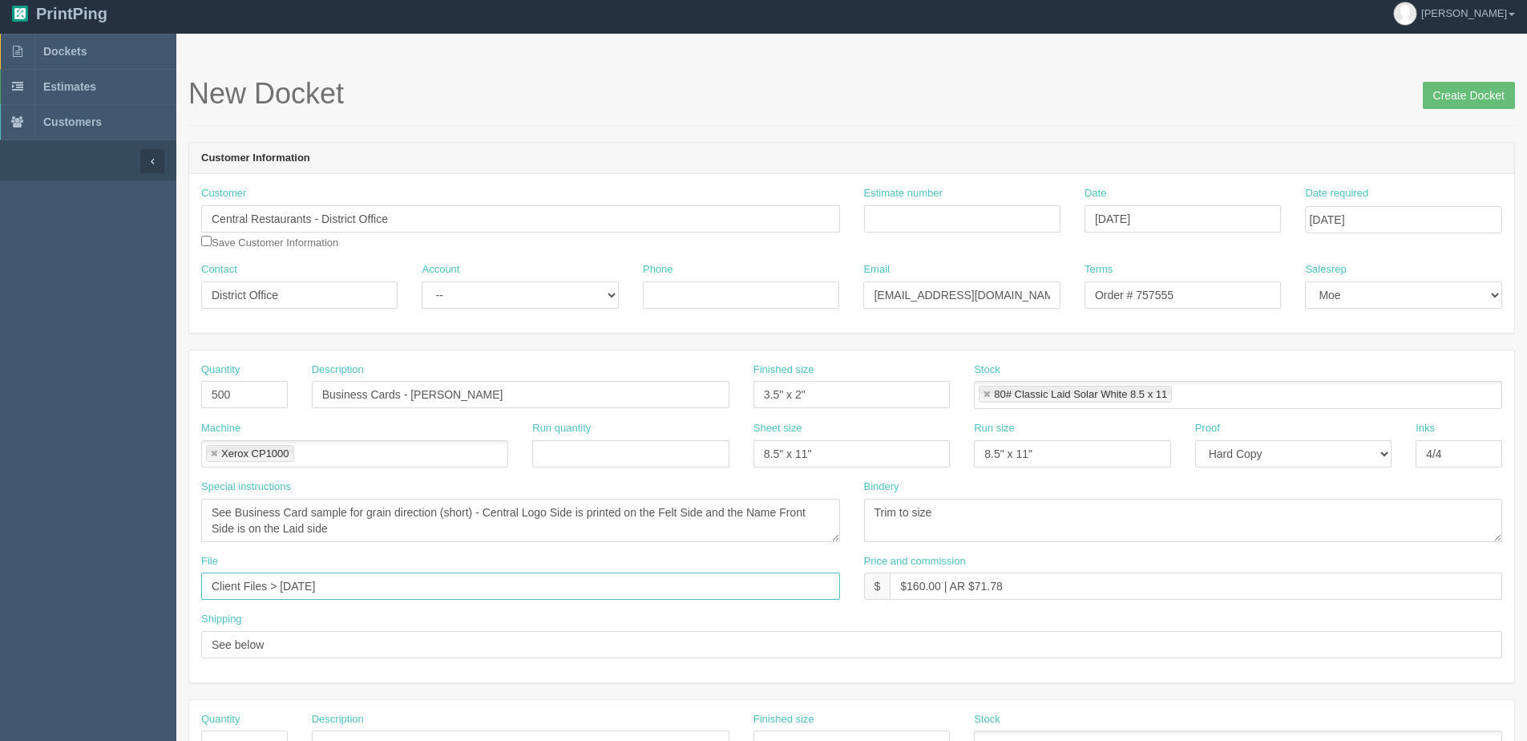
scroll to position [0, 0]
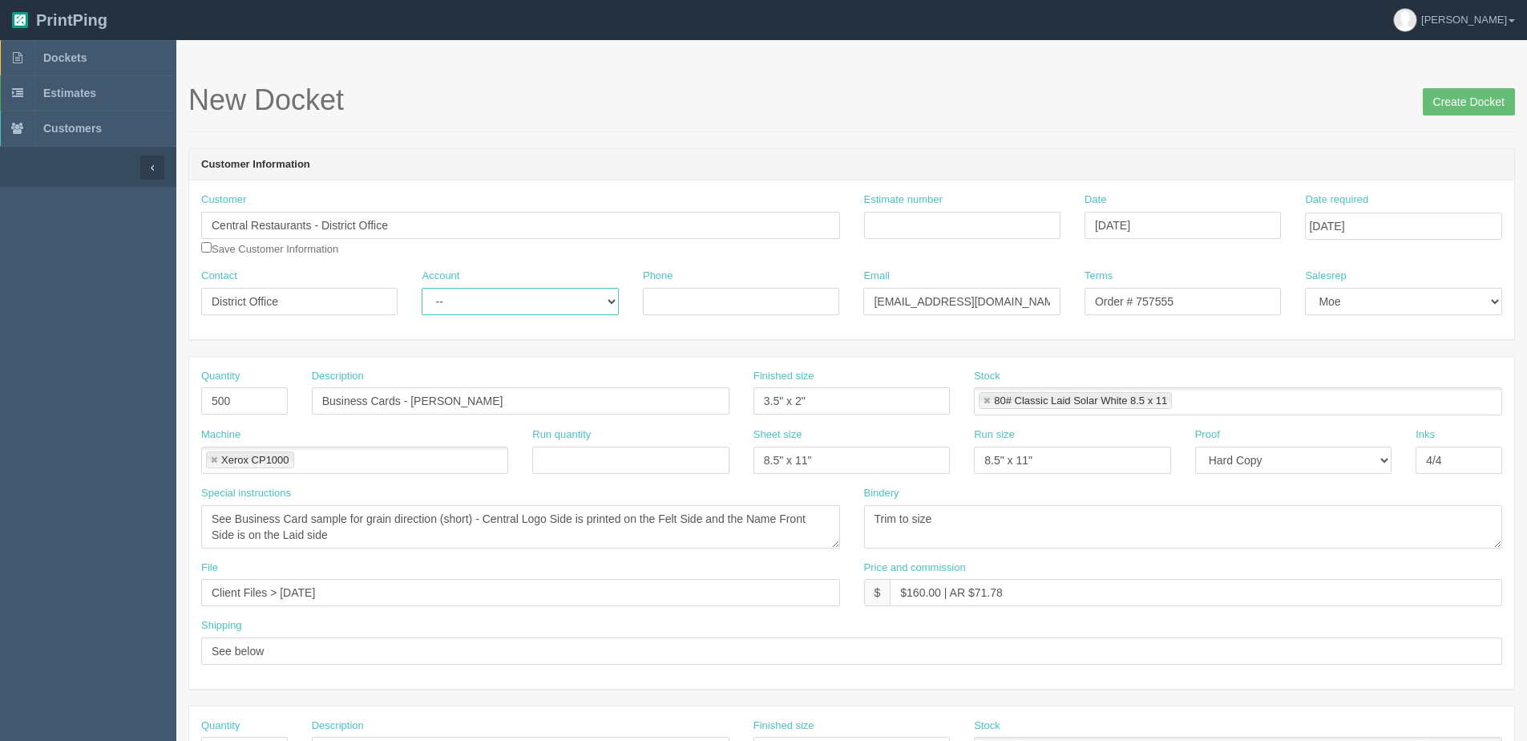
drag, startPoint x: 488, startPoint y: 294, endPoint x: 488, endPoint y: 304, distance: 9.6
click at [488, 297] on select "-- Existing Client Allrush Client Rep Client" at bounding box center [520, 301] width 196 height 27
select select "Allrush Client"
click at [422, 288] on select "-- Existing Client Allrush Client Rep Client" at bounding box center [520, 301] width 196 height 27
drag, startPoint x: 1145, startPoint y: 297, endPoint x: 1438, endPoint y: 250, distance: 296.3
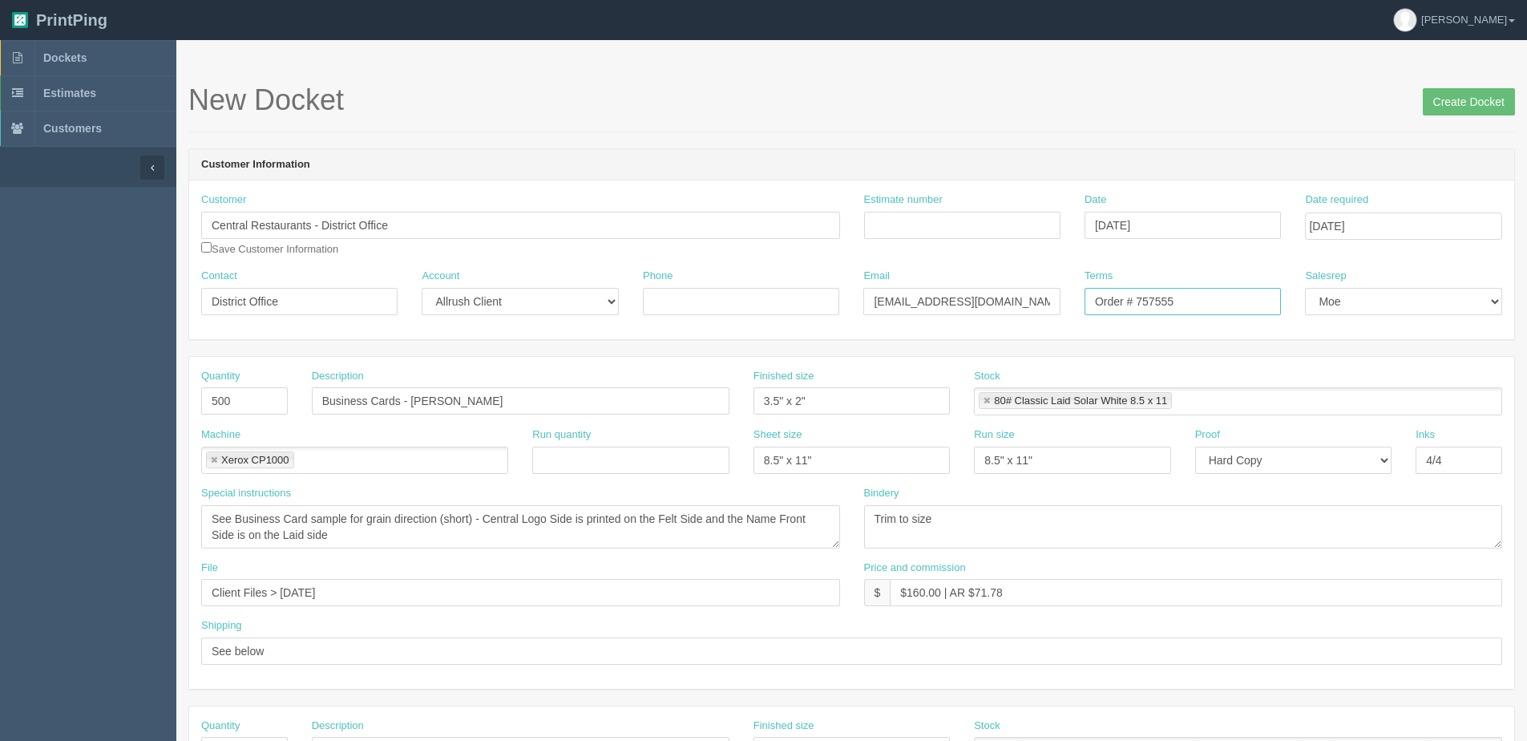
click at [1434, 253] on div "Customer Central Restaurants - District Office Save Customer Information Estima…" at bounding box center [851, 259] width 1325 height 159
type input "Order # 759809"
click at [1485, 101] on input "Create Docket" at bounding box center [1469, 101] width 92 height 27
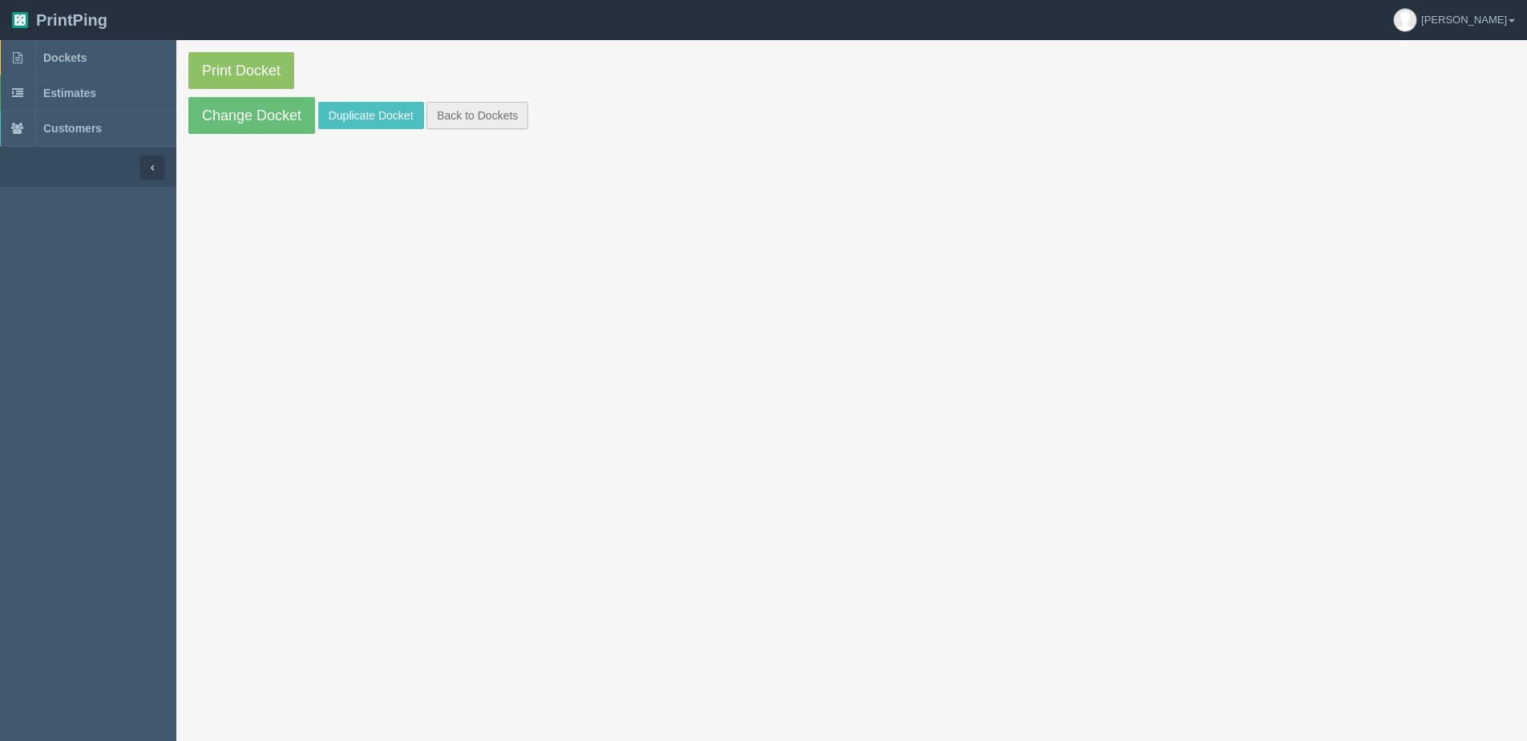
drag, startPoint x: 462, startPoint y: 94, endPoint x: 458, endPoint y: 112, distance: 19.1
click at [462, 100] on section "Print Docket Change Docket Duplicate Docket Back to Dockets" at bounding box center [851, 93] width 1350 height 106
click at [458, 112] on link "Back to Dockets" at bounding box center [477, 115] width 102 height 27
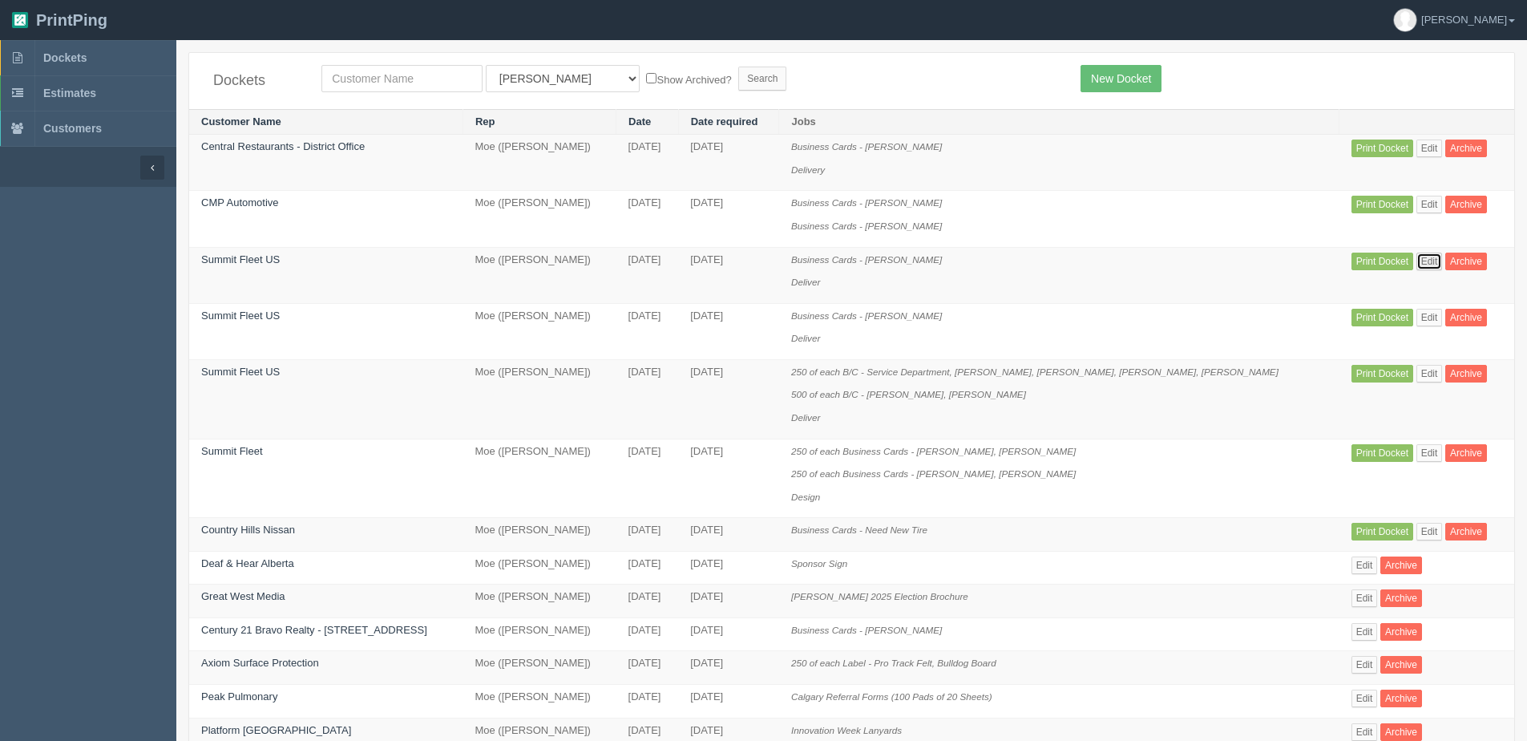
click at [1418, 259] on link "Edit" at bounding box center [1429, 261] width 26 height 18
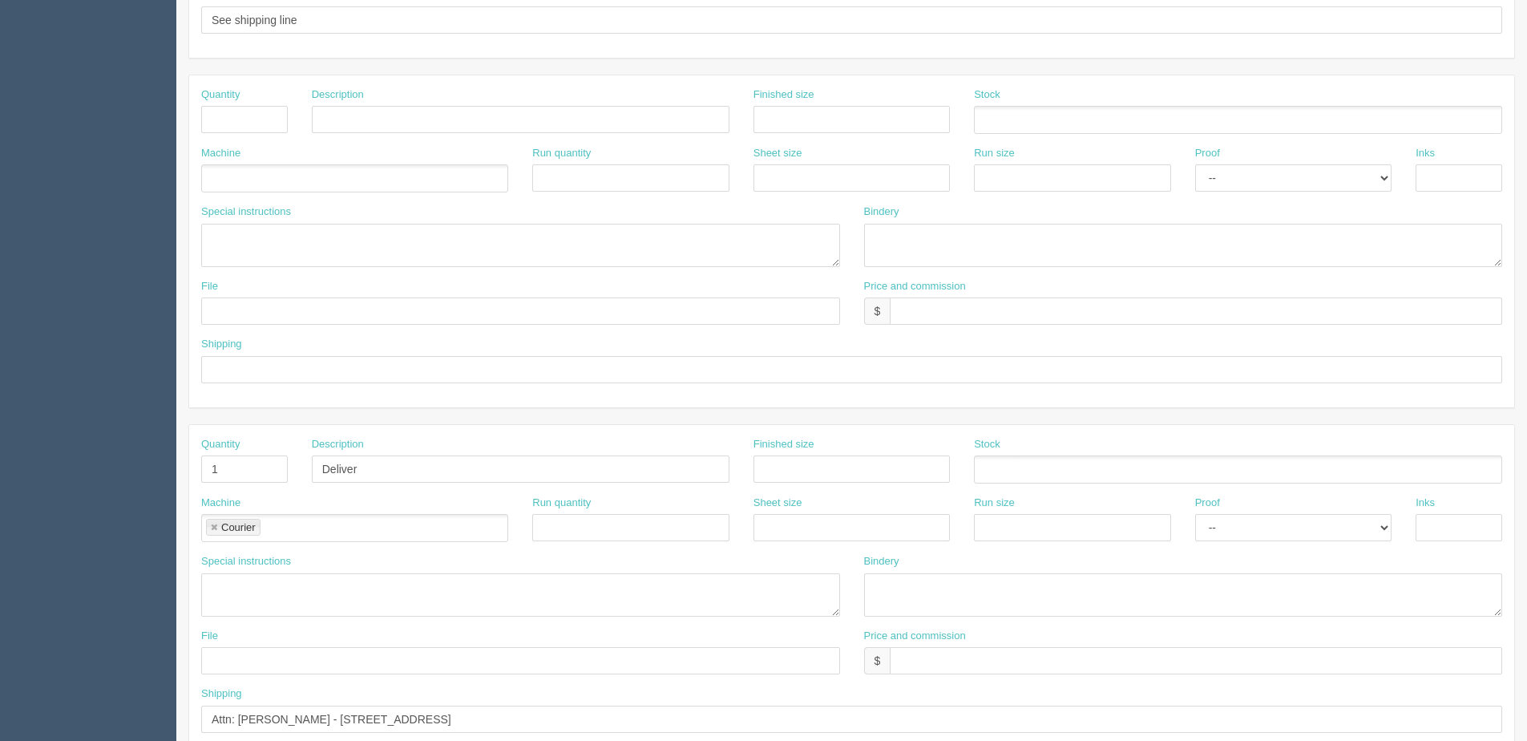
scroll to position [715, 0]
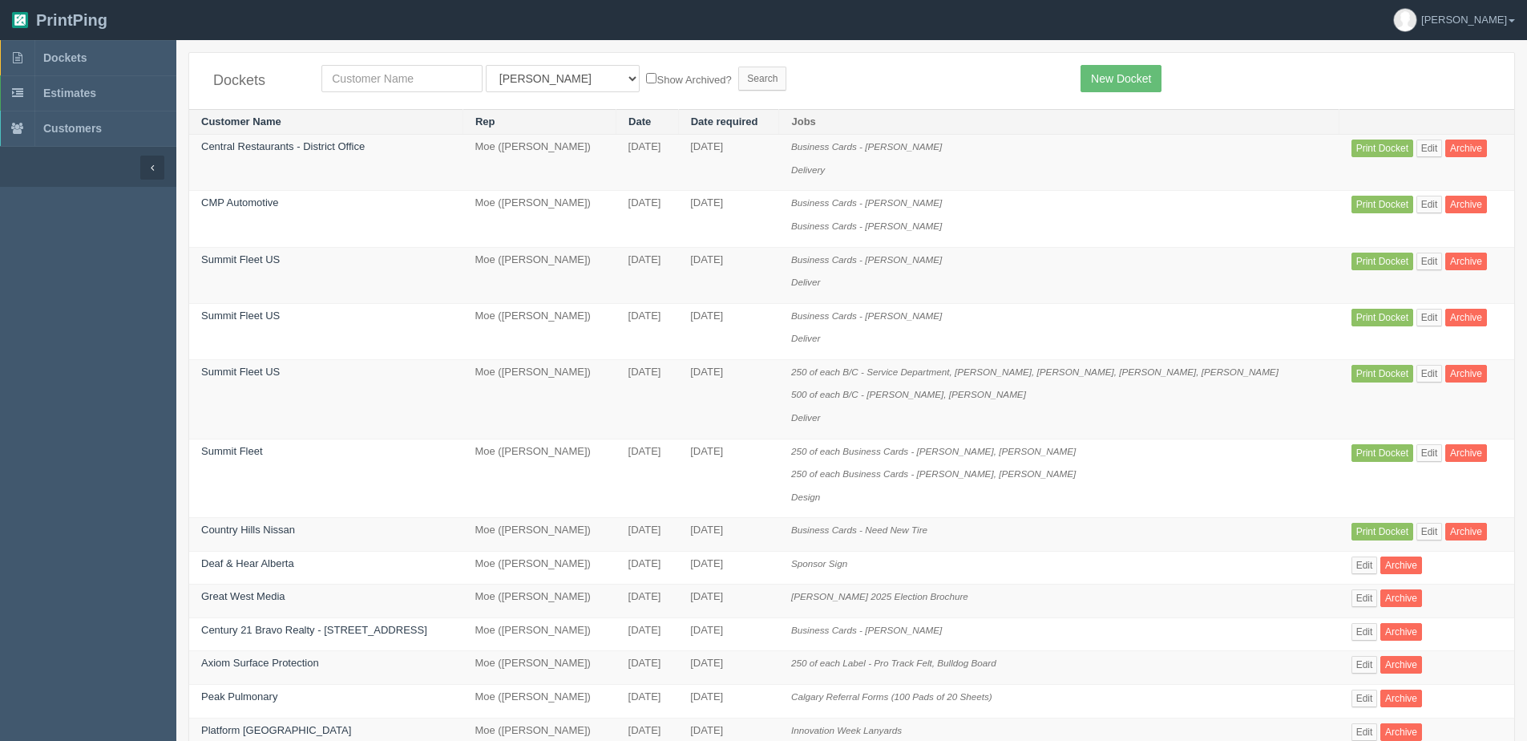
click at [377, 65] on div "Dockets All Users [PERSON_NAME] Test 1 [PERSON_NAME] [PERSON_NAME] [PERSON_NAME…" at bounding box center [851, 81] width 1325 height 56
click at [377, 80] on input "text" at bounding box center [401, 78] width 161 height 27
type input "central"
click at [738, 67] on input "Search" at bounding box center [762, 79] width 48 height 24
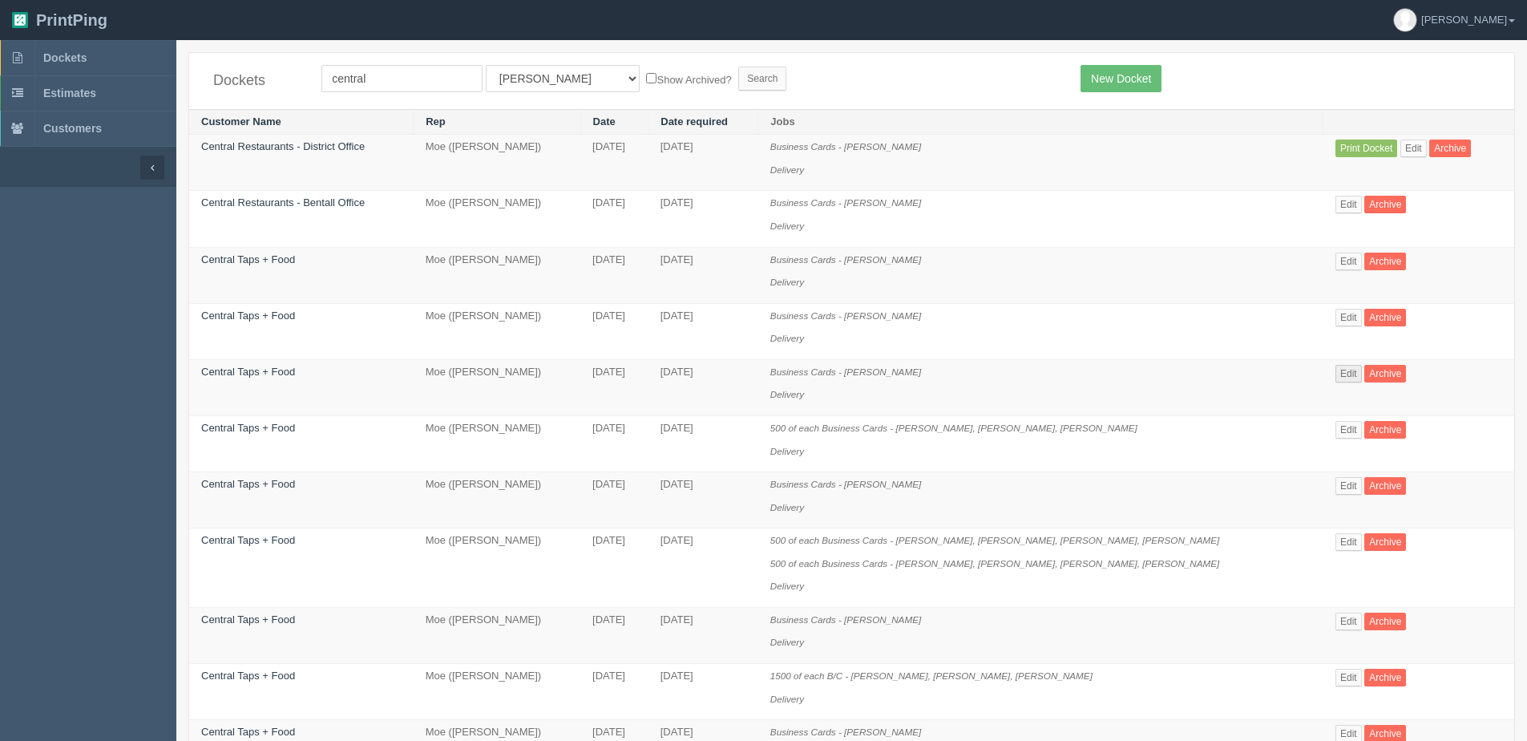
click at [1323, 368] on td "Edit Archive" at bounding box center [1418, 387] width 191 height 56
click at [1337, 368] on link "Edit" at bounding box center [1348, 374] width 26 height 18
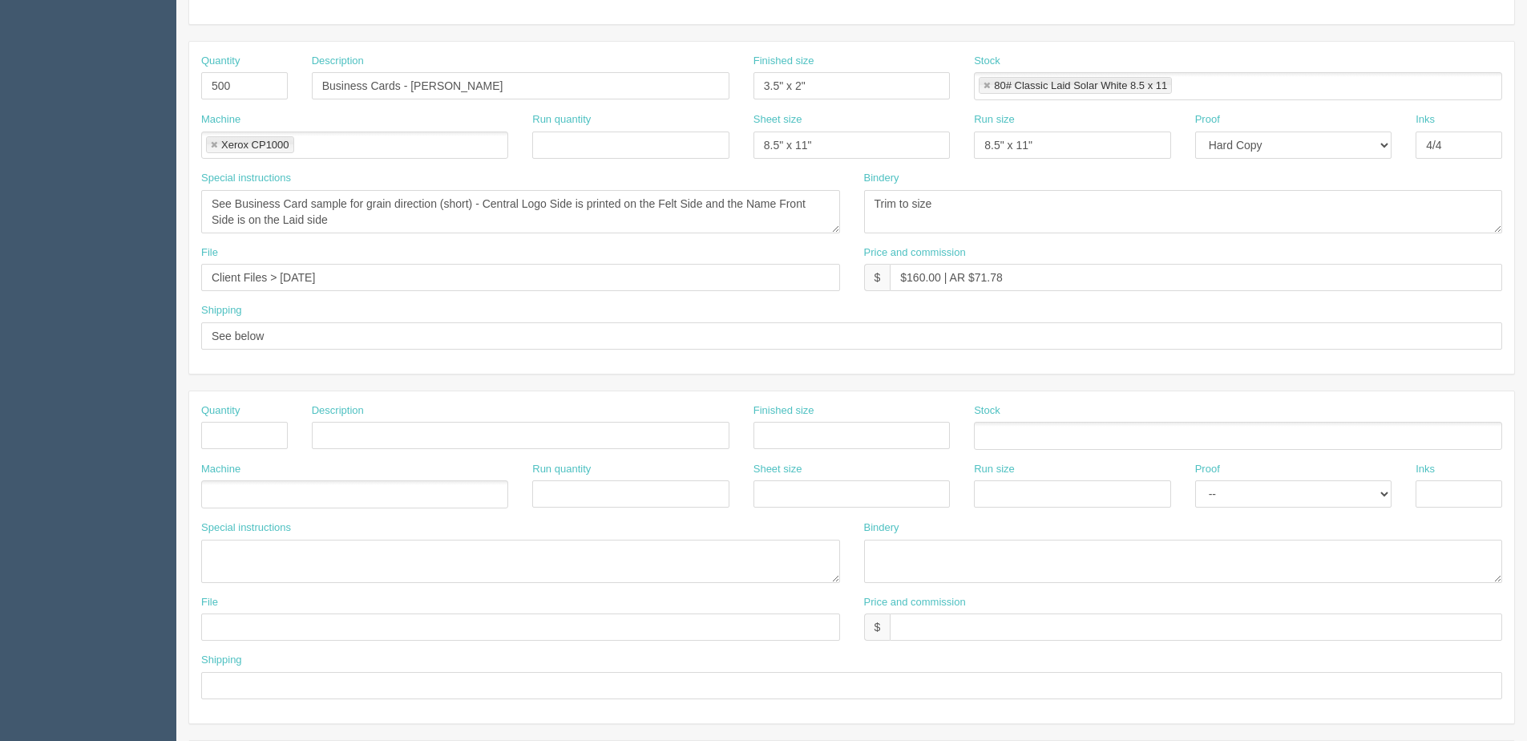
scroll to position [314, 0]
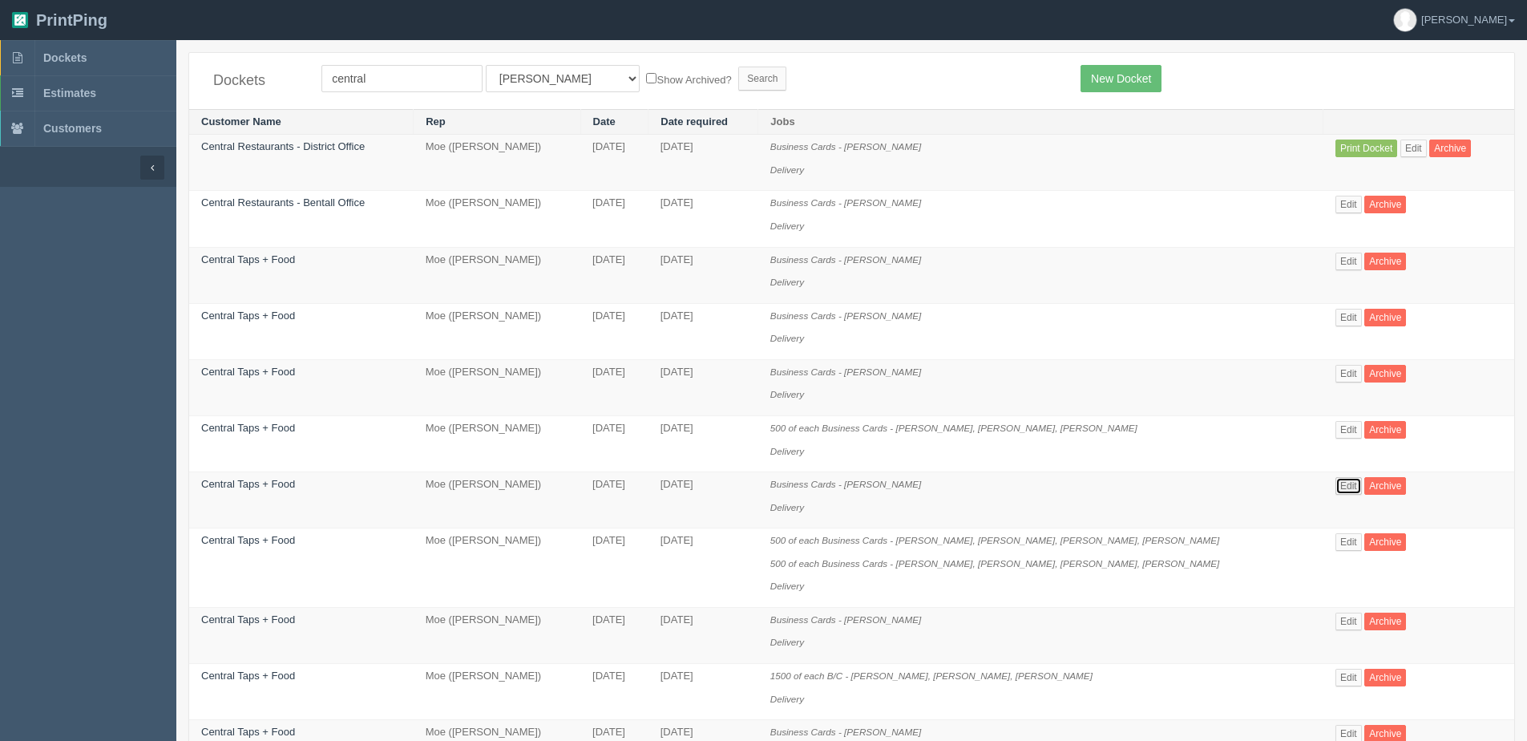
click at [1335, 488] on link "Edit" at bounding box center [1348, 486] width 26 height 18
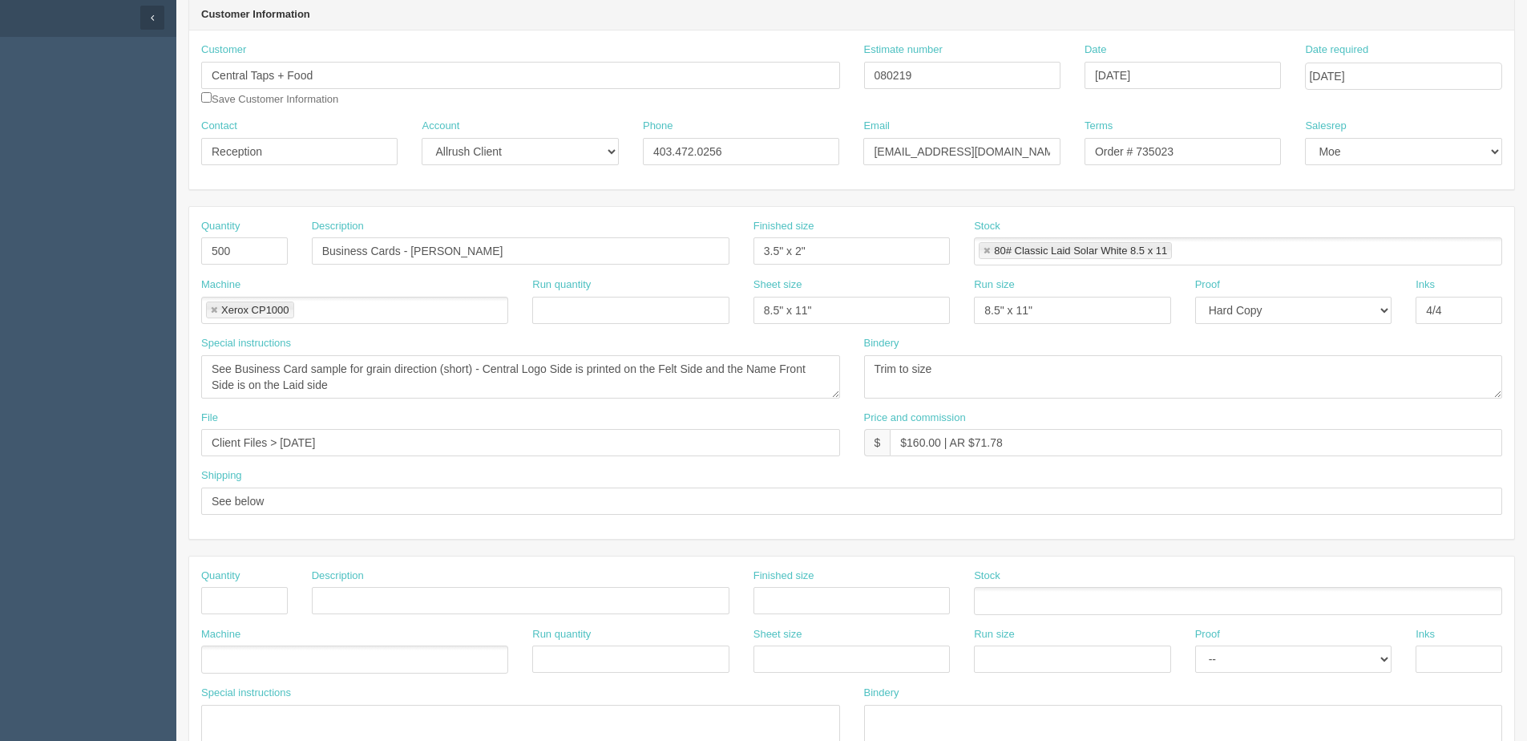
scroll to position [74, 0]
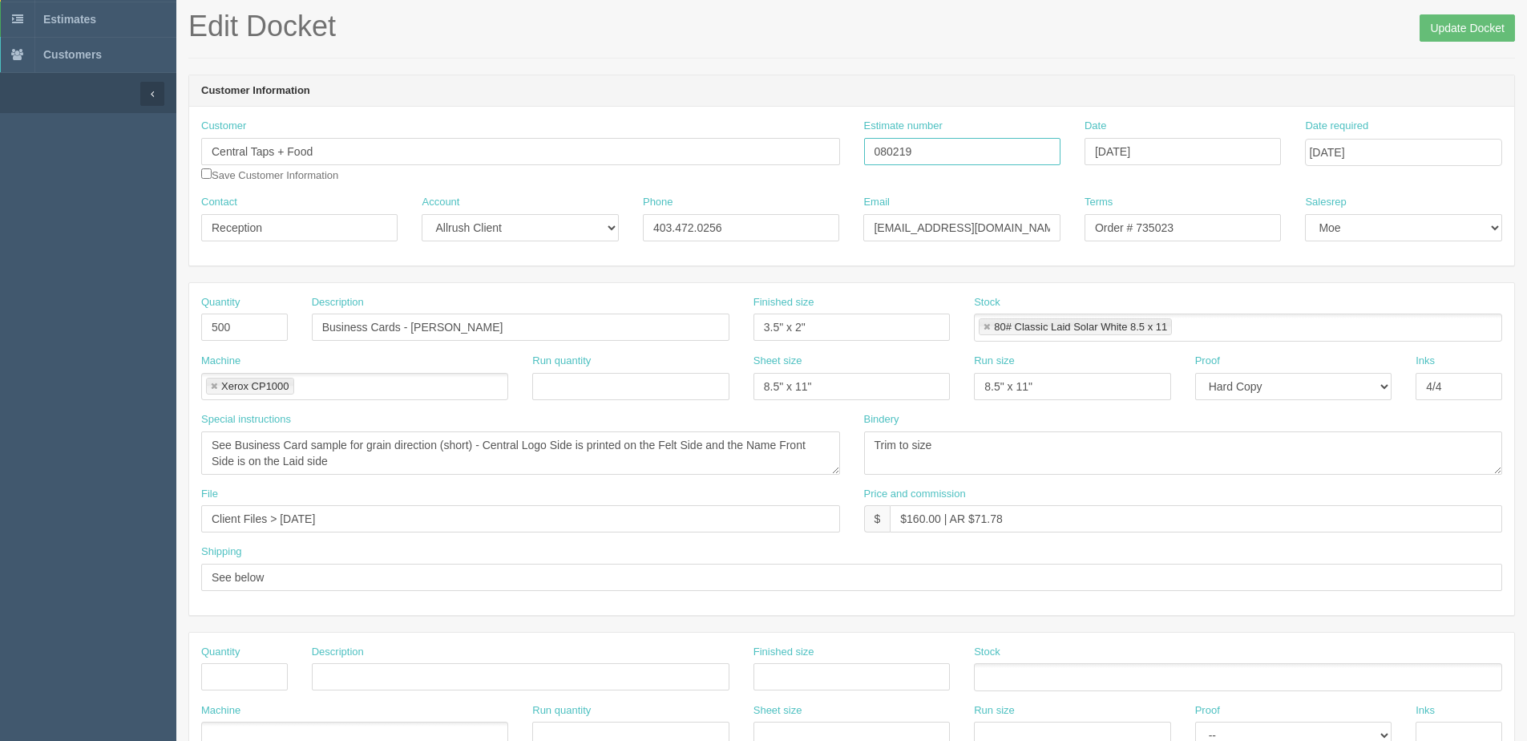
drag, startPoint x: 931, startPoint y: 159, endPoint x: 789, endPoint y: 157, distance: 141.9
click at [791, 158] on div "Customer Central Taps + Food Save Customer Information Estimate number 080219 D…" at bounding box center [851, 157] width 1325 height 76
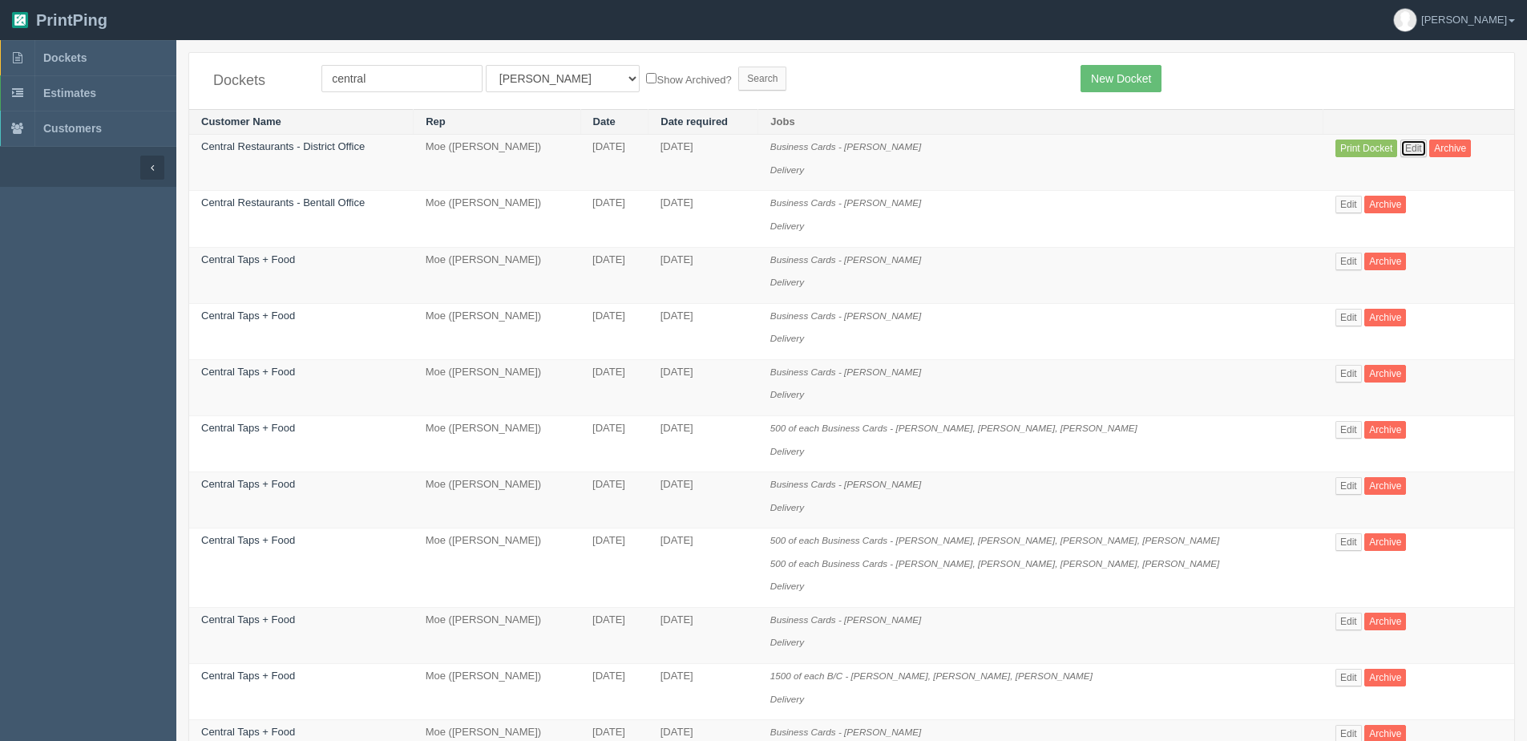
click at [1407, 146] on link "Edit" at bounding box center [1413, 148] width 26 height 18
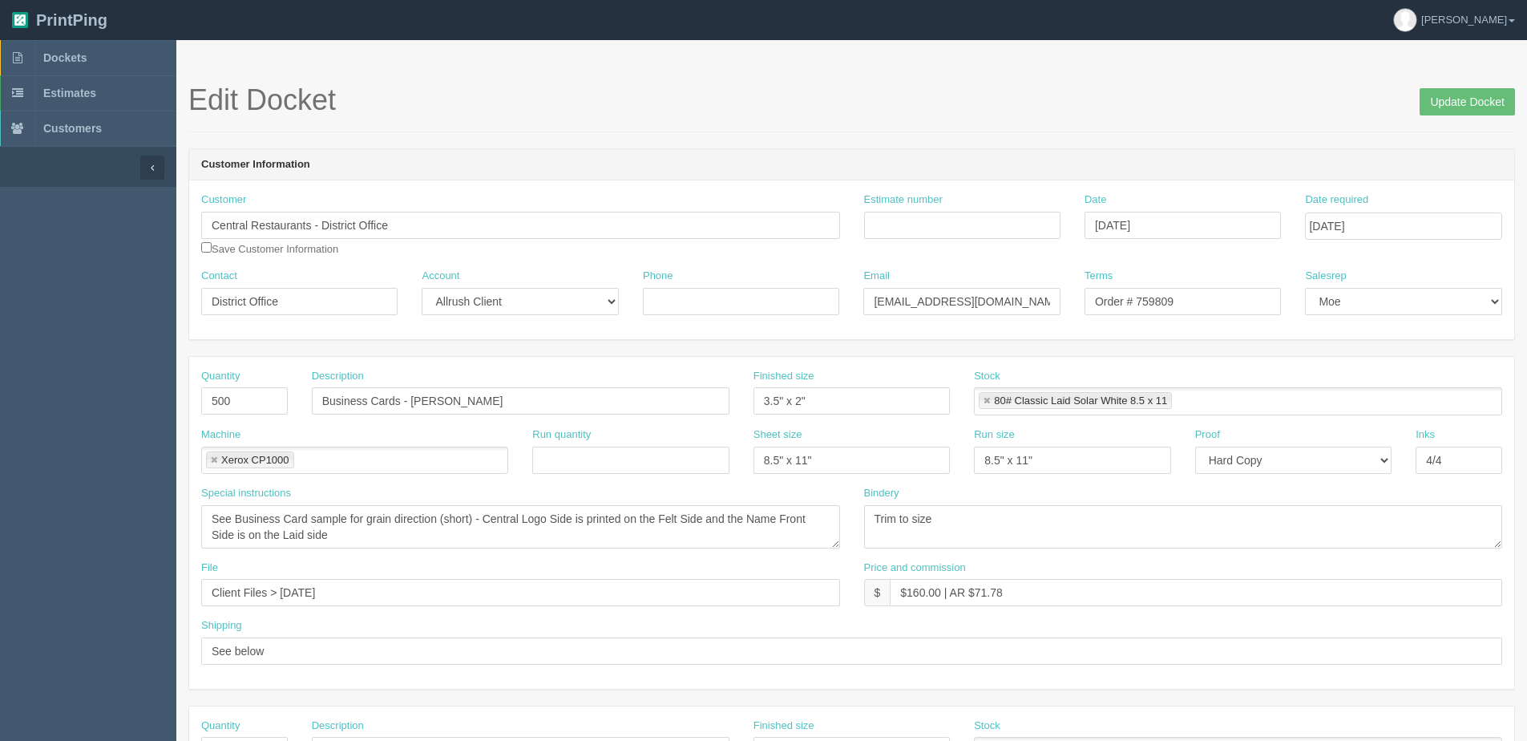
click at [930, 200] on label "Estimate number" at bounding box center [903, 199] width 79 height 15
click at [930, 212] on input "Estimate number" at bounding box center [962, 225] width 196 height 27
paste input "080219"
type input "080219"
type input "[DATE]"
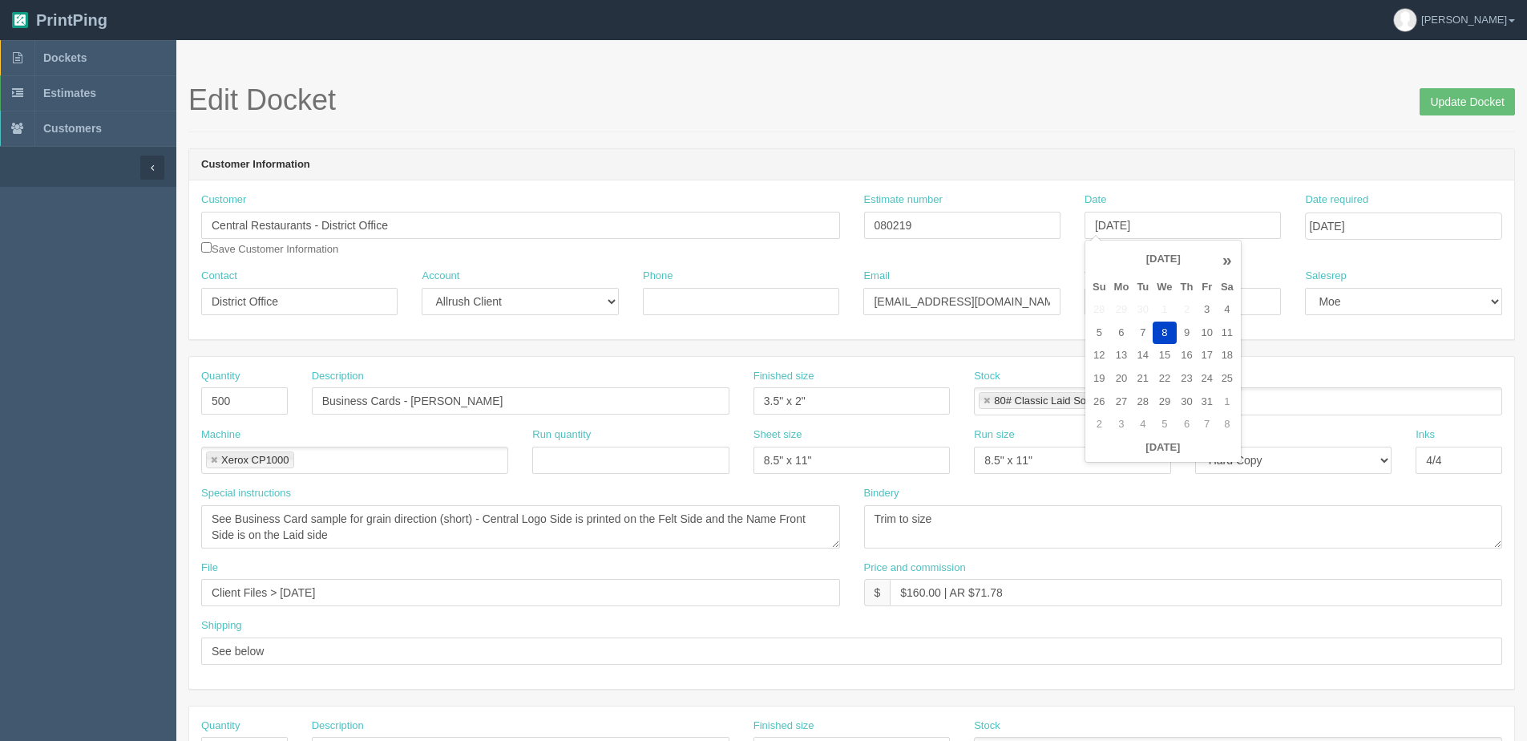
click at [1003, 362] on div "Quantity 500 Description Business Cards - [PERSON_NAME] Finished size 3.5" x 2"…" at bounding box center [851, 523] width 1325 height 332
click at [1464, 105] on input "Update Docket" at bounding box center [1466, 101] width 95 height 27
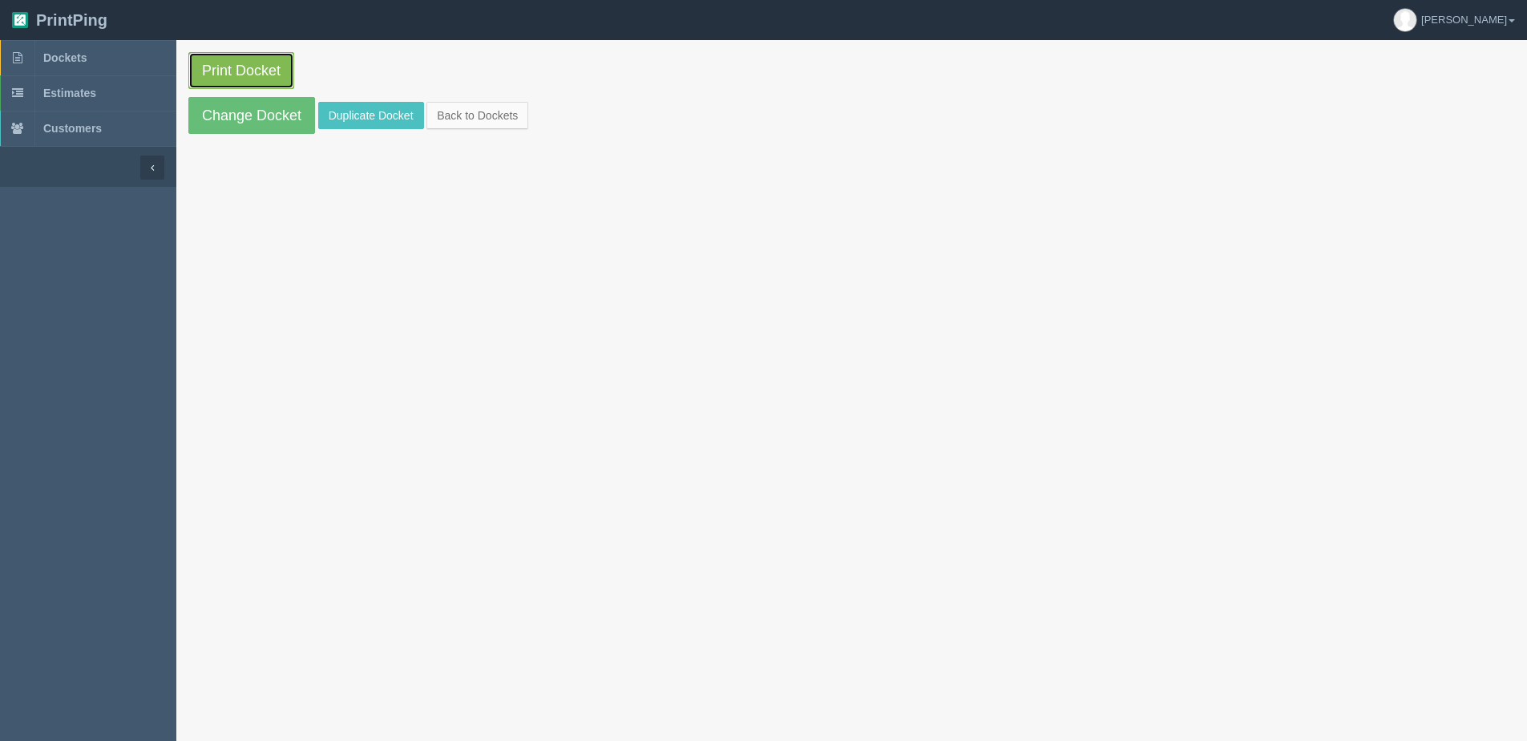
click at [233, 60] on link "Print Docket" at bounding box center [241, 70] width 106 height 37
